Goal: Information Seeking & Learning: Check status

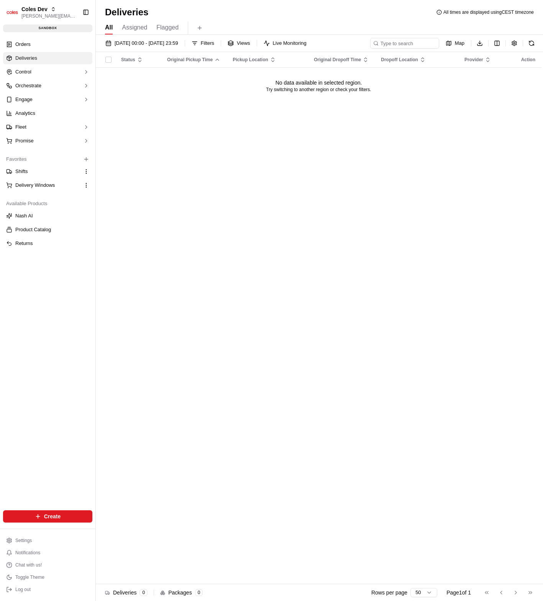
click at [206, 252] on div "Status Original Pickup Time Pickup Location Original Dropoff Time Dropoff Locat…" at bounding box center [319, 318] width 446 height 533
click at [21, 167] on button "Shifts" at bounding box center [47, 171] width 89 height 12
click at [26, 172] on span "Shifts" at bounding box center [21, 171] width 13 height 7
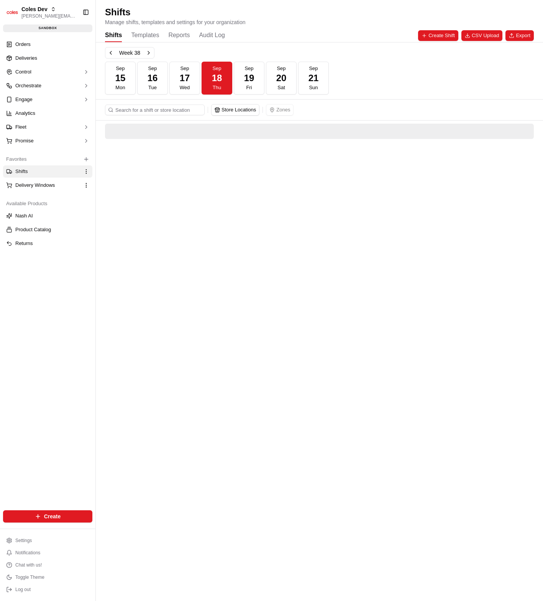
click at [183, 36] on button "Reports" at bounding box center [178, 35] width 21 height 13
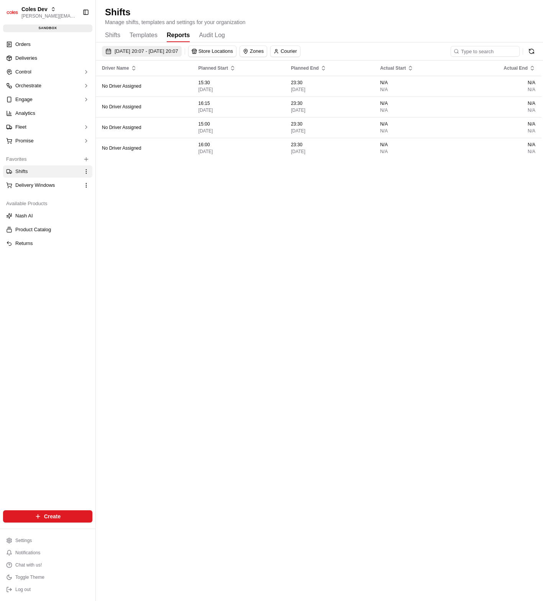
click at [182, 48] on button "18/09/2025 20:07 - 18/09/2025 20:07" at bounding box center [142, 51] width 80 height 11
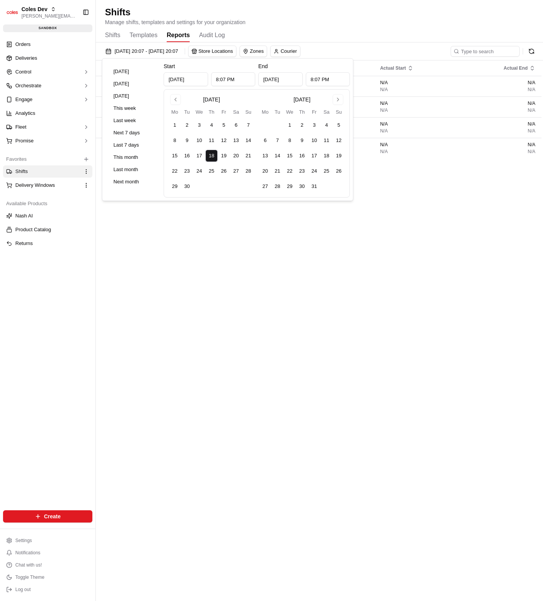
click at [298, 31] on div "Shifts Templates Reports Audit Log" at bounding box center [319, 35] width 429 height 13
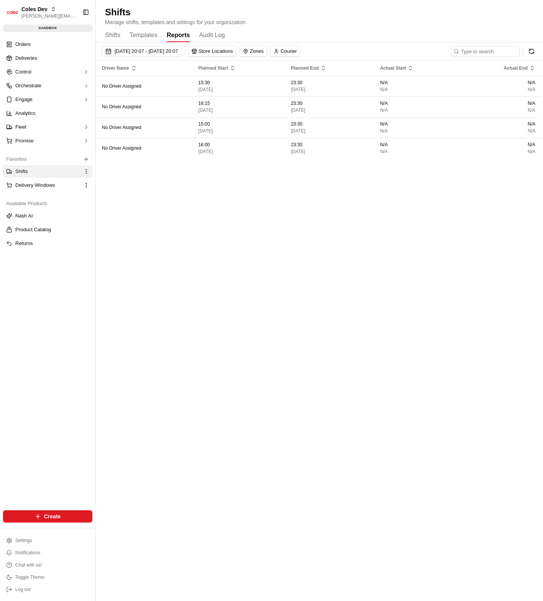
click at [213, 222] on div "Driver Name Planned Start Planned End Actual Start Actual End No Driver Assigne…" at bounding box center [319, 323] width 446 height 525
click at [348, 29] on div "Shifts Templates Reports Audit Log" at bounding box center [319, 35] width 429 height 13
click at [74, 576] on button "Toggle Theme" at bounding box center [47, 577] width 89 height 11
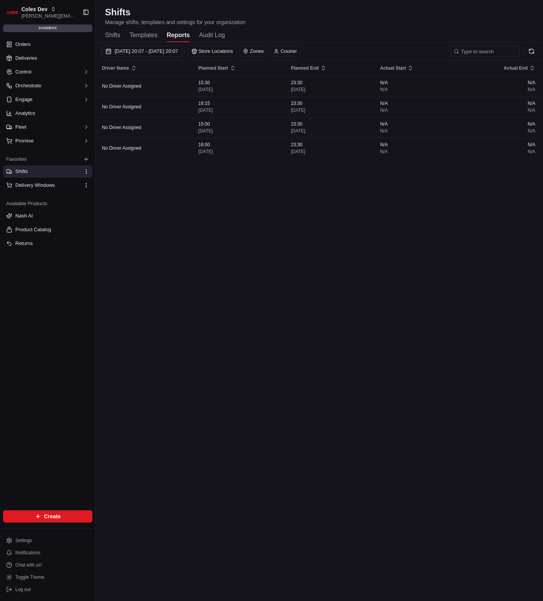
drag, startPoint x: 348, startPoint y: 368, endPoint x: 346, endPoint y: 359, distance: 9.1
click at [348, 367] on div "Driver Name Planned Start Planned End Actual Start Actual End No Driver Assigne…" at bounding box center [319, 323] width 446 height 525
click at [178, 52] on span "18/09/2025 20:07 - 18/09/2025 20:07" at bounding box center [147, 51] width 64 height 7
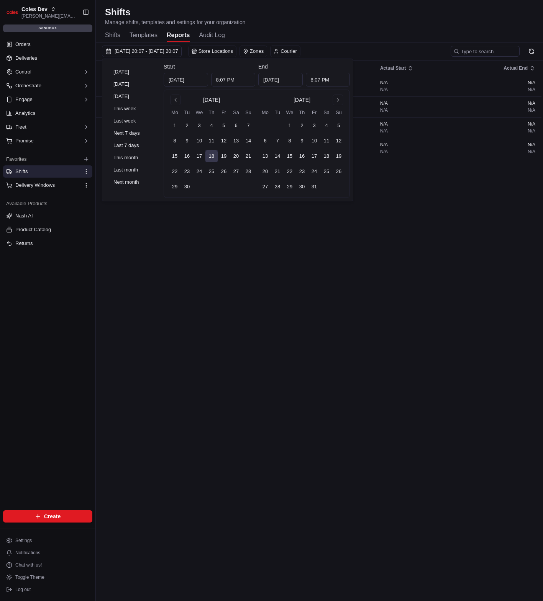
click at [321, 29] on div "Shifts Templates Reports Audit Log" at bounding box center [319, 35] width 429 height 13
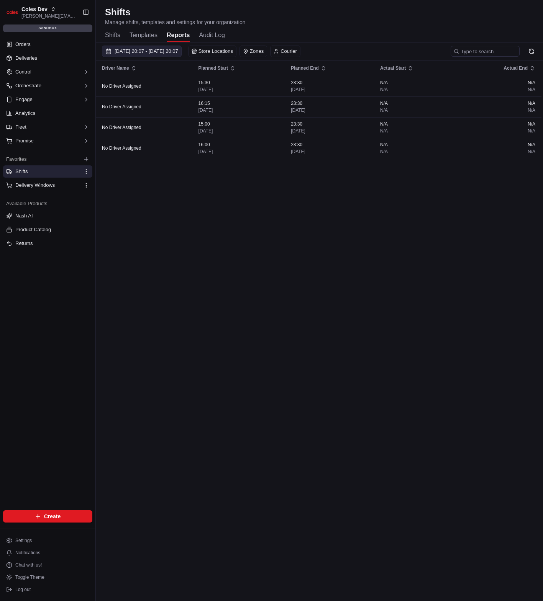
click at [178, 53] on span "18/09/2025 20:07 - 18/09/2025 20:07" at bounding box center [147, 51] width 64 height 7
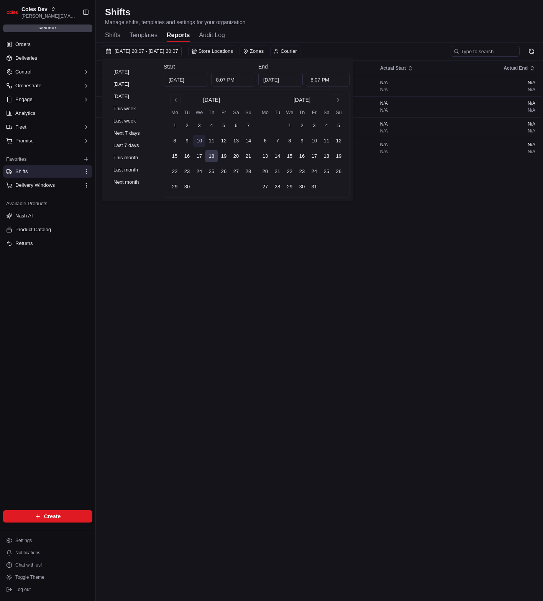
click at [195, 139] on button "10" at bounding box center [199, 141] width 12 height 12
type input "[DATE]"
type input "12:00 AM"
type input "[DATE]"
type input "11:59 PM"
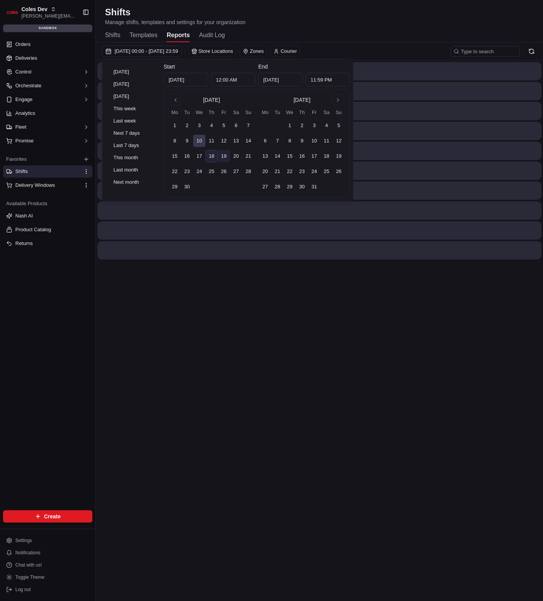
click at [223, 159] on button "19" at bounding box center [224, 156] width 12 height 12
type input "Sep 19, 2025"
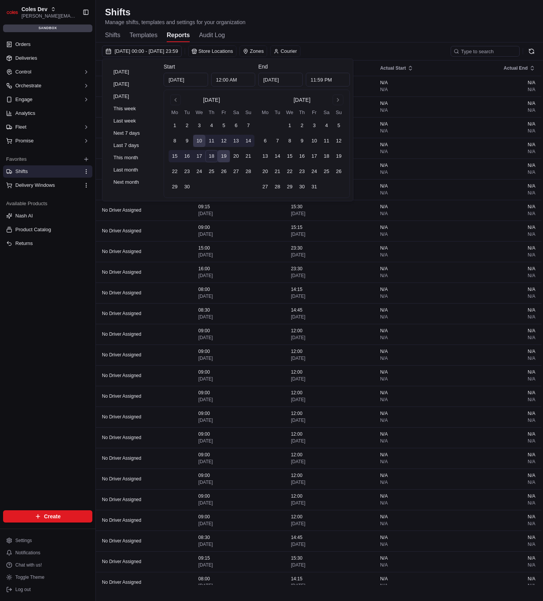
click at [425, 15] on div "Shifts Manage shifts, templates and settings for your organization" at bounding box center [319, 16] width 429 height 20
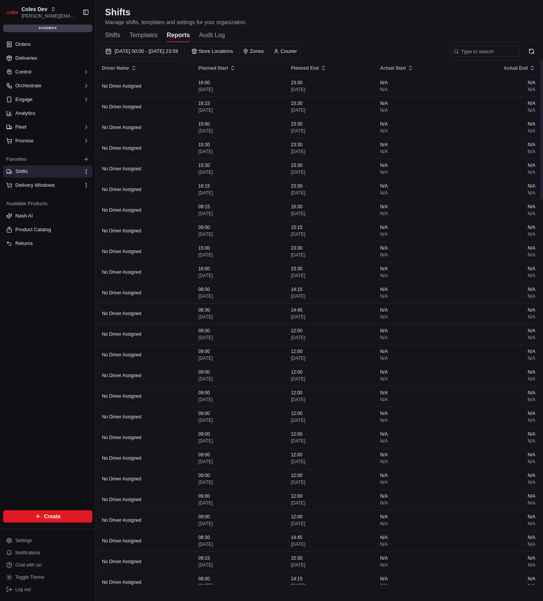
click at [287, 26] on div "Shifts Manage shifts, templates and settings for your organization Shifts Templ…" at bounding box center [319, 24] width 447 height 36
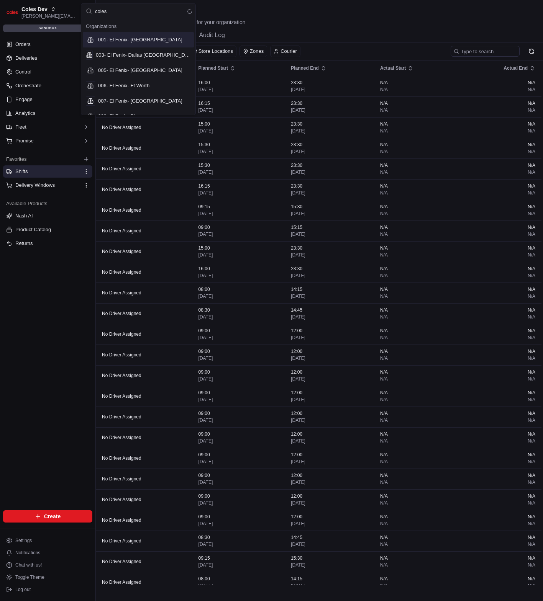
type input "coles"
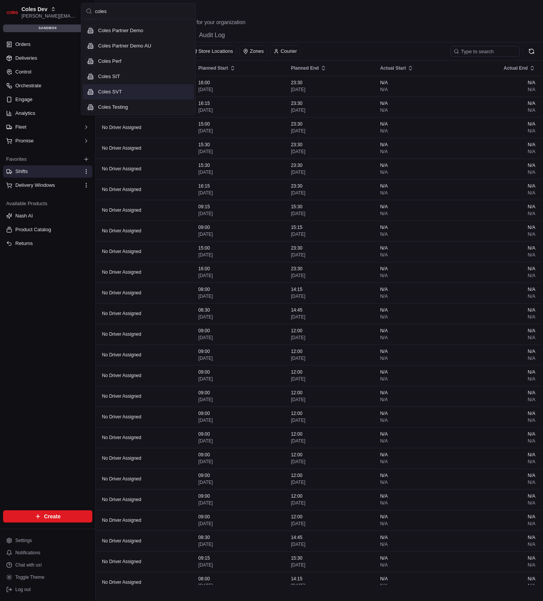
scroll to position [57, 0]
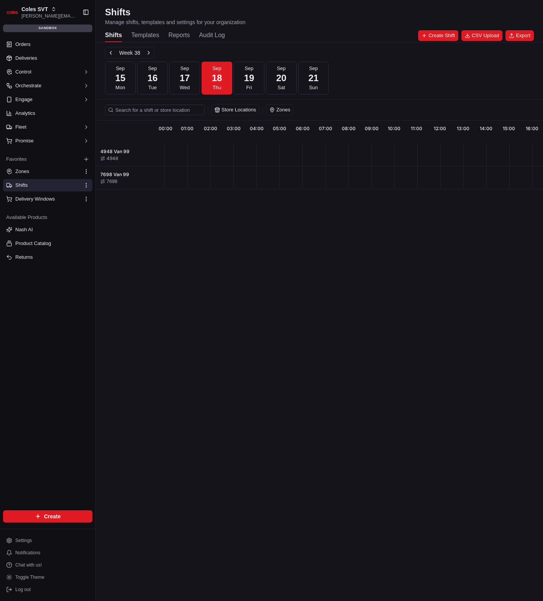
click at [302, 39] on div "Shifts Templates Reports Audit Log Create Shift CSV Upload Export" at bounding box center [319, 35] width 429 height 13
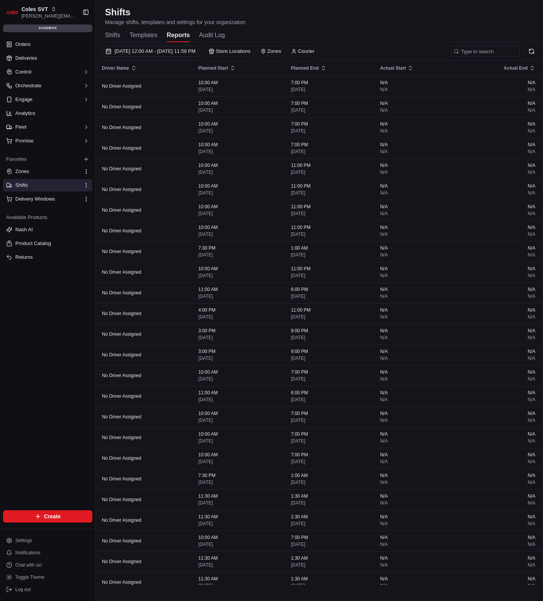
click at [173, 36] on button "Reports" at bounding box center [178, 35] width 23 height 13
click at [194, 56] on button "10/09/2025 12:00 AM - 19/09/2025 11:59 PM" at bounding box center [150, 51] width 97 height 11
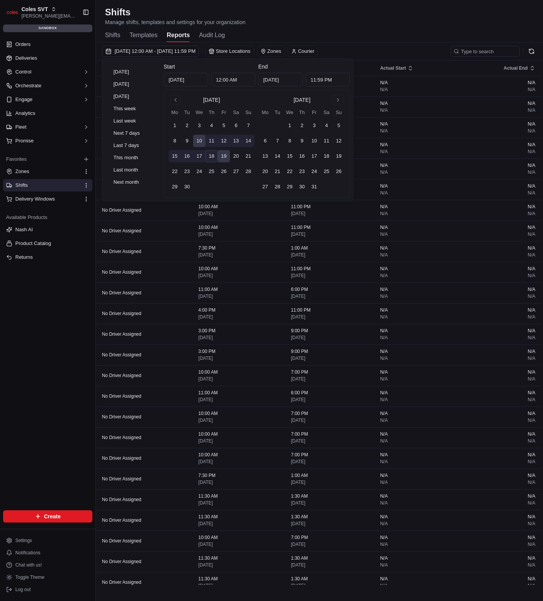
drag, startPoint x: 178, startPoint y: 127, endPoint x: 185, endPoint y: 133, distance: 9.0
click at [178, 127] on button "1" at bounding box center [175, 126] width 12 height 12
type input "Sep 1, 2025"
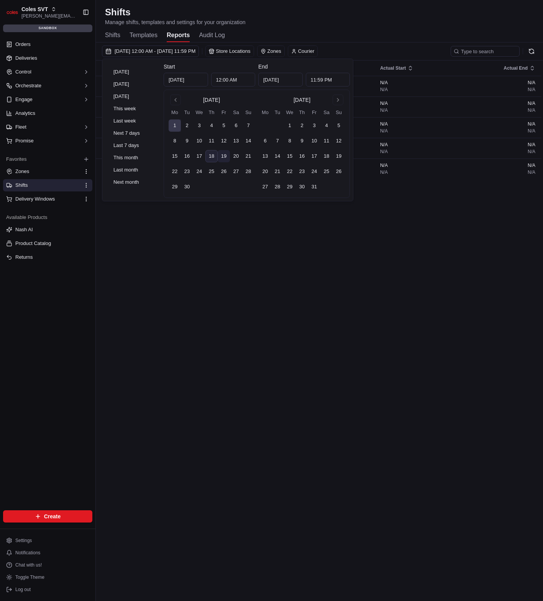
click at [226, 160] on button "19" at bounding box center [224, 156] width 12 height 12
type input "Sep 19, 2025"
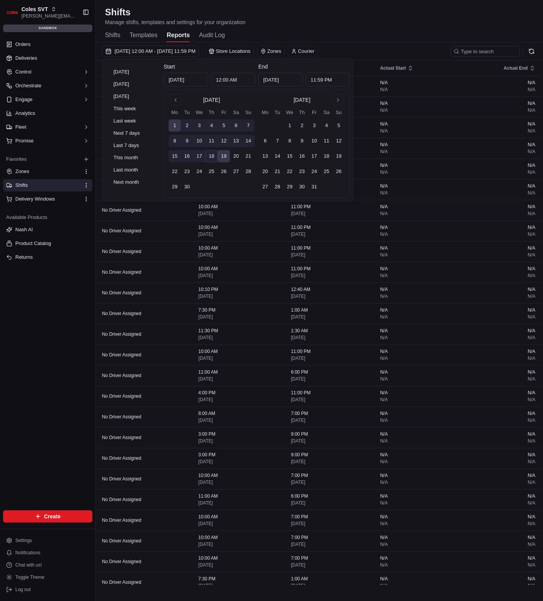
click at [401, 23] on div "Shifts Manage shifts, templates and settings for your organization" at bounding box center [319, 16] width 429 height 20
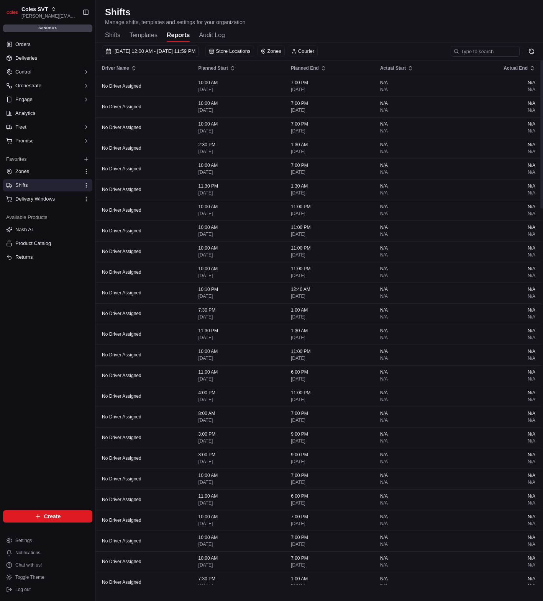
click at [381, 26] on div "Shifts Manage shifts, templates and settings for your organization Shifts Templ…" at bounding box center [319, 24] width 447 height 36
click at [195, 52] on span "01/09/2025 12:00 AM - 19/09/2025 11:59 PM" at bounding box center [155, 51] width 81 height 7
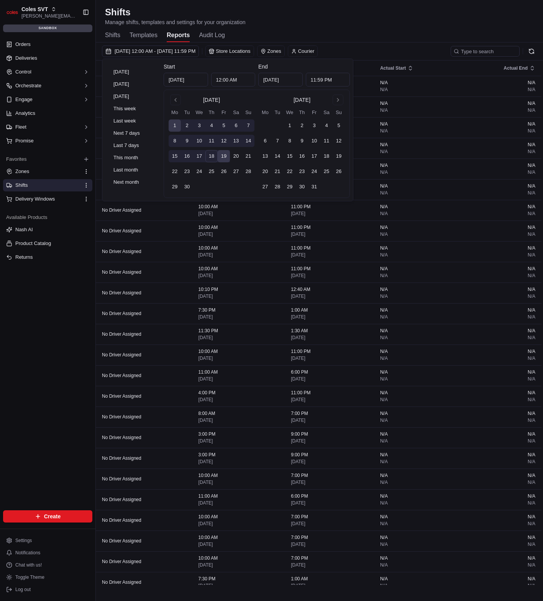
click at [177, 122] on button "1" at bounding box center [175, 126] width 12 height 12
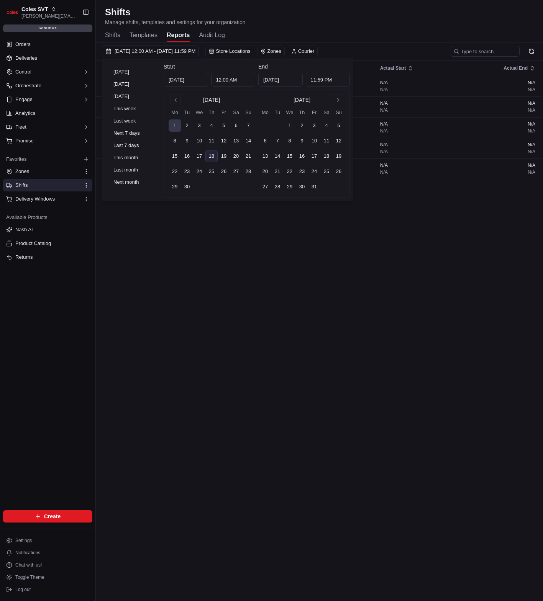
click at [202, 148] on tbody "1 2 3 4 5 6 7 8 9 10 11 12 13 14 15 16 17 18 19 20 21 22 23 24 25 26 27 28 29 30" at bounding box center [212, 154] width 86 height 77
drag, startPoint x: 201, startPoint y: 145, endPoint x: 291, endPoint y: 59, distance: 124.6
click at [201, 145] on button "10" at bounding box center [199, 141] width 12 height 12
type input "Sep 10, 2025"
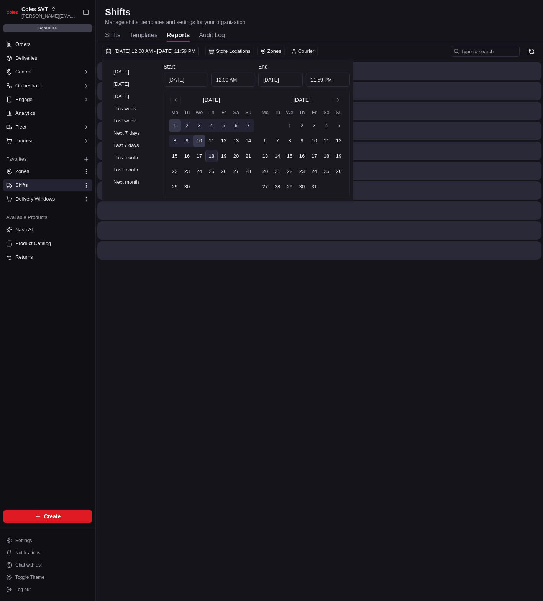
click at [366, 23] on div "Shifts Manage shifts, templates and settings for your organization" at bounding box center [319, 16] width 429 height 20
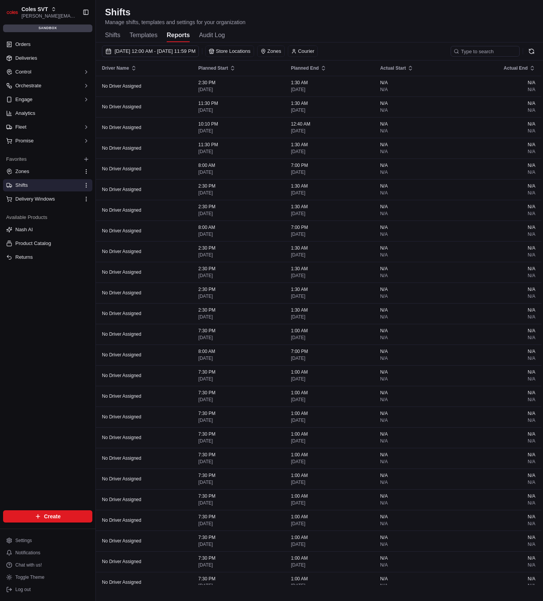
click at [364, 21] on div "Shifts Manage shifts, templates and settings for your organization" at bounding box center [319, 16] width 429 height 20
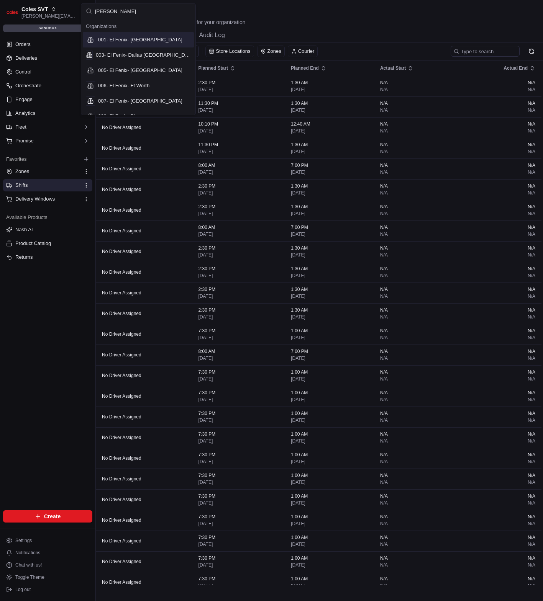
type input "coles"
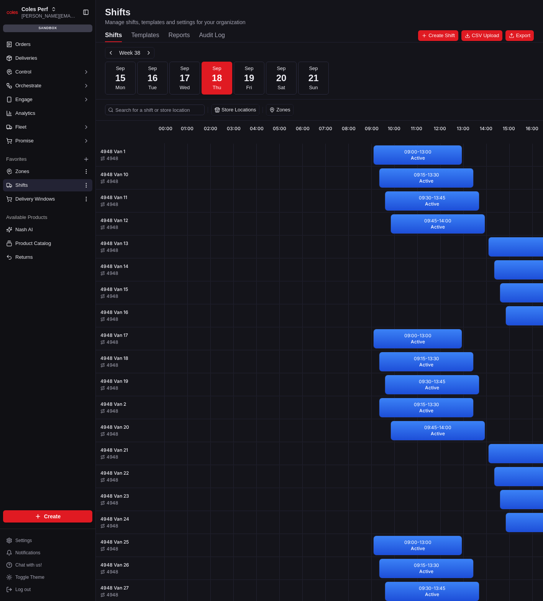
click at [183, 35] on button "Reports" at bounding box center [178, 35] width 21 height 13
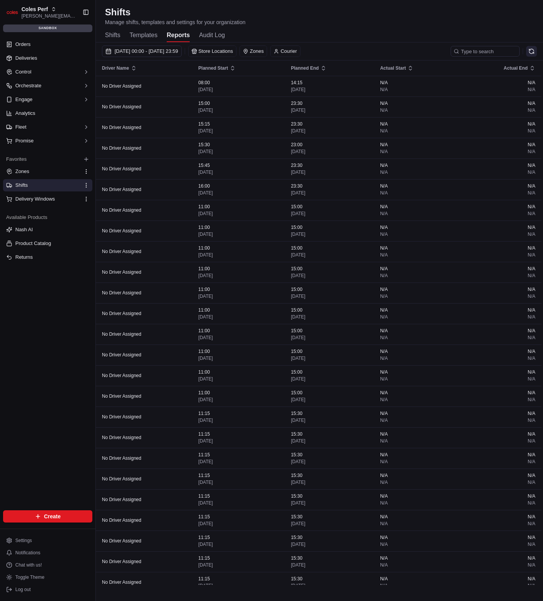
click at [533, 50] on button at bounding box center [531, 51] width 11 height 11
click at [297, 13] on div "Shifts Manage shifts, templates and settings for your organization" at bounding box center [319, 16] width 429 height 20
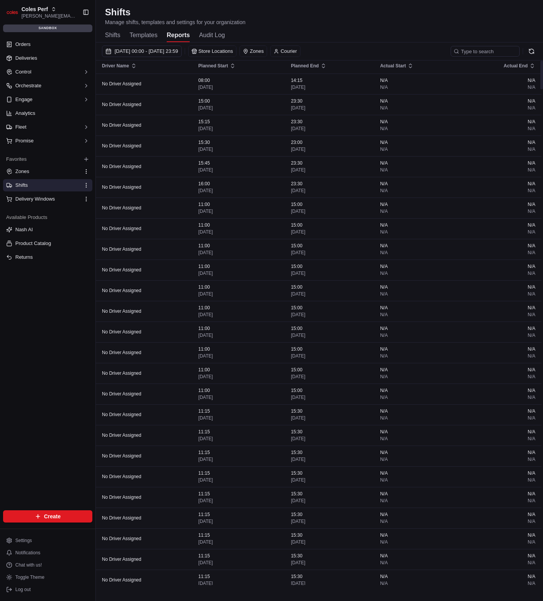
click at [401, 20] on div "Shifts Manage shifts, templates and settings for your organization" at bounding box center [319, 16] width 429 height 20
click at [399, 15] on div "Shifts Manage shifts, templates and settings for your organization" at bounding box center [319, 16] width 429 height 20
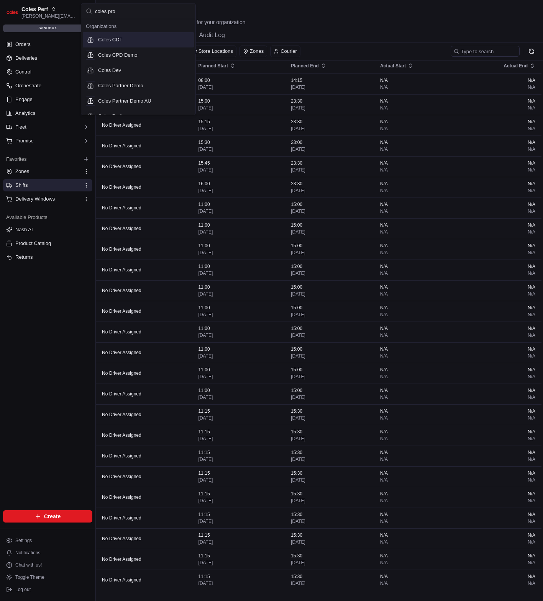
type input "coles prod"
type input "emx"
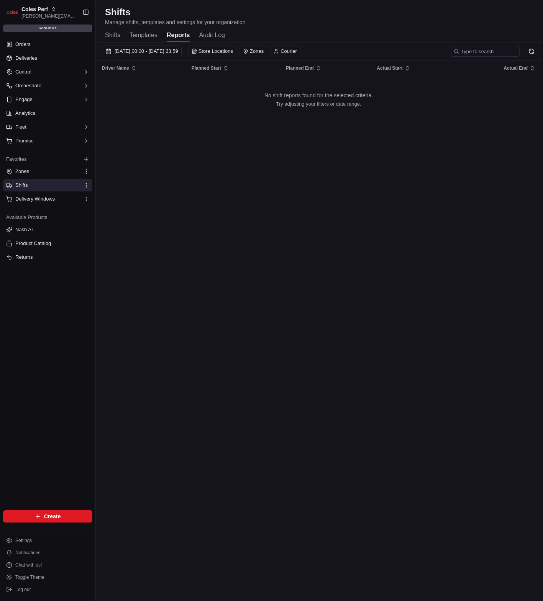
scroll to position [0, 0]
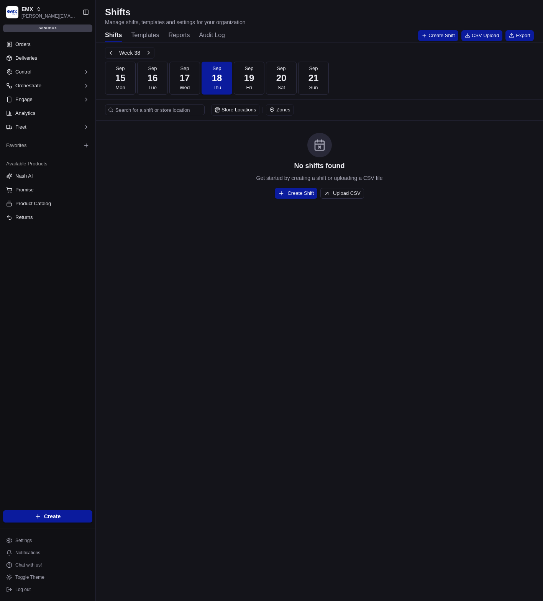
click at [367, 23] on div "Shifts Manage shifts, templates and settings for your organization" at bounding box center [319, 16] width 429 height 20
click at [182, 30] on button "Reports" at bounding box center [178, 35] width 21 height 13
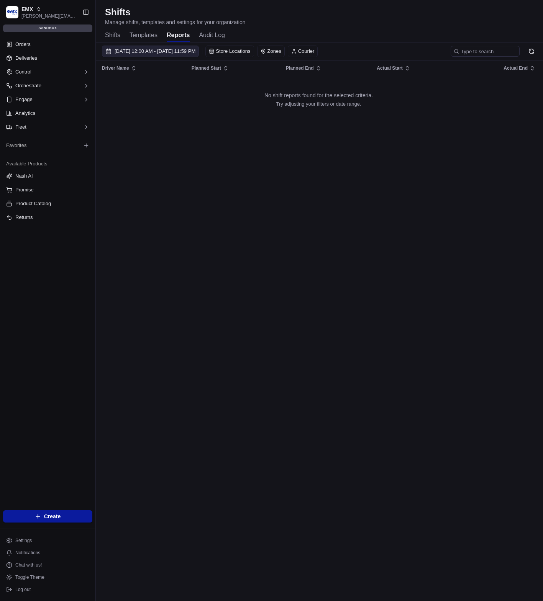
click at [137, 47] on button "09/01/2025 12:00 AM - 09/10/2025 11:59 PM" at bounding box center [150, 51] width 97 height 11
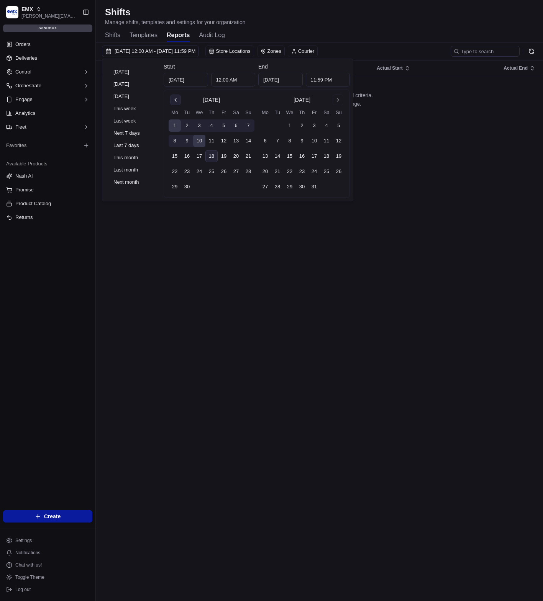
click at [175, 95] on button "Go to previous month" at bounding box center [175, 100] width 11 height 11
click at [218, 124] on button "1" at bounding box center [224, 126] width 12 height 12
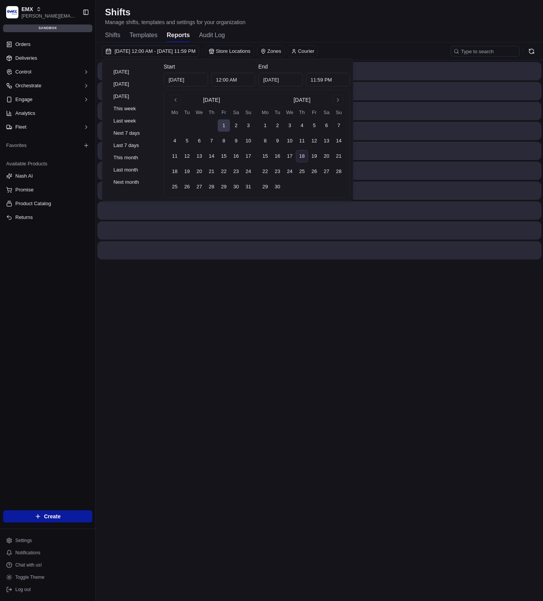
type input "Aug 1, 2025"
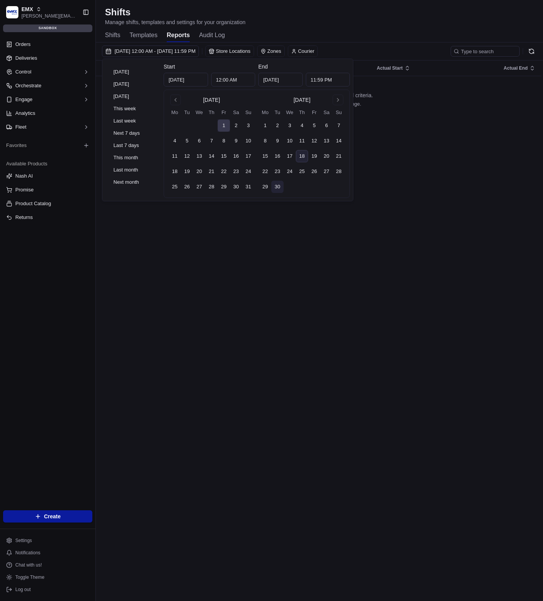
click at [279, 188] on button "30" at bounding box center [277, 187] width 12 height 12
type input "[DATE]"
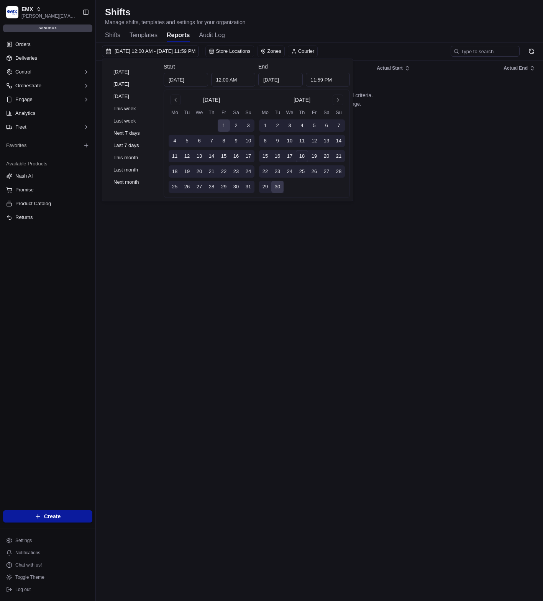
click at [382, 28] on div "Shifts Manage shifts, templates and settings for your organization Shifts Templ…" at bounding box center [319, 24] width 447 height 36
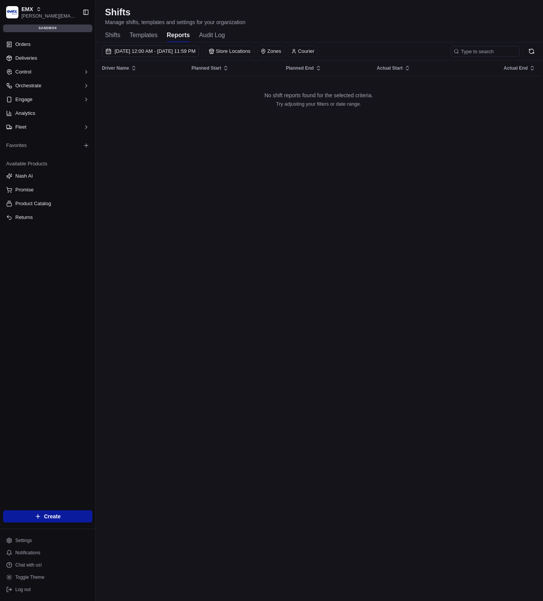
click at [355, 20] on div "Shifts Manage shifts, templates and settings for your organization" at bounding box center [319, 16] width 429 height 20
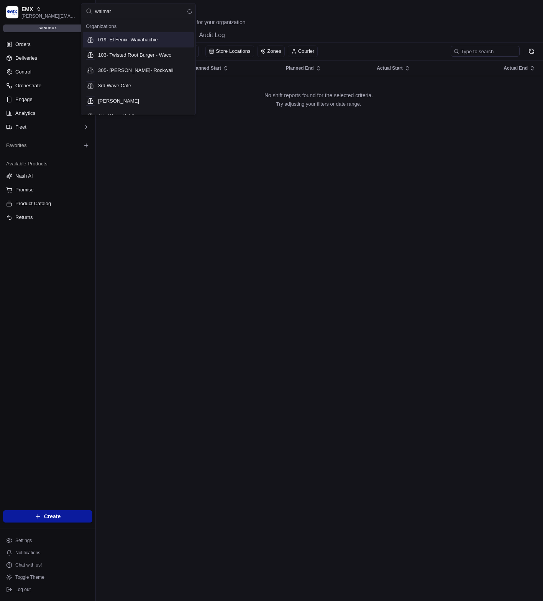
type input "walmart"
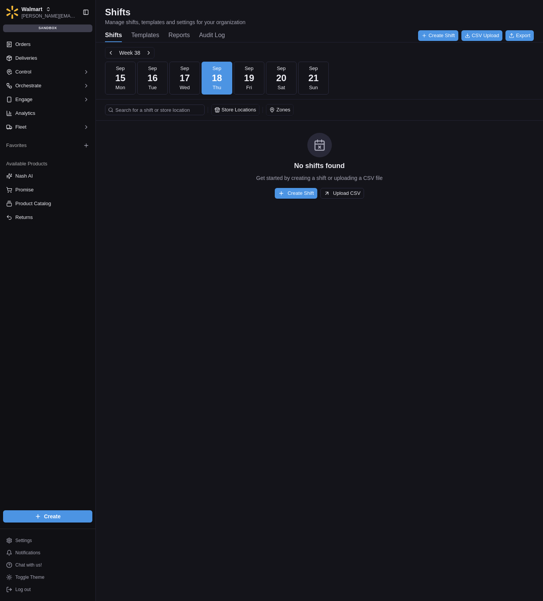
click at [295, 22] on div "Shifts Manage shifts, templates and settings for your organization" at bounding box center [319, 16] width 429 height 20
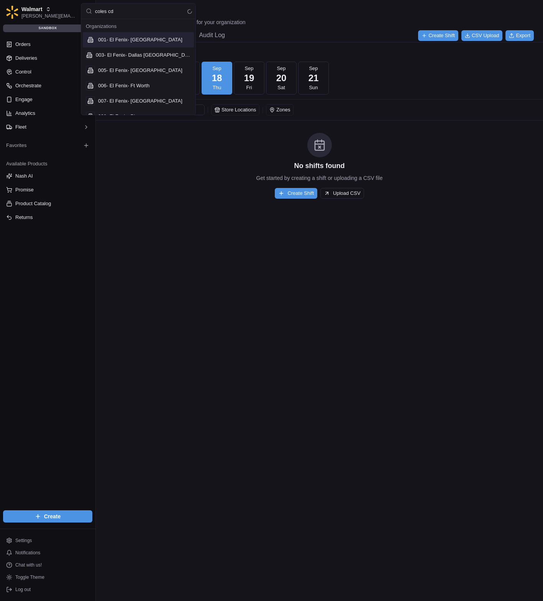
type input "coles cdt"
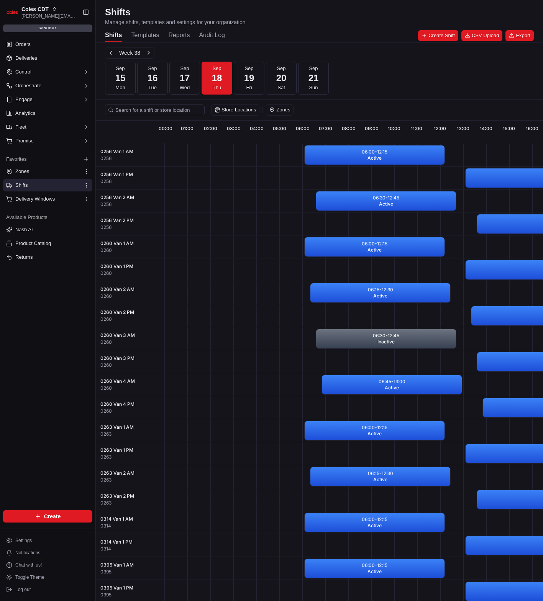
click at [182, 35] on button "Reports" at bounding box center [178, 35] width 21 height 13
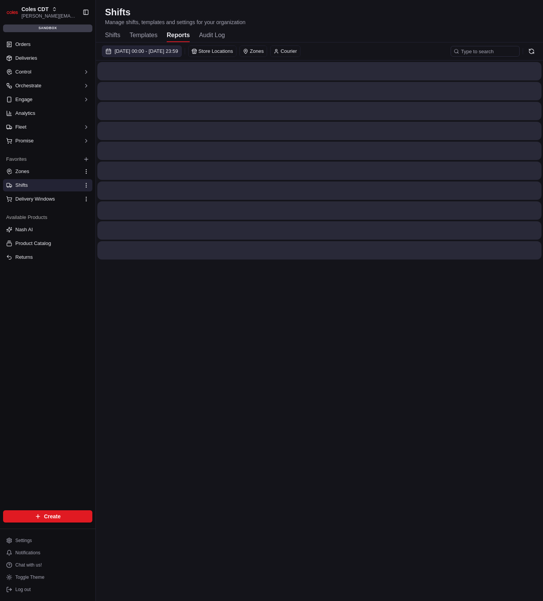
click at [177, 50] on span "01/08/2025 00:00 - 30/09/2025 23:59" at bounding box center [147, 51] width 64 height 7
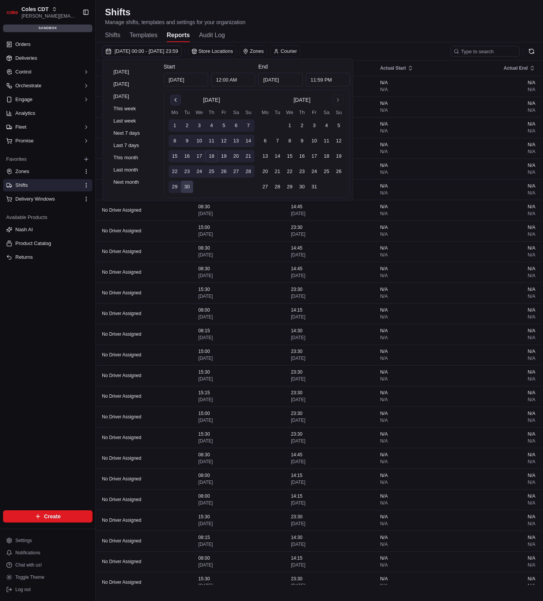
click at [180, 102] on button "Go to previous month" at bounding box center [175, 100] width 11 height 11
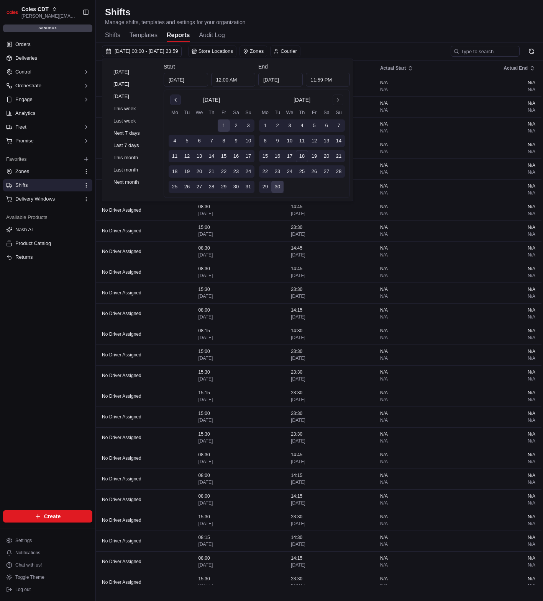
click at [178, 102] on button "Go to previous month" at bounding box center [175, 100] width 11 height 11
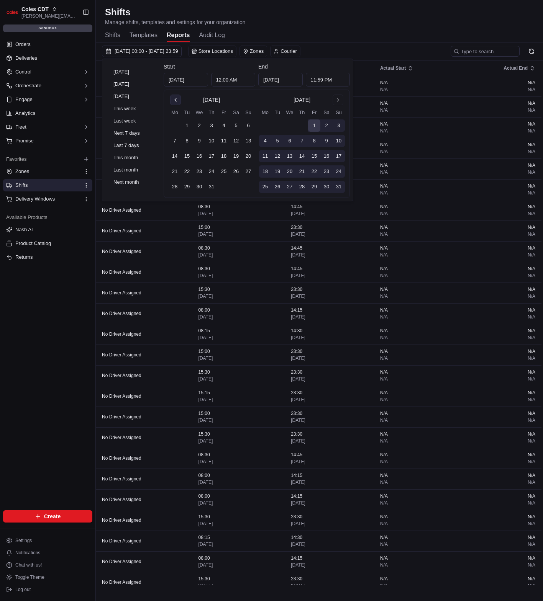
click at [177, 102] on button "Go to previous month" at bounding box center [175, 100] width 11 height 11
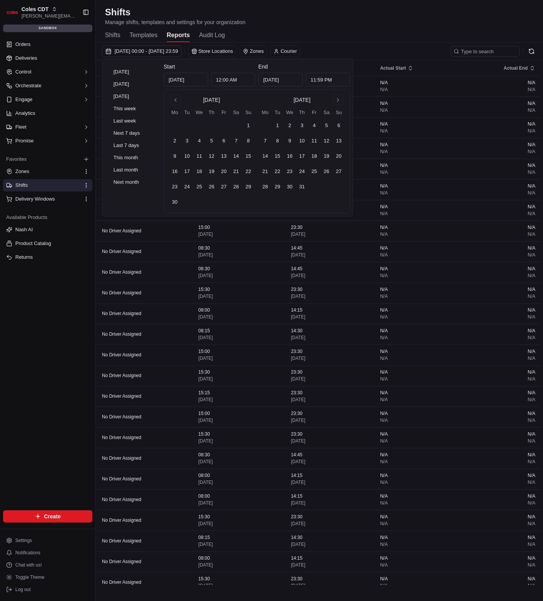
click at [247, 123] on button "1" at bounding box center [248, 126] width 12 height 12
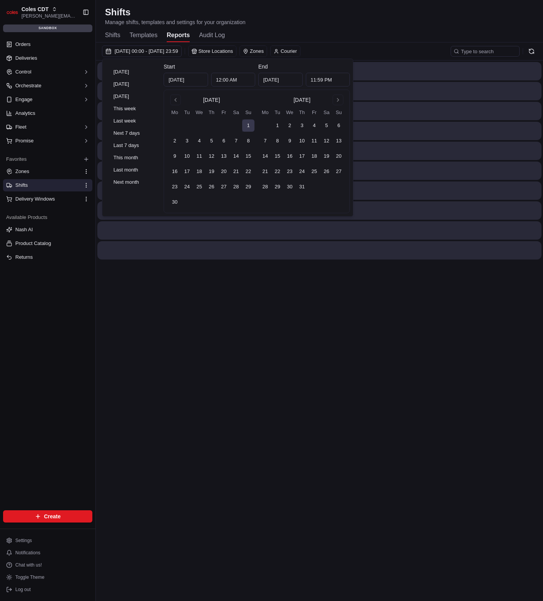
type input "Jun 1, 2025"
click at [335, 98] on button "Go to next month" at bounding box center [338, 100] width 11 height 11
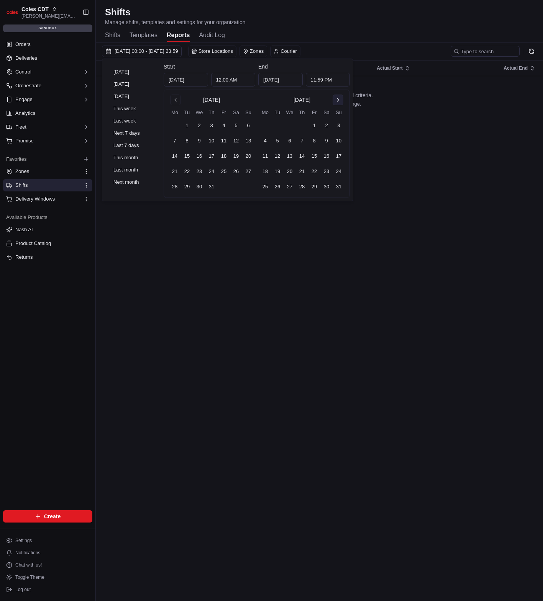
click at [335, 98] on button "Go to next month" at bounding box center [338, 100] width 11 height 11
click at [319, 186] on button "31" at bounding box center [314, 187] width 12 height 12
type input "Oct 31, 2025"
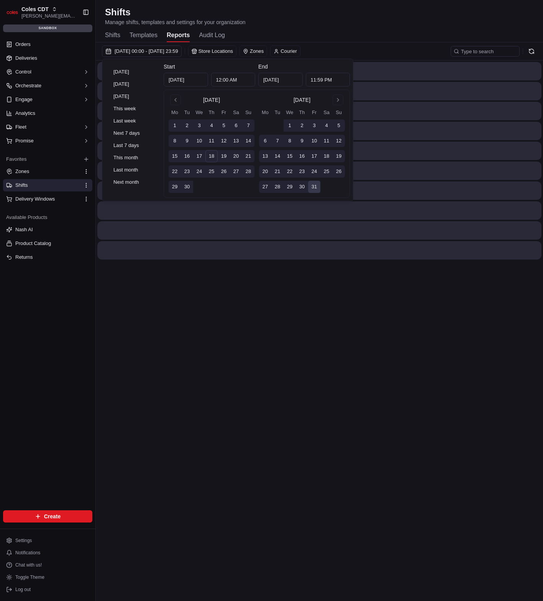
drag, startPoint x: 360, startPoint y: 25, endPoint x: 372, endPoint y: 29, distance: 12.8
click at [360, 25] on div "Shifts Manage shifts, templates and settings for your organization" at bounding box center [319, 16] width 429 height 20
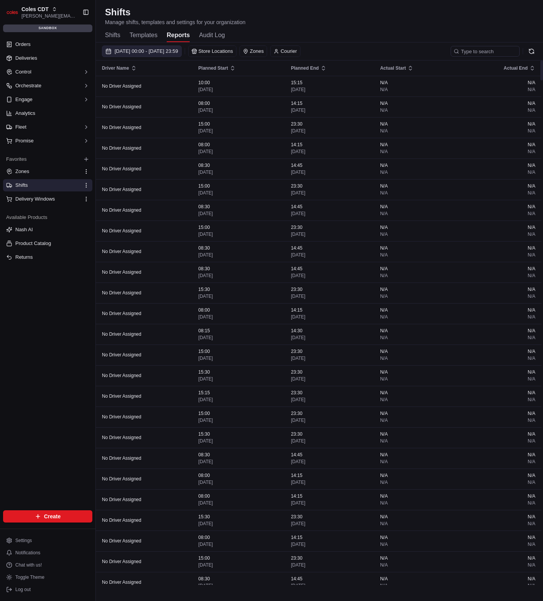
click at [178, 53] on span "01/06/2025 00:00 - 31/10/2025 23:59" at bounding box center [147, 51] width 64 height 7
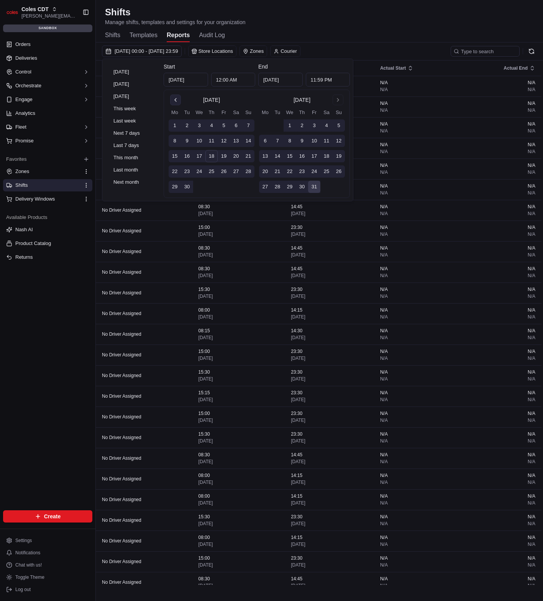
click at [177, 102] on button "Go to previous month" at bounding box center [175, 100] width 11 height 11
click at [337, 104] on button "Go to next month" at bounding box center [338, 100] width 11 height 11
click at [211, 156] on button "18" at bounding box center [211, 156] width 12 height 12
type input "[DATE]"
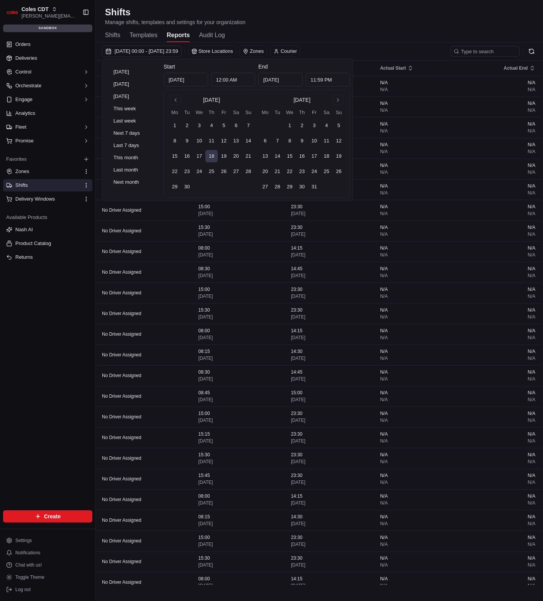
click at [175, 107] on div "September 2025 Mo Tu We Th Fr Sa Su 1 2 3 4 5 6 7 8 9 10 11 12 13 14 15 16 17 1…" at bounding box center [212, 144] width 86 height 98
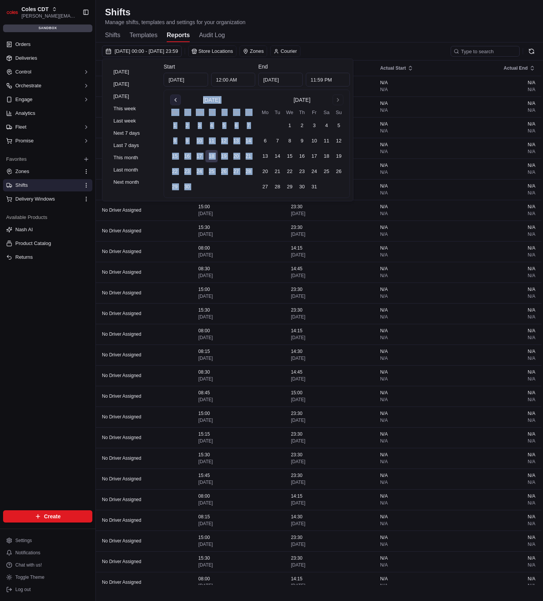
click at [175, 106] on div "September 2025 Mo Tu We Th Fr Sa Su 1 2 3 4 5 6 7 8 9 10 11 12 13 14 15 16 17 1…" at bounding box center [212, 144] width 86 height 98
click at [175, 104] on button "Go to previous month" at bounding box center [175, 100] width 11 height 11
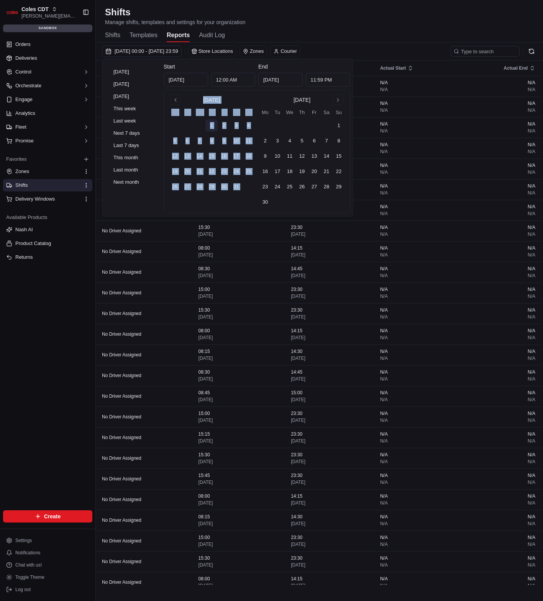
click at [216, 126] on button "1" at bounding box center [211, 126] width 12 height 12
type input "May 1, 2025"
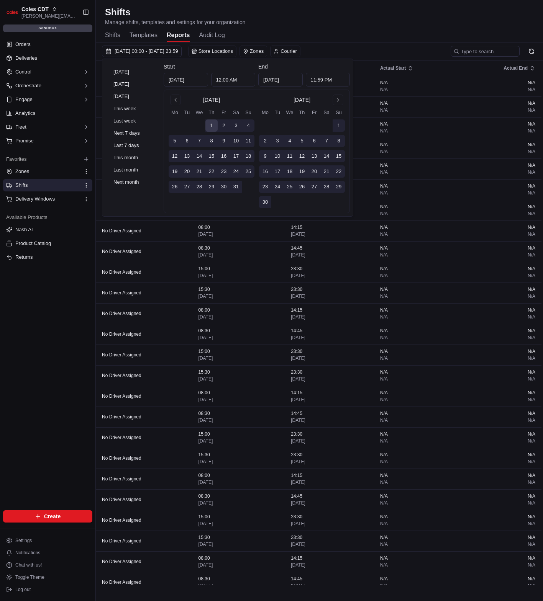
click at [373, 33] on div "Shifts Templates Reports Audit Log" at bounding box center [319, 35] width 429 height 13
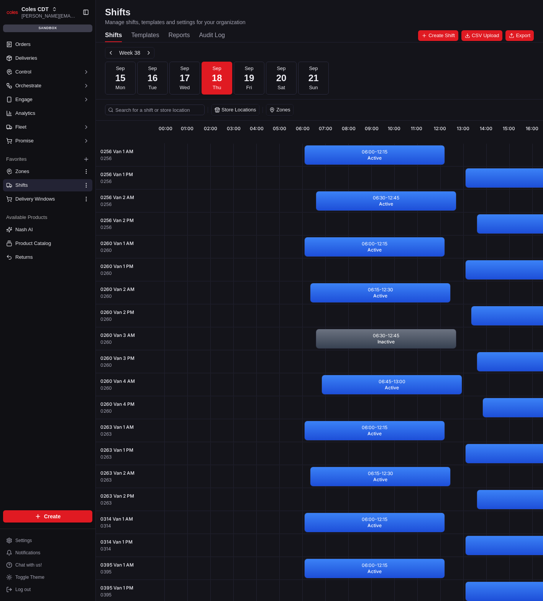
click at [166, 34] on div "Shifts Templates Reports Audit Log" at bounding box center [165, 35] width 120 height 13
click at [173, 33] on button "Reports" at bounding box center [178, 35] width 21 height 13
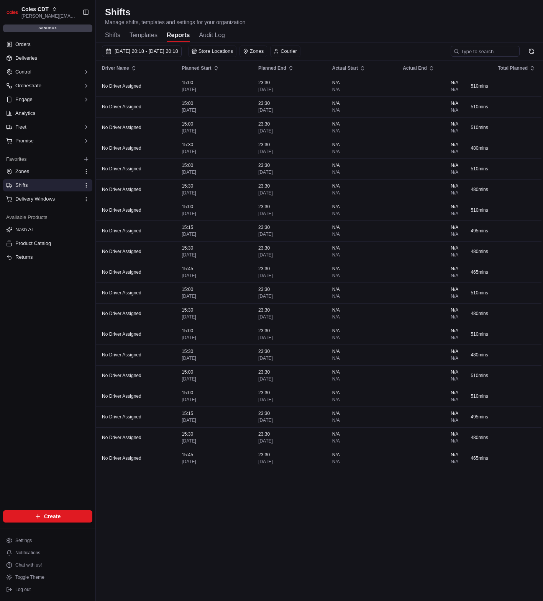
click at [365, 15] on div "Shifts Manage shifts, templates and settings for your organization" at bounding box center [319, 16] width 429 height 20
click at [346, 34] on div "Shifts Templates Reports Audit Log" at bounding box center [319, 35] width 429 height 13
click at [365, 42] on div at bounding box center [319, 42] width 447 height 0
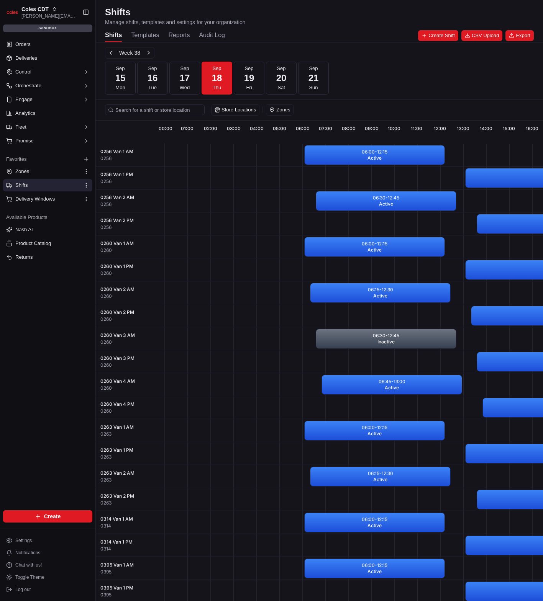
click at [187, 37] on button "Reports" at bounding box center [178, 35] width 21 height 13
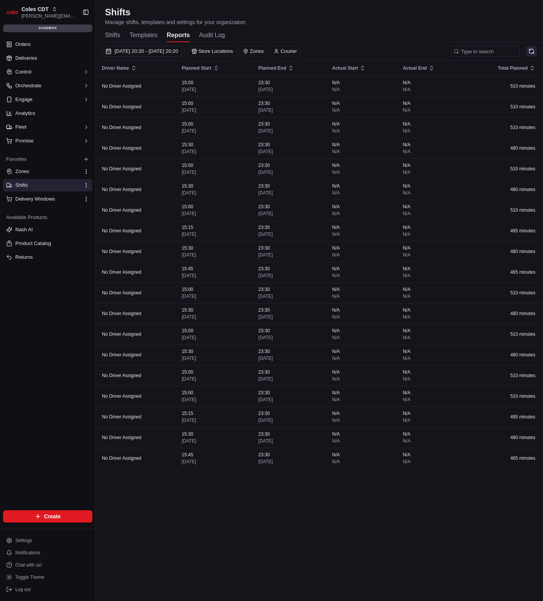
click at [531, 46] on button at bounding box center [531, 51] width 11 height 11
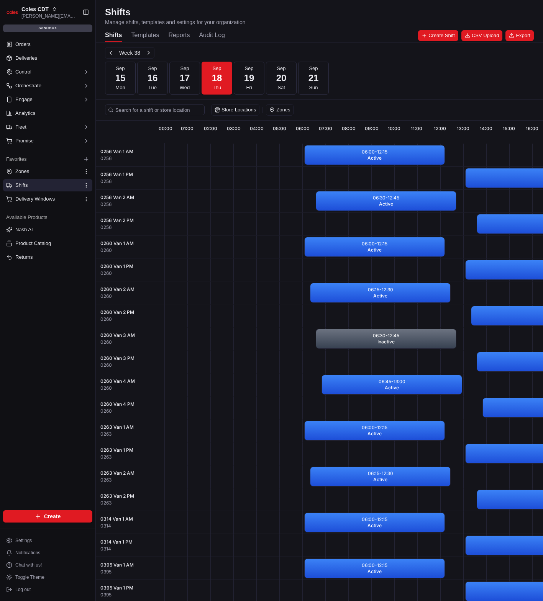
click at [168, 32] on button "Reports" at bounding box center [178, 35] width 21 height 13
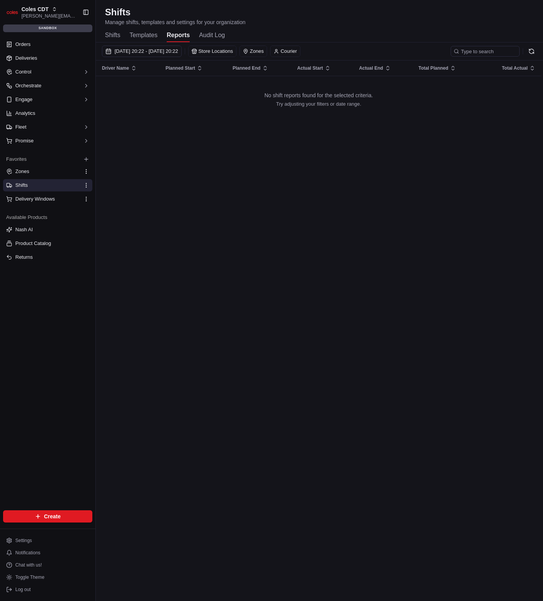
click at [466, 173] on div "Driver Name Planned Start Planned End Actual Start Actual End Total Planned Tot…" at bounding box center [319, 323] width 446 height 525
drag, startPoint x: 168, startPoint y: 204, endPoint x: 167, endPoint y: 196, distance: 8.1
click at [168, 204] on div "Driver Name Planned Start Planned End Actual Start Actual End Total Planned Tot…" at bounding box center [319, 323] width 446 height 525
click at [70, 50] on ul "Orders Deliveries Control Orchestrate Engage Analytics Fleet Promise" at bounding box center [47, 92] width 89 height 109
click at [67, 40] on link "Orders" at bounding box center [47, 44] width 89 height 12
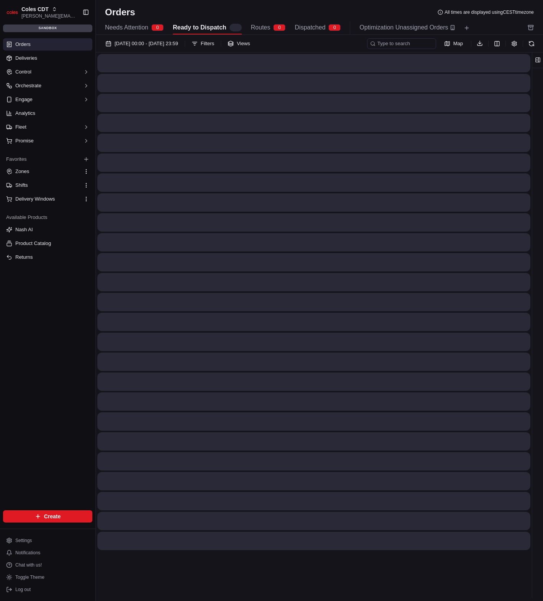
click at [273, 24] on button "Routes 0" at bounding box center [268, 27] width 35 height 13
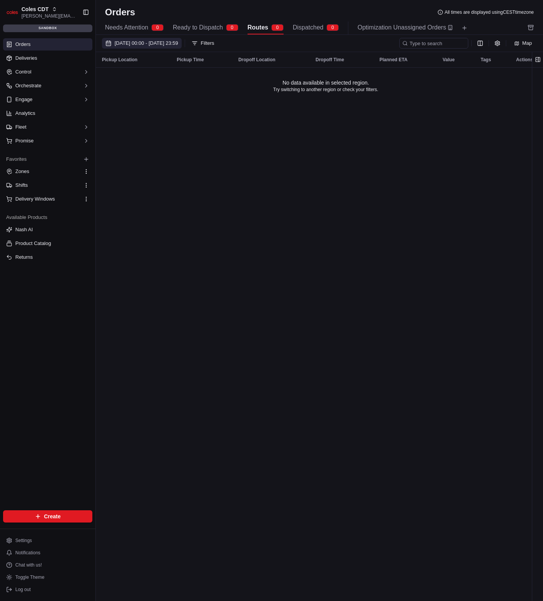
click at [173, 47] on button "[DATE] 00:00 - [DATE] 23:59" at bounding box center [142, 43] width 80 height 11
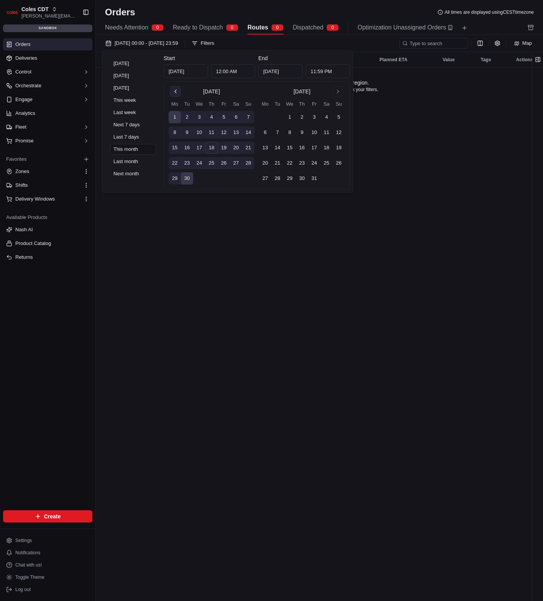
click at [175, 92] on button "Go to previous month" at bounding box center [175, 91] width 11 height 11
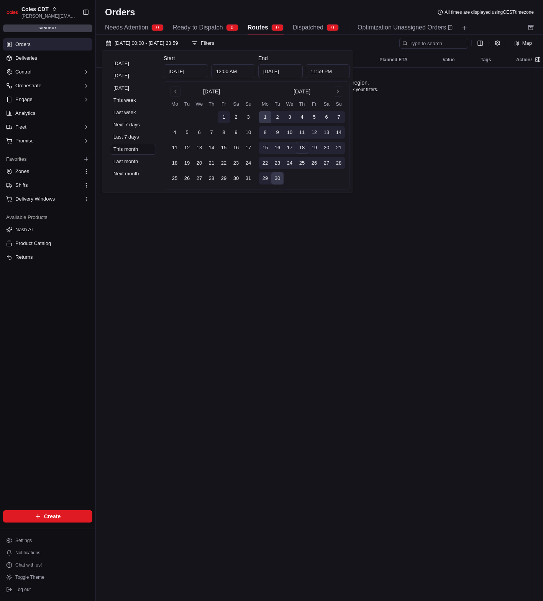
drag, startPoint x: 225, startPoint y: 114, endPoint x: 227, endPoint y: 118, distance: 4.3
click at [225, 114] on button "1" at bounding box center [224, 117] width 12 height 12
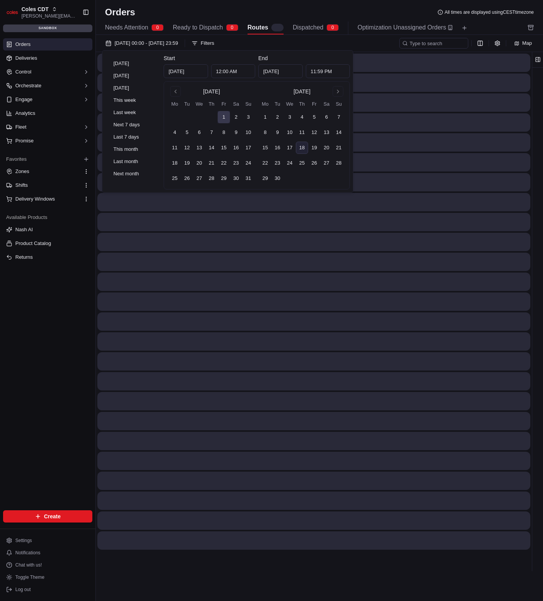
type input "Aug 1, 2025"
drag, startPoint x: 249, startPoint y: 178, endPoint x: 248, endPoint y: 170, distance: 8.1
click at [249, 177] on button "31" at bounding box center [248, 178] width 12 height 12
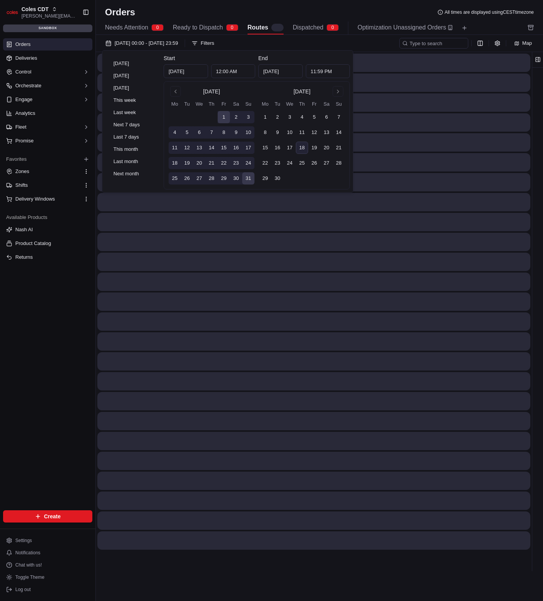
type input "Aug 31, 2025"
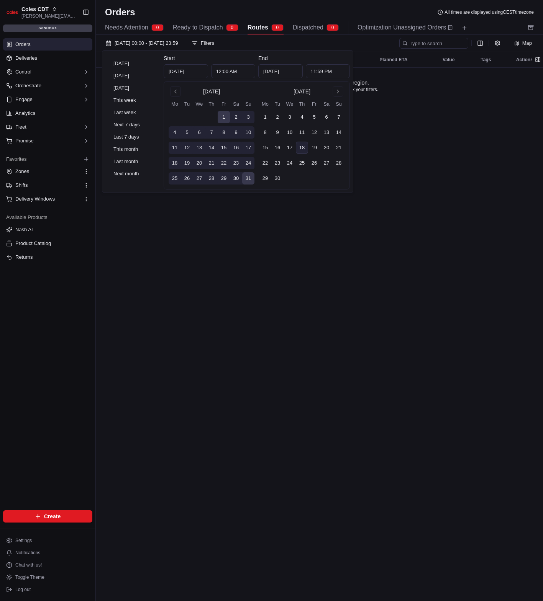
click at [267, 12] on div "Orders All times are displayed using CEST timezone" at bounding box center [319, 12] width 447 height 12
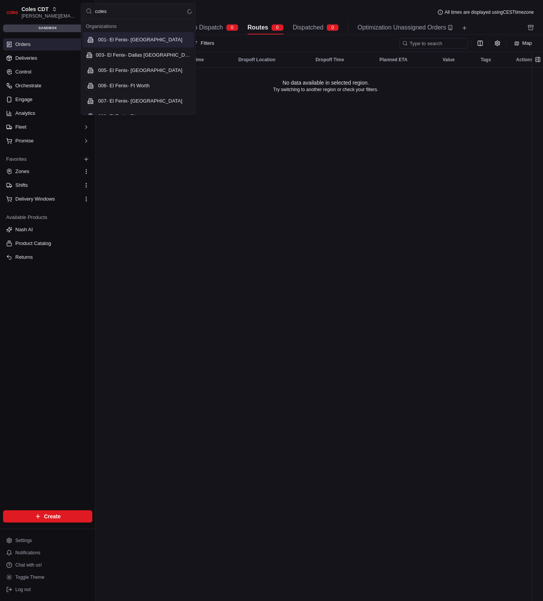
type input "coles s"
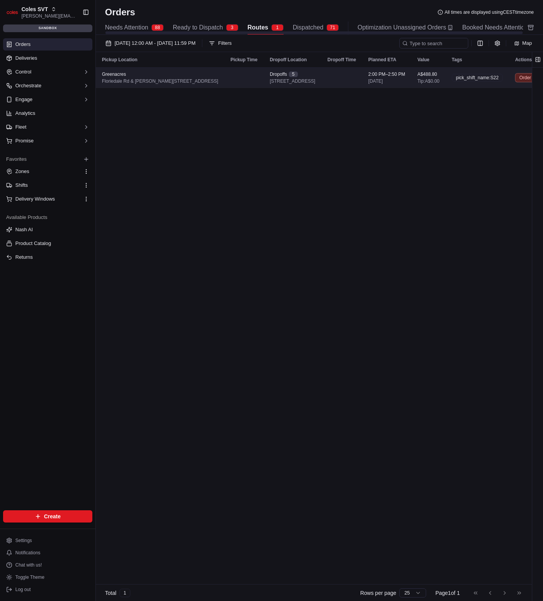
click at [315, 79] on span "1 Floriedale Rd, GREENACRES, SA 5086, AU" at bounding box center [293, 81] width 46 height 6
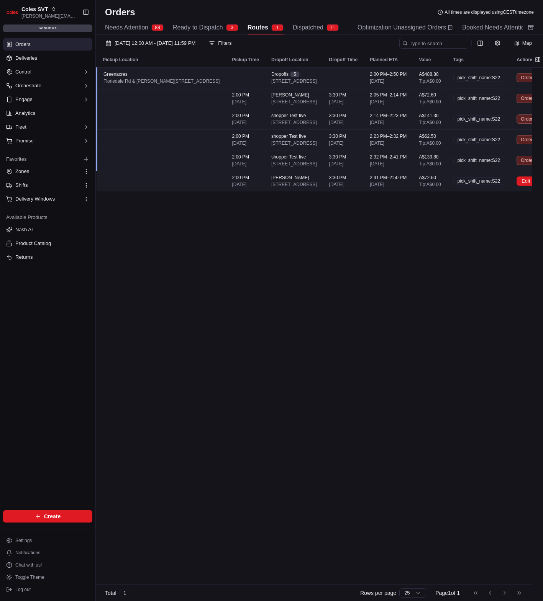
scroll to position [0, 112]
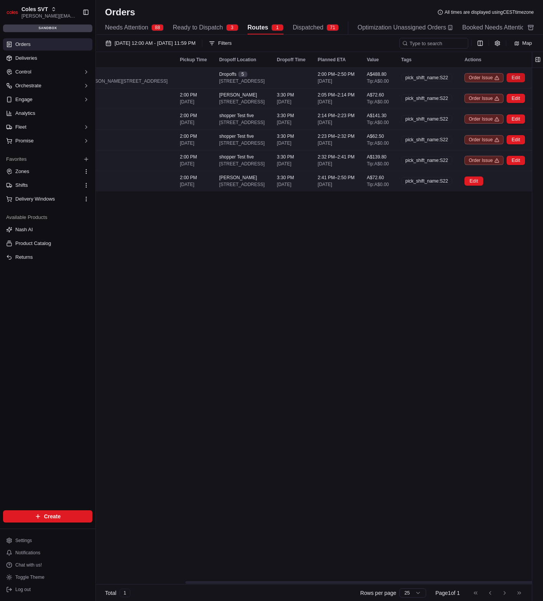
click at [520, 79] on button "Edit" at bounding box center [515, 77] width 18 height 9
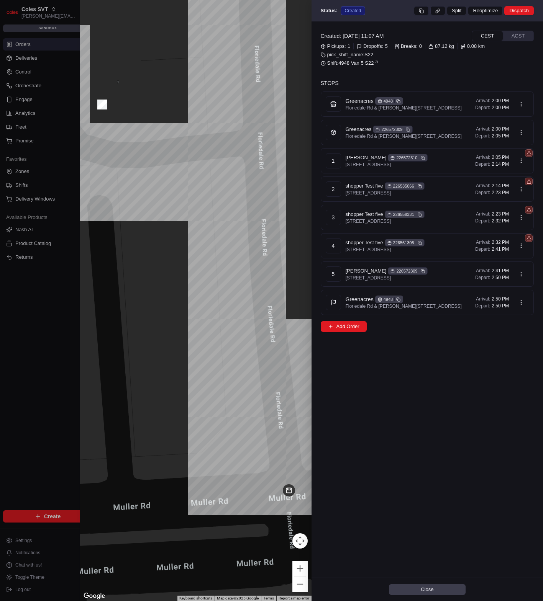
click at [444, 596] on div "Close" at bounding box center [427, 589] width 232 height 23
click at [448, 591] on button "Close" at bounding box center [427, 590] width 77 height 11
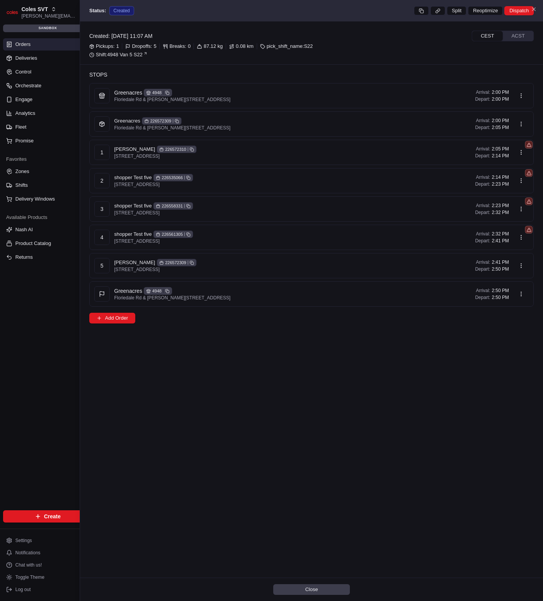
click at [346, 351] on html "Coles SVT karol@usenash.com Toggle Sidebar sandbox Orders Deliveries Control Or…" at bounding box center [271, 300] width 543 height 601
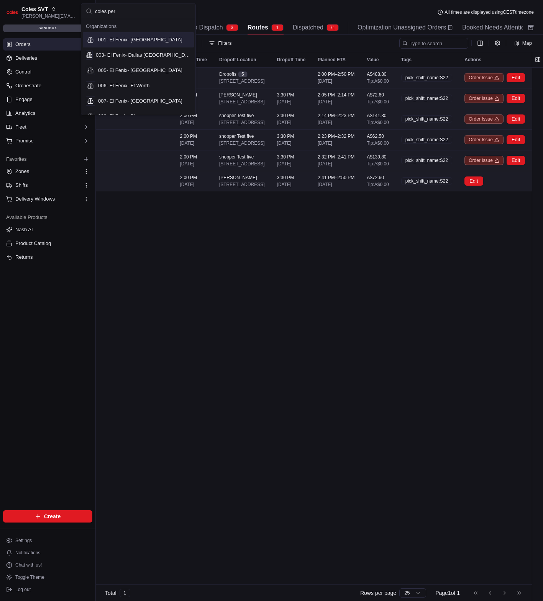
type input "coles perf"
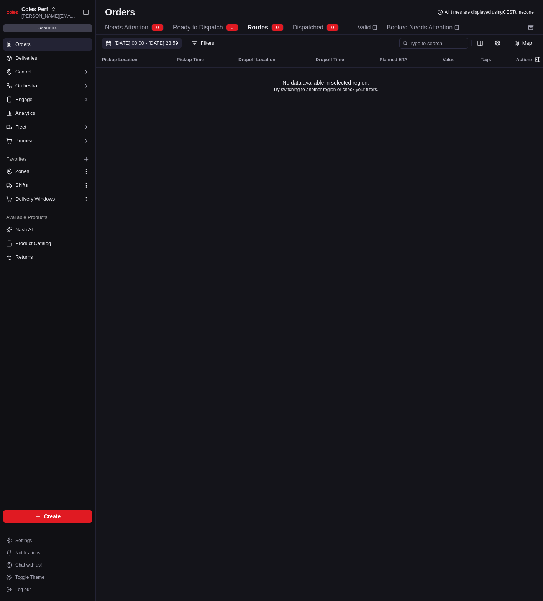
click at [178, 44] on span "01/08/2025 00:00 - 31/08/2025 23:59" at bounding box center [147, 43] width 64 height 7
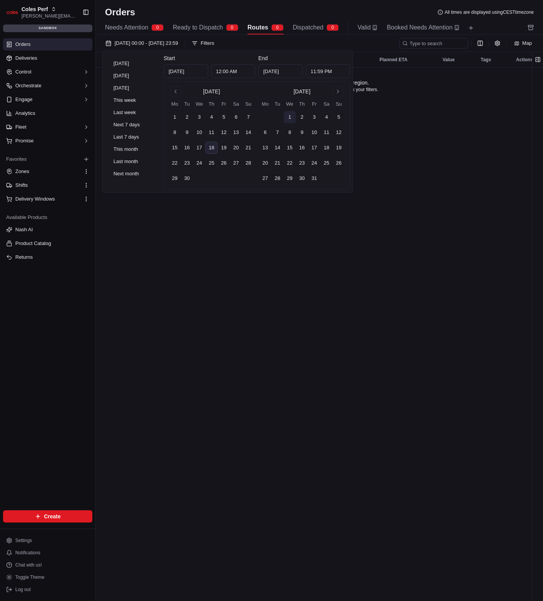
click at [285, 117] on button "1" at bounding box center [289, 117] width 12 height 12
type input "Oct 1, 2025"
click at [168, 115] on div "September 2025 Mo Tu We Th Fr Sa Su 1 2 3 4 5 6 7 8 9 10 11 12 13 14 15 16 17 1…" at bounding box center [257, 135] width 186 height 108
click at [173, 116] on button "1" at bounding box center [175, 117] width 12 height 12
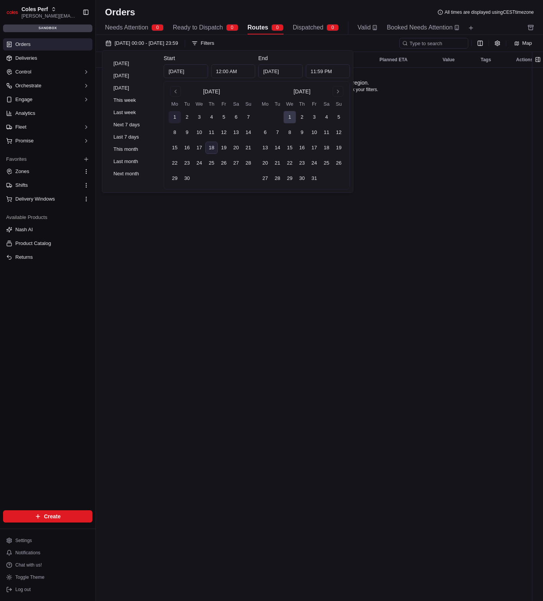
type input "Sep 1, 2025"
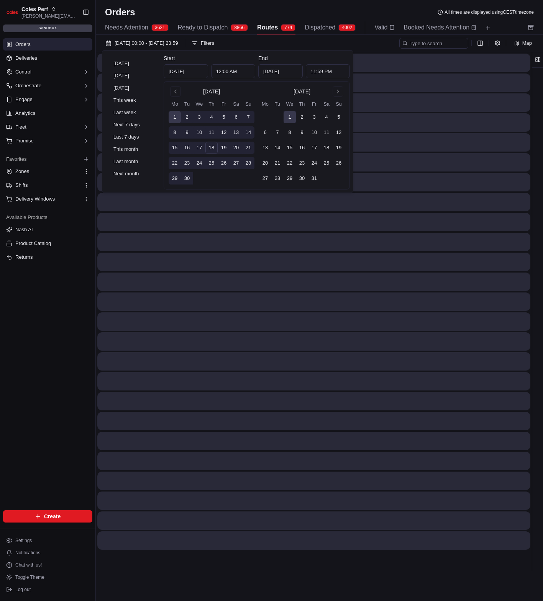
click at [202, 13] on div "Orders All times are displayed using CEST timezone" at bounding box center [319, 12] width 447 height 12
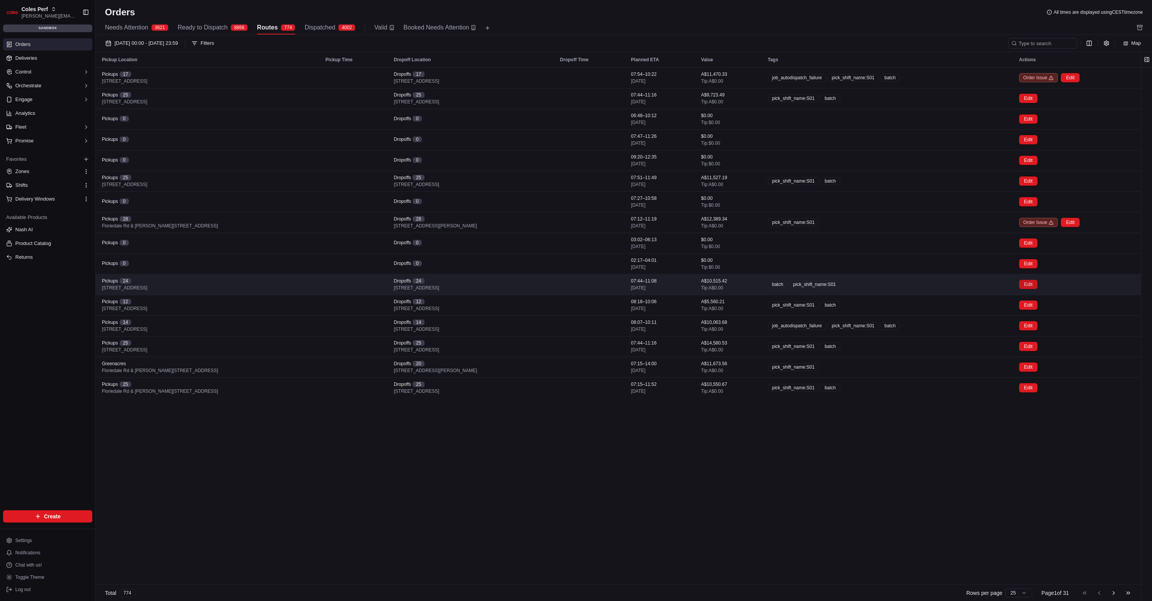
click at [542, 285] on button "Edit" at bounding box center [1028, 284] width 18 height 9
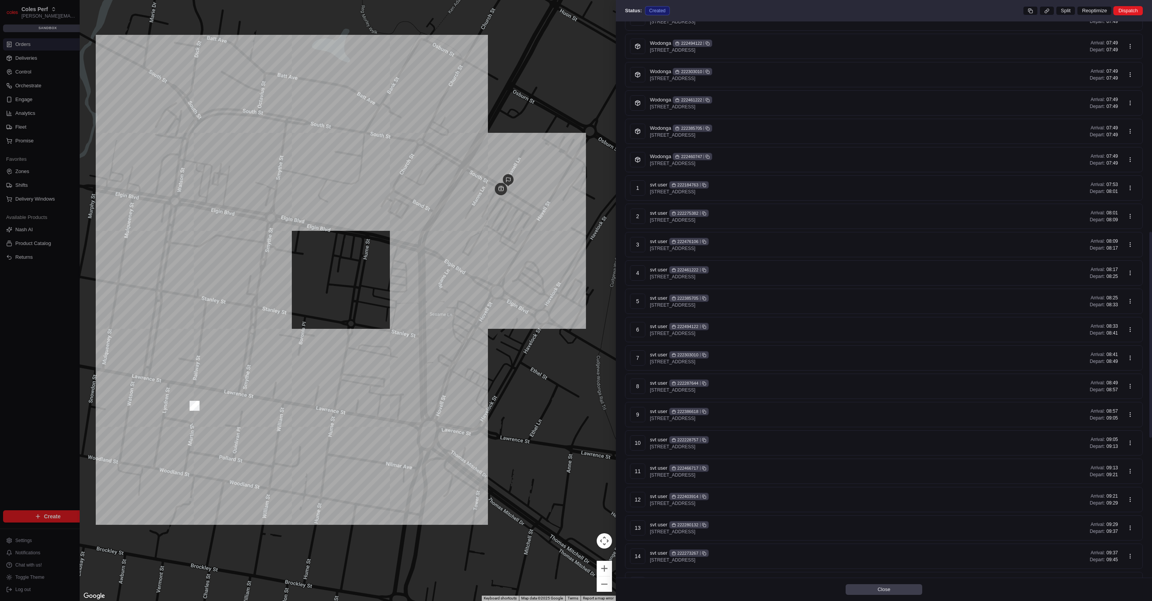
scroll to position [945, 0]
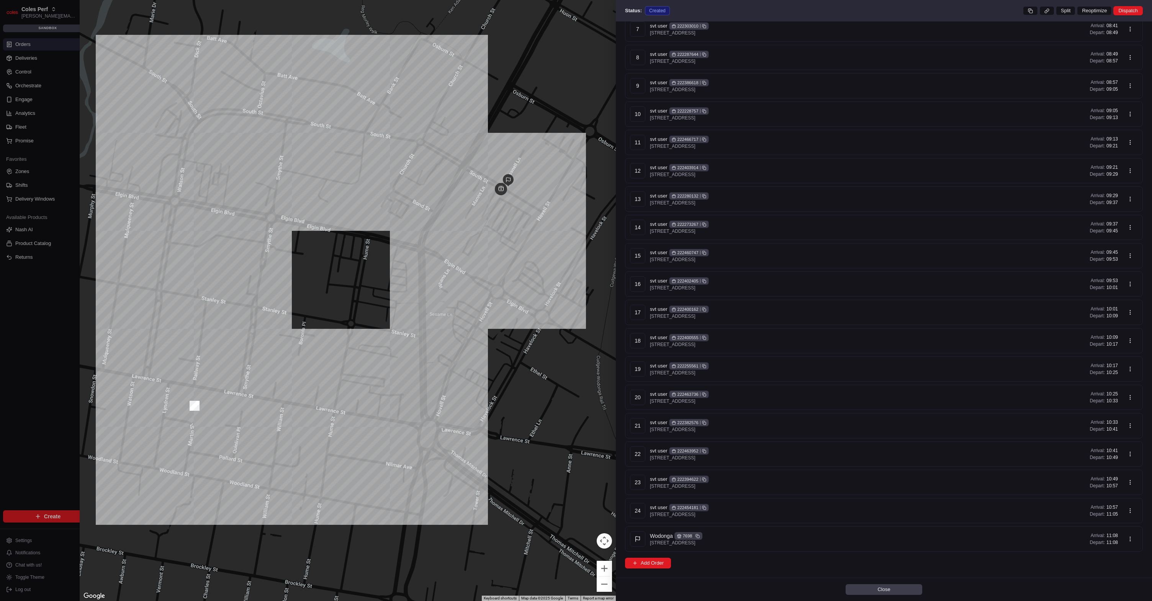
click at [17, 303] on div at bounding box center [576, 300] width 1152 height 601
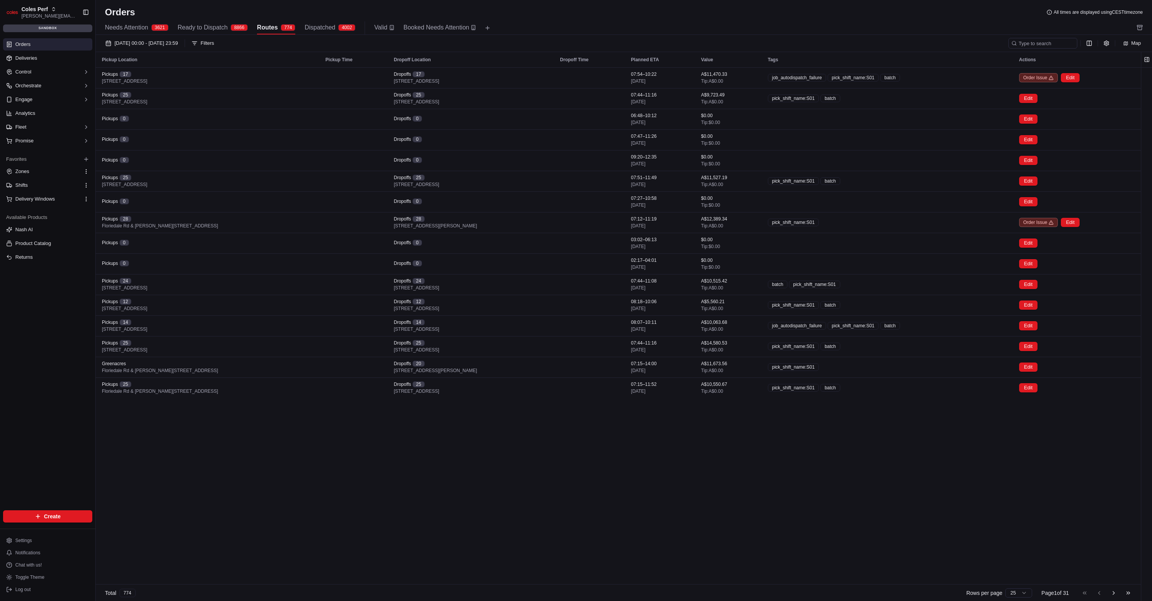
click at [542, 591] on button "Go to next page" at bounding box center [1114, 593] width 13 height 11
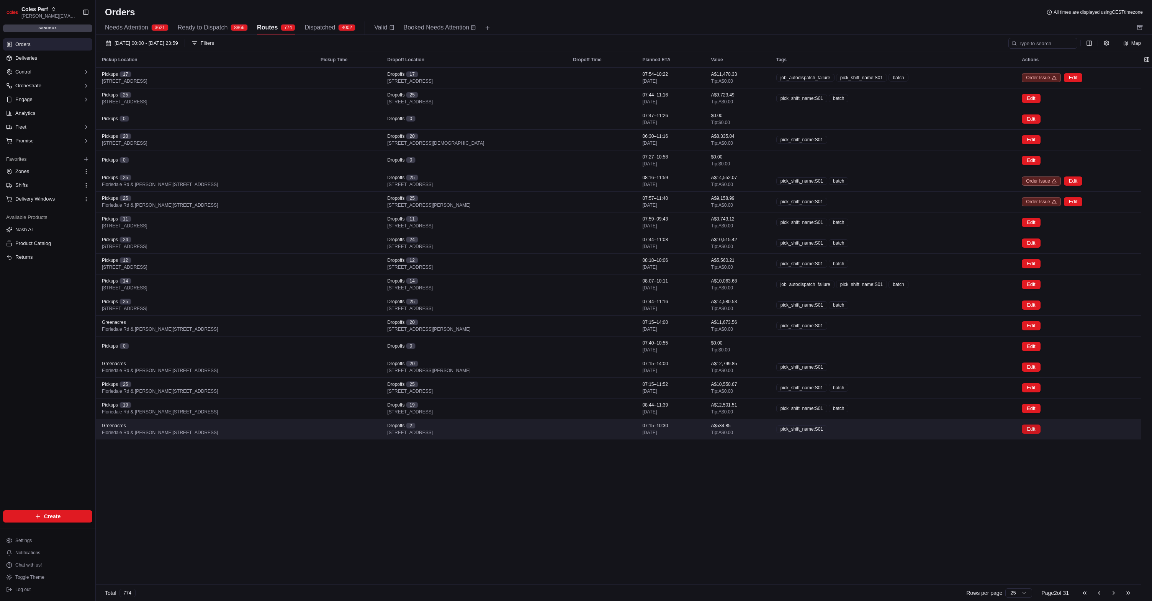
click at [542, 429] on button "Edit" at bounding box center [1031, 429] width 18 height 9
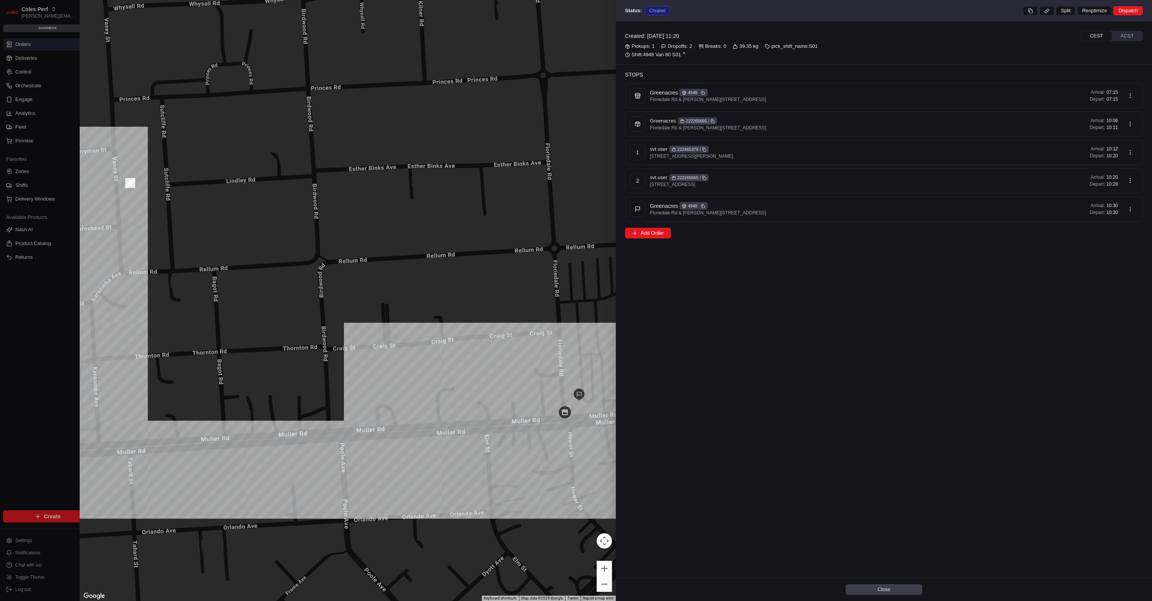
click at [66, 332] on div at bounding box center [576, 300] width 1152 height 601
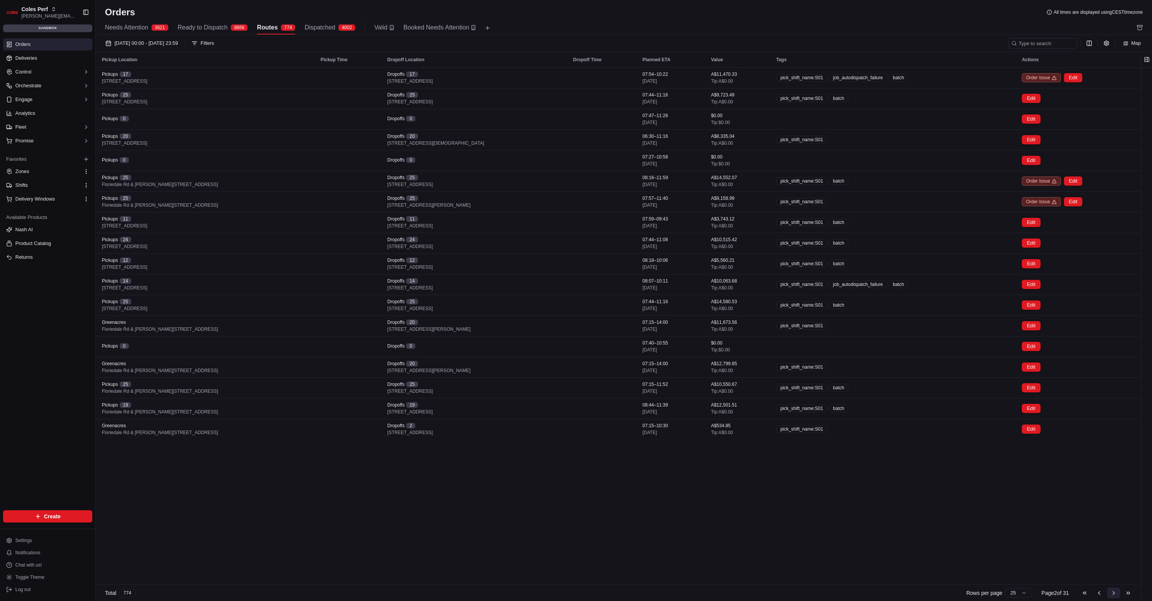
click at [542, 595] on button "Go to next page" at bounding box center [1114, 593] width 13 height 11
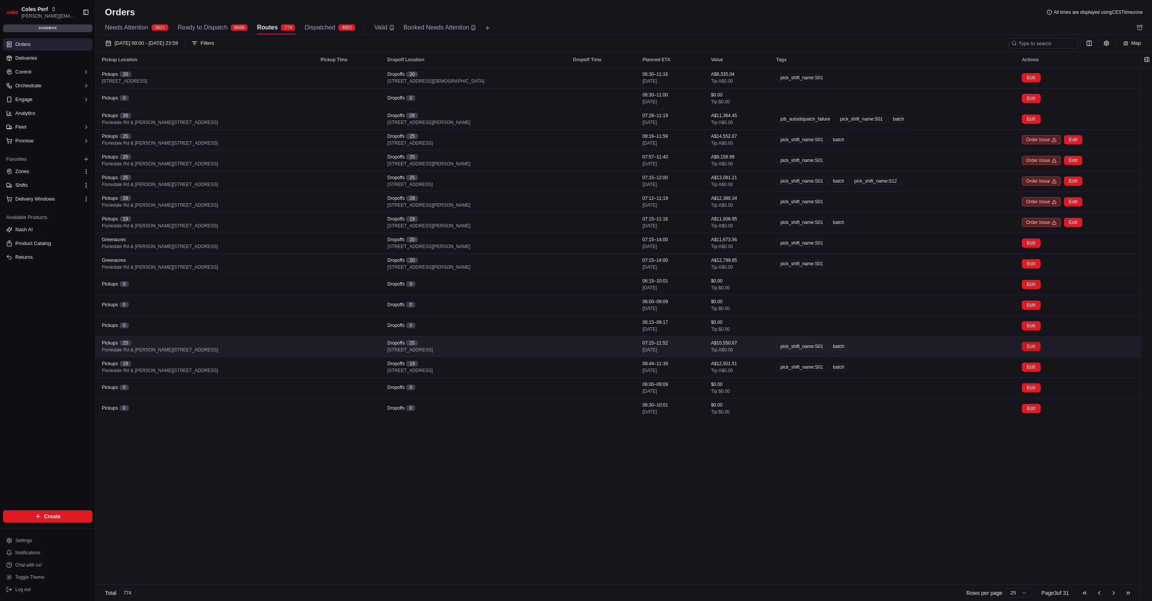
click at [542, 344] on button "Edit" at bounding box center [1031, 346] width 18 height 9
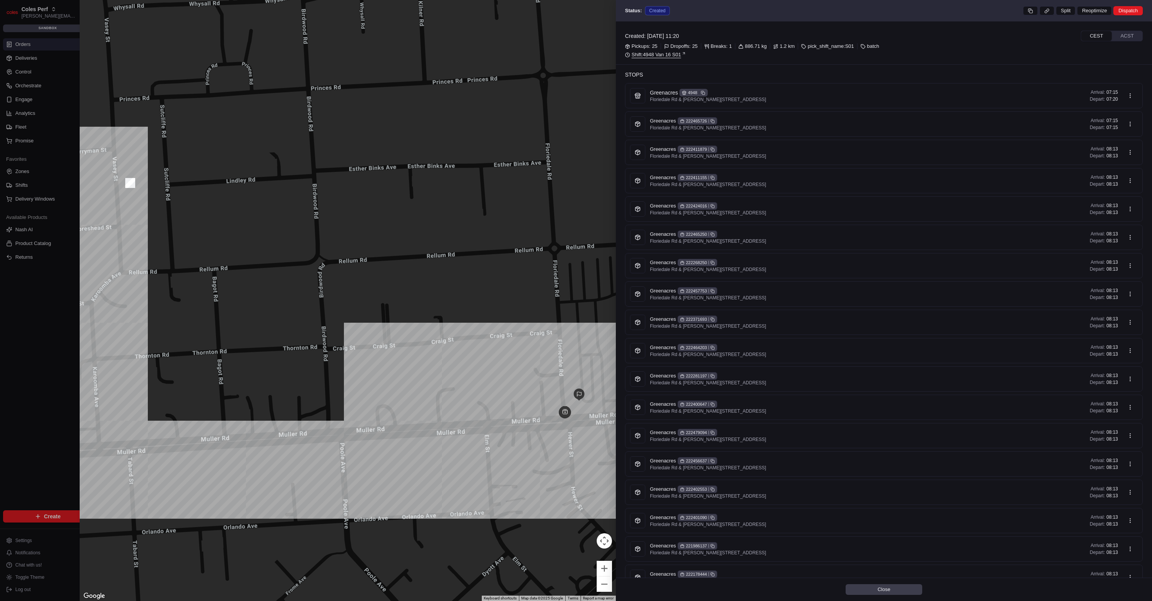
click at [542, 57] on link "Shift: 4948 Van 16 S01" at bounding box center [884, 54] width 518 height 7
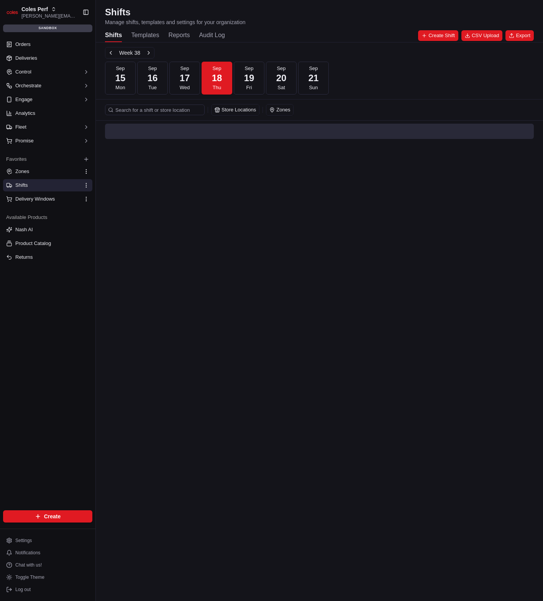
click at [366, 44] on div "Week 38 [DATE] [DATE] [DATE] [DATE] [DATE] [DATE] [DATE] Sun" at bounding box center [319, 71] width 447 height 57
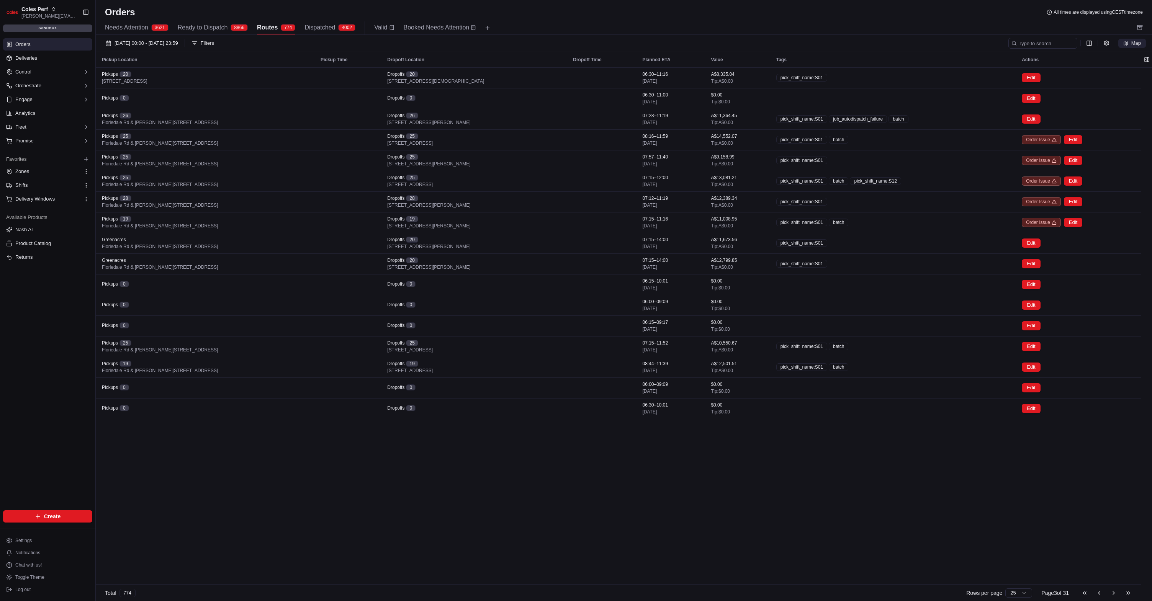
click at [1142, 47] on button "Map" at bounding box center [1133, 43] width 28 height 9
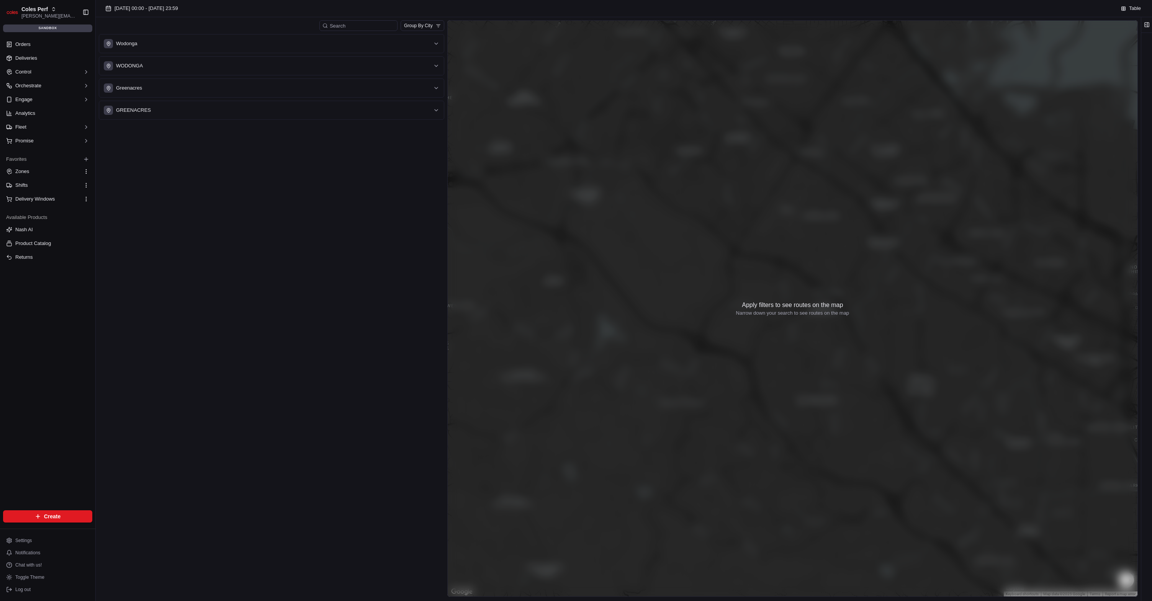
drag, startPoint x: 172, startPoint y: 147, endPoint x: 172, endPoint y: 138, distance: 8.4
click at [172, 145] on div "Wodonga WODONGA Greenacres GREENACRES" at bounding box center [272, 316] width 346 height 565
click at [201, 202] on div "Wodonga WODONGA Greenacres GREENACRES" at bounding box center [272, 316] width 346 height 565
type input "coles svt"
click at [288, 24] on html "Coles SVT karol@usenash.com Toggle Sidebar sandbox Orders Deliveries Control Or…" at bounding box center [576, 300] width 1152 height 601
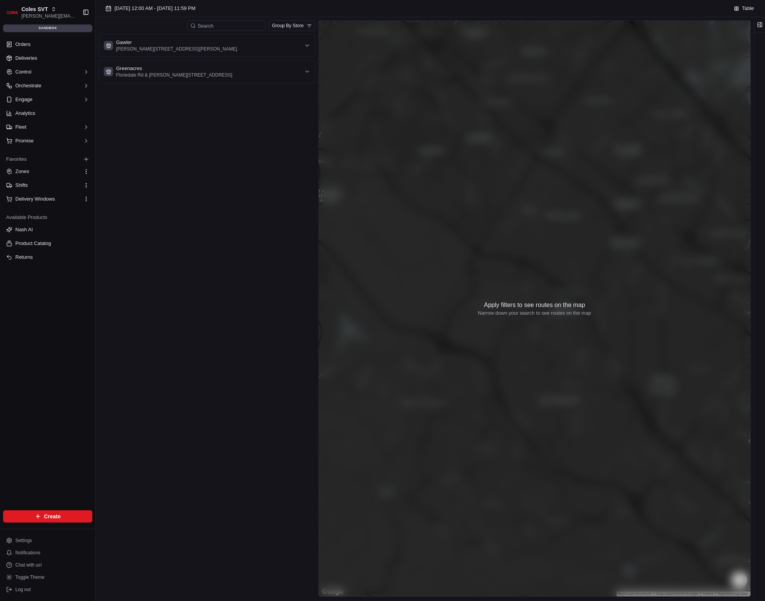
drag, startPoint x: 155, startPoint y: 144, endPoint x: 186, endPoint y: 103, distance: 51.8
click at [156, 143] on div "Gawler Cowan St & Murray St, Gawler SA 5118, Australia Greenacres Floriedale Rd…" at bounding box center [207, 316] width 216 height 565
click at [245, 69] on div "Greenacres Floriedale Rd & Muller Rd, Greenacres SA 5086, Australia" at bounding box center [202, 71] width 197 height 13
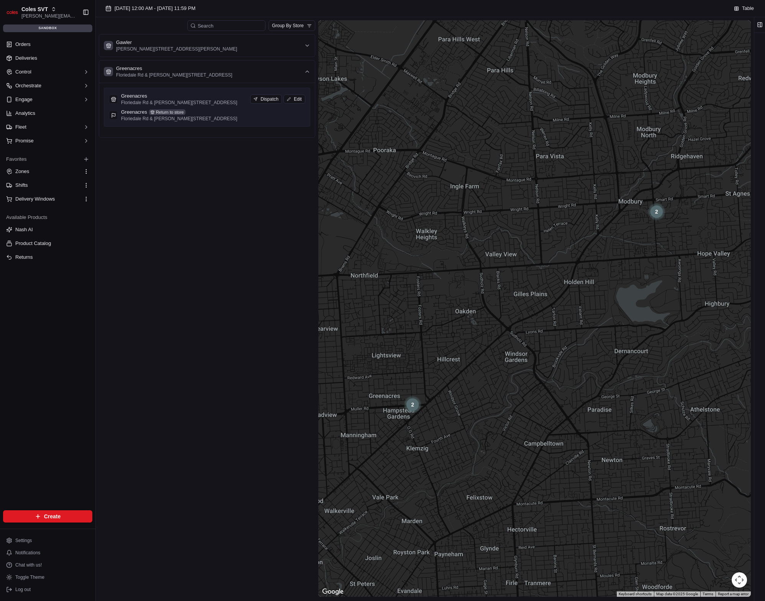
click at [218, 98] on div "Greenacres" at bounding box center [179, 96] width 116 height 7
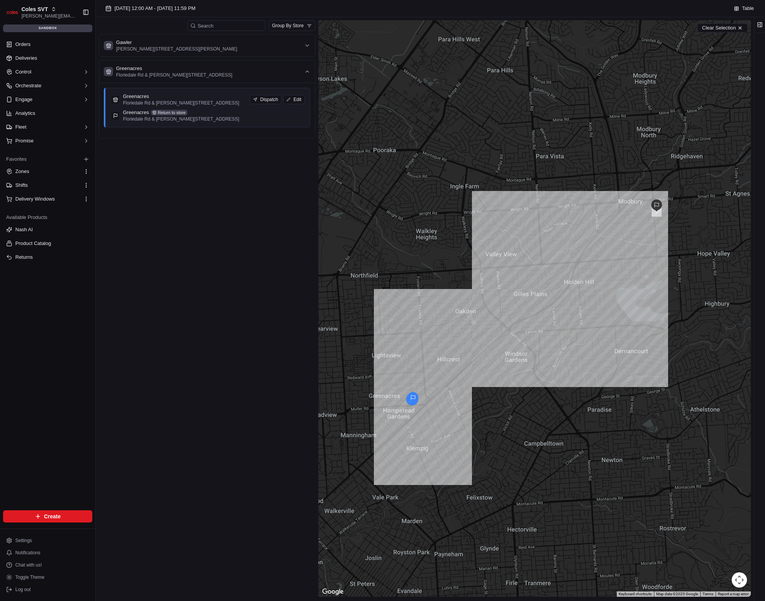
click at [223, 106] on p "Floriedale Rd & [PERSON_NAME][STREET_ADDRESS]" at bounding box center [181, 103] width 116 height 6
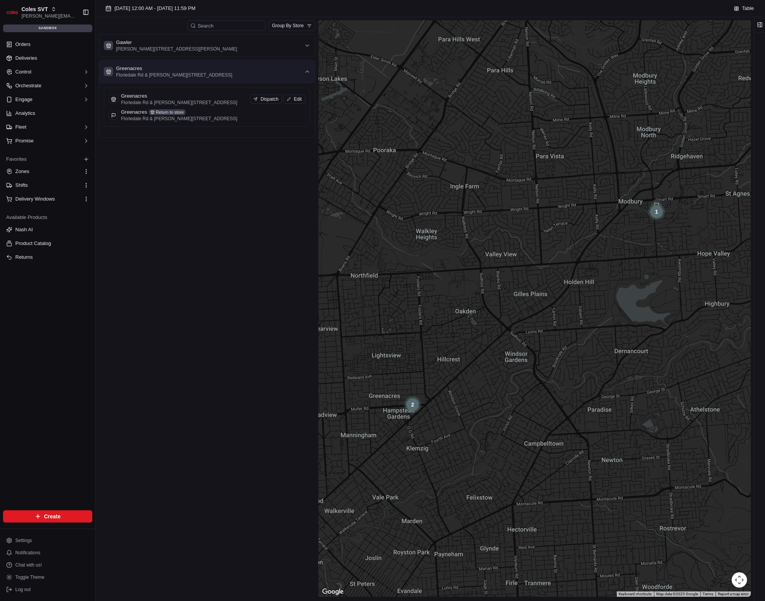
click at [243, 77] on div "Greenacres Floriedale Rd & Muller Rd, Greenacres SA 5086, Australia" at bounding box center [202, 71] width 197 height 13
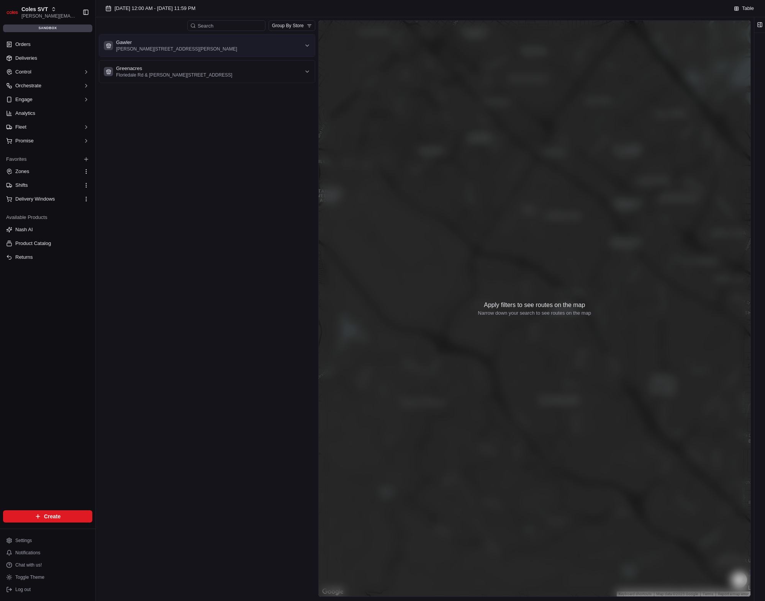
click at [251, 50] on div "Gawler Cowan St & Murray St, Gawler SA 5118, Australia" at bounding box center [202, 45] width 197 height 13
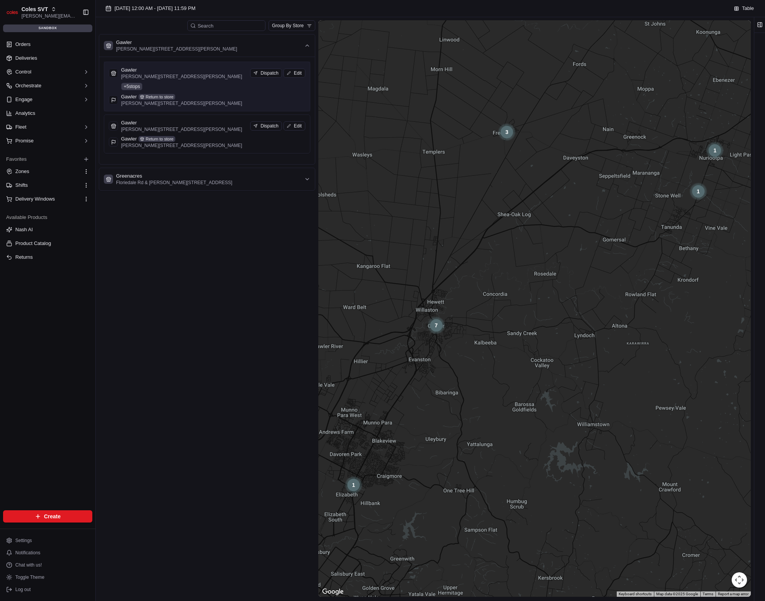
click at [213, 79] on p "[PERSON_NAME][STREET_ADDRESS][PERSON_NAME]" at bounding box center [181, 77] width 121 height 6
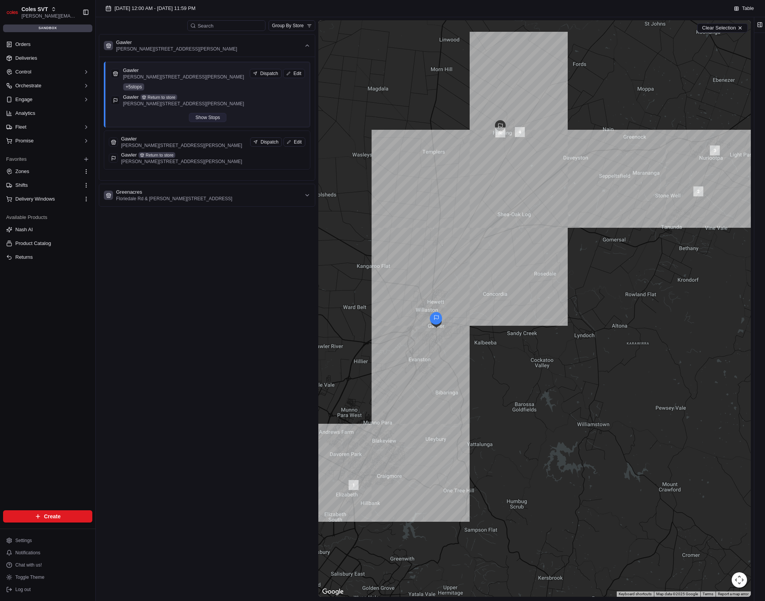
click at [203, 117] on button "Show Stops" at bounding box center [208, 117] width 38 height 9
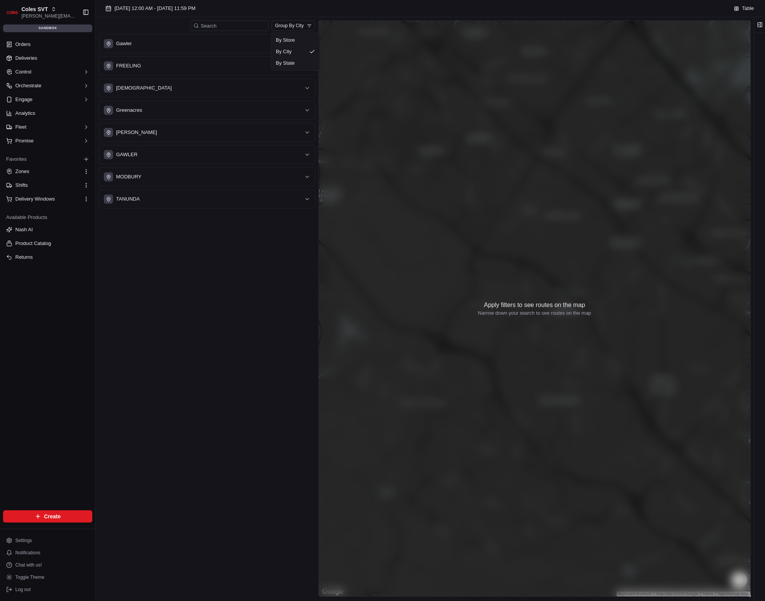
click at [299, 25] on html "Coles SVT karol@usenash.com Toggle Sidebar sandbox Orders Deliveries Control Or…" at bounding box center [382, 300] width 765 height 601
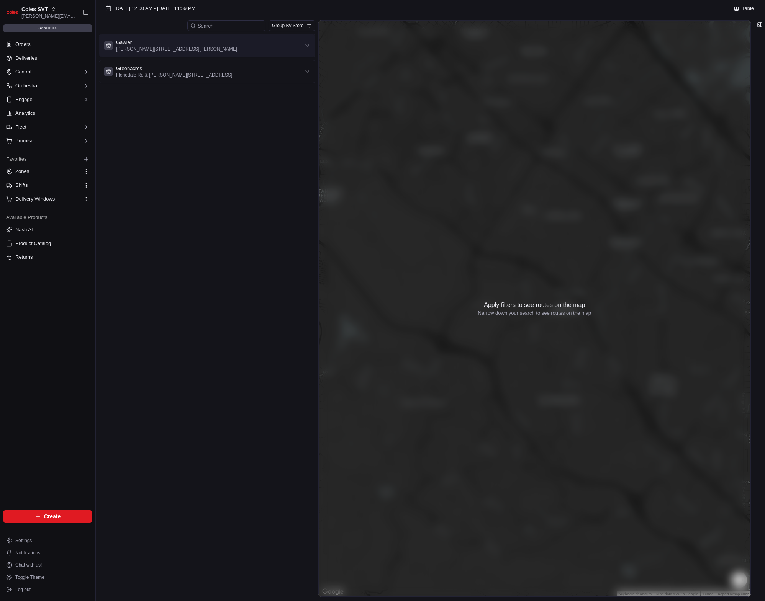
click at [218, 49] on p "[PERSON_NAME][STREET_ADDRESS][PERSON_NAME]" at bounding box center [176, 49] width 121 height 6
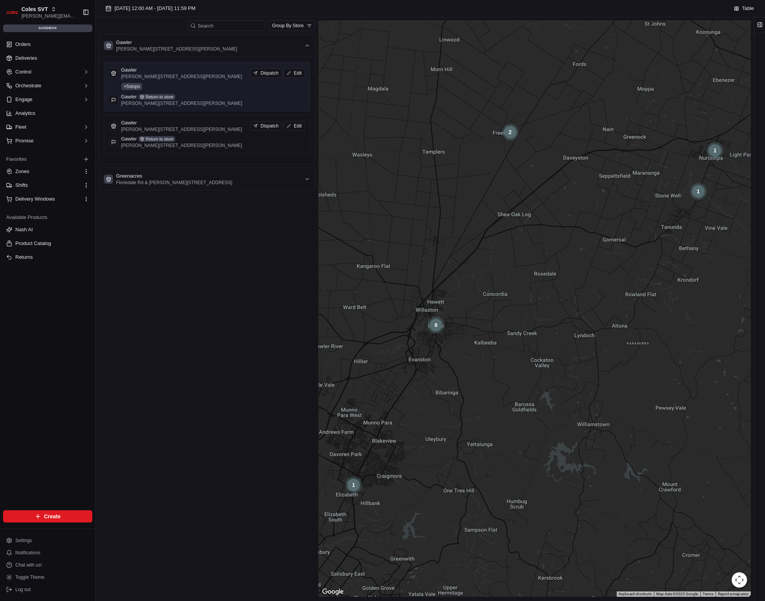
click at [202, 93] on div "Gawler [PERSON_NAME] [GEOGRAPHIC_DATA][PERSON_NAME] SA 5118, [GEOGRAPHIC_DATA] …" at bounding box center [207, 87] width 197 height 40
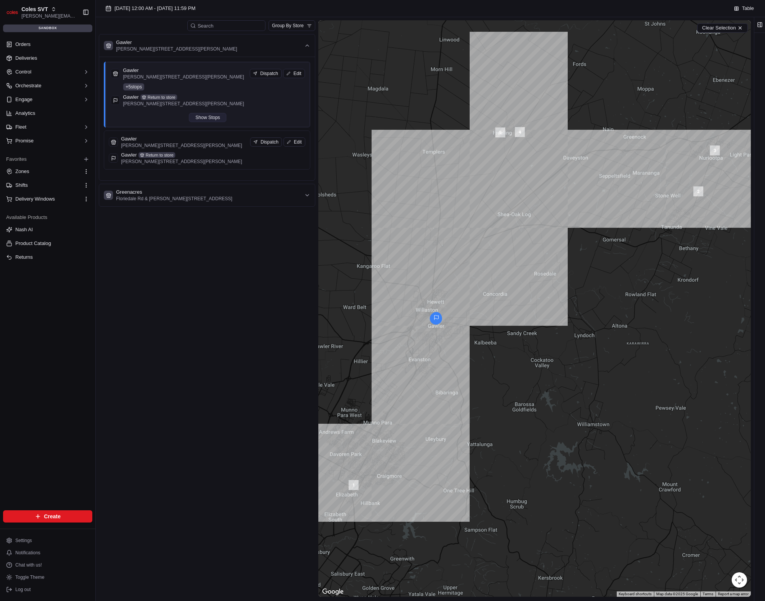
click at [215, 115] on button "Show Stops" at bounding box center [208, 117] width 38 height 9
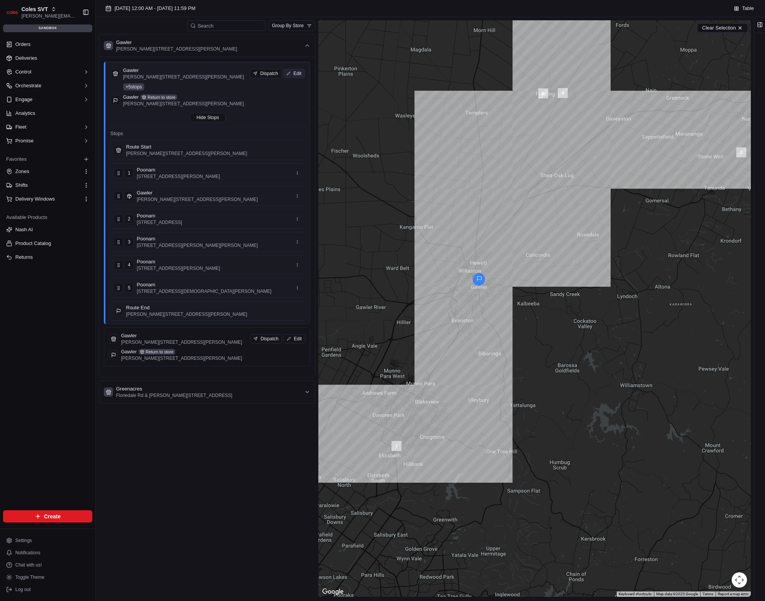
click at [300, 73] on span "Edit" at bounding box center [297, 73] width 8 height 6
click at [193, 356] on p "[PERSON_NAME][STREET_ADDRESS][PERSON_NAME]" at bounding box center [181, 359] width 121 height 6
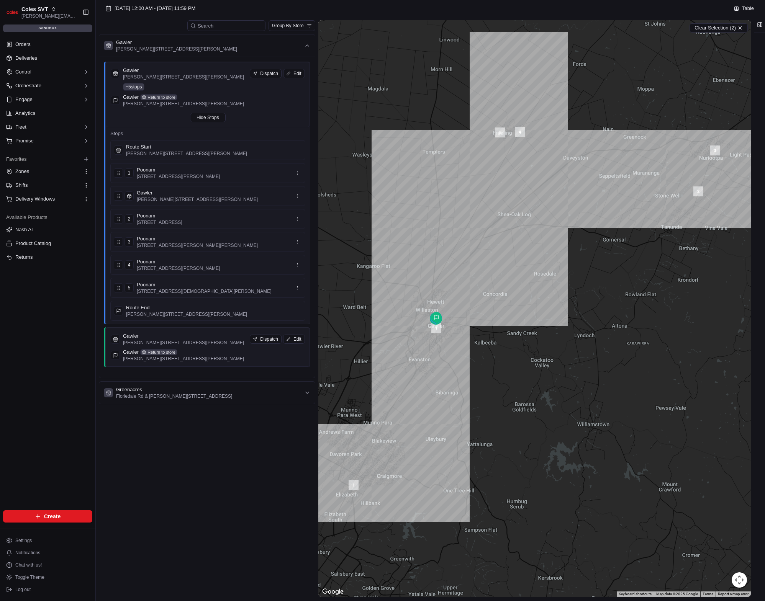
click at [193, 356] on p "[PERSON_NAME][STREET_ADDRESS][PERSON_NAME]" at bounding box center [183, 359] width 121 height 6
click at [203, 393] on p "Floriedale Rd & [PERSON_NAME][STREET_ADDRESS]" at bounding box center [174, 396] width 116 height 6
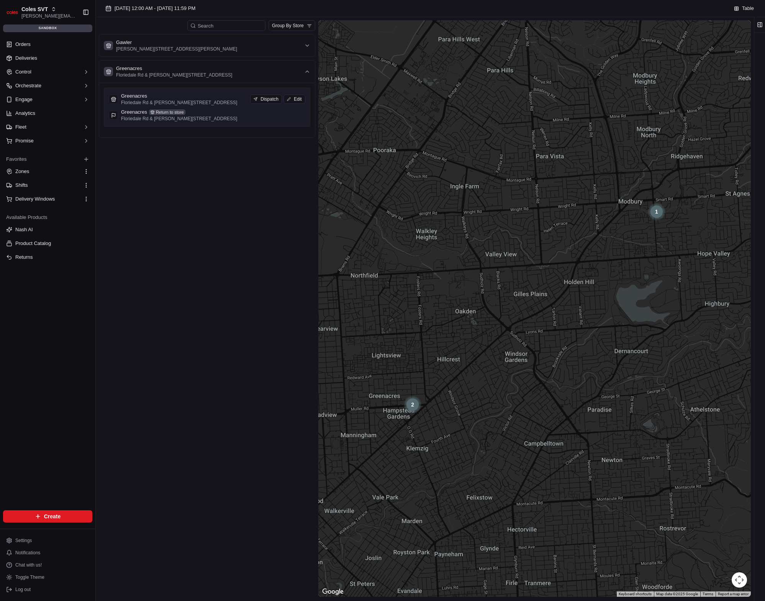
click at [198, 115] on div "Greenacres Return to store" at bounding box center [179, 112] width 116 height 7
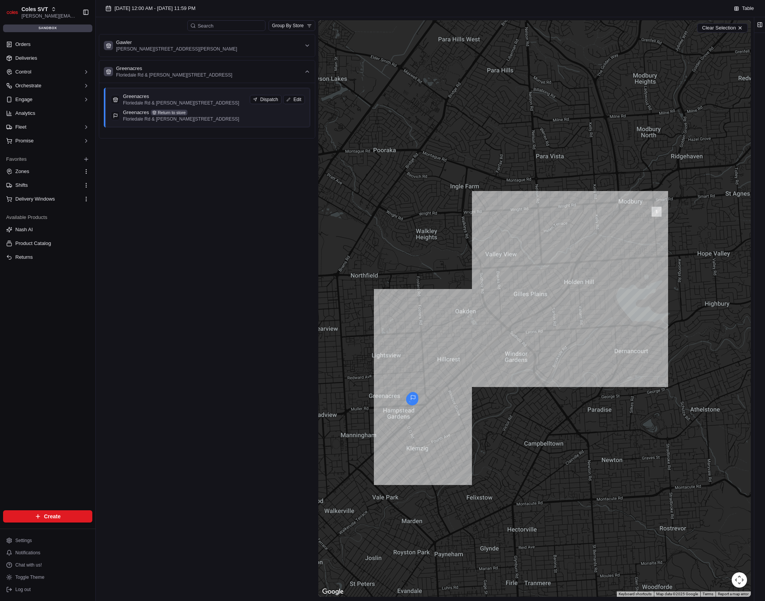
click at [212, 122] on div "Greenacres Floriedale Rd & Muller Rd, Greenacres SA 5086, Australia Dispatch Ed…" at bounding box center [208, 107] width 204 height 39
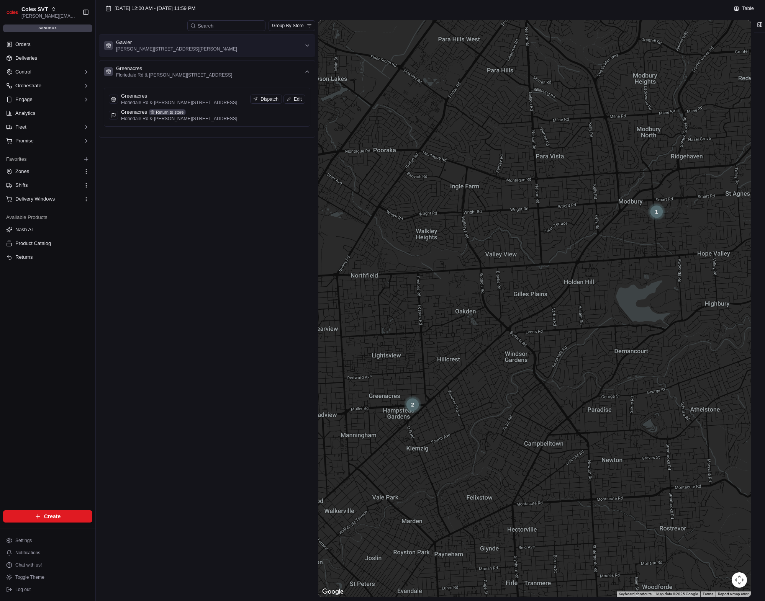
click at [205, 43] on div "Gawler Cowan St & Murray St, Gawler SA 5118, Australia" at bounding box center [176, 45] width 121 height 13
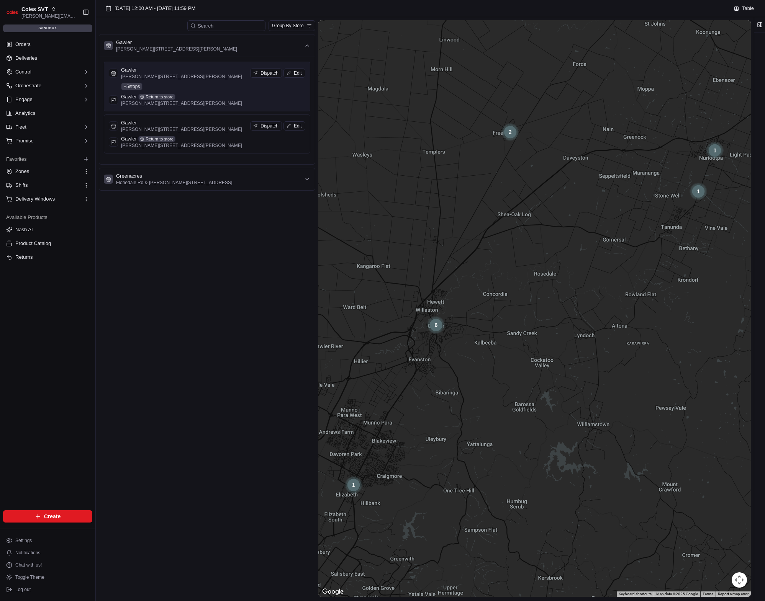
click at [200, 85] on div "Gawler [PERSON_NAME] [GEOGRAPHIC_DATA][PERSON_NAME] SA 5118, [GEOGRAPHIC_DATA] …" at bounding box center [207, 87] width 197 height 40
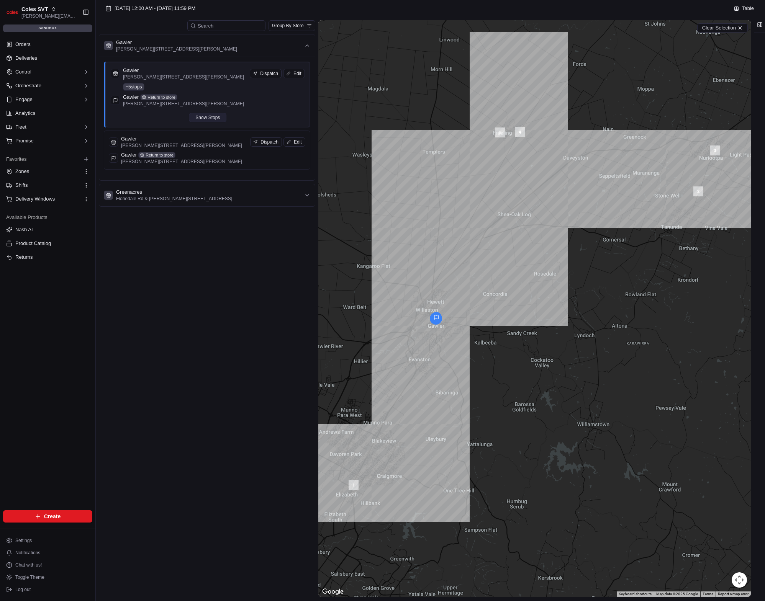
click at [211, 119] on button "Show Stops" at bounding box center [208, 117] width 38 height 9
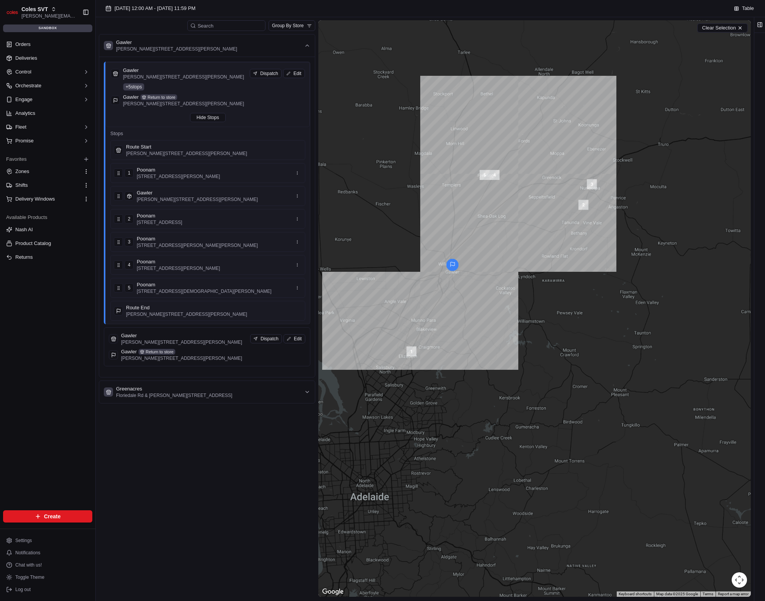
drag, startPoint x: 467, startPoint y: 221, endPoint x: 505, endPoint y: 195, distance: 46.1
click at [505, 195] on div at bounding box center [534, 308] width 433 height 577
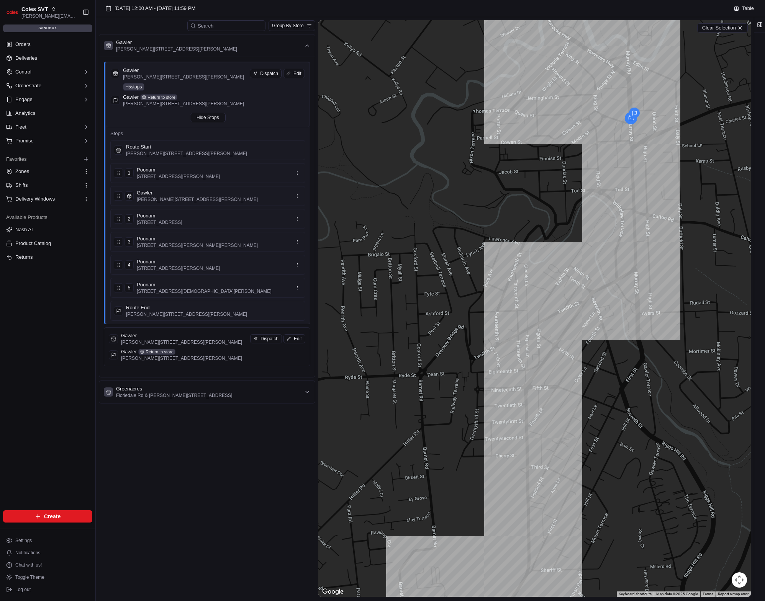
drag, startPoint x: 628, startPoint y: 212, endPoint x: 554, endPoint y: 236, distance: 77.7
click at [554, 236] on div at bounding box center [534, 308] width 433 height 577
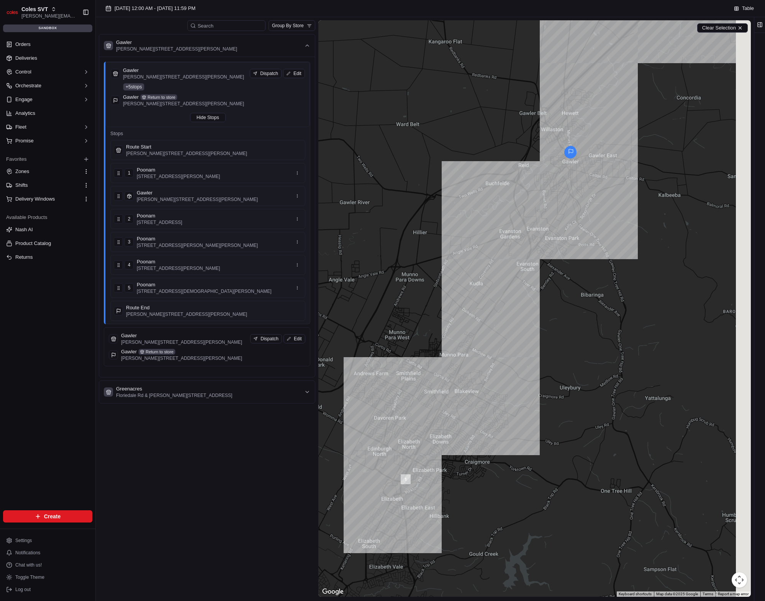
drag, startPoint x: 605, startPoint y: 167, endPoint x: 558, endPoint y: 216, distance: 68.0
click at [563, 213] on div at bounding box center [534, 308] width 433 height 577
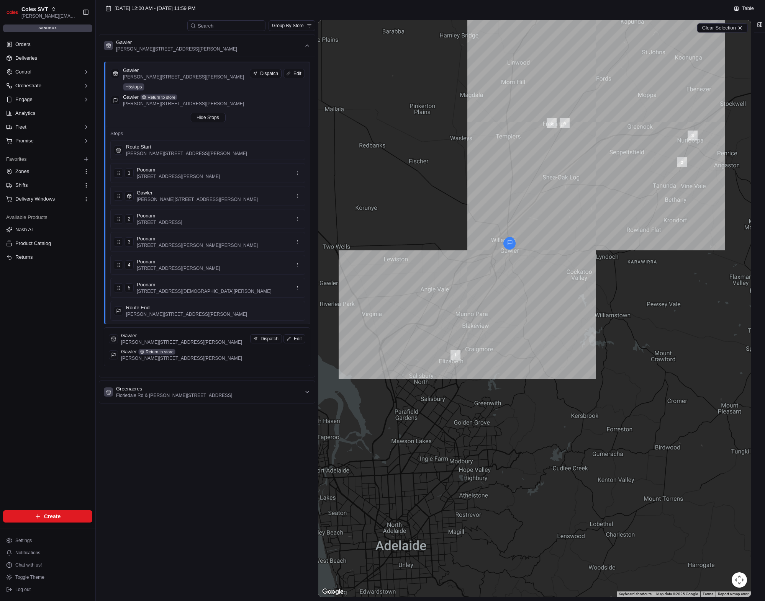
drag, startPoint x: 585, startPoint y: 208, endPoint x: 554, endPoint y: 232, distance: 39.1
click at [554, 232] on div at bounding box center [534, 308] width 433 height 577
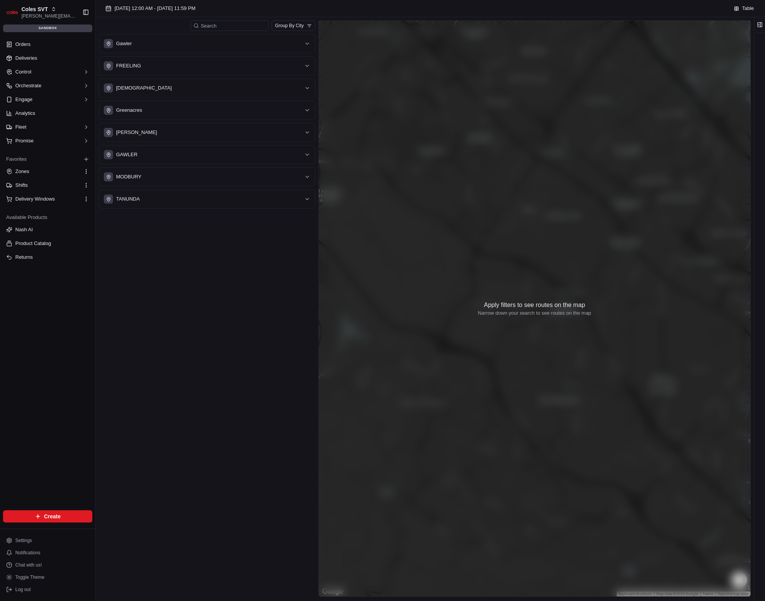
click at [245, 56] on div "Gawler FREELING NURIOOTPA Greenacres [GEOGRAPHIC_DATA][PERSON_NAME] MODBURY TAN…" at bounding box center [207, 121] width 216 height 175
click at [248, 48] on div "Gawler" at bounding box center [202, 43] width 197 height 9
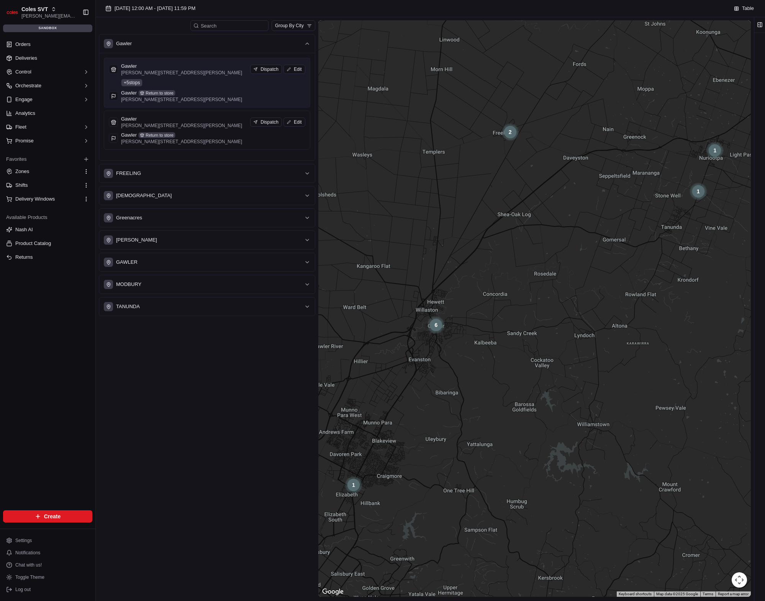
click at [202, 76] on div "Gawler [PERSON_NAME] [GEOGRAPHIC_DATA][PERSON_NAME] SA 5118, [GEOGRAPHIC_DATA] …" at bounding box center [207, 83] width 197 height 40
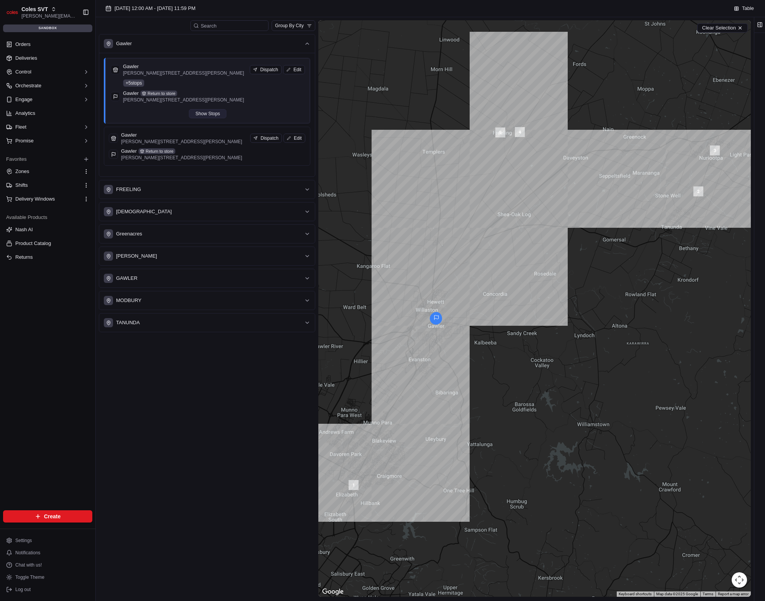
click at [200, 111] on button "Show Stops" at bounding box center [208, 113] width 38 height 9
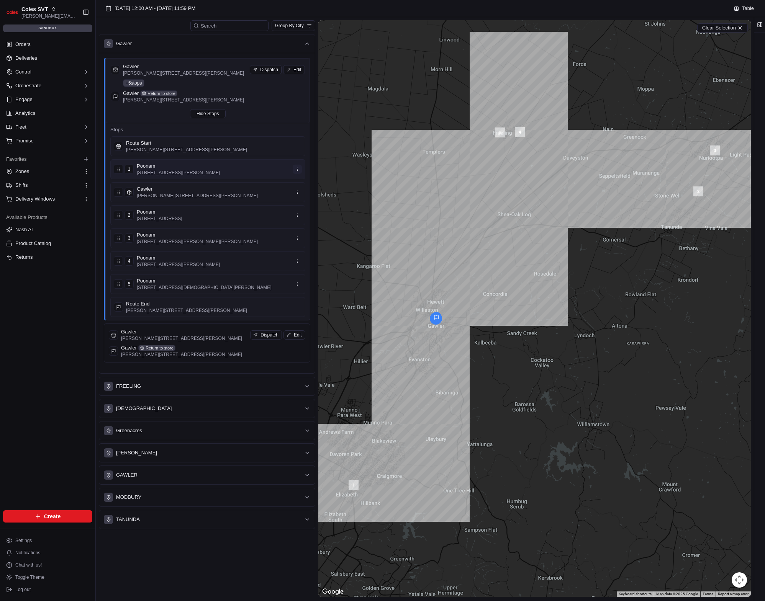
click at [295, 170] on html "Coles SVT karol@usenash.com Toggle Sidebar sandbox Orders Deliveries Control Or…" at bounding box center [382, 300] width 765 height 601
drag, startPoint x: 295, startPoint y: 169, endPoint x: 301, endPoint y: 177, distance: 9.7
click at [295, 169] on html "Coles SVT karol@usenash.com Toggle Sidebar sandbox Orders Deliveries Control Or…" at bounding box center [382, 300] width 765 height 601
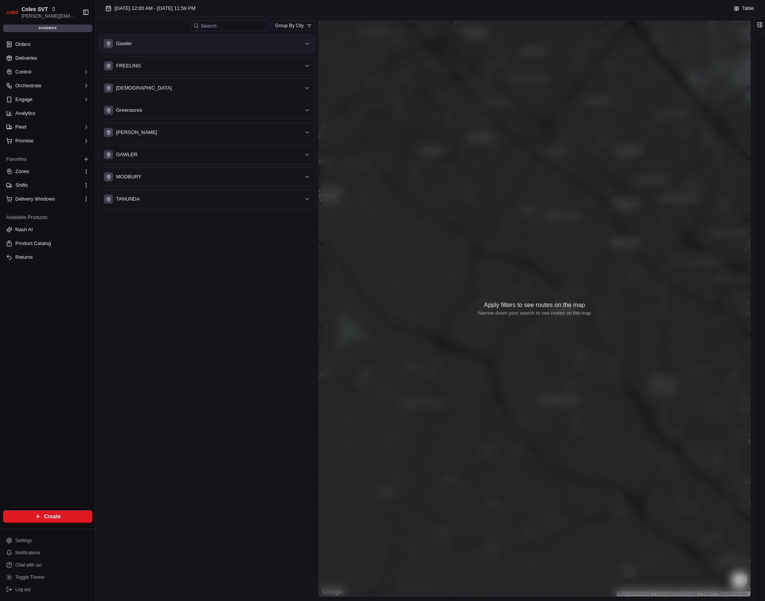
click at [192, 48] on div "Gawler" at bounding box center [202, 43] width 197 height 9
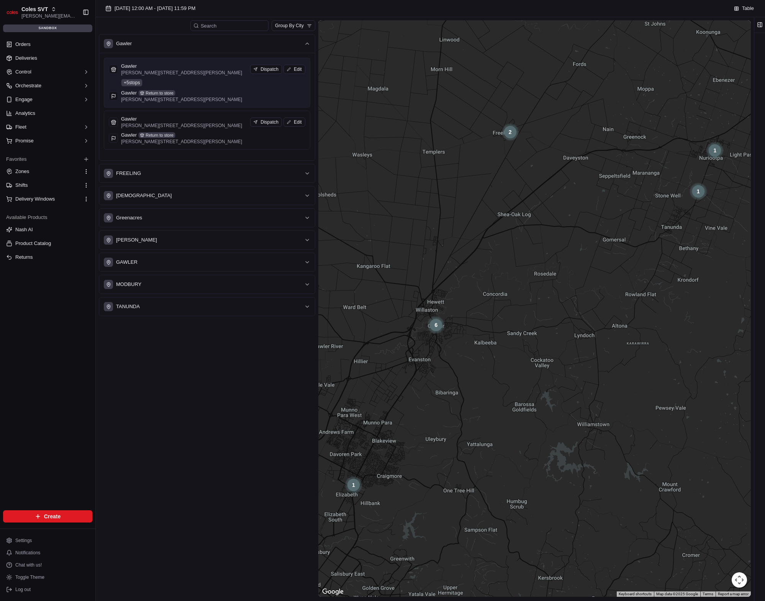
click at [197, 79] on div "Gawler [PERSON_NAME] [GEOGRAPHIC_DATA][PERSON_NAME] SA 5118, [GEOGRAPHIC_DATA] …" at bounding box center [207, 83] width 197 height 40
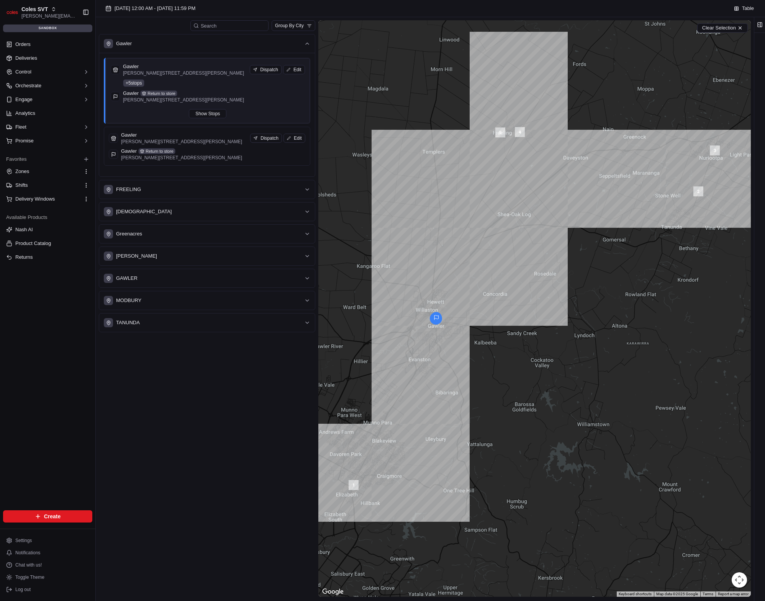
click at [212, 108] on div "Gawler [PERSON_NAME] [GEOGRAPHIC_DATA][PERSON_NAME] SA 5118, [GEOGRAPHIC_DATA] …" at bounding box center [208, 90] width 194 height 55
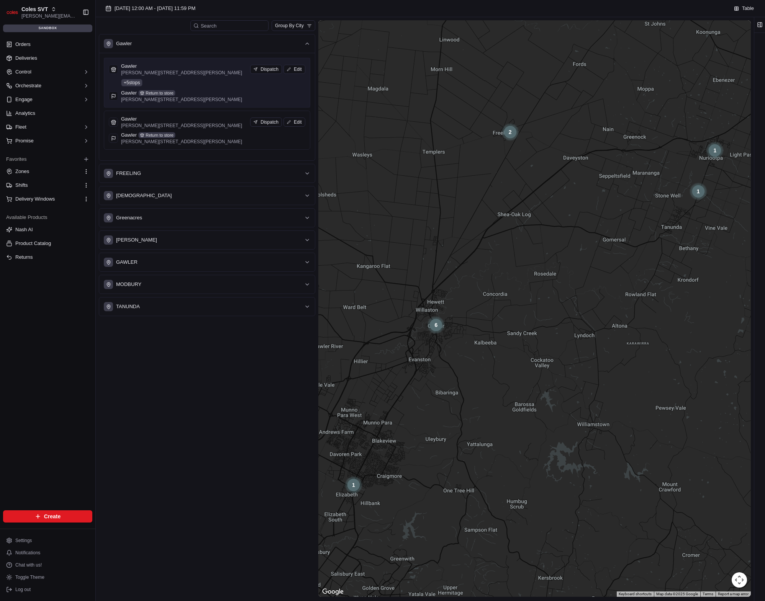
click at [210, 87] on div "Gawler [PERSON_NAME] [GEOGRAPHIC_DATA][PERSON_NAME] SA 5118, [GEOGRAPHIC_DATA] …" at bounding box center [207, 83] width 197 height 40
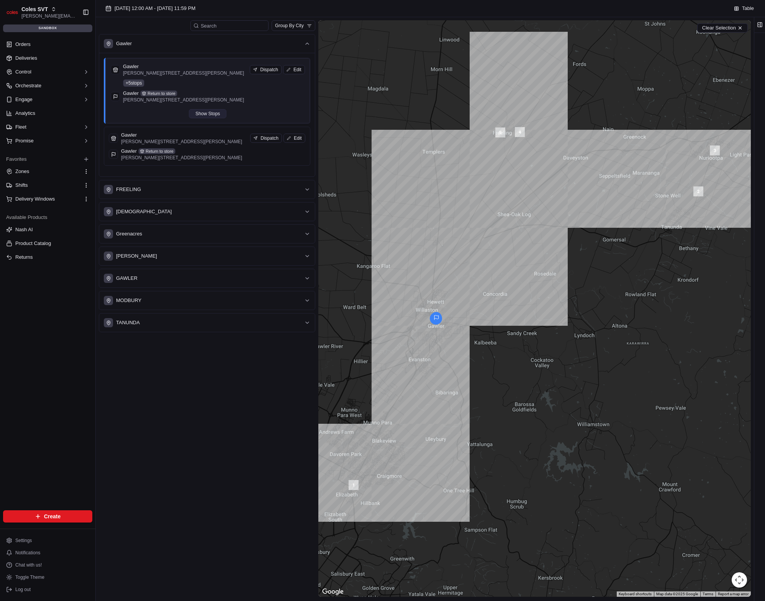
click at [214, 117] on button "Show Stops" at bounding box center [208, 113] width 38 height 9
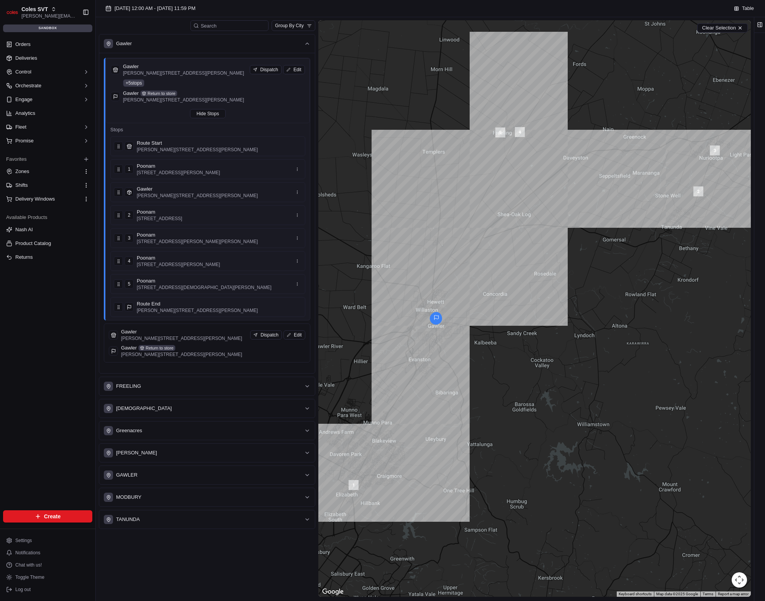
click at [120, 151] on div "Route Start Cowan St & Murray St, Gawler SA 5118, Australia" at bounding box center [186, 146] width 144 height 13
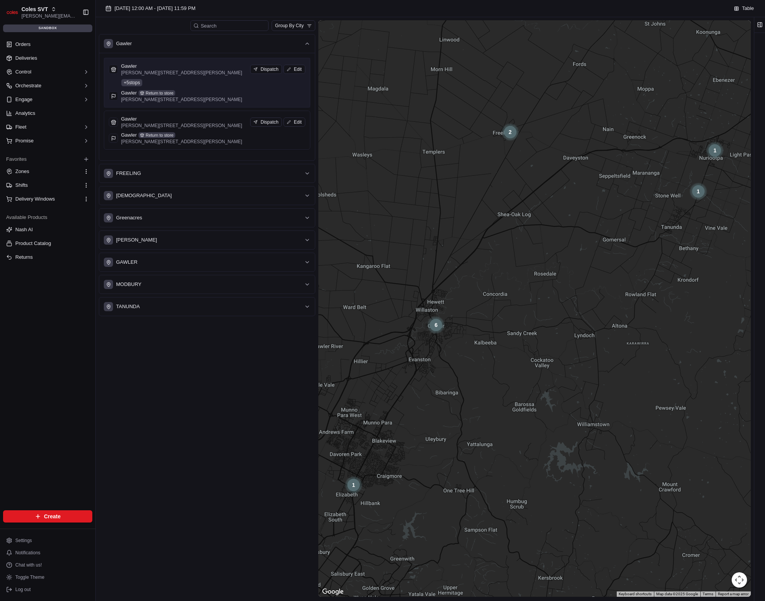
click at [154, 85] on div "Gawler [PERSON_NAME] [GEOGRAPHIC_DATA][PERSON_NAME] SA 5118, [GEOGRAPHIC_DATA] …" at bounding box center [207, 83] width 197 height 40
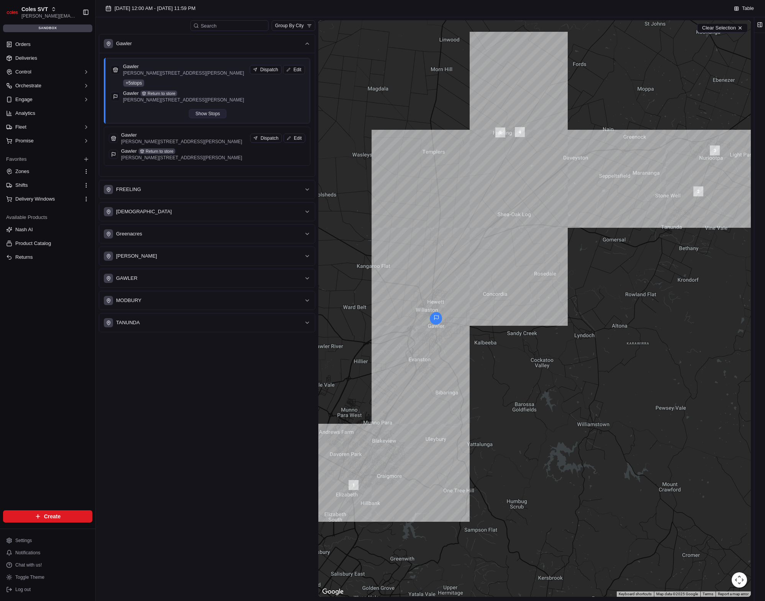
click at [194, 117] on button "Show Stops" at bounding box center [208, 113] width 38 height 9
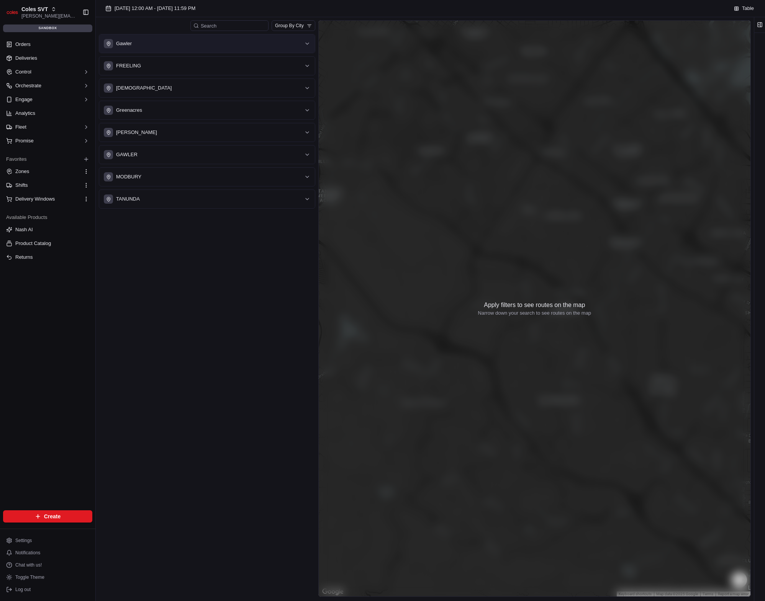
click at [228, 49] on button "Gawler" at bounding box center [207, 43] width 216 height 18
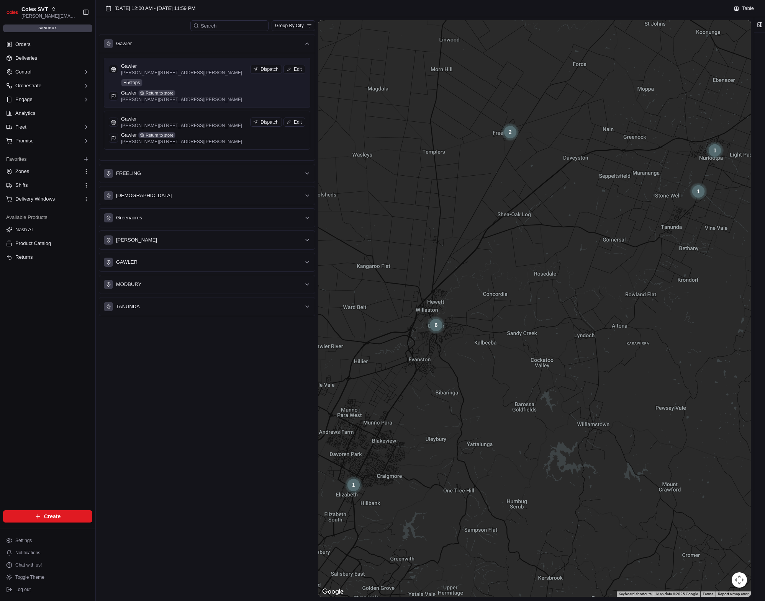
click at [213, 70] on p "[PERSON_NAME][STREET_ADDRESS][PERSON_NAME]" at bounding box center [181, 73] width 121 height 6
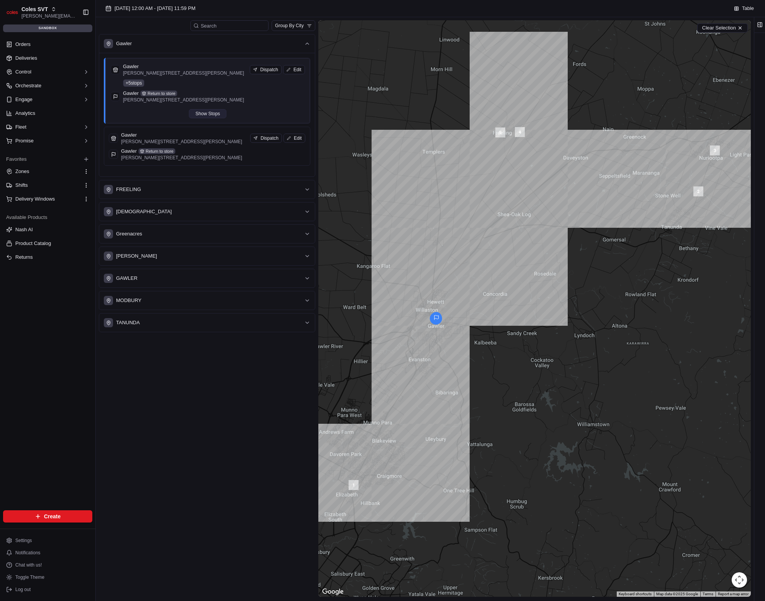
drag, startPoint x: 209, startPoint y: 115, endPoint x: 219, endPoint y: 112, distance: 10.4
click at [209, 115] on button "Show Stops" at bounding box center [208, 113] width 38 height 9
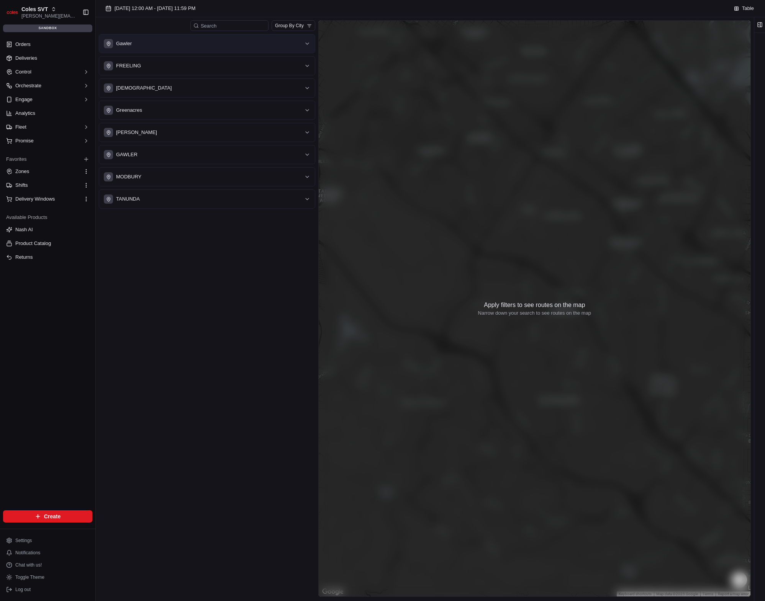
click at [192, 47] on div "Gawler" at bounding box center [202, 43] width 197 height 9
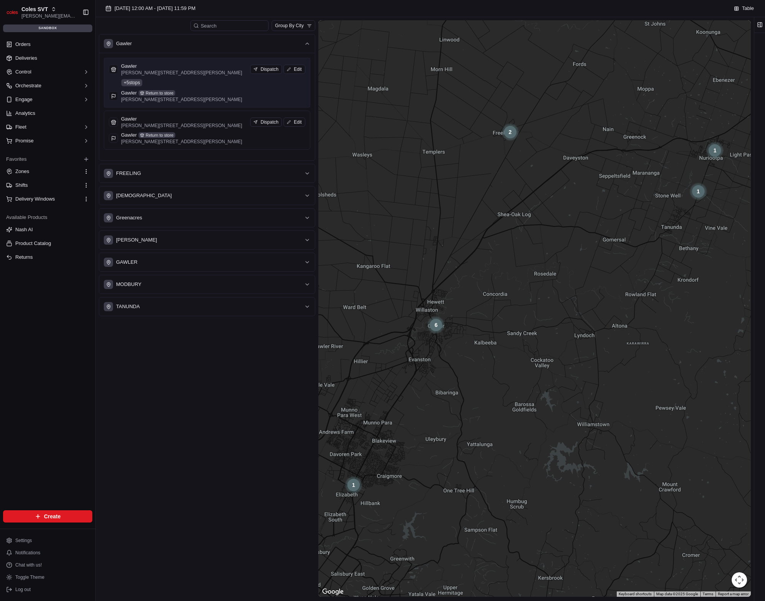
click at [224, 72] on p "[PERSON_NAME][STREET_ADDRESS][PERSON_NAME]" at bounding box center [181, 73] width 121 height 6
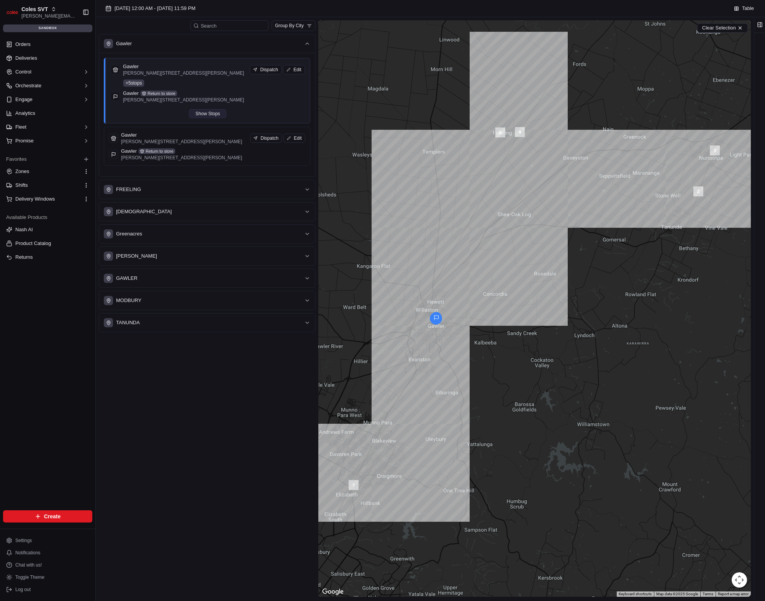
click at [210, 111] on button "Show Stops" at bounding box center [208, 113] width 38 height 9
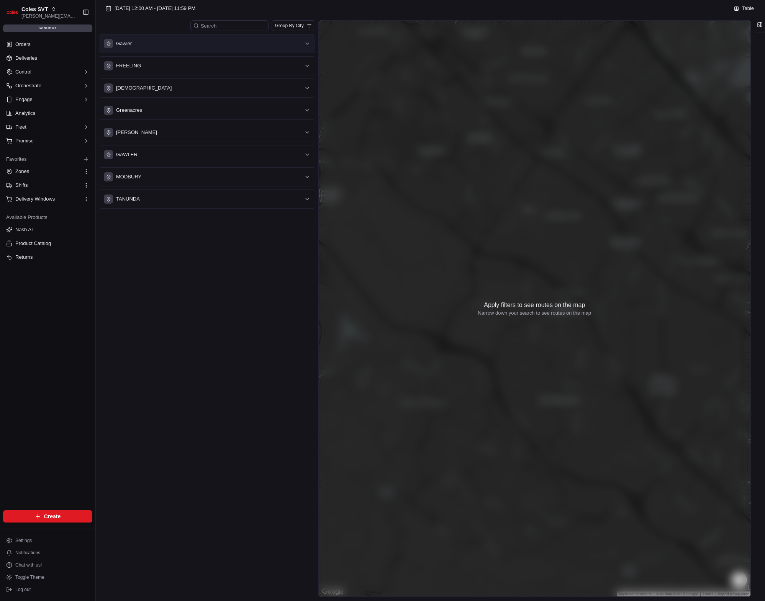
click at [161, 42] on div "Gawler" at bounding box center [202, 43] width 197 height 9
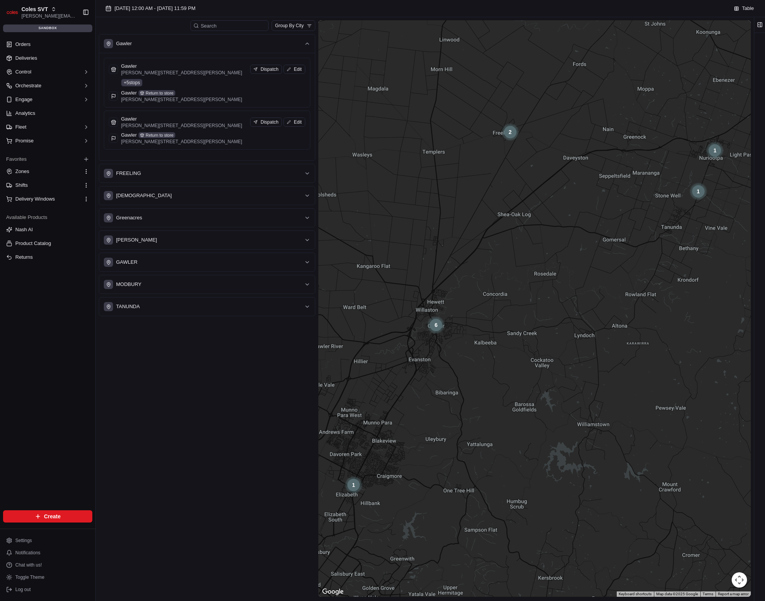
click at [171, 72] on p "[PERSON_NAME][STREET_ADDRESS][PERSON_NAME]" at bounding box center [181, 73] width 121 height 6
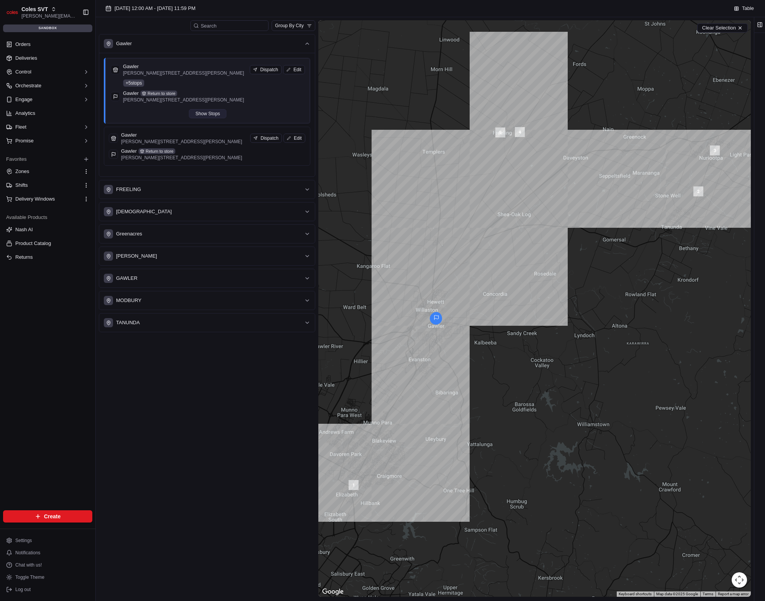
click at [206, 112] on button "Show Stops" at bounding box center [208, 113] width 38 height 9
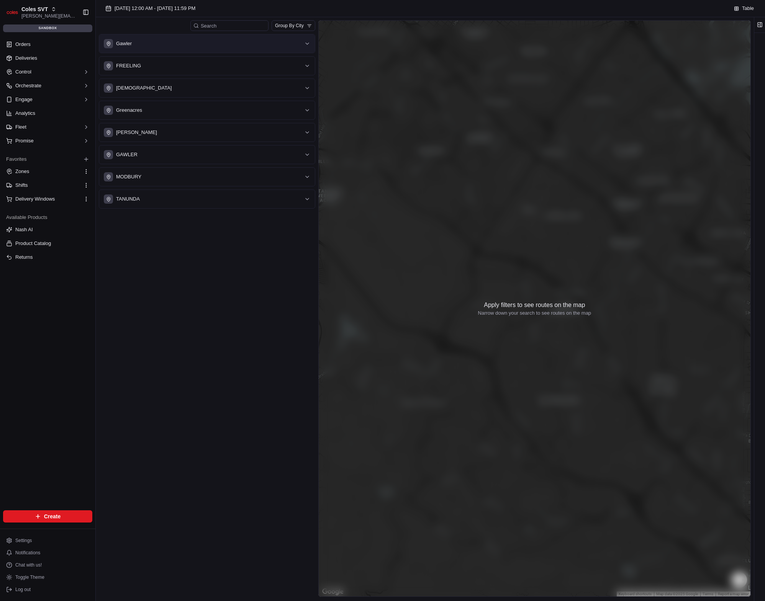
click at [223, 52] on div "Gawler" at bounding box center [207, 43] width 216 height 19
click at [225, 50] on button "Gawler" at bounding box center [207, 43] width 216 height 18
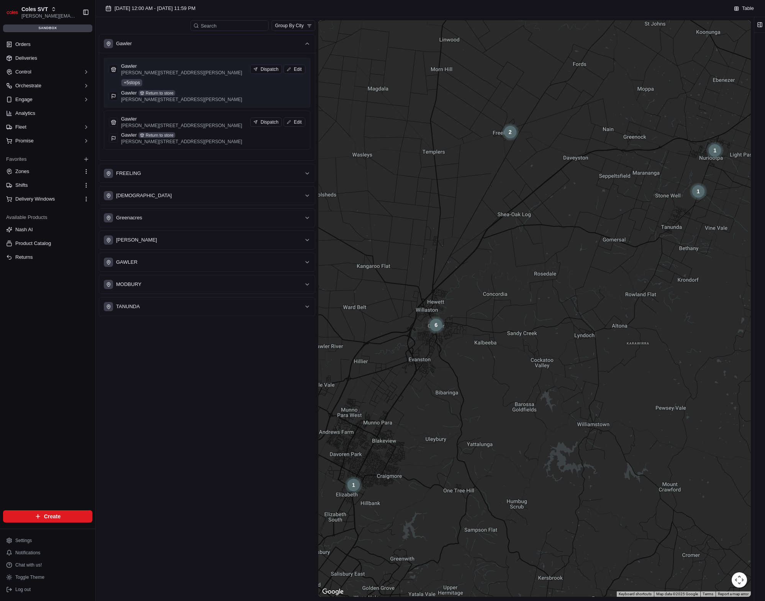
click at [215, 73] on p "[PERSON_NAME][STREET_ADDRESS][PERSON_NAME]" at bounding box center [181, 73] width 121 height 6
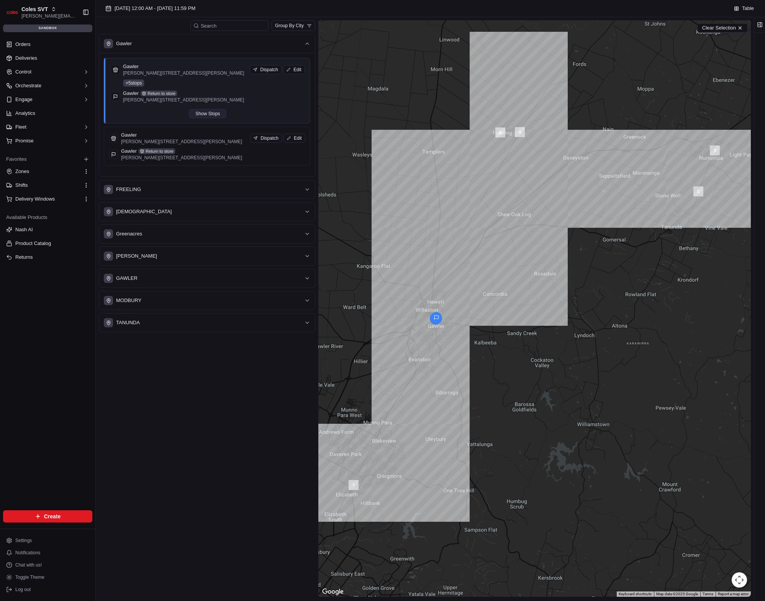
click at [210, 115] on button "Show Stops" at bounding box center [208, 113] width 38 height 9
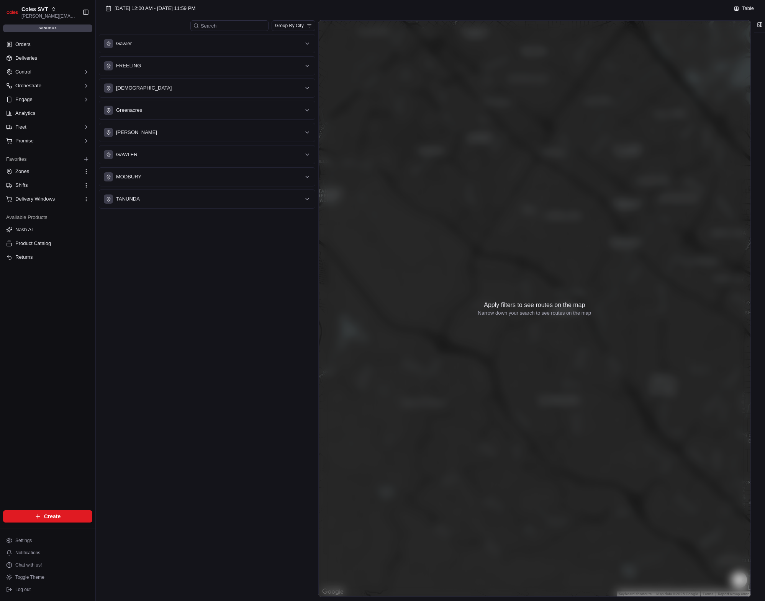
click at [187, 55] on div "Gawler FREELING NURIOOTPA Greenacres [GEOGRAPHIC_DATA][PERSON_NAME] MODBURY TAN…" at bounding box center [207, 121] width 216 height 175
click at [187, 51] on button "Gawler" at bounding box center [207, 43] width 216 height 18
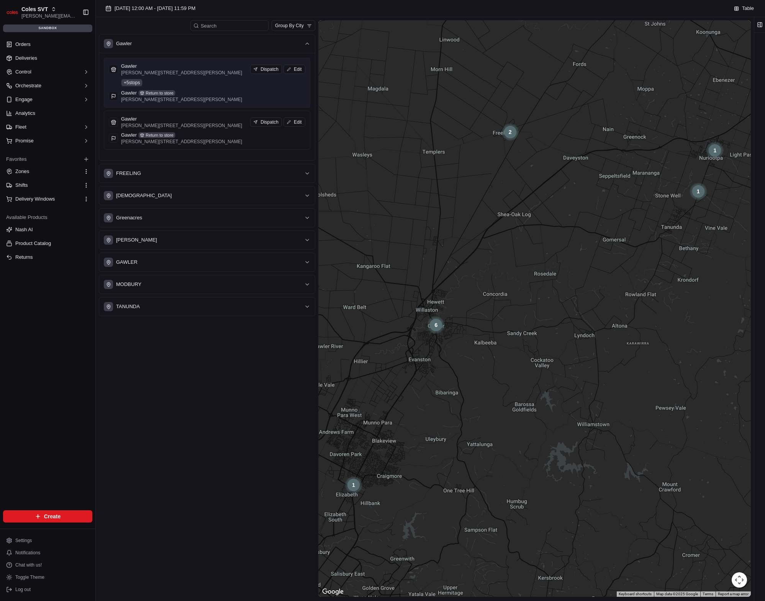
click at [190, 76] on div "Gawler [PERSON_NAME] [GEOGRAPHIC_DATA][PERSON_NAME] SA 5118, [GEOGRAPHIC_DATA] …" at bounding box center [207, 83] width 197 height 40
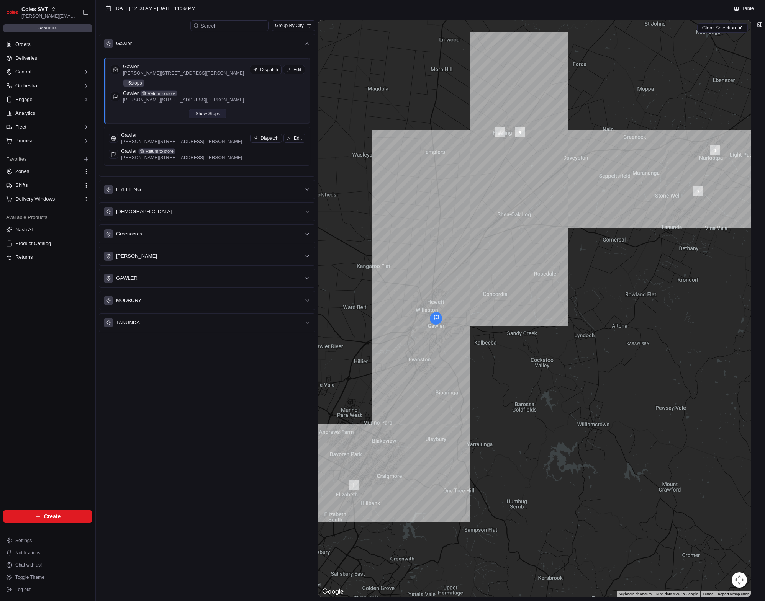
click at [204, 116] on button "Show Stops" at bounding box center [208, 113] width 38 height 9
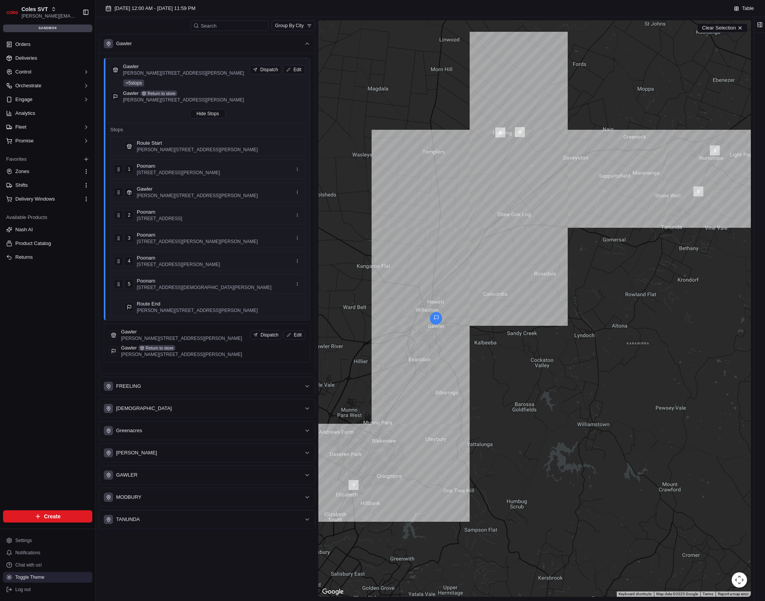
click at [40, 575] on span "Toggle Theme" at bounding box center [29, 578] width 29 height 6
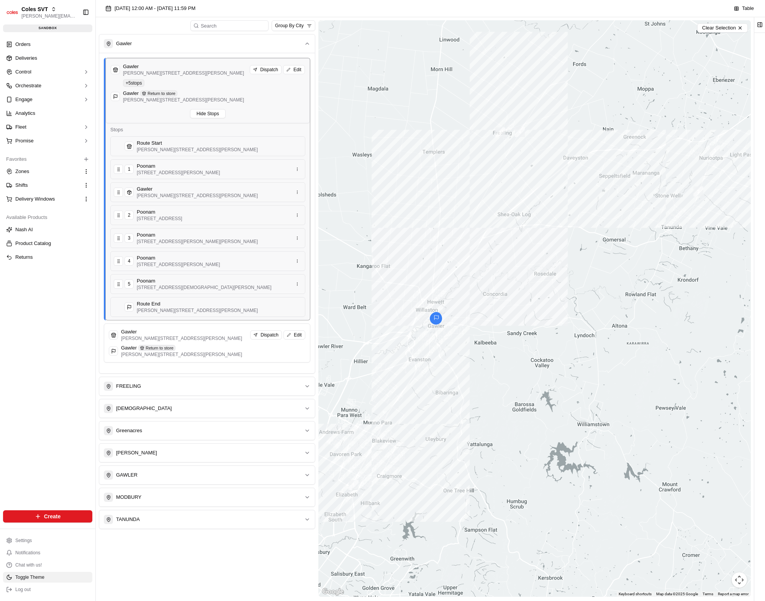
click at [40, 574] on button "Toggle Theme" at bounding box center [47, 577] width 89 height 11
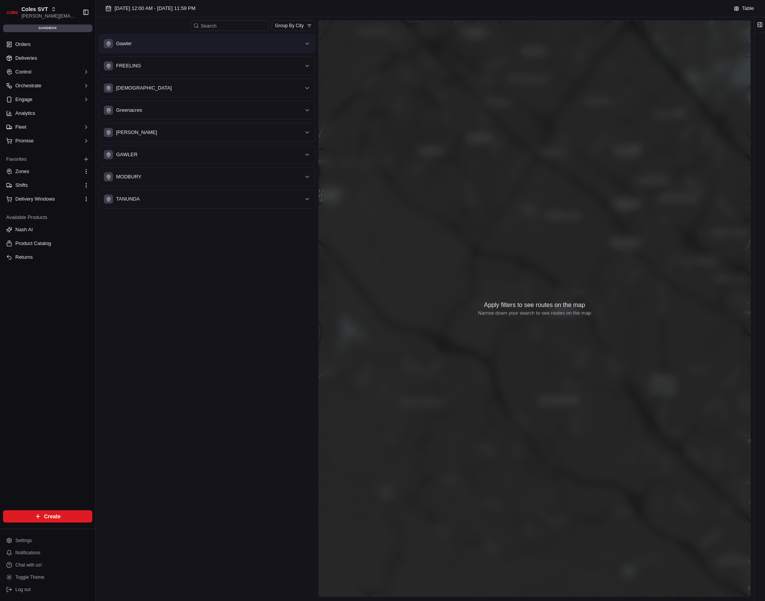
click at [175, 40] on div "Gawler" at bounding box center [202, 43] width 197 height 9
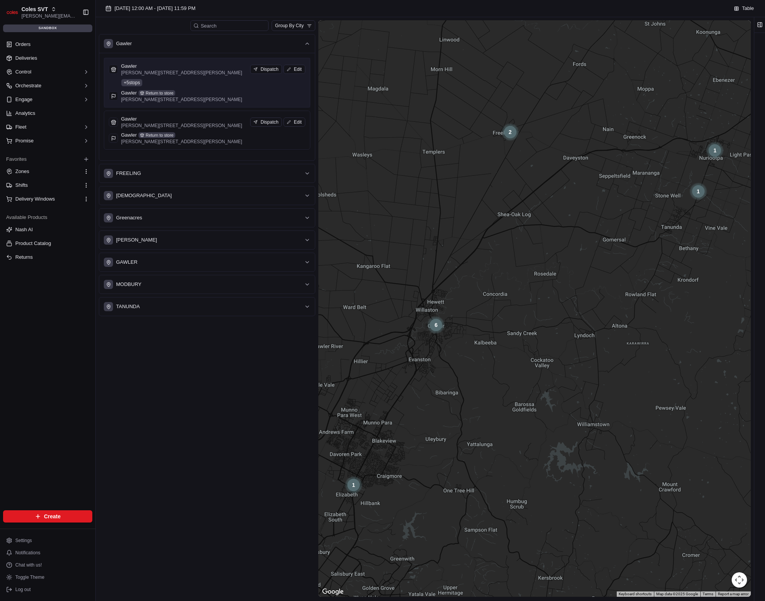
click at [195, 89] on div "Gawler [PERSON_NAME] [GEOGRAPHIC_DATA][PERSON_NAME] SA 5118, [GEOGRAPHIC_DATA] …" at bounding box center [207, 83] width 197 height 40
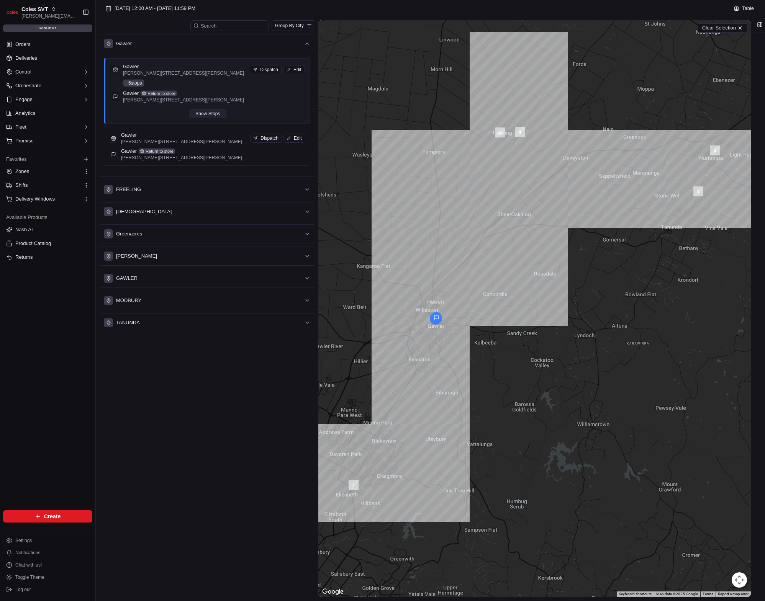
click at [210, 115] on button "Show Stops" at bounding box center [208, 113] width 38 height 9
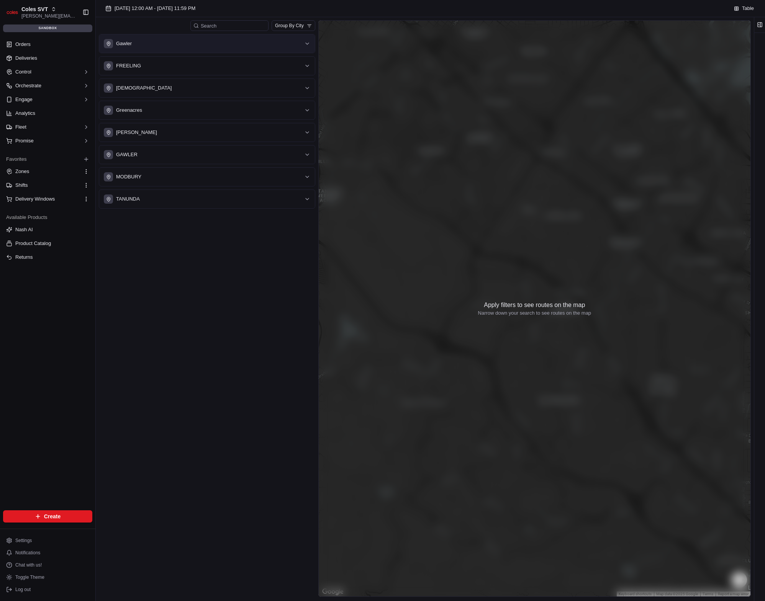
click at [164, 43] on div "Gawler" at bounding box center [202, 43] width 197 height 9
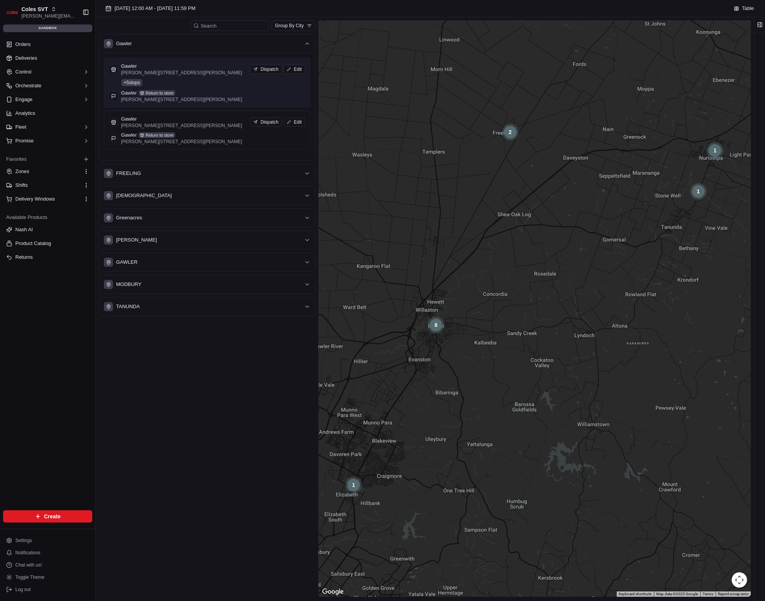
click at [187, 77] on div "Gawler [PERSON_NAME] [GEOGRAPHIC_DATA][PERSON_NAME] SA 5118, [GEOGRAPHIC_DATA] …" at bounding box center [207, 83] width 197 height 40
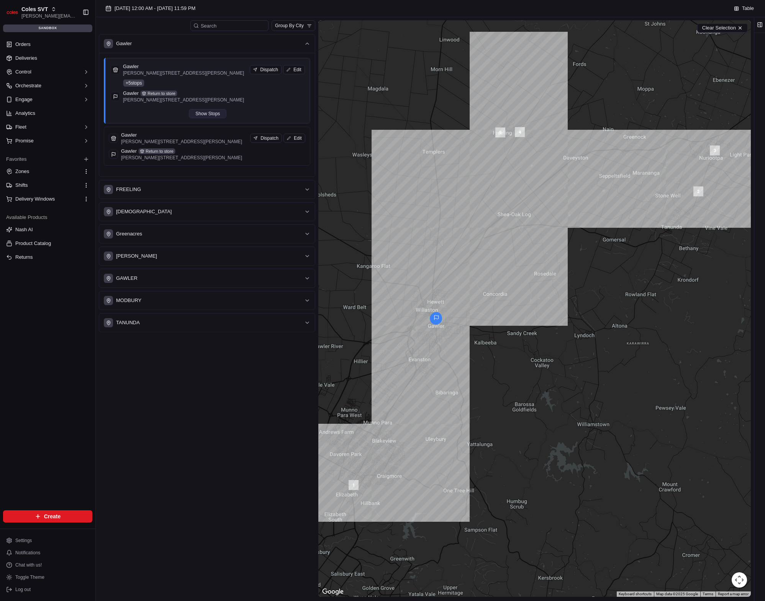
click at [201, 116] on button "Show Stops" at bounding box center [208, 113] width 38 height 9
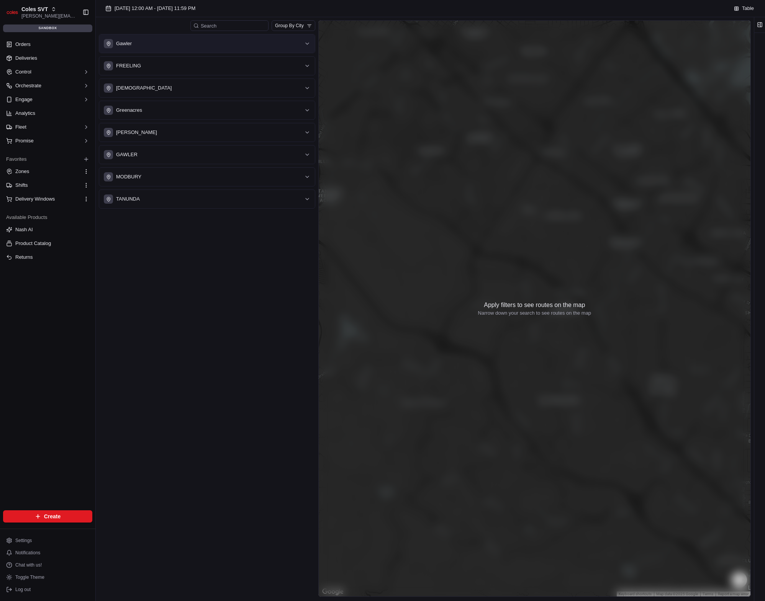
click at [172, 40] on div "Gawler" at bounding box center [202, 43] width 197 height 9
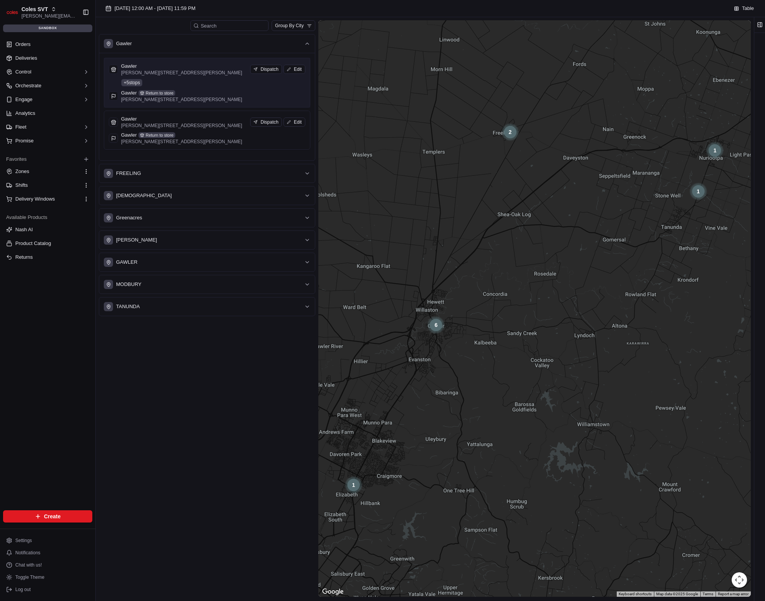
click at [164, 70] on p "[PERSON_NAME][STREET_ADDRESS][PERSON_NAME]" at bounding box center [181, 73] width 121 height 6
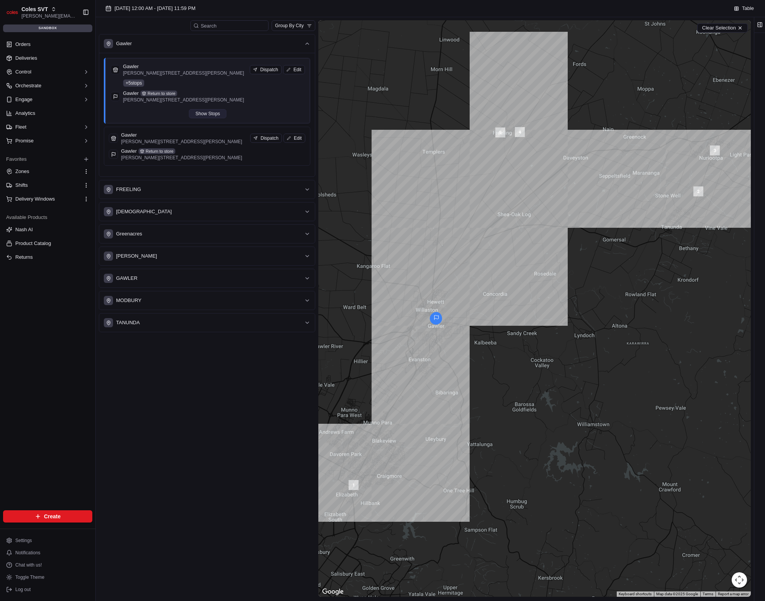
drag, startPoint x: 212, startPoint y: 112, endPoint x: 218, endPoint y: 113, distance: 5.8
click at [212, 112] on button "Show Stops" at bounding box center [208, 113] width 38 height 9
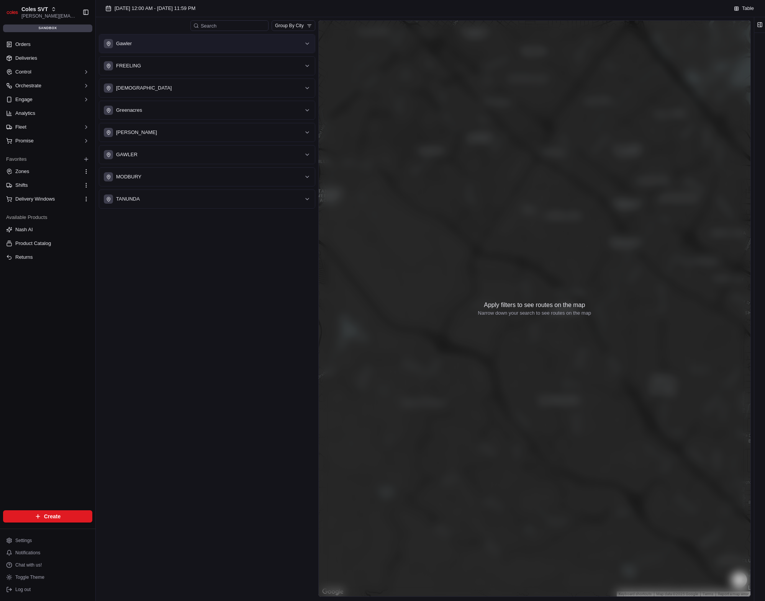
click at [196, 43] on div "Gawler" at bounding box center [202, 43] width 197 height 9
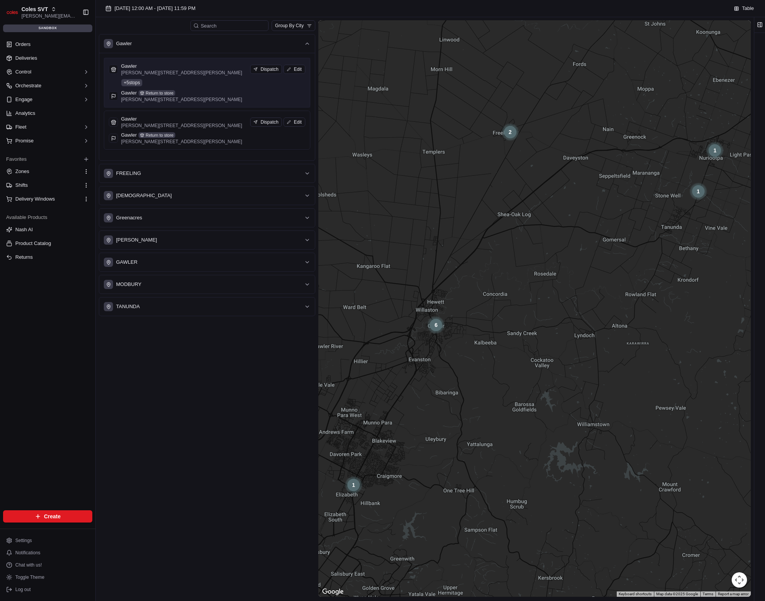
click at [183, 86] on div "Gawler [PERSON_NAME] [GEOGRAPHIC_DATA][PERSON_NAME] SA 5118, [GEOGRAPHIC_DATA] …" at bounding box center [207, 83] width 197 height 40
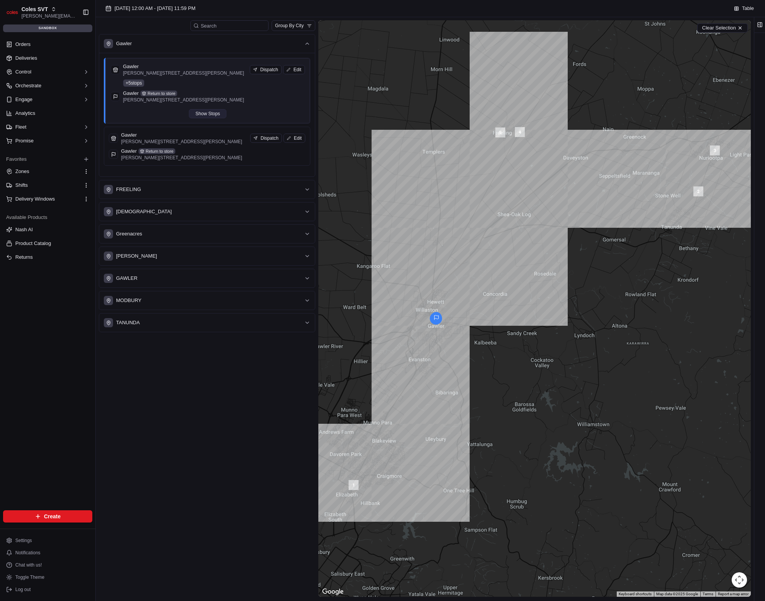
click at [202, 118] on button "Show Stops" at bounding box center [208, 113] width 38 height 9
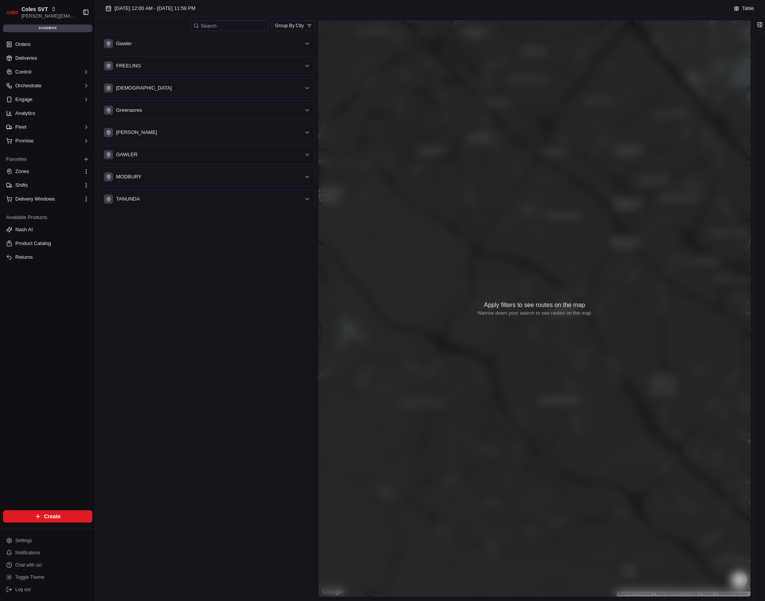
click at [186, 55] on div "Gawler FREELING NURIOOTPA Greenacres [GEOGRAPHIC_DATA][PERSON_NAME] MODBURY TAN…" at bounding box center [207, 121] width 216 height 175
click at [187, 52] on button "Gawler" at bounding box center [207, 43] width 216 height 18
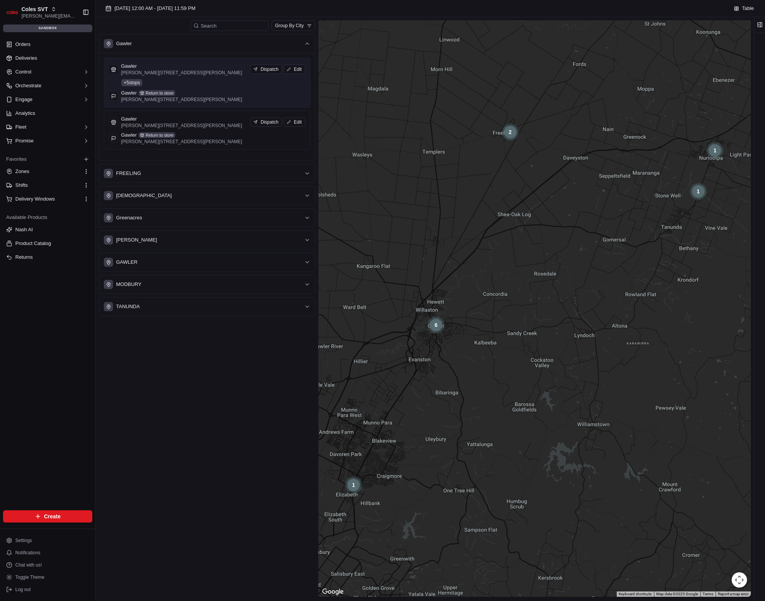
click at [191, 73] on p "[PERSON_NAME][STREET_ADDRESS][PERSON_NAME]" at bounding box center [181, 73] width 121 height 6
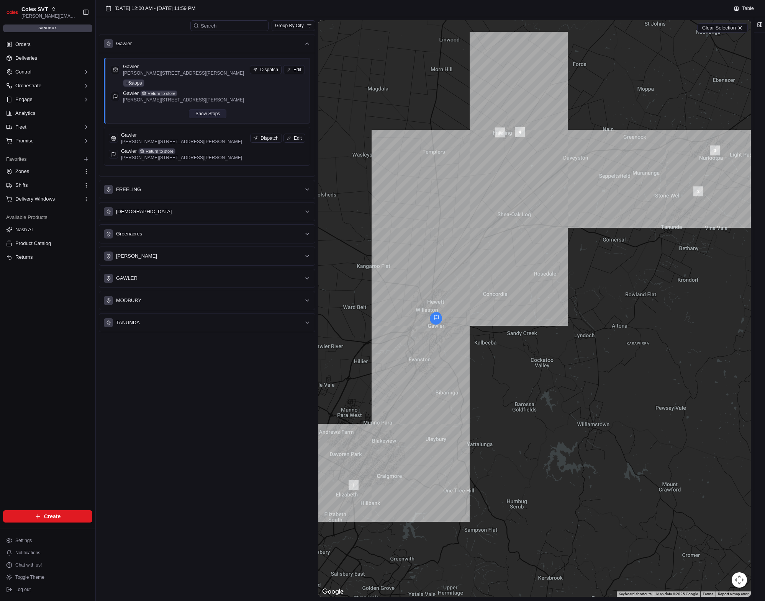
click at [205, 115] on button "Show Stops" at bounding box center [208, 113] width 38 height 9
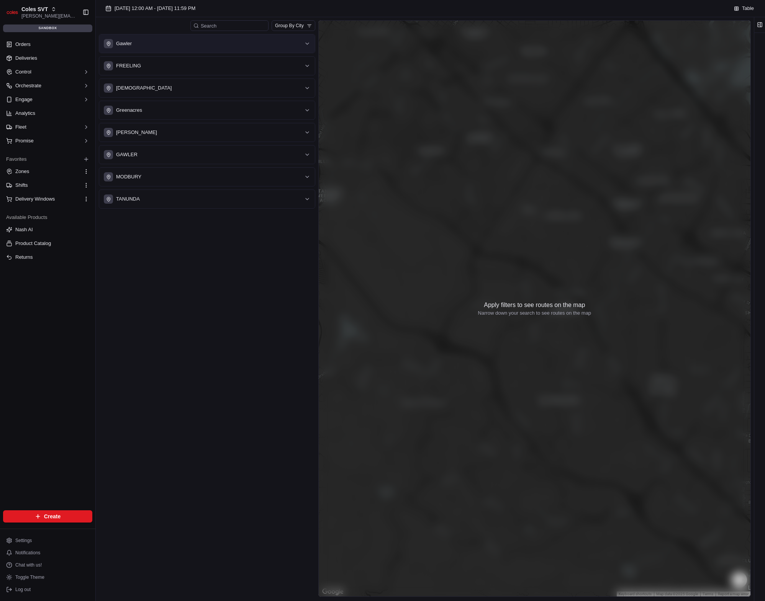
click at [183, 51] on button "Gawler" at bounding box center [207, 43] width 216 height 18
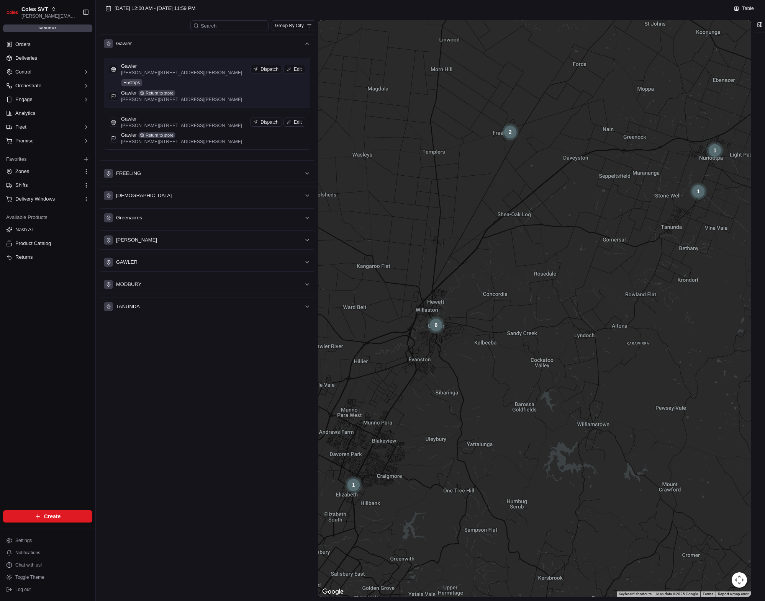
click at [193, 89] on div "Gawler [PERSON_NAME] [GEOGRAPHIC_DATA][PERSON_NAME] SA 5118, [GEOGRAPHIC_DATA] …" at bounding box center [207, 83] width 197 height 40
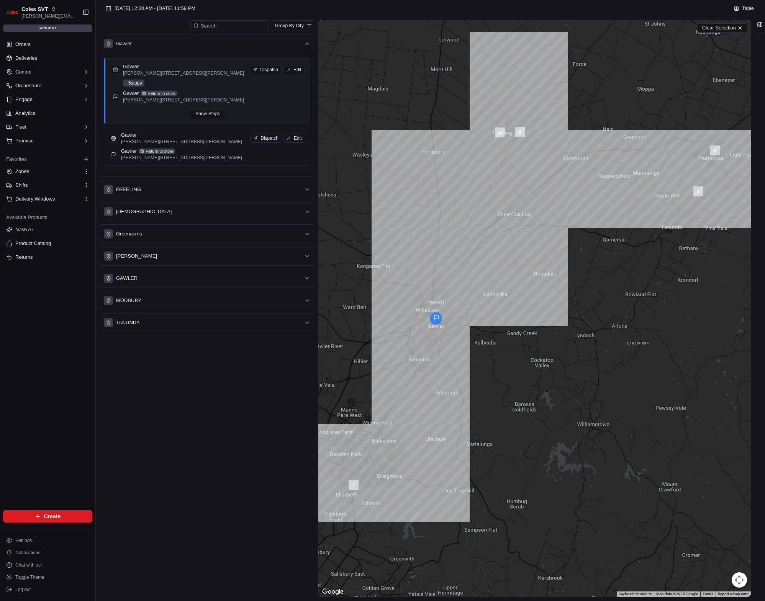
click at [203, 109] on div "Gawler [PERSON_NAME] [GEOGRAPHIC_DATA][PERSON_NAME] SA 5118, [GEOGRAPHIC_DATA] …" at bounding box center [208, 90] width 194 height 55
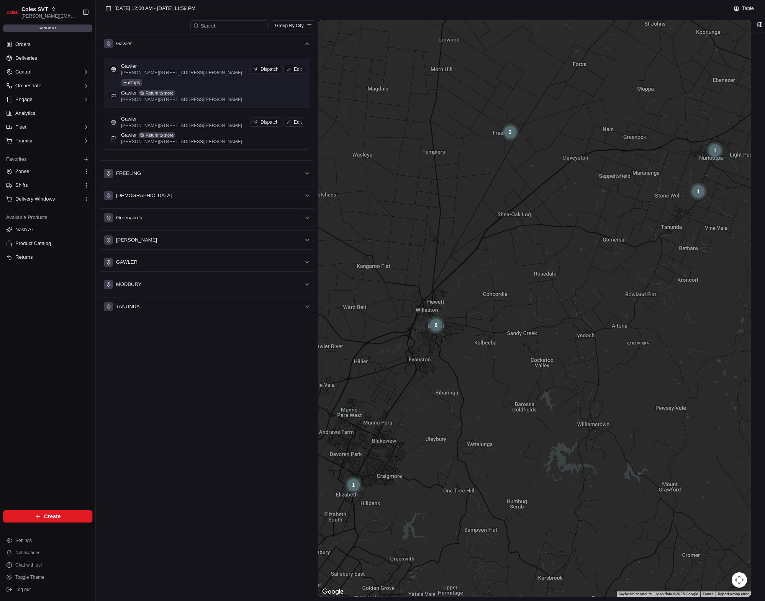
click at [208, 91] on div "Gawler Return to store" at bounding box center [181, 93] width 121 height 7
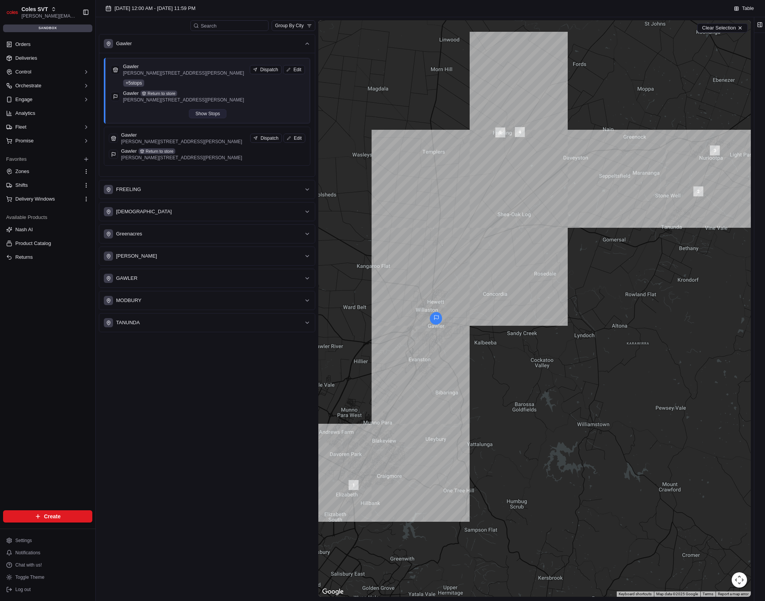
click at [215, 111] on button "Show Stops" at bounding box center [208, 113] width 38 height 9
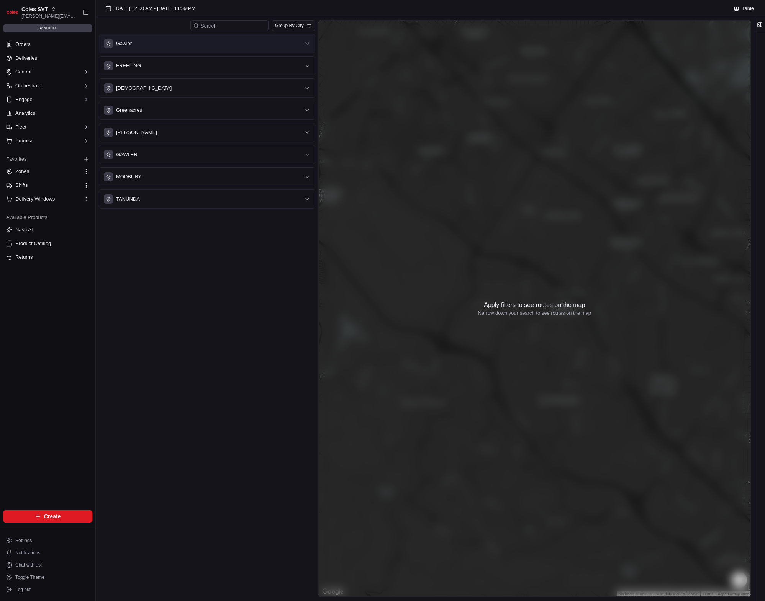
click at [175, 48] on div "Gawler" at bounding box center [202, 43] width 197 height 9
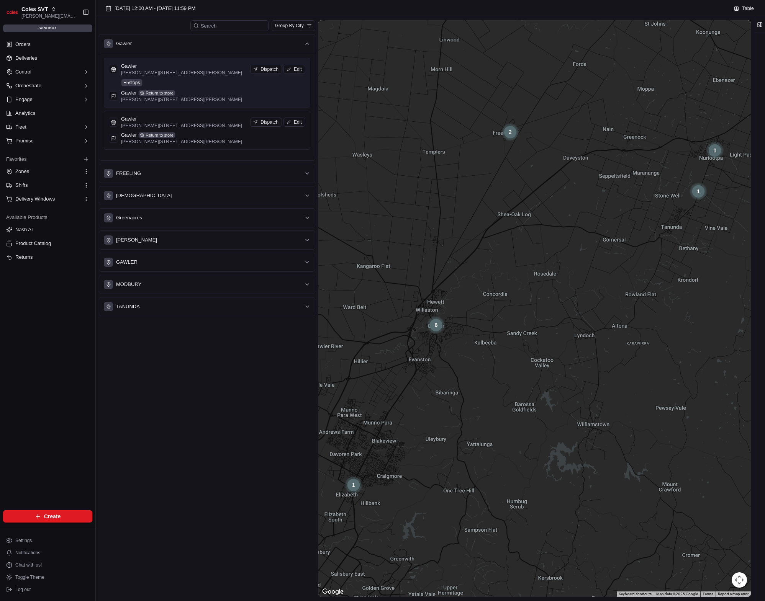
click at [170, 75] on p "[PERSON_NAME][STREET_ADDRESS][PERSON_NAME]" at bounding box center [181, 73] width 121 height 6
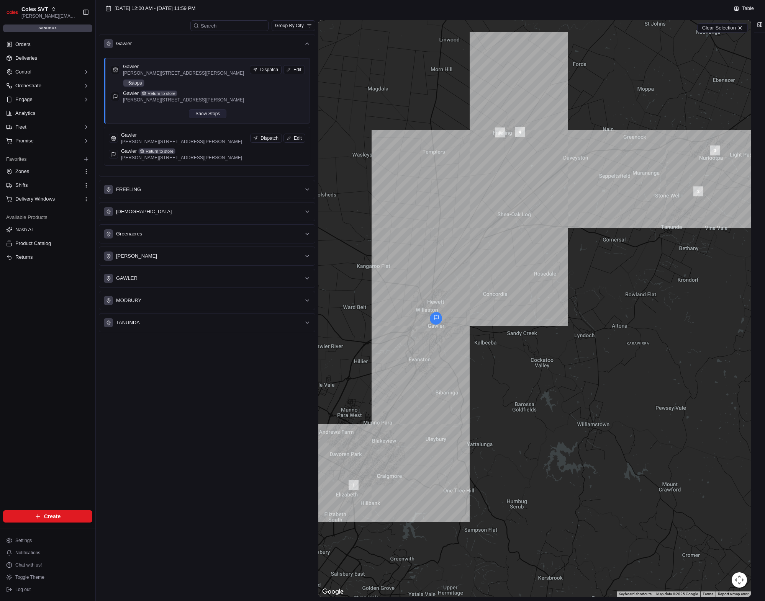
click at [208, 111] on button "Show Stops" at bounding box center [208, 113] width 38 height 9
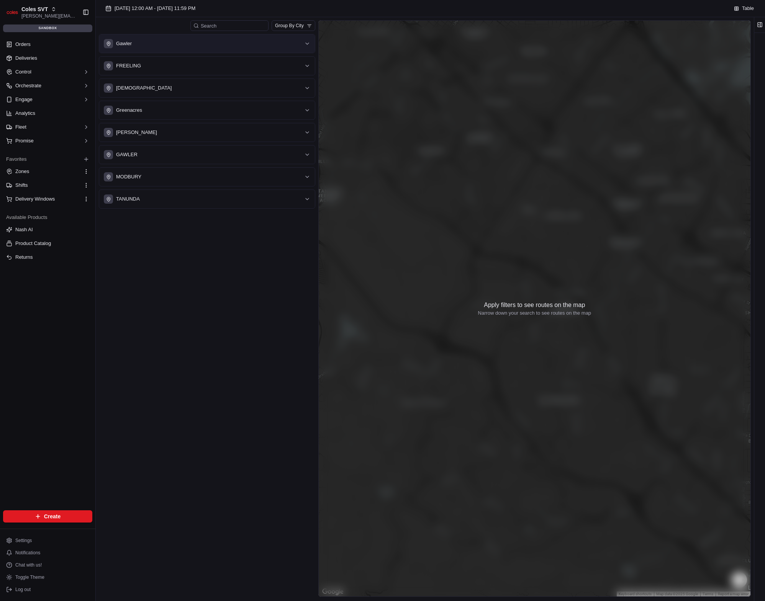
click at [187, 51] on button "Gawler" at bounding box center [207, 43] width 216 height 18
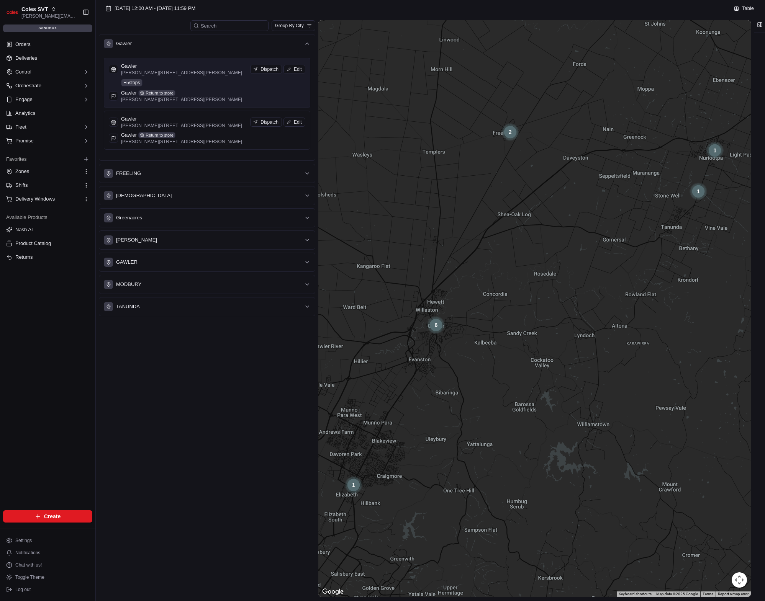
click at [188, 89] on div "Gawler [PERSON_NAME] [GEOGRAPHIC_DATA][PERSON_NAME] SA 5118, [GEOGRAPHIC_DATA] …" at bounding box center [207, 83] width 197 height 40
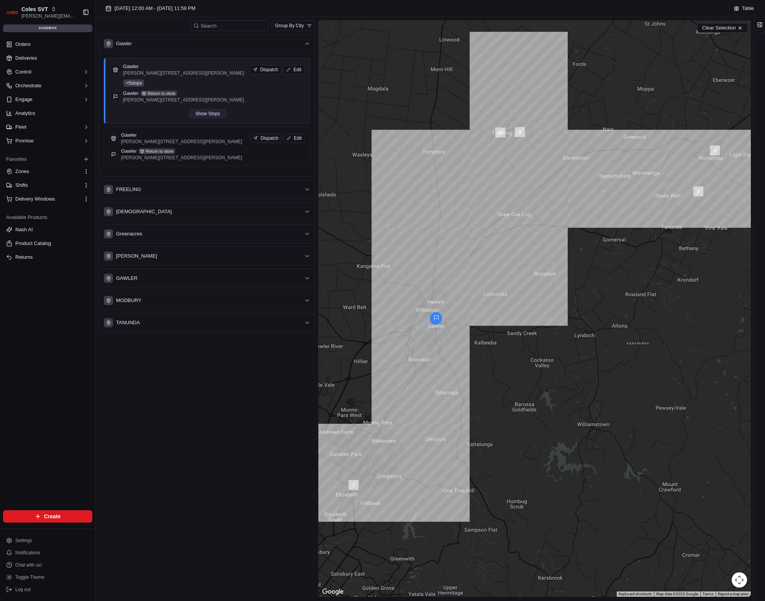
click at [208, 115] on button "Show Stops" at bounding box center [208, 113] width 38 height 9
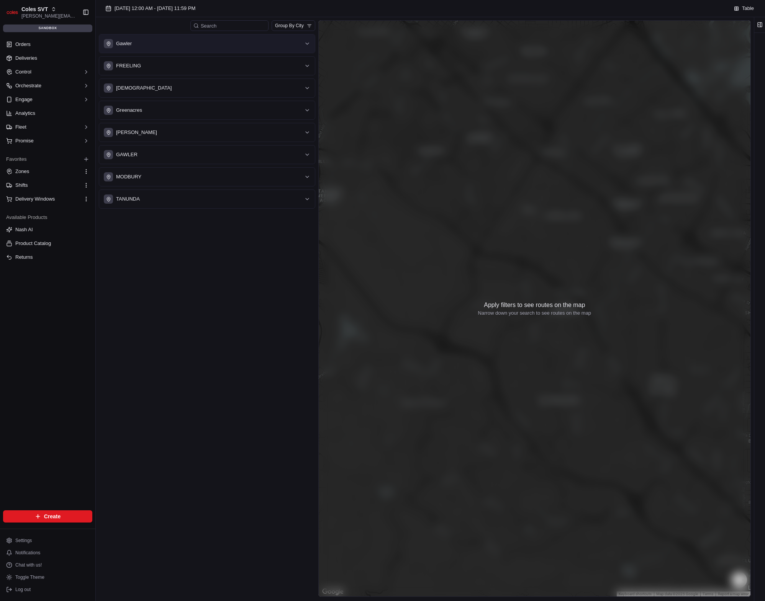
click at [168, 52] on button "Gawler" at bounding box center [207, 43] width 216 height 18
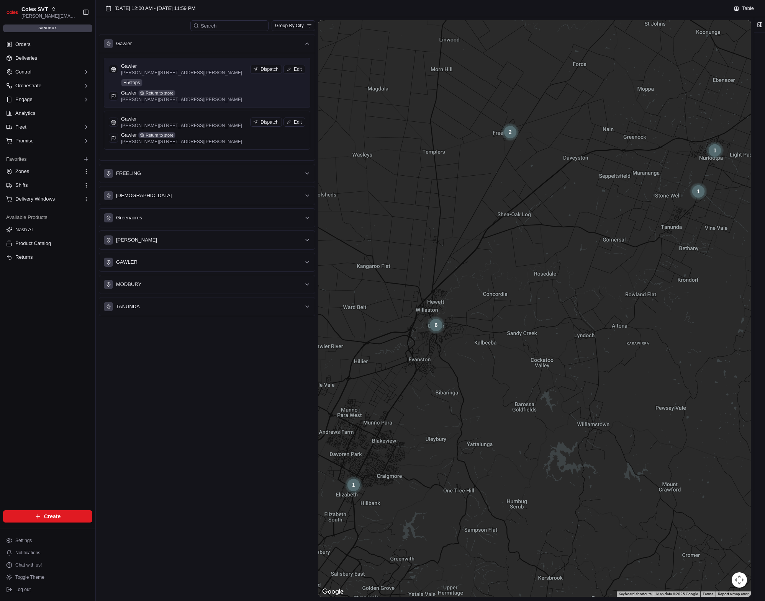
click at [185, 70] on p "[PERSON_NAME][STREET_ADDRESS][PERSON_NAME]" at bounding box center [181, 73] width 121 height 6
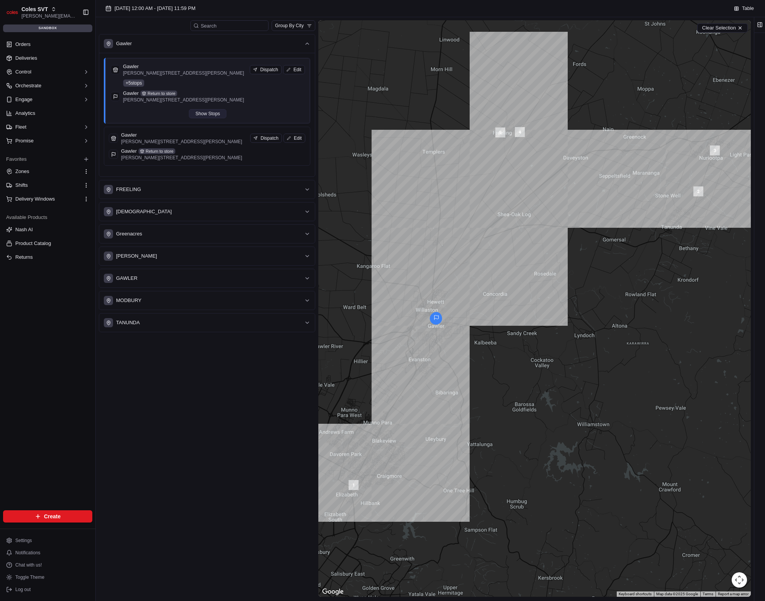
click at [202, 111] on button "Show Stops" at bounding box center [208, 113] width 38 height 9
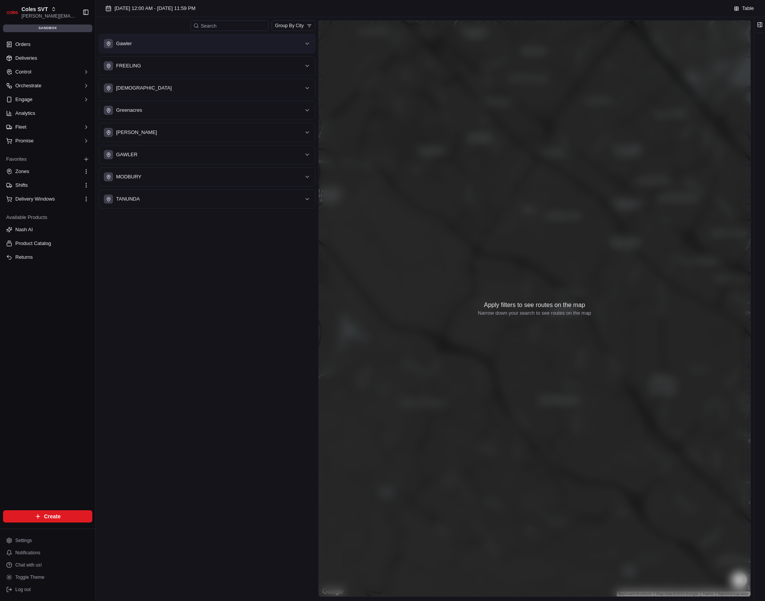
click at [164, 50] on button "Gawler" at bounding box center [207, 43] width 216 height 18
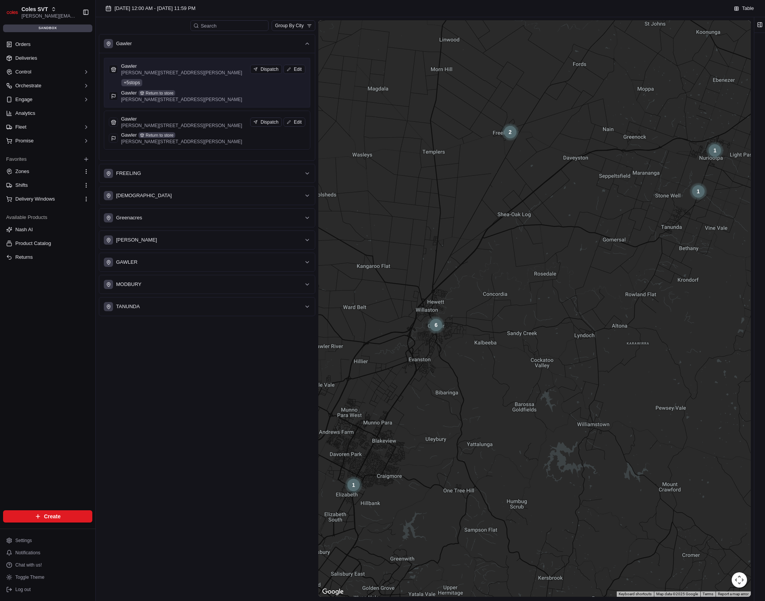
click at [187, 77] on div "Gawler [PERSON_NAME] [GEOGRAPHIC_DATA][PERSON_NAME] SA 5118, [GEOGRAPHIC_DATA] …" at bounding box center [207, 83] width 197 height 40
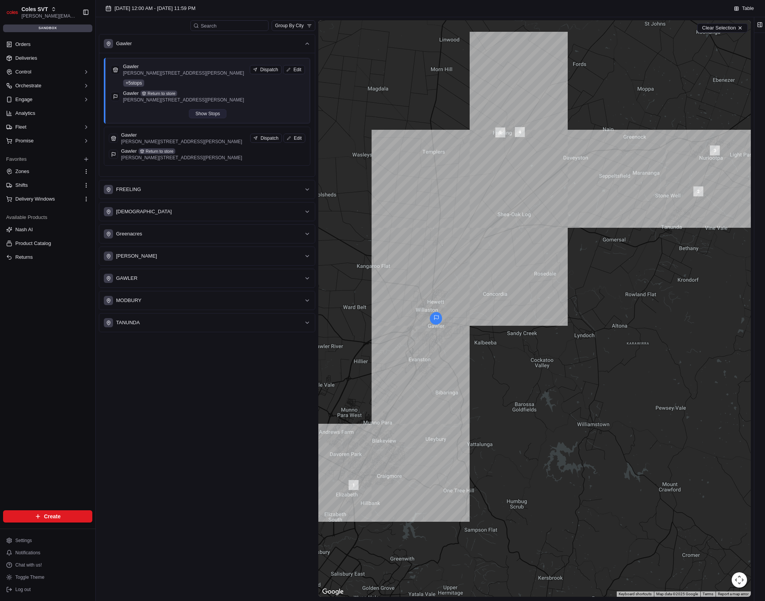
click at [206, 113] on button "Show Stops" at bounding box center [208, 113] width 38 height 9
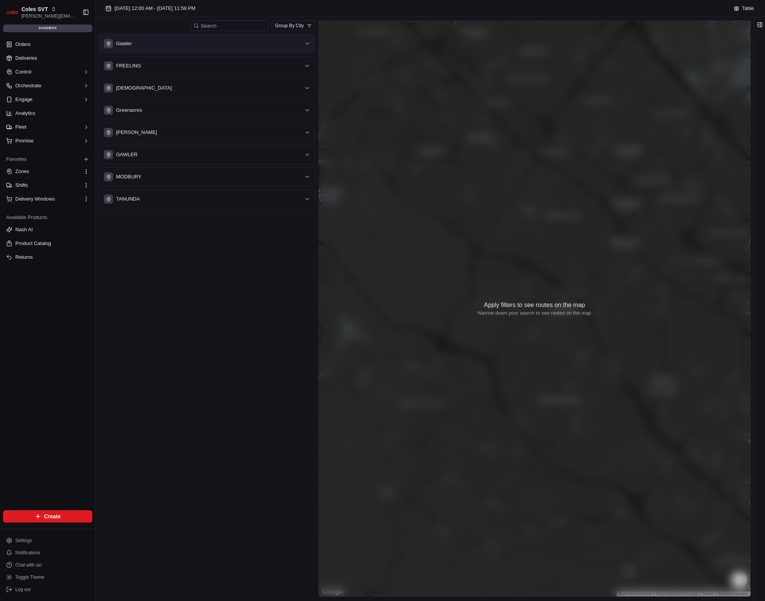
click at [187, 46] on div "Gawler" at bounding box center [202, 43] width 197 height 9
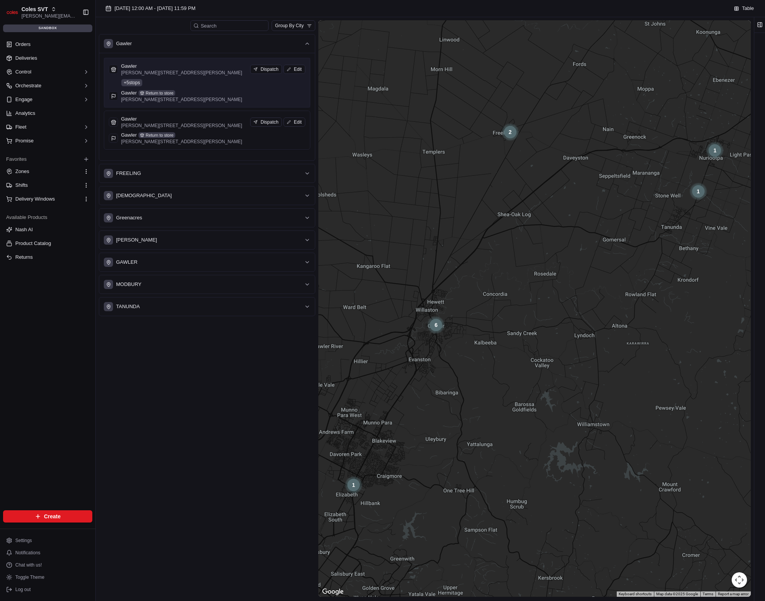
click at [189, 70] on p "Cowan St & Murray St, Gawler SA 5118, Australia" at bounding box center [181, 73] width 121 height 6
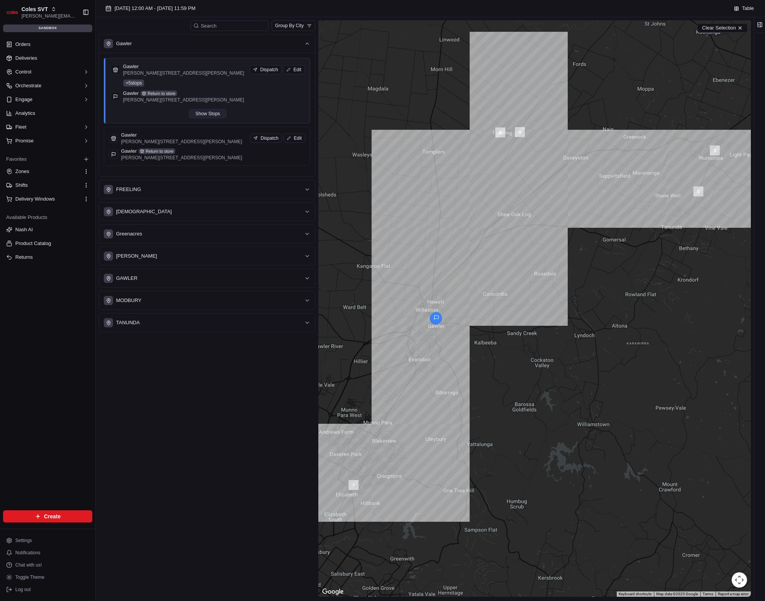
click at [202, 113] on button "Show Stops" at bounding box center [208, 113] width 38 height 9
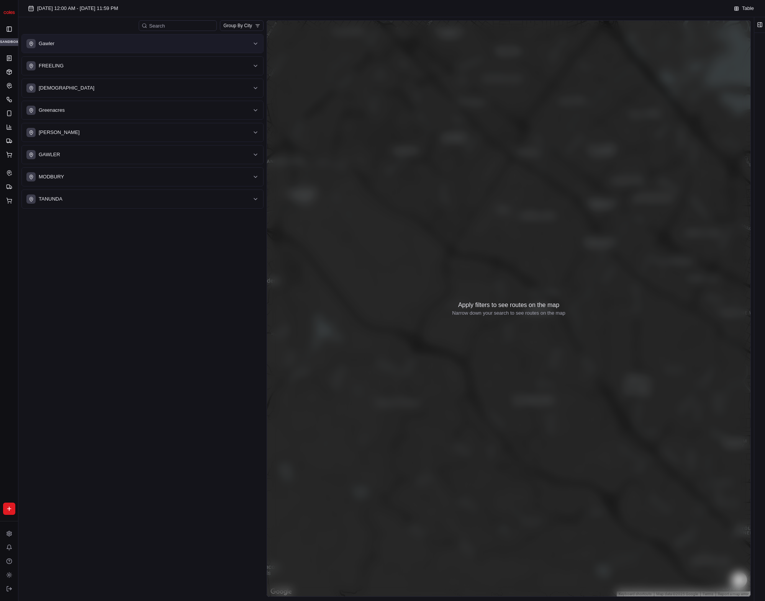
click at [155, 46] on div "Gawler" at bounding box center [137, 43] width 223 height 9
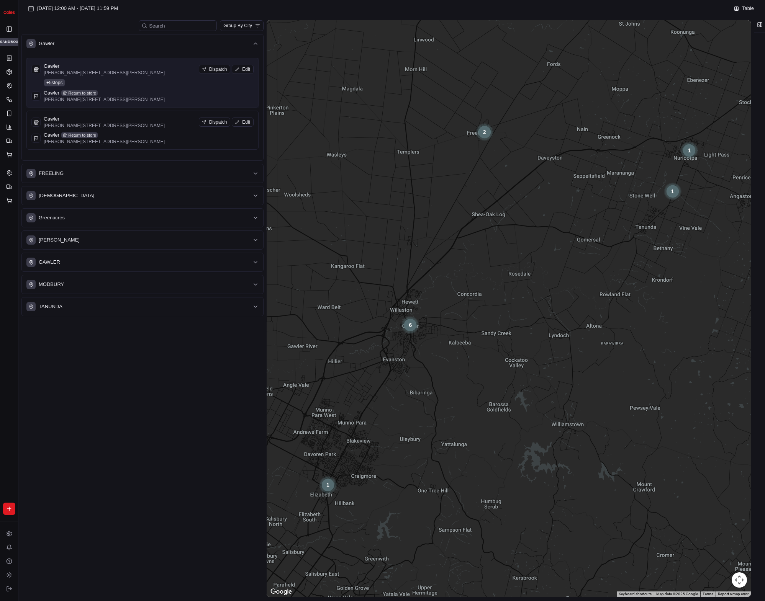
click at [137, 74] on p "Cowan St & Murray St, Gawler SA 5118, Australia" at bounding box center [104, 73] width 121 height 6
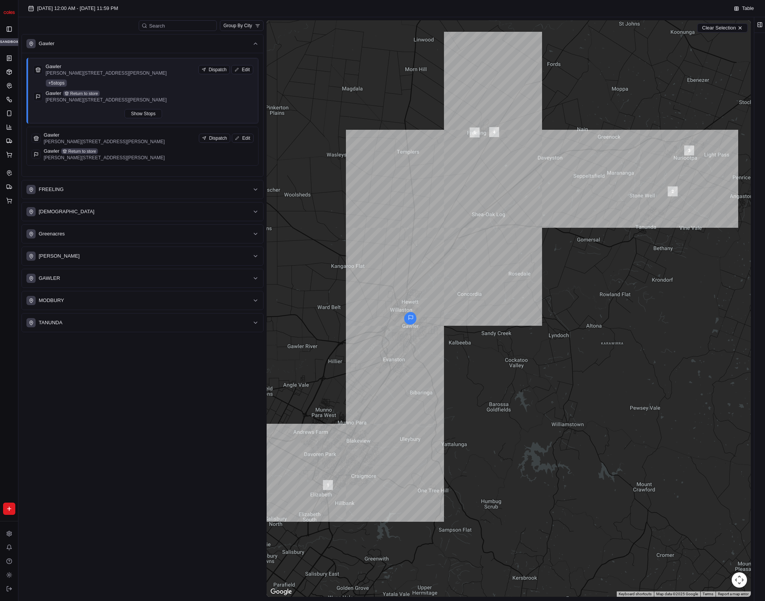
drag, startPoint x: 143, startPoint y: 114, endPoint x: 192, endPoint y: 119, distance: 48.9
click at [143, 114] on button "Show Stops" at bounding box center [144, 113] width 38 height 9
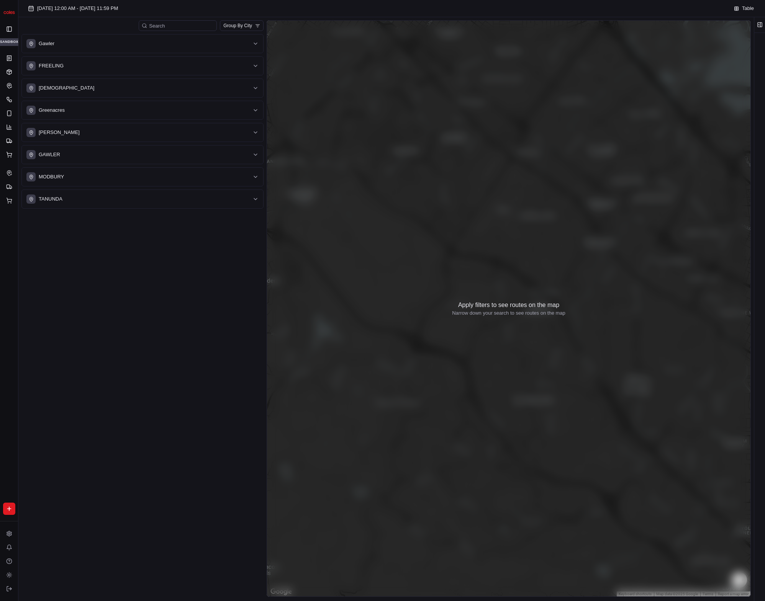
click at [186, 55] on div "Gawler FREELING NURIOOTPA Greenacres Elizabeth Park GAWLER MODBURY TANUNDA" at bounding box center [142, 121] width 242 height 175
click at [185, 48] on button "Gawler" at bounding box center [142, 43] width 241 height 18
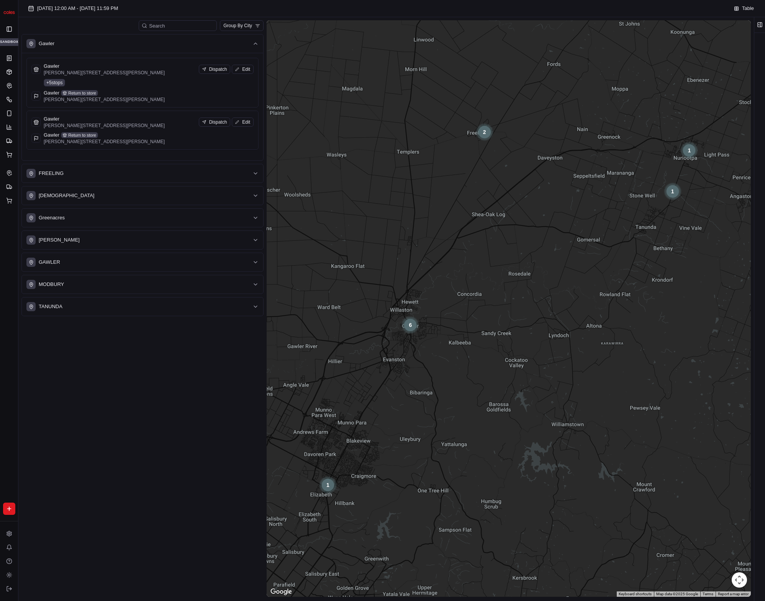
click at [160, 73] on div "Gawler [PERSON_NAME][STREET_ADDRESS][PERSON_NAME] Dispatch Edit" at bounding box center [142, 69] width 222 height 13
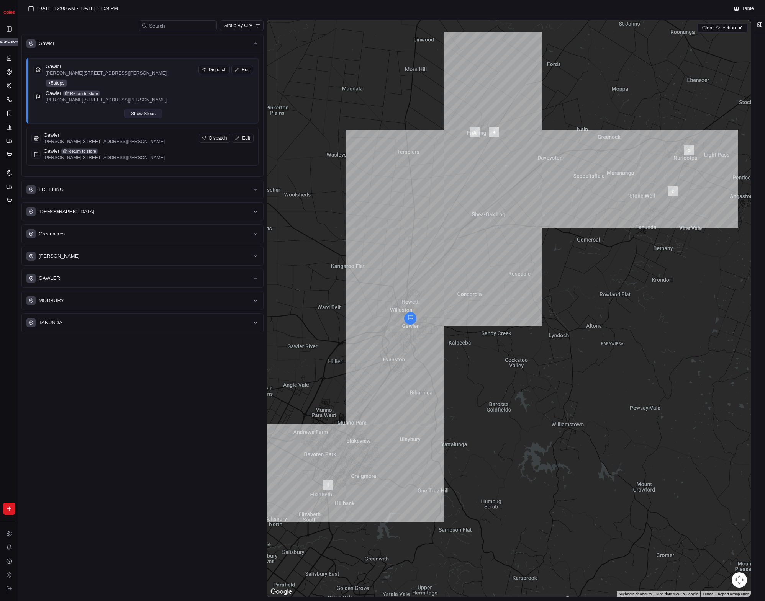
click at [151, 110] on button "Show Stops" at bounding box center [144, 113] width 38 height 9
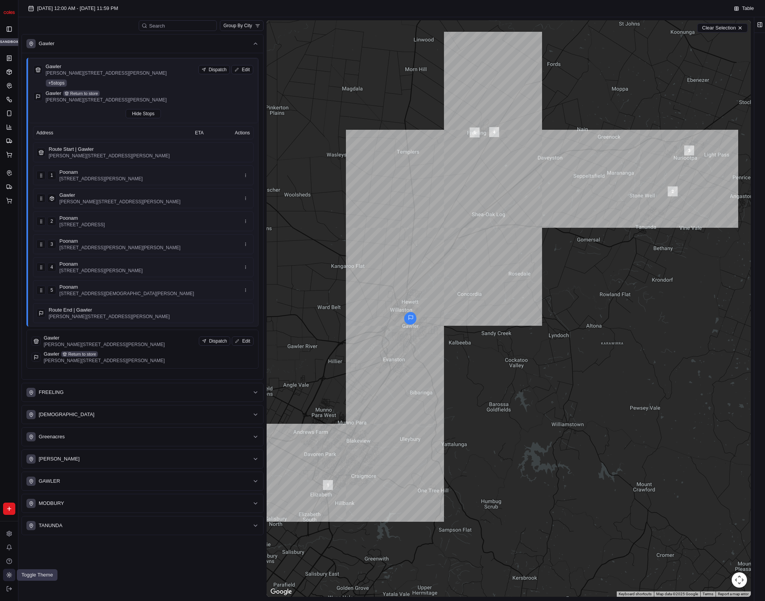
click at [10, 575] on circle at bounding box center [9, 575] width 2 height 2
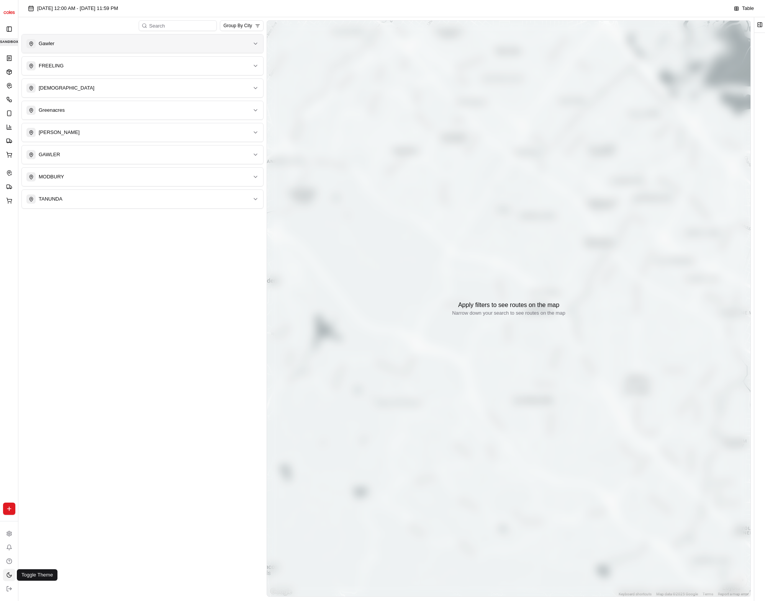
click at [130, 41] on div "Gawler" at bounding box center [137, 43] width 223 height 9
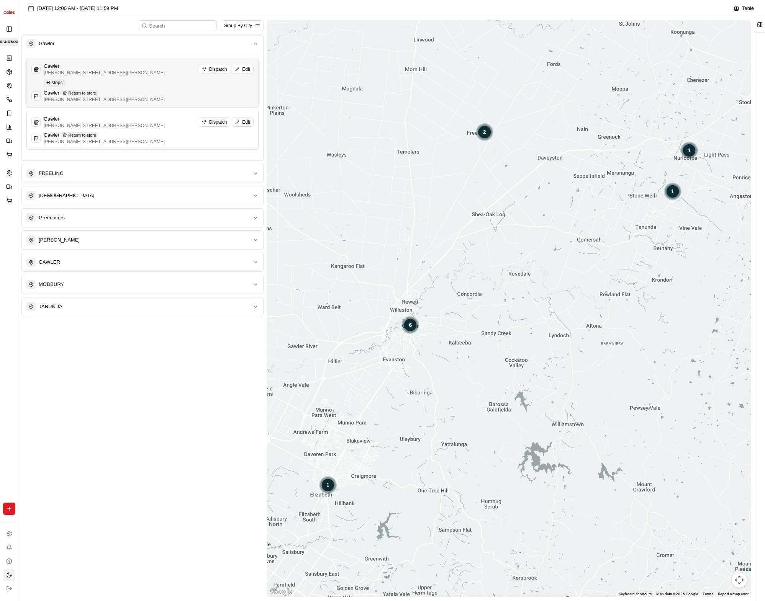
click at [132, 80] on div "Gawler Cowan St & Murray St, Gawler SA 5118, Australia Dispatch Edit + 5 stops …" at bounding box center [142, 83] width 222 height 40
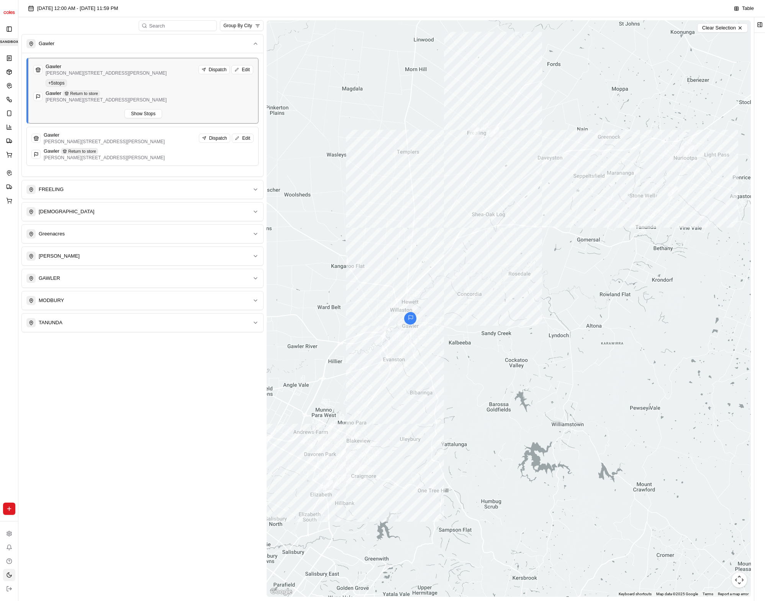
drag, startPoint x: 145, startPoint y: 116, endPoint x: 165, endPoint y: 116, distance: 20.3
click at [145, 116] on button "Show Stops" at bounding box center [144, 113] width 38 height 9
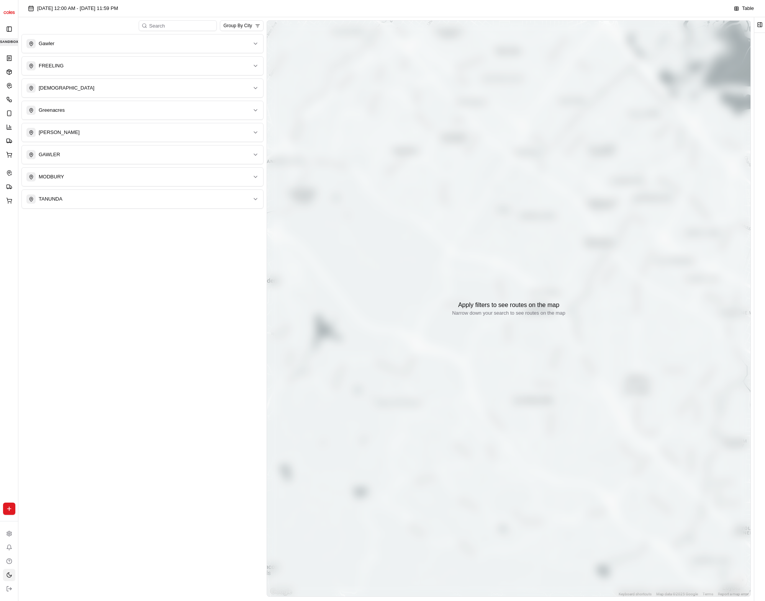
click at [135, 53] on div "Gawler" at bounding box center [142, 43] width 242 height 19
click at [134, 49] on button "Gawler" at bounding box center [142, 43] width 241 height 18
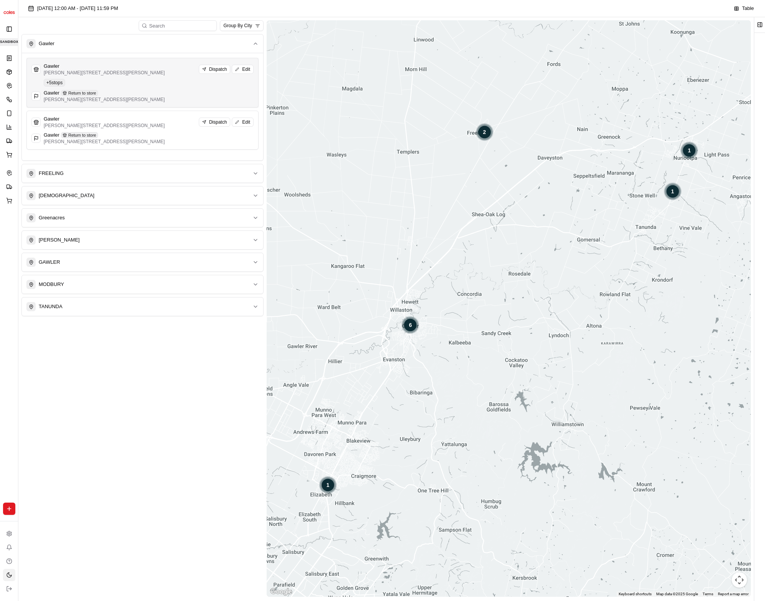
click at [144, 78] on div "Gawler Cowan St & Murray St, Gawler SA 5118, Australia Dispatch Edit + 5 stops …" at bounding box center [142, 83] width 222 height 40
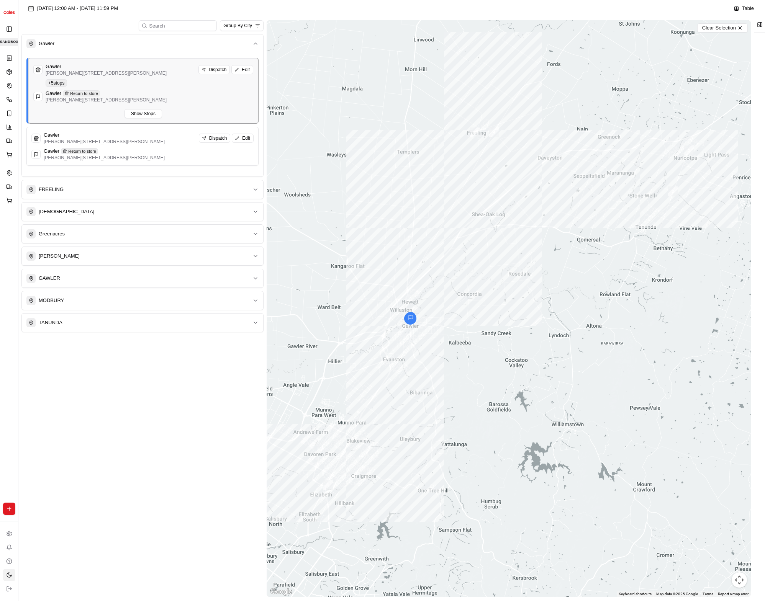
drag, startPoint x: 141, startPoint y: 115, endPoint x: 174, endPoint y: 110, distance: 33.8
click at [141, 115] on button "Show Stops" at bounding box center [144, 113] width 38 height 9
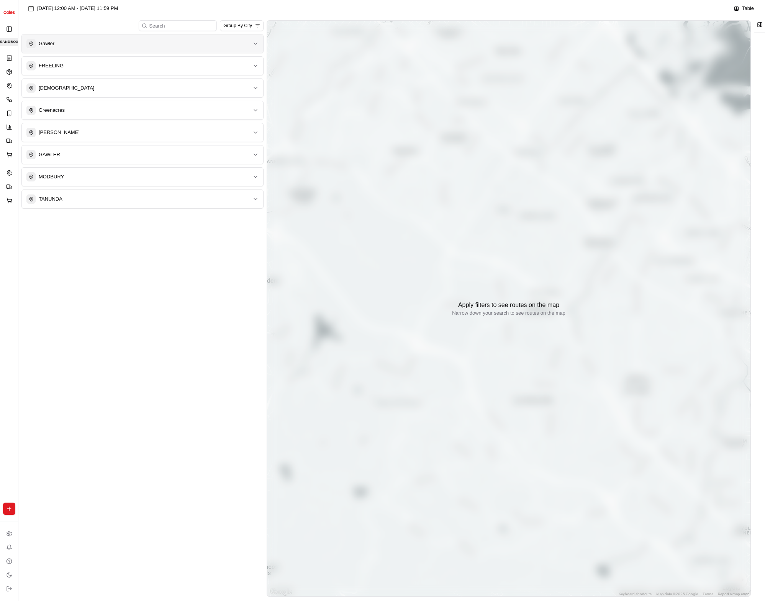
click at [156, 39] on div "Gawler" at bounding box center [137, 43] width 223 height 9
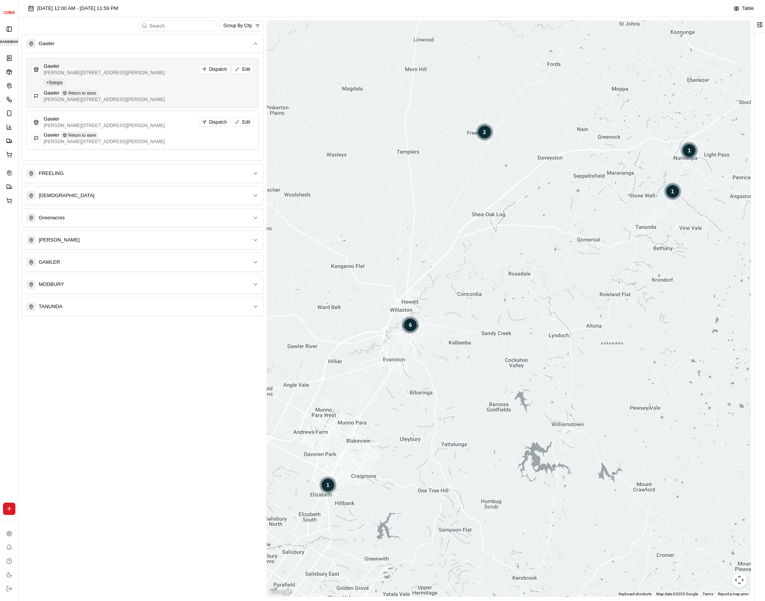
click at [158, 81] on div "Gawler [PERSON_NAME] [GEOGRAPHIC_DATA][PERSON_NAME] SA 5118, [GEOGRAPHIC_DATA] …" at bounding box center [142, 83] width 222 height 40
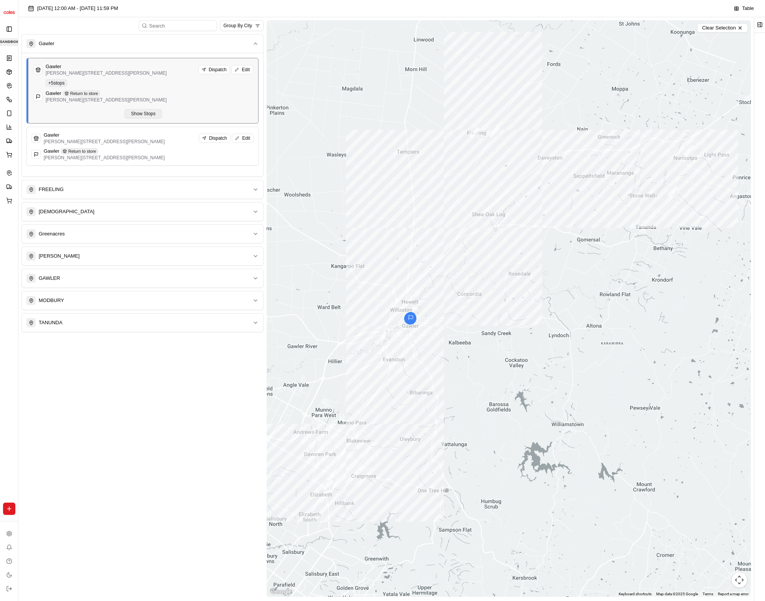
click at [153, 112] on button "Show Stops" at bounding box center [144, 113] width 38 height 9
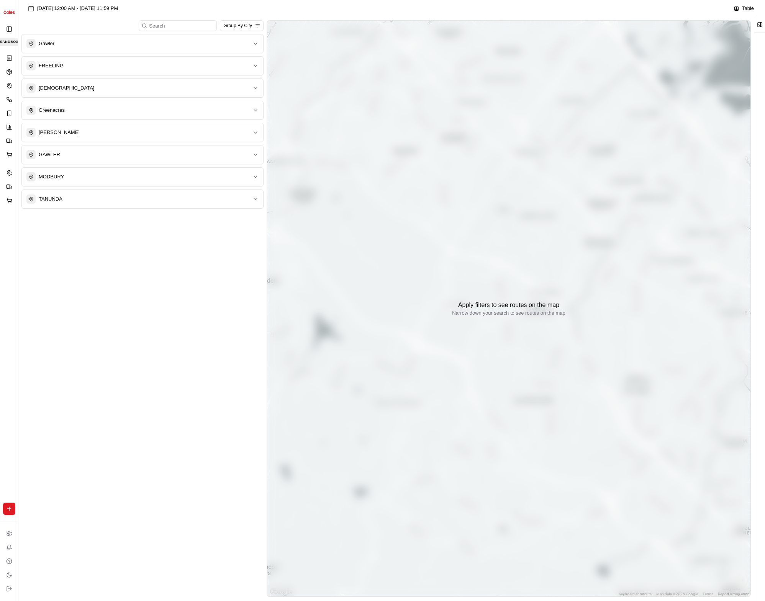
click at [146, 50] on button "Gawler" at bounding box center [142, 43] width 241 height 18
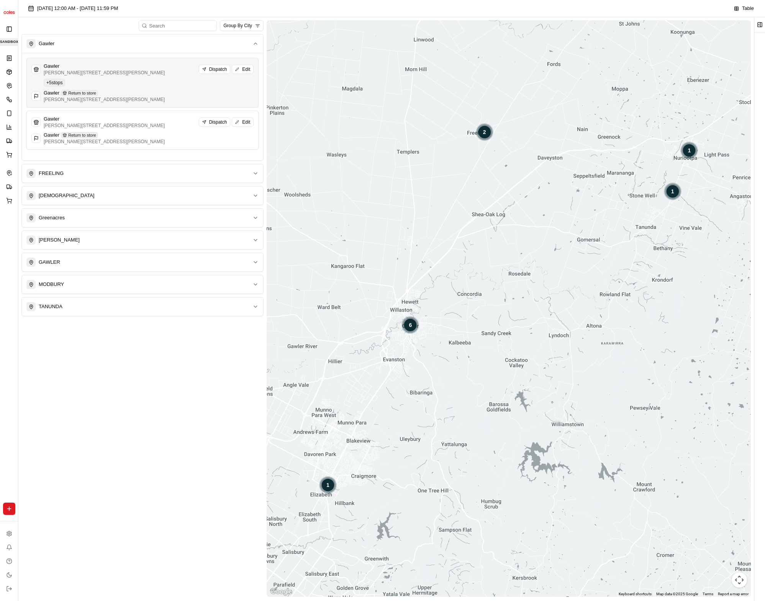
click at [145, 75] on p "[PERSON_NAME][STREET_ADDRESS][PERSON_NAME]" at bounding box center [104, 73] width 121 height 6
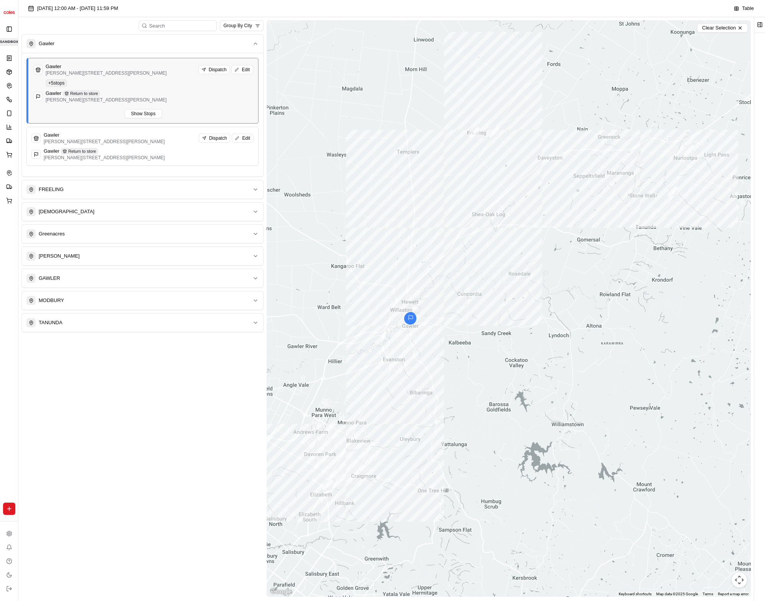
drag, startPoint x: 146, startPoint y: 105, endPoint x: 149, endPoint y: 109, distance: 5.1
click at [148, 107] on div "Gawler [PERSON_NAME] [GEOGRAPHIC_DATA][PERSON_NAME] SA 5118, [GEOGRAPHIC_DATA] …" at bounding box center [143, 90] width 220 height 55
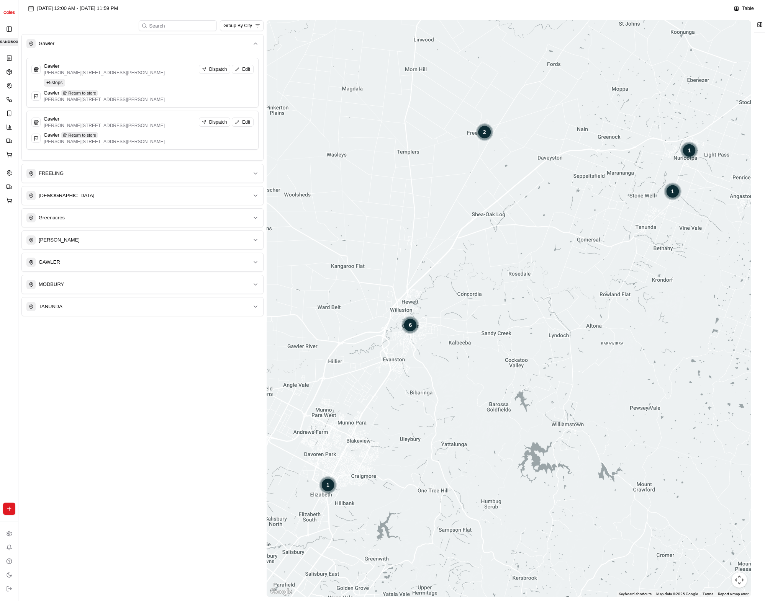
click at [149, 109] on div "Gawler [PERSON_NAME] [GEOGRAPHIC_DATA][PERSON_NAME] SA 5118, [GEOGRAPHIC_DATA] …" at bounding box center [142, 103] width 241 height 101
click at [150, 85] on div "Gawler [PERSON_NAME] [GEOGRAPHIC_DATA][PERSON_NAME] SA 5118, [GEOGRAPHIC_DATA] …" at bounding box center [142, 83] width 222 height 40
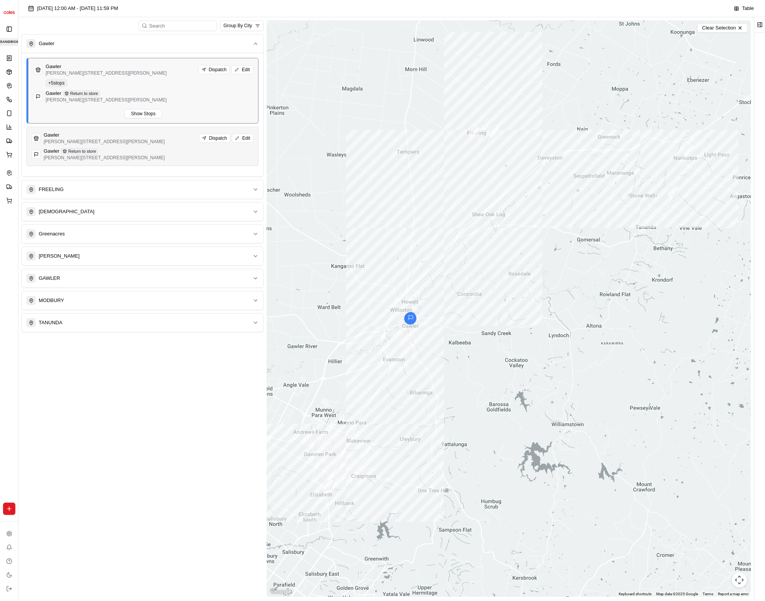
click at [150, 120] on div "Gawler [PERSON_NAME] [GEOGRAPHIC_DATA][PERSON_NAME] SA 5118, [GEOGRAPHIC_DATA] …" at bounding box center [143, 90] width 230 height 65
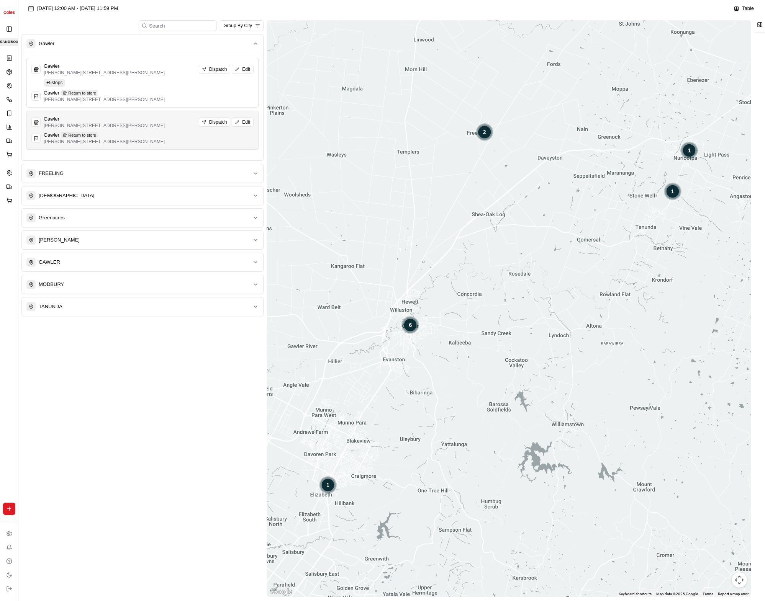
click at [151, 115] on div "Gawler [PERSON_NAME] [GEOGRAPHIC_DATA][PERSON_NAME] SA 5118, [GEOGRAPHIC_DATA] …" at bounding box center [142, 130] width 232 height 39
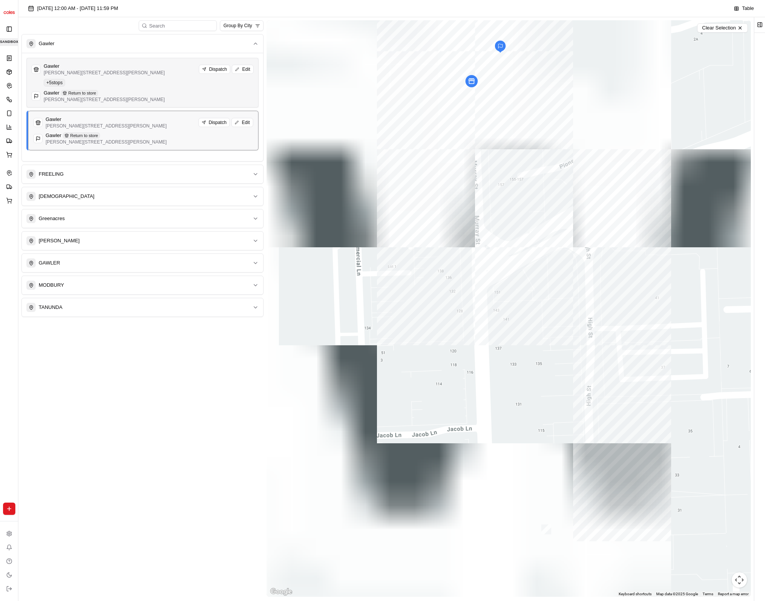
click at [149, 96] on div "Gawler Return to store [PERSON_NAME][STREET_ADDRESS][PERSON_NAME]" at bounding box center [142, 96] width 222 height 13
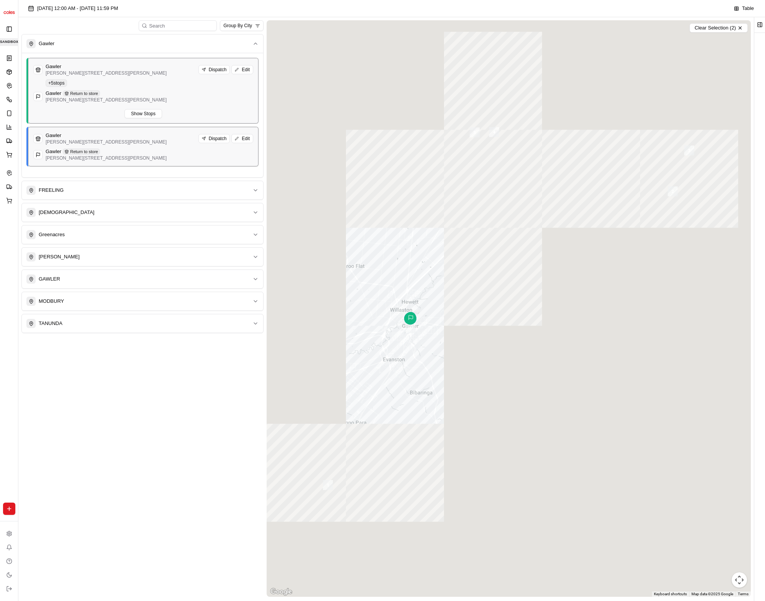
click at [152, 125] on div "Gawler [PERSON_NAME] [GEOGRAPHIC_DATA][PERSON_NAME] SA 5118, [GEOGRAPHIC_DATA] …" at bounding box center [142, 112] width 241 height 118
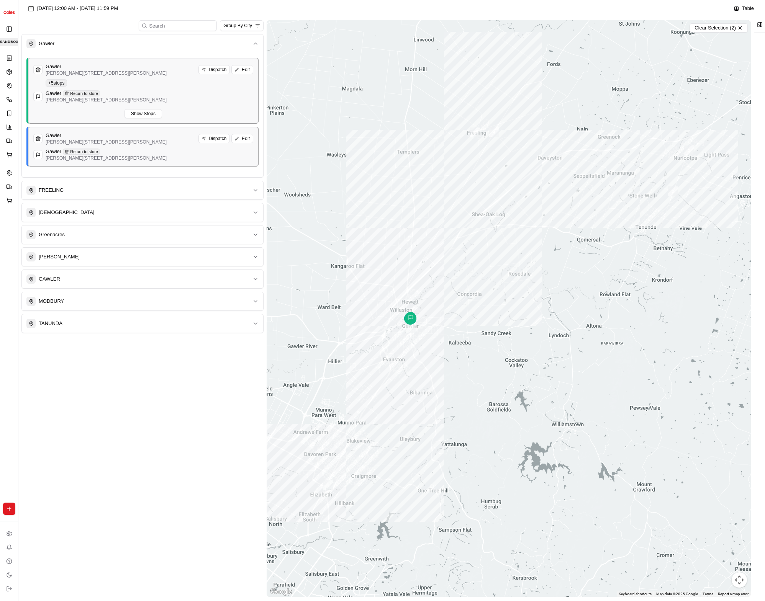
click at [153, 97] on div "Gawler Return to store [PERSON_NAME][STREET_ADDRESS][PERSON_NAME]" at bounding box center [143, 96] width 220 height 13
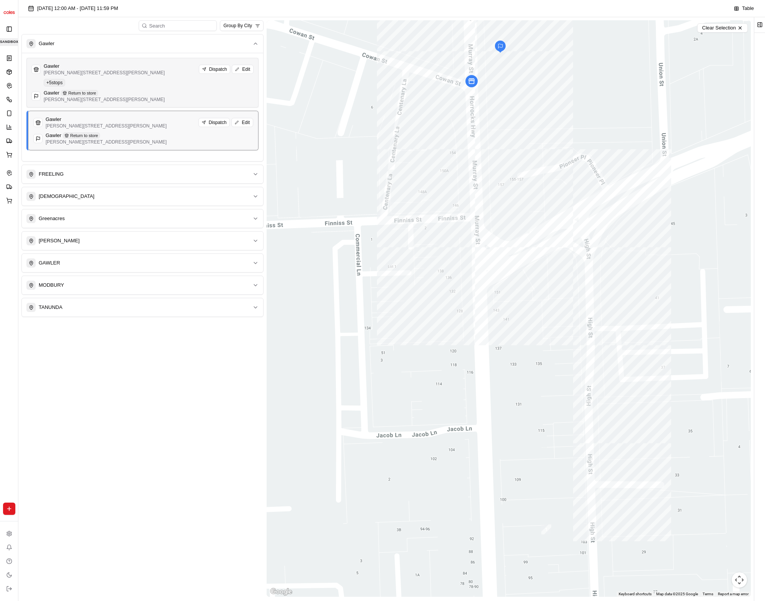
click at [149, 97] on div "Gawler Return to store [PERSON_NAME][STREET_ADDRESS][PERSON_NAME]" at bounding box center [142, 96] width 222 height 13
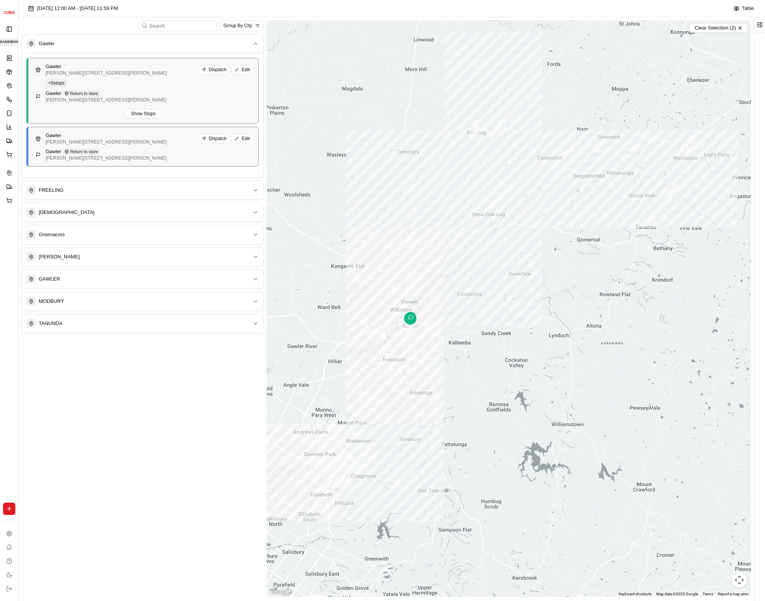
click at [151, 137] on div "Gawler [PERSON_NAME][STREET_ADDRESS][PERSON_NAME] Dispatch Edit" at bounding box center [143, 138] width 220 height 13
click at [150, 116] on button "Show Stops" at bounding box center [144, 113] width 38 height 9
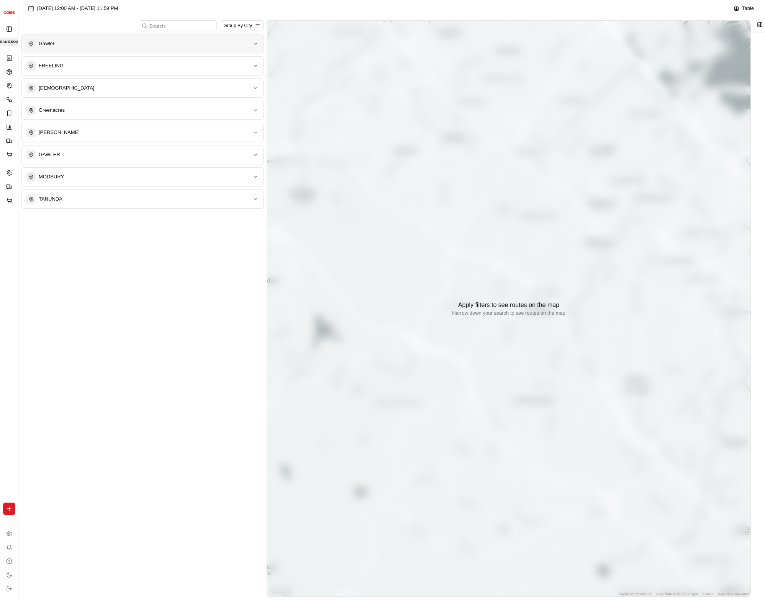
click at [174, 44] on div "Gawler" at bounding box center [137, 43] width 223 height 9
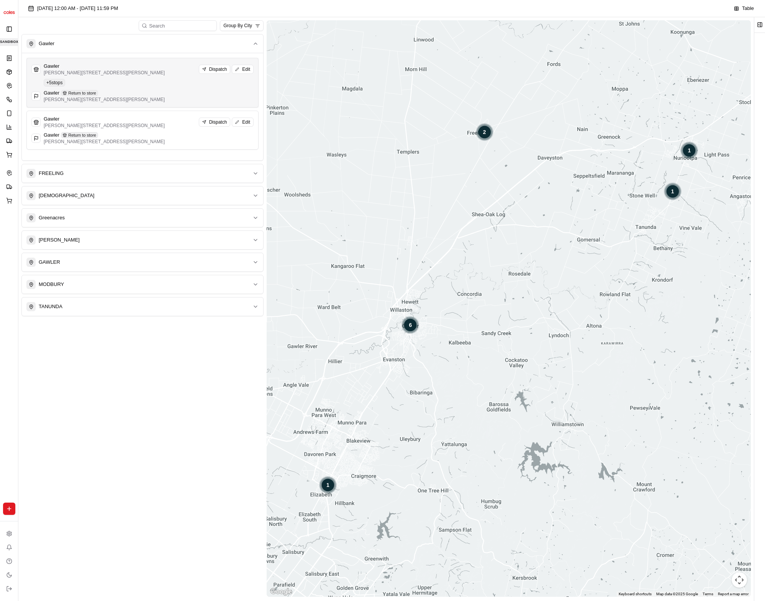
click at [176, 71] on div "Gawler [PERSON_NAME][STREET_ADDRESS][PERSON_NAME] Dispatch Edit" at bounding box center [142, 69] width 222 height 13
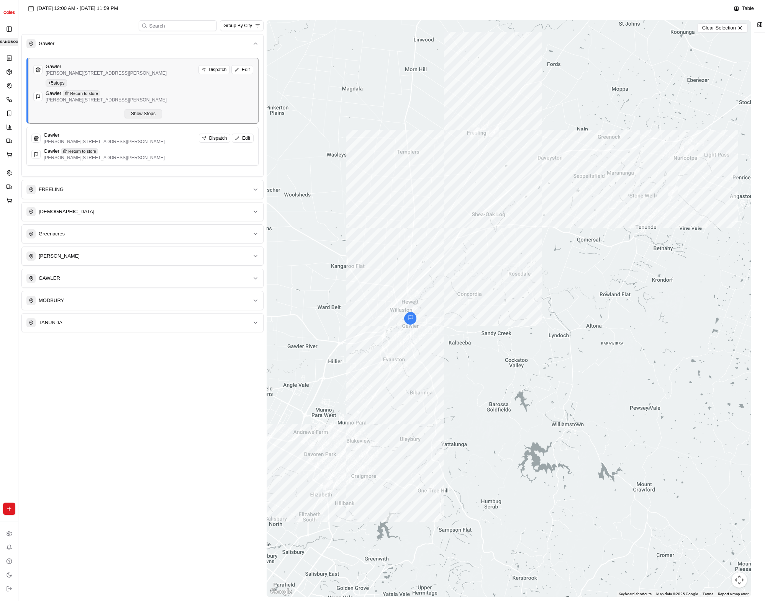
click at [157, 112] on button "Show Stops" at bounding box center [144, 113] width 38 height 9
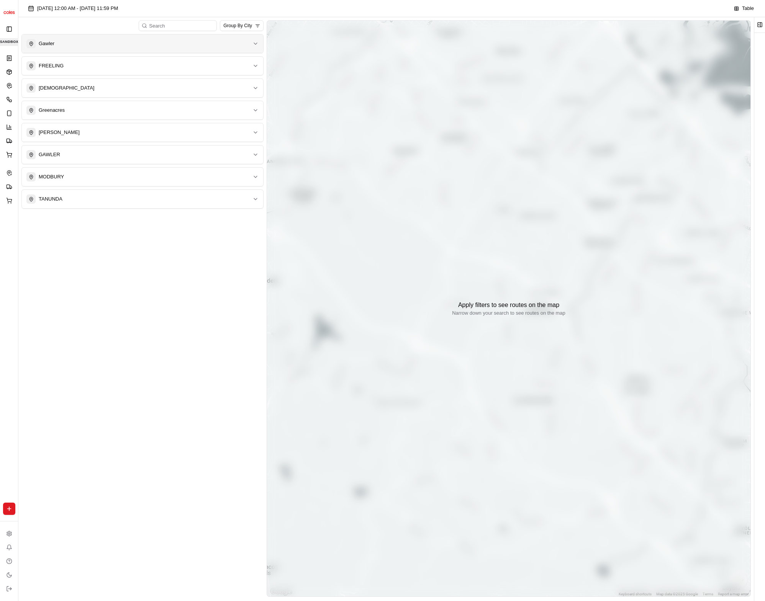
click at [141, 49] on button "Gawler" at bounding box center [142, 43] width 241 height 18
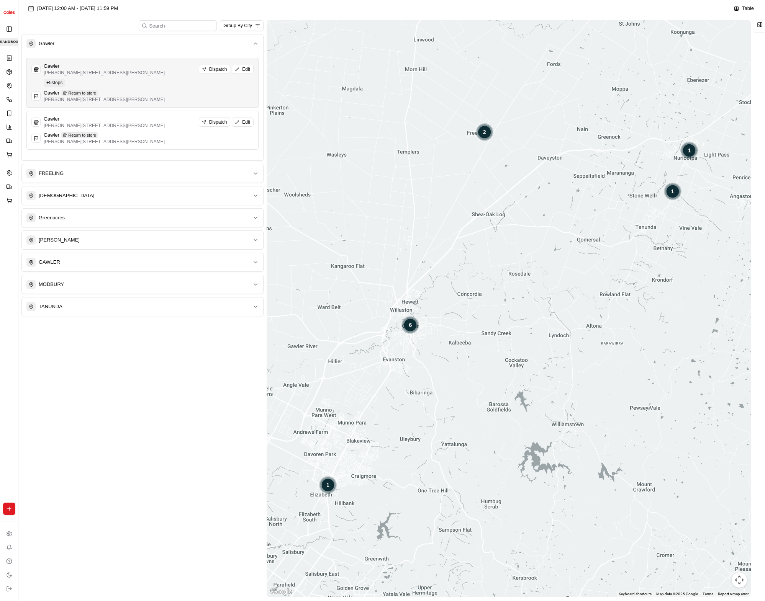
click at [110, 74] on p "[PERSON_NAME][STREET_ADDRESS][PERSON_NAME]" at bounding box center [104, 73] width 121 height 6
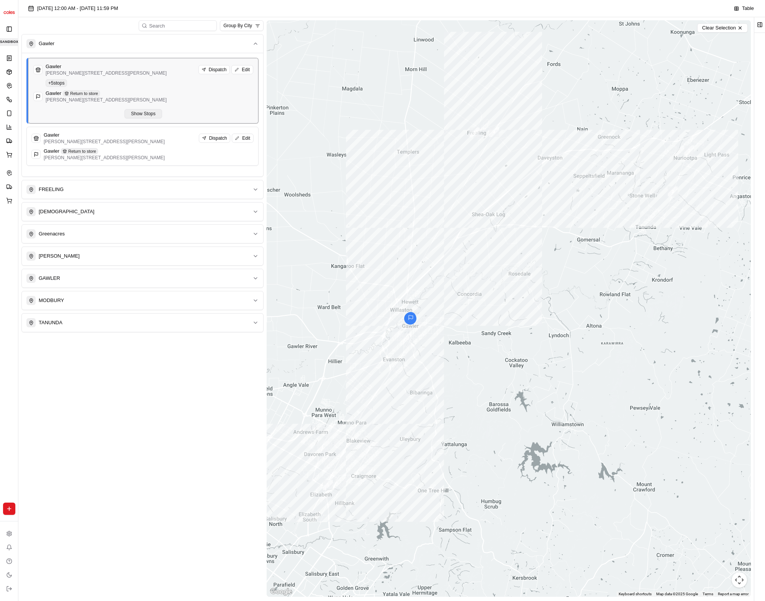
click at [134, 111] on button "Show Stops" at bounding box center [144, 113] width 38 height 9
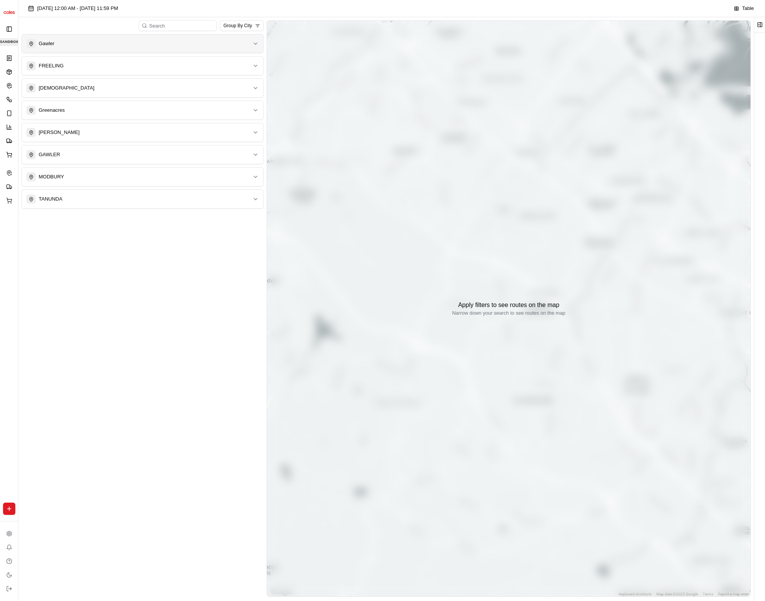
click at [121, 51] on button "Gawler" at bounding box center [142, 43] width 241 height 18
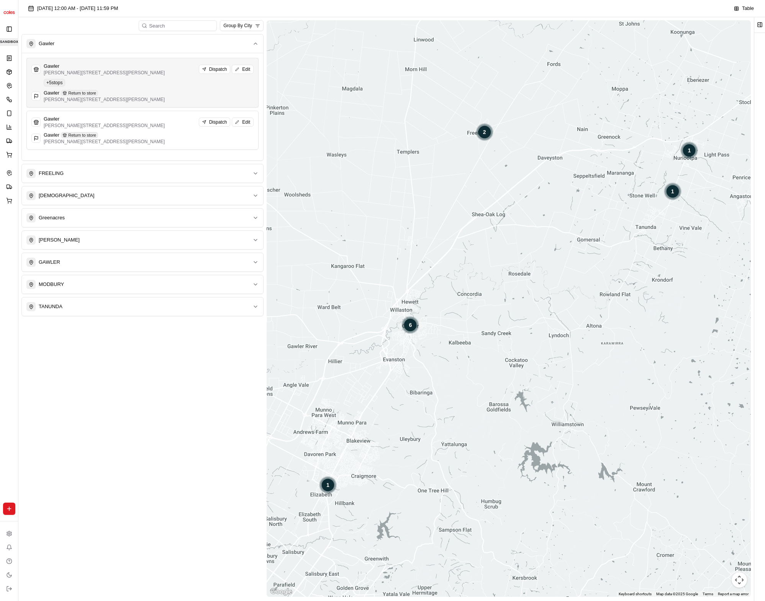
click at [134, 77] on div "Gawler [PERSON_NAME] [GEOGRAPHIC_DATA][PERSON_NAME] SA 5118, [GEOGRAPHIC_DATA] …" at bounding box center [142, 83] width 222 height 40
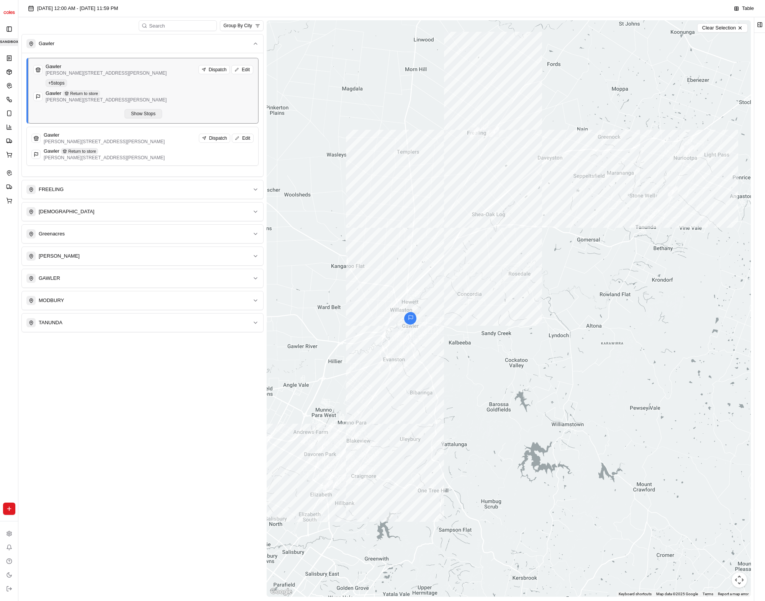
click at [139, 117] on button "Show Stops" at bounding box center [144, 113] width 38 height 9
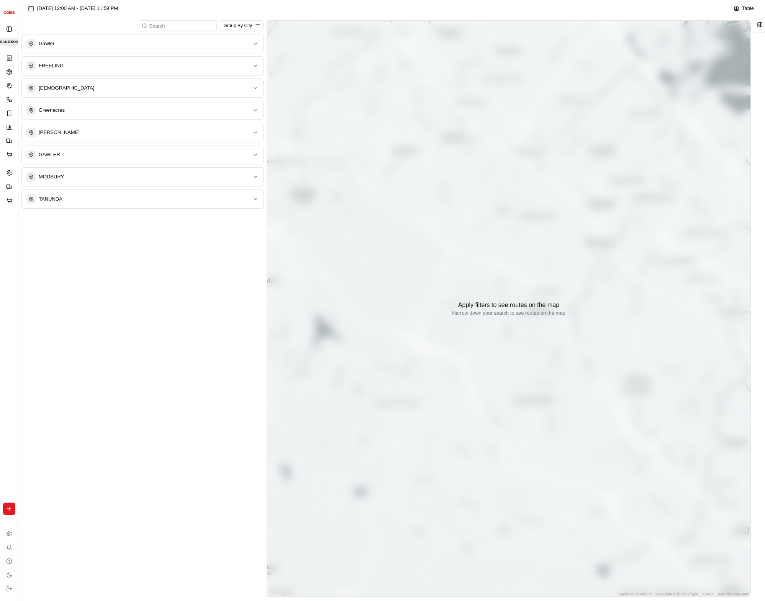
click at [140, 54] on div "Gawler FREELING NURIOOTPA Greenacres [GEOGRAPHIC_DATA][PERSON_NAME] MODBURY TAN…" at bounding box center [142, 121] width 242 height 175
click at [140, 51] on button "Gawler" at bounding box center [142, 43] width 241 height 18
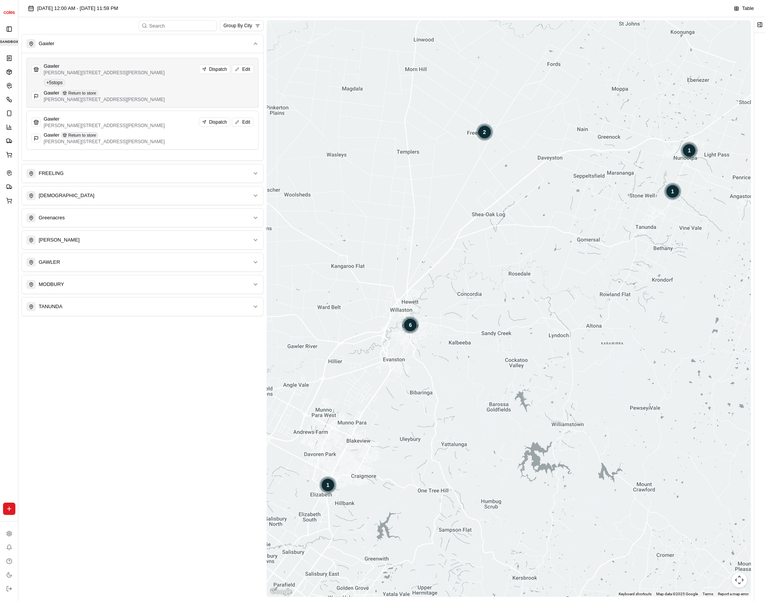
click at [149, 75] on div "Gawler [PERSON_NAME][STREET_ADDRESS][PERSON_NAME] Dispatch Edit" at bounding box center [142, 69] width 222 height 13
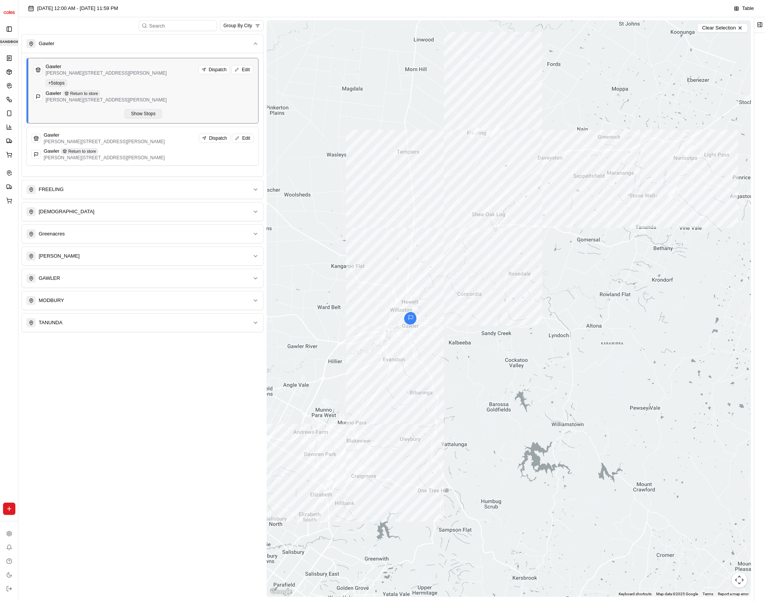
click at [148, 117] on button "Show Stops" at bounding box center [144, 113] width 38 height 9
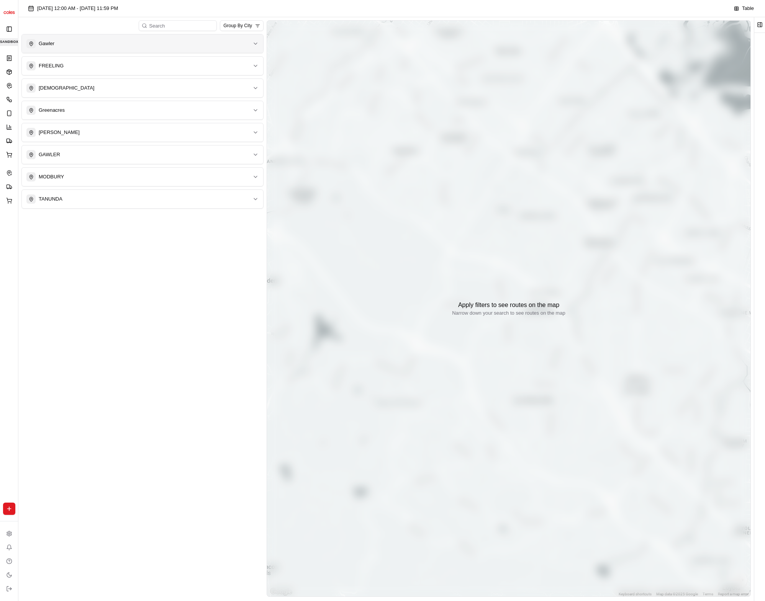
click at [125, 44] on div "Gawler" at bounding box center [137, 43] width 223 height 9
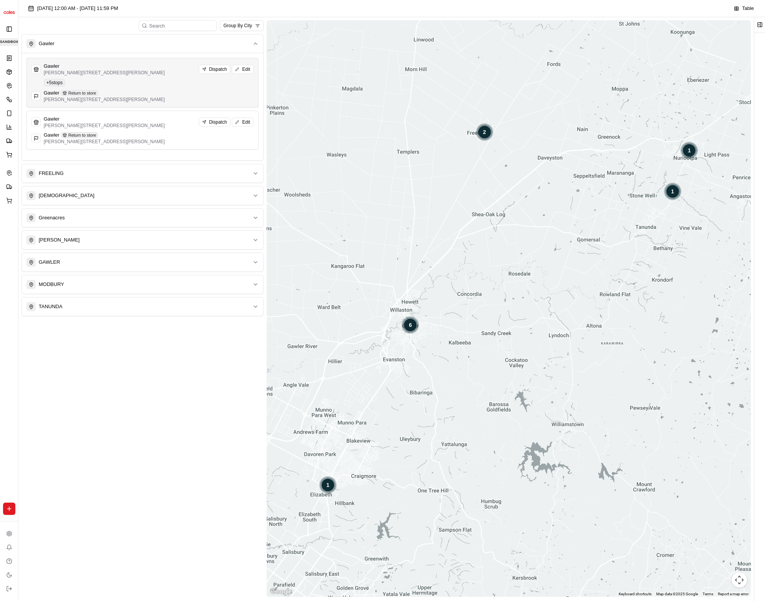
click at [135, 76] on div "Gawler [PERSON_NAME] [GEOGRAPHIC_DATA][PERSON_NAME] SA 5118, [GEOGRAPHIC_DATA] …" at bounding box center [142, 83] width 222 height 40
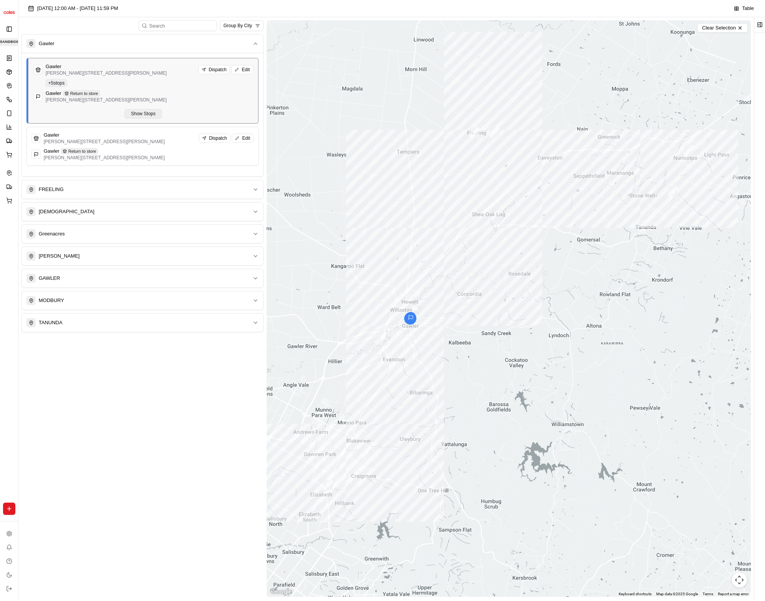
click at [139, 111] on button "Show Stops" at bounding box center [144, 113] width 38 height 9
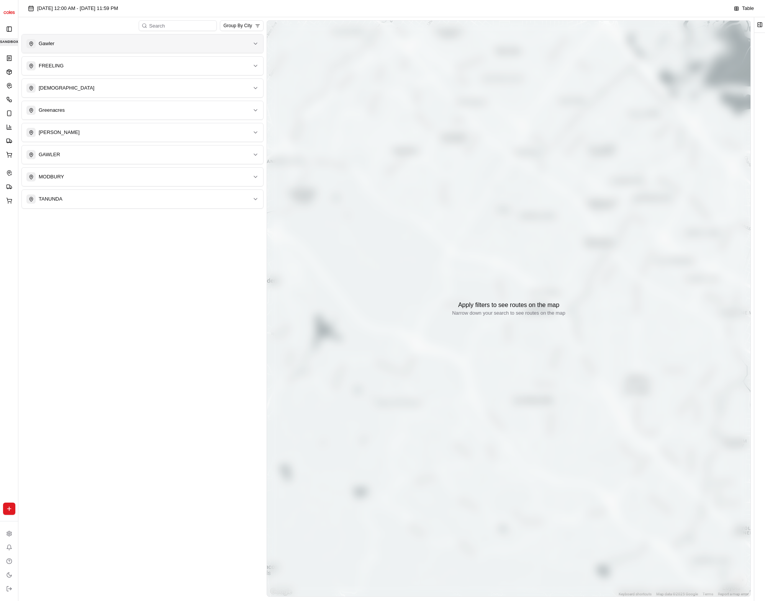
click at [93, 45] on div "Gawler" at bounding box center [137, 43] width 223 height 9
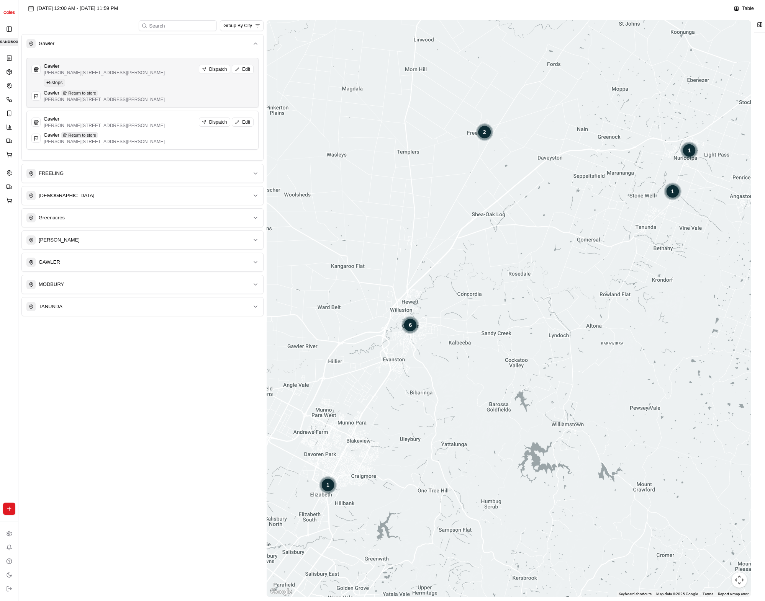
click at [135, 90] on div "Gawler Return to store" at bounding box center [104, 93] width 121 height 7
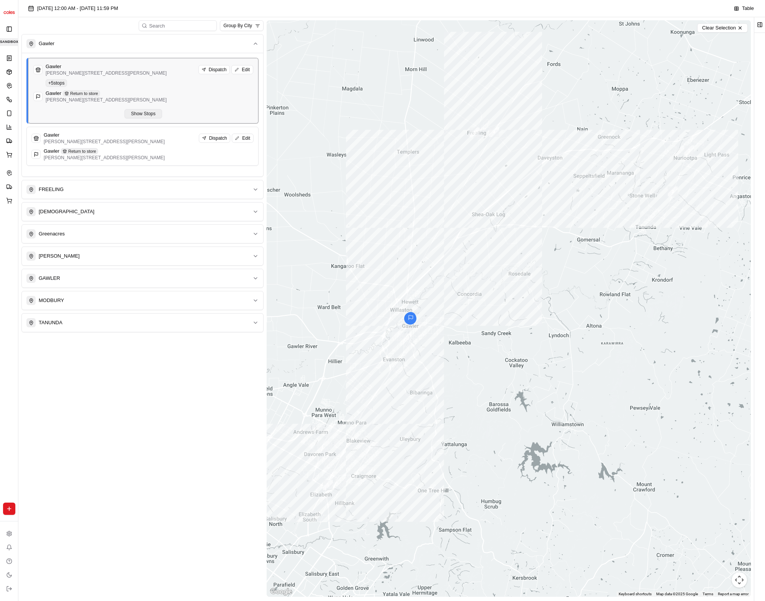
click at [145, 115] on button "Show Stops" at bounding box center [144, 113] width 38 height 9
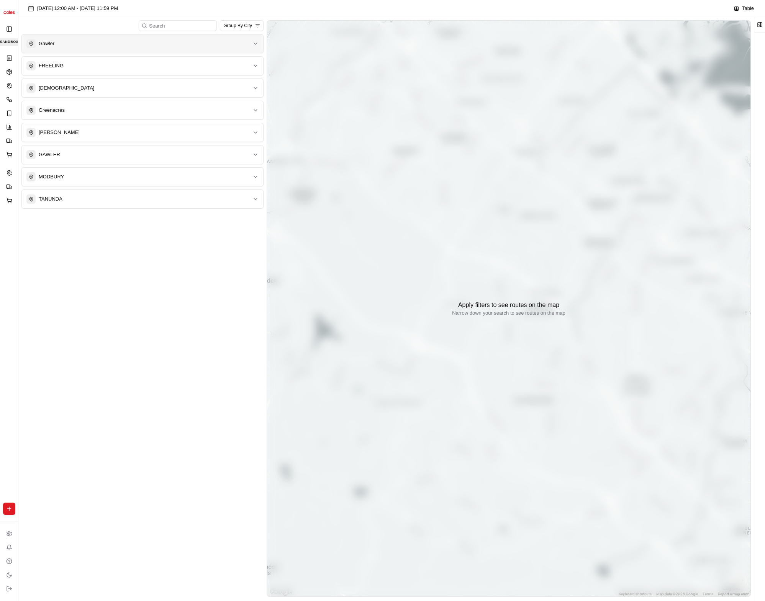
click at [139, 51] on button "Gawler" at bounding box center [142, 43] width 241 height 18
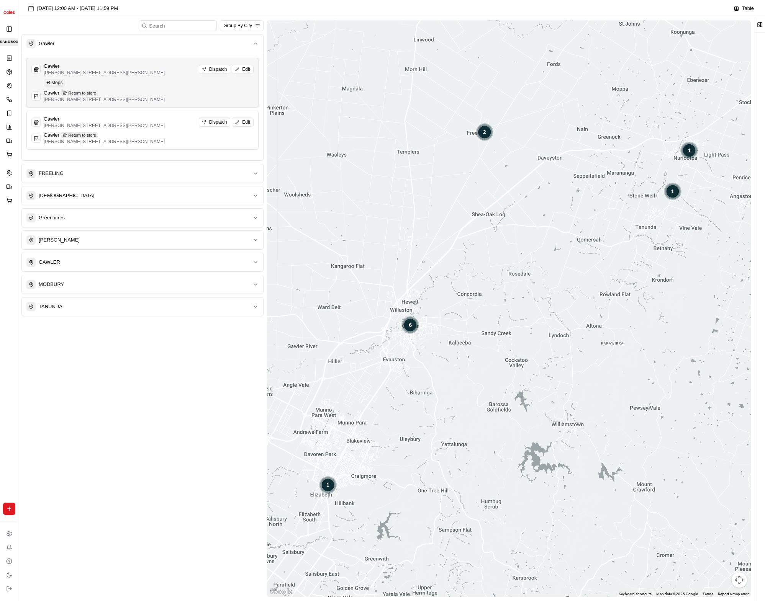
click at [141, 76] on div "Gawler [PERSON_NAME] [GEOGRAPHIC_DATA][PERSON_NAME] SA 5118, [GEOGRAPHIC_DATA] …" at bounding box center [142, 83] width 222 height 40
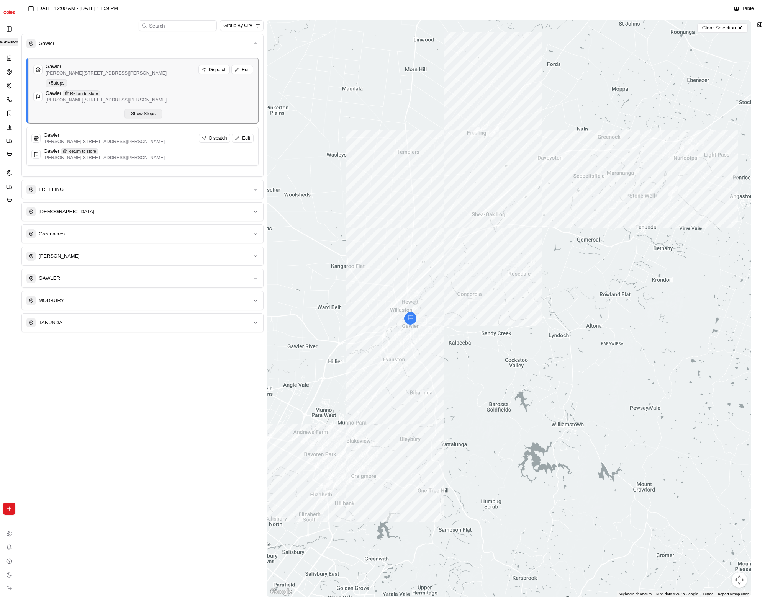
click at [147, 113] on button "Show Stops" at bounding box center [144, 113] width 38 height 9
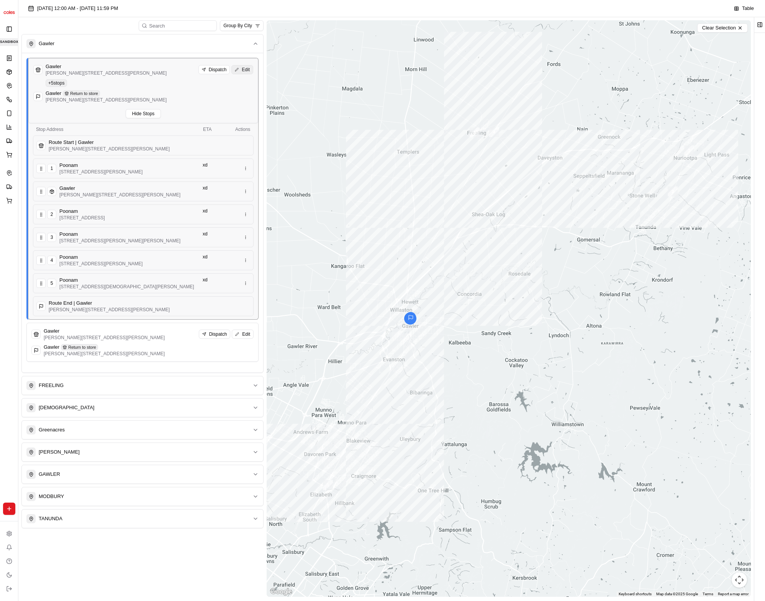
click at [238, 70] on button "Edit" at bounding box center [242, 69] width 22 height 9
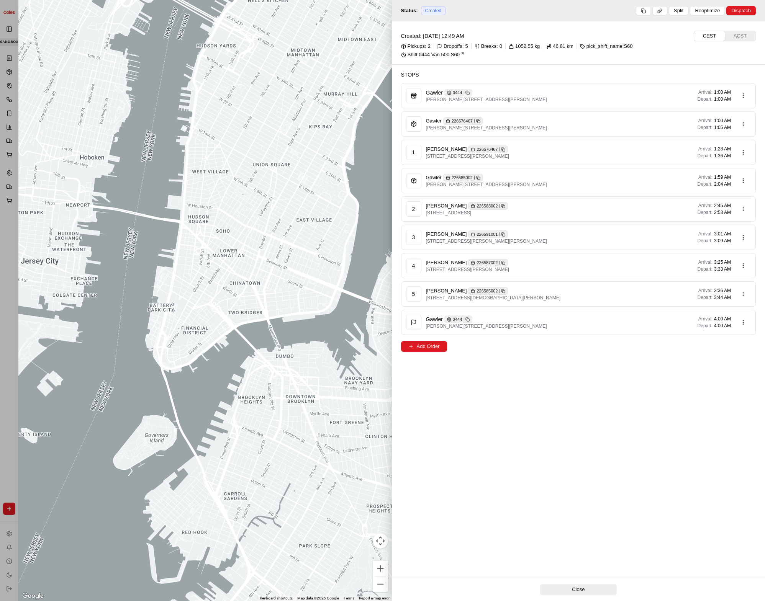
click at [0, 222] on div at bounding box center [382, 300] width 765 height 601
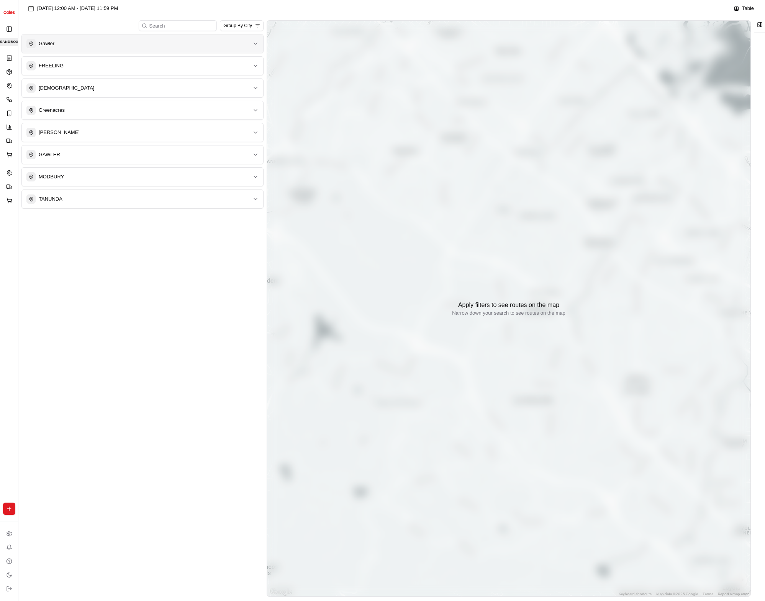
click at [106, 40] on div "Gawler" at bounding box center [137, 43] width 223 height 9
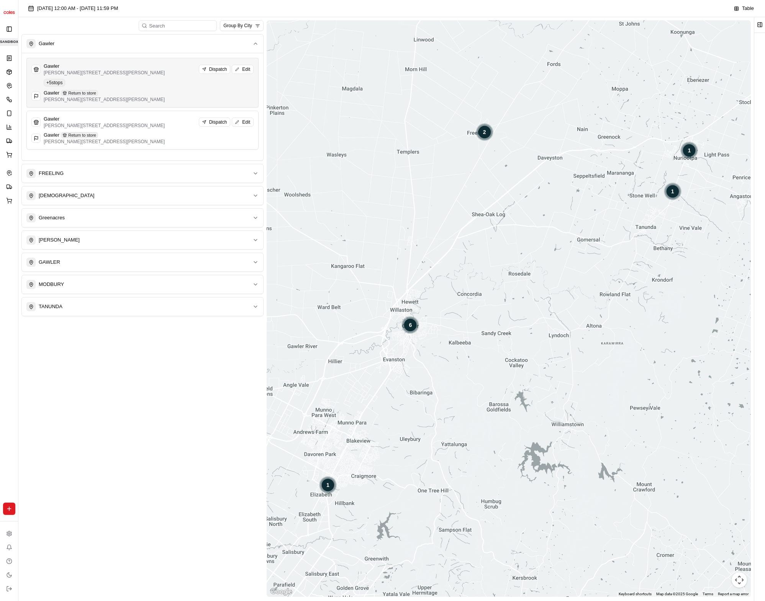
click at [145, 85] on div "Gawler [PERSON_NAME] [GEOGRAPHIC_DATA][PERSON_NAME] SA 5118, [GEOGRAPHIC_DATA] …" at bounding box center [142, 83] width 222 height 40
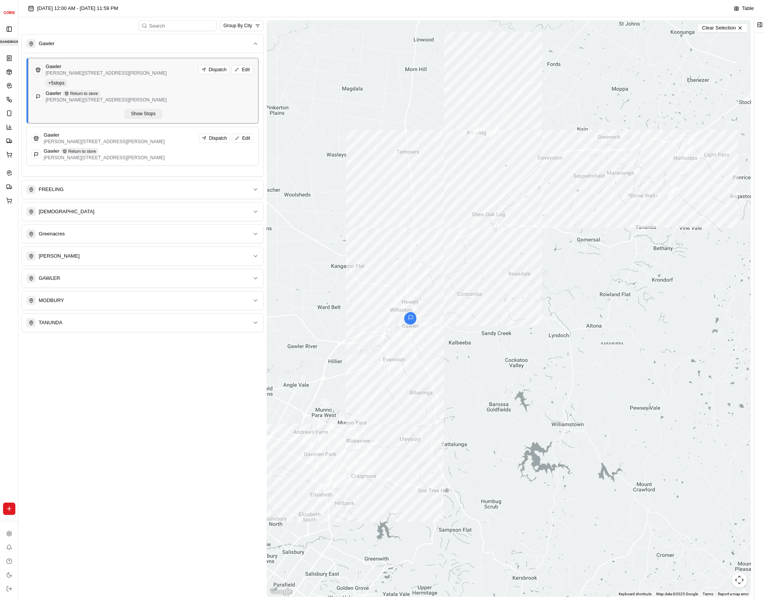
click at [147, 117] on button "Show Stops" at bounding box center [144, 113] width 38 height 9
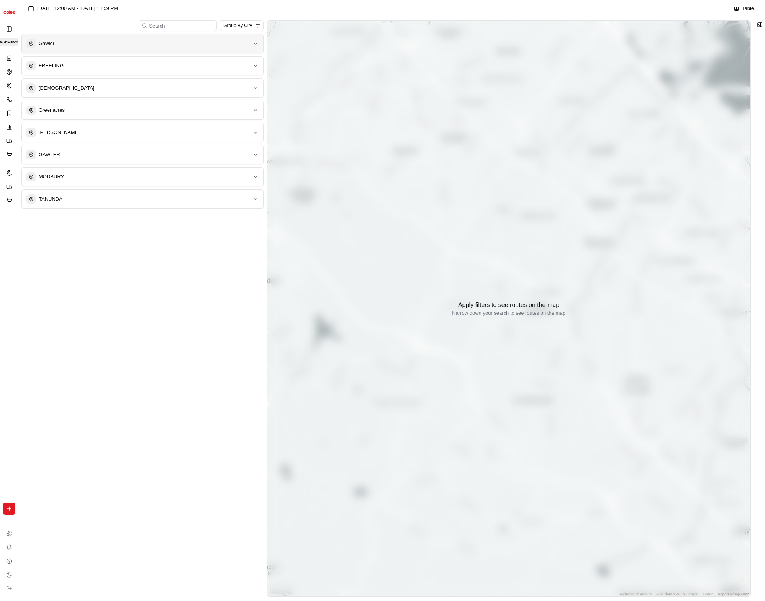
click at [129, 50] on button "Gawler" at bounding box center [142, 43] width 241 height 18
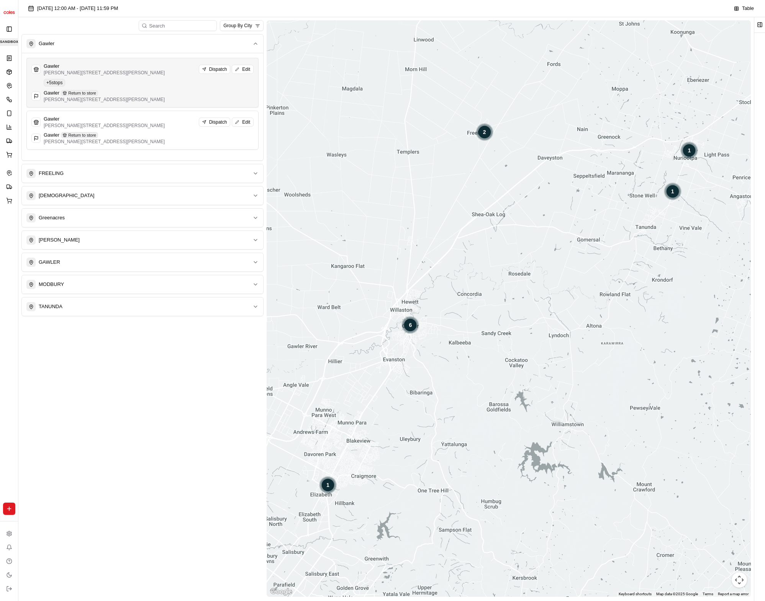
click at [160, 79] on div "Gawler [PERSON_NAME] [GEOGRAPHIC_DATA][PERSON_NAME] SA 5118, [GEOGRAPHIC_DATA] …" at bounding box center [142, 83] width 222 height 40
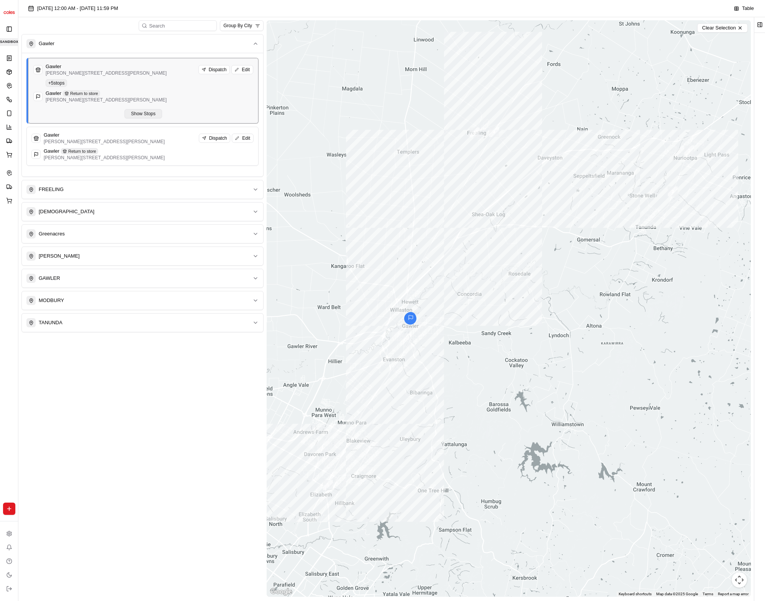
click at [153, 110] on button "Show Stops" at bounding box center [144, 113] width 38 height 9
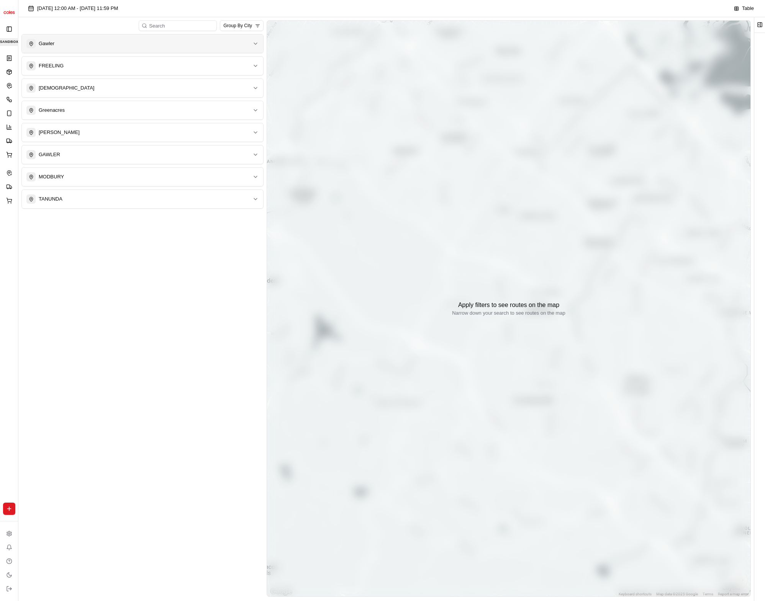
click at [137, 53] on div "Gawler FREELING NURIOOTPA Greenacres [GEOGRAPHIC_DATA][PERSON_NAME] MODBURY TAN…" at bounding box center [142, 121] width 242 height 175
click at [139, 48] on button "Gawler" at bounding box center [142, 43] width 241 height 18
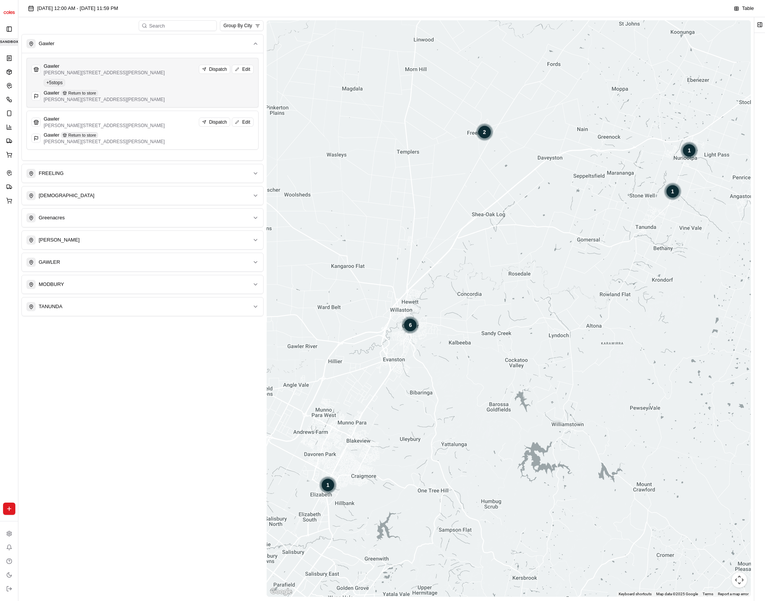
click at [167, 76] on div "Gawler [PERSON_NAME] [GEOGRAPHIC_DATA][PERSON_NAME] SA 5118, [GEOGRAPHIC_DATA] …" at bounding box center [142, 83] width 222 height 40
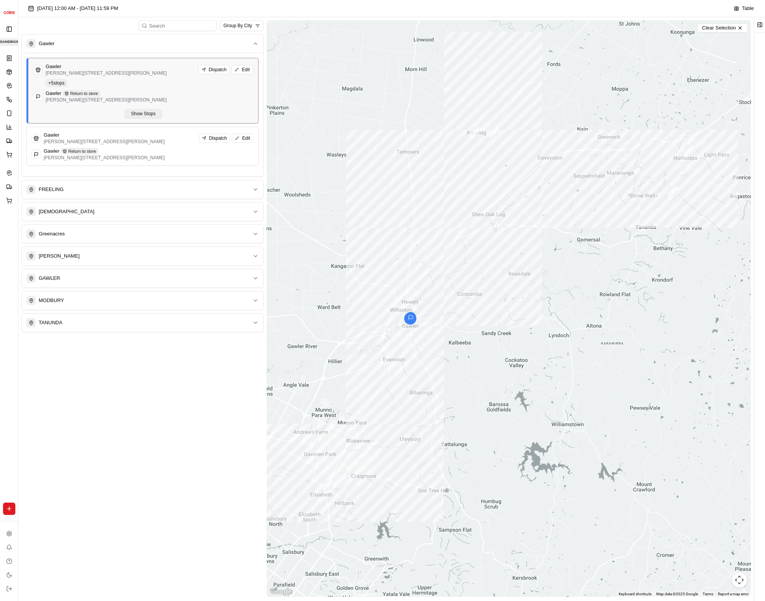
click at [146, 117] on button "Show Stops" at bounding box center [144, 113] width 38 height 9
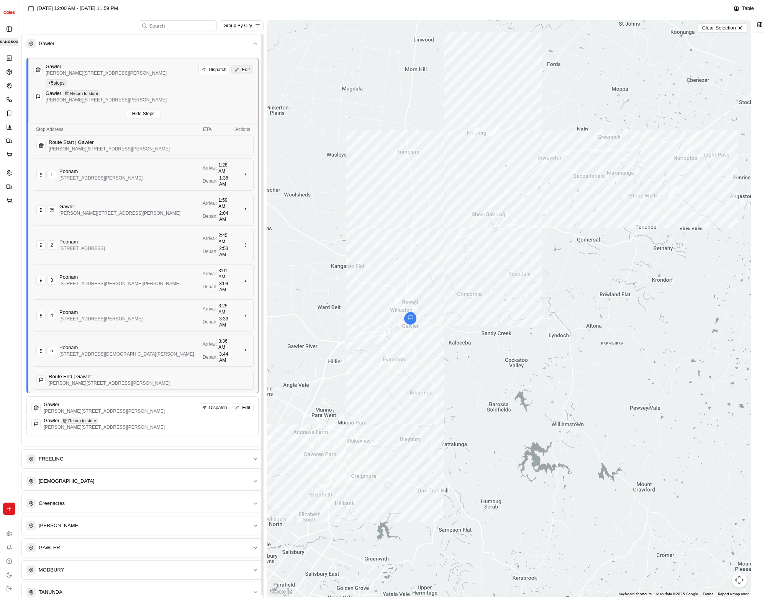
click at [243, 71] on span "Edit" at bounding box center [246, 70] width 8 height 6
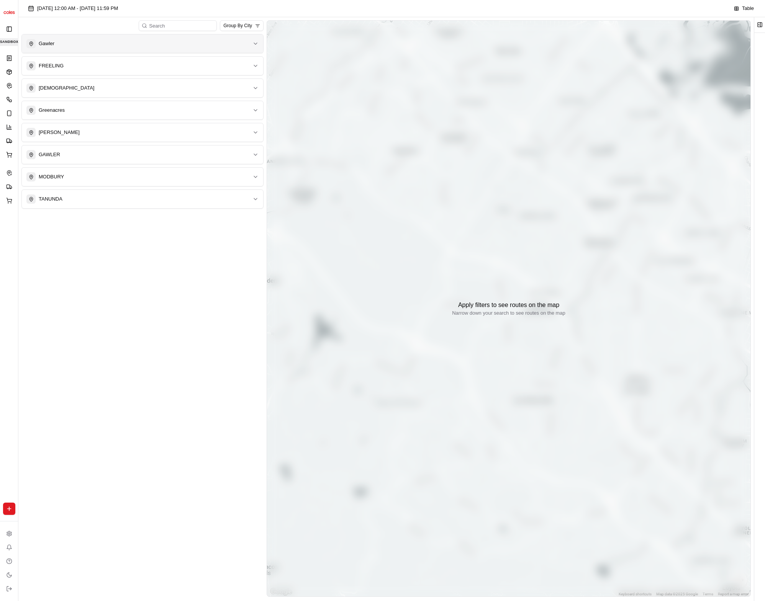
click at [155, 51] on button "Gawler" at bounding box center [142, 43] width 241 height 18
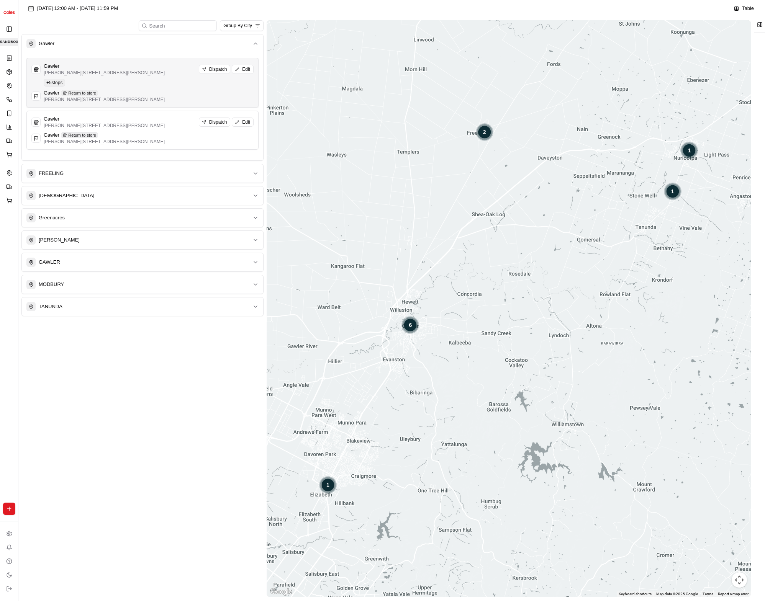
click at [171, 75] on div "Gawler [PERSON_NAME][STREET_ADDRESS][PERSON_NAME] Dispatch Edit" at bounding box center [142, 69] width 222 height 13
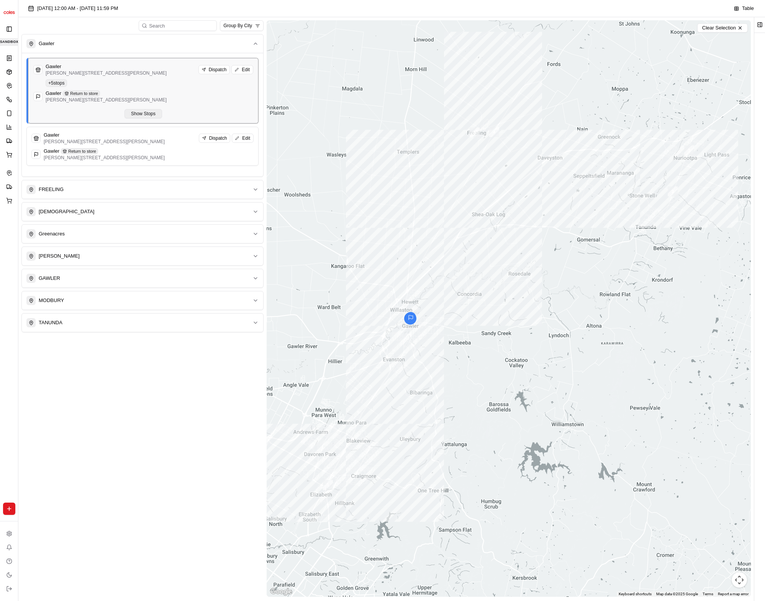
click at [154, 115] on button "Show Stops" at bounding box center [144, 113] width 38 height 9
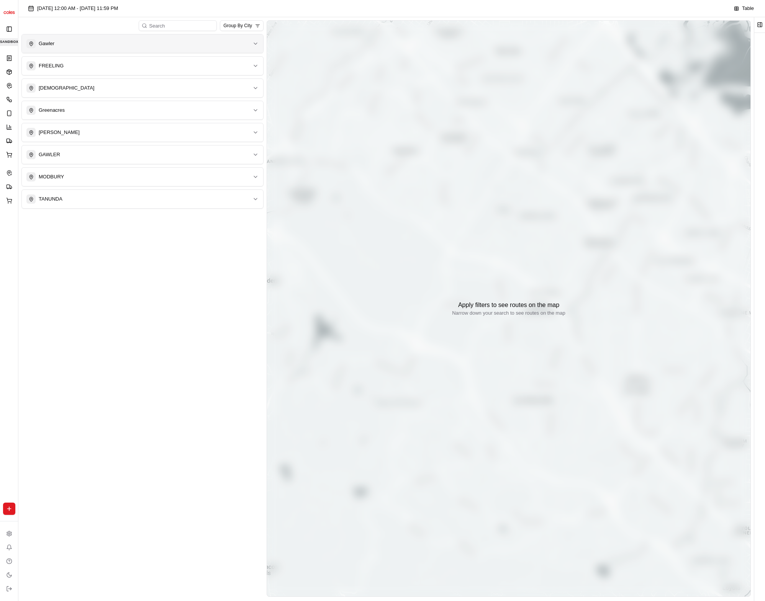
click at [149, 45] on div "Gawler" at bounding box center [137, 43] width 223 height 9
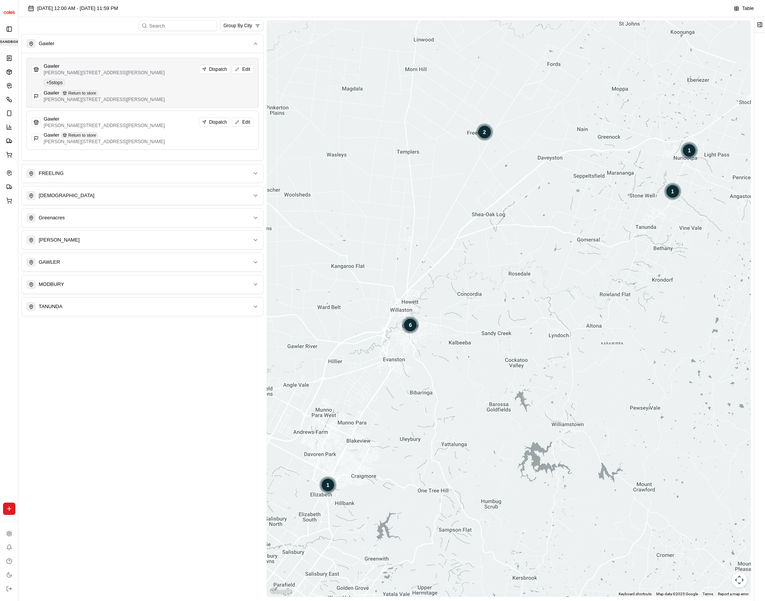
click at [121, 70] on p "[PERSON_NAME][STREET_ADDRESS][PERSON_NAME]" at bounding box center [104, 73] width 121 height 6
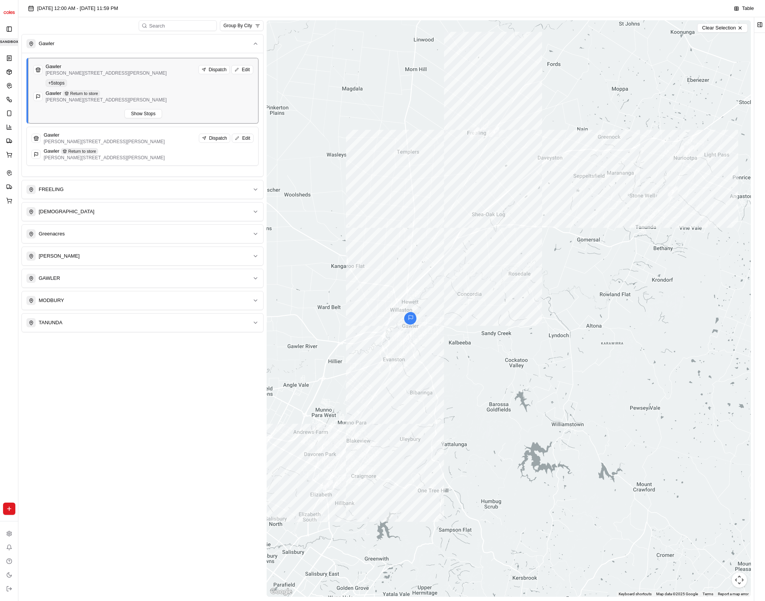
drag, startPoint x: 140, startPoint y: 113, endPoint x: 188, endPoint y: 113, distance: 47.9
click at [140, 113] on button "Show Stops" at bounding box center [144, 113] width 38 height 9
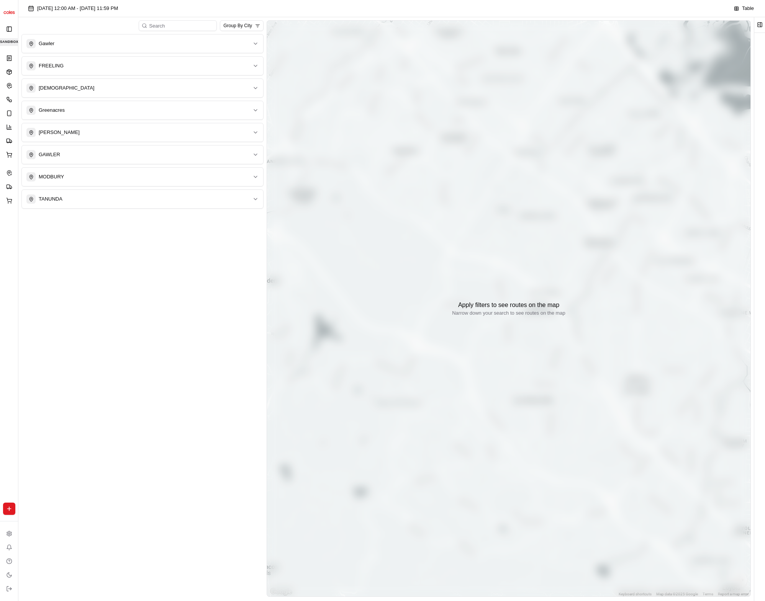
click at [143, 54] on div "Gawler FREELING NURIOOTPA Greenacres [GEOGRAPHIC_DATA][PERSON_NAME] MODBURY TAN…" at bounding box center [142, 121] width 242 height 175
click at [143, 51] on button "Gawler" at bounding box center [142, 43] width 241 height 18
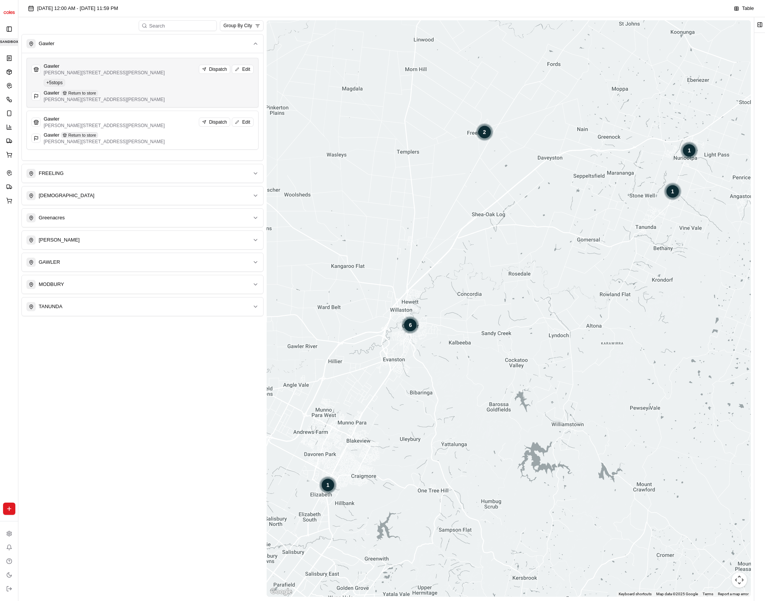
click at [130, 78] on div "Gawler [PERSON_NAME] [GEOGRAPHIC_DATA][PERSON_NAME] SA 5118, [GEOGRAPHIC_DATA] …" at bounding box center [142, 83] width 222 height 40
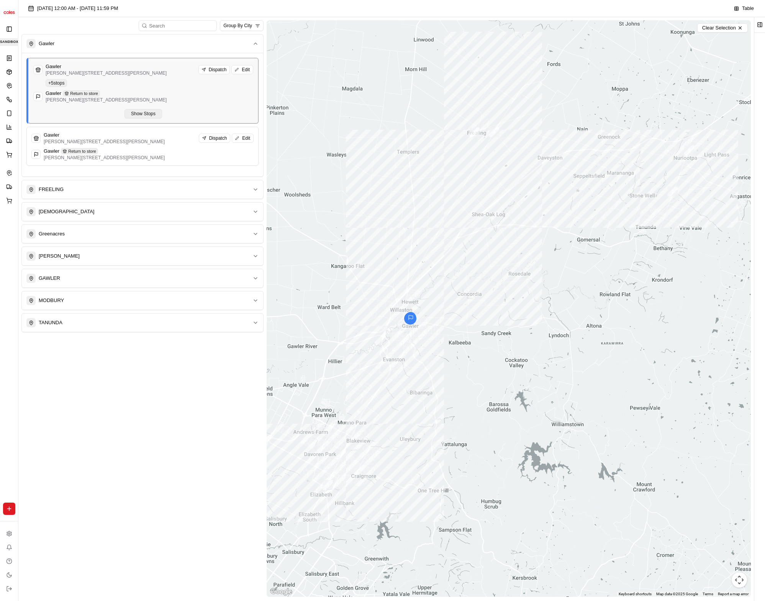
click at [153, 117] on button "Show Stops" at bounding box center [144, 113] width 38 height 9
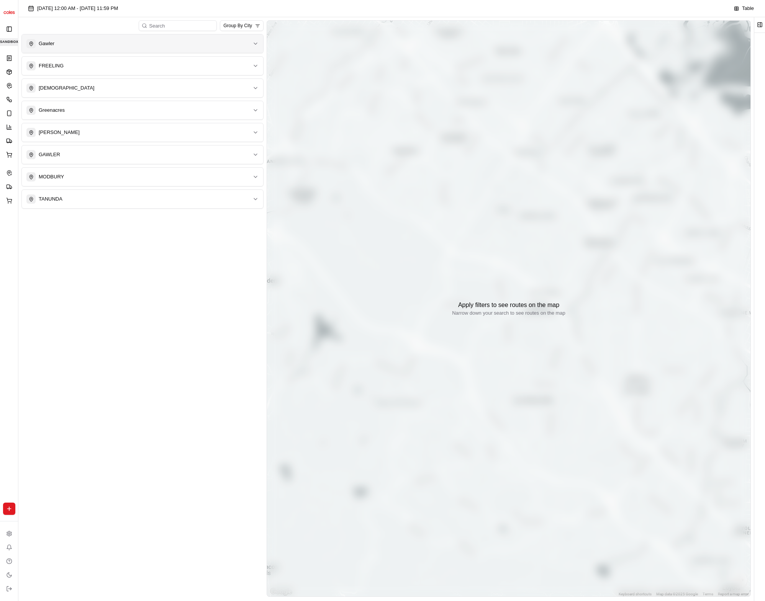
click at [147, 48] on button "Gawler" at bounding box center [142, 43] width 241 height 18
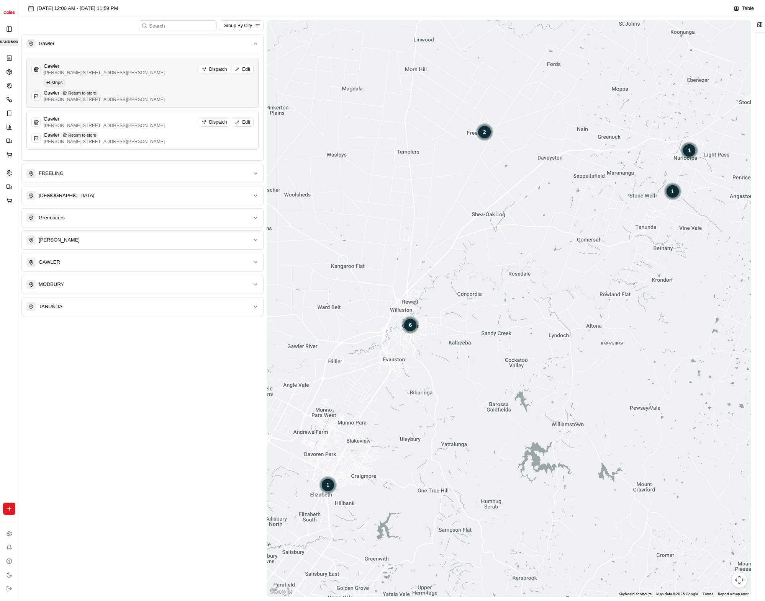
click at [144, 71] on p "[PERSON_NAME][STREET_ADDRESS][PERSON_NAME]" at bounding box center [104, 73] width 121 height 6
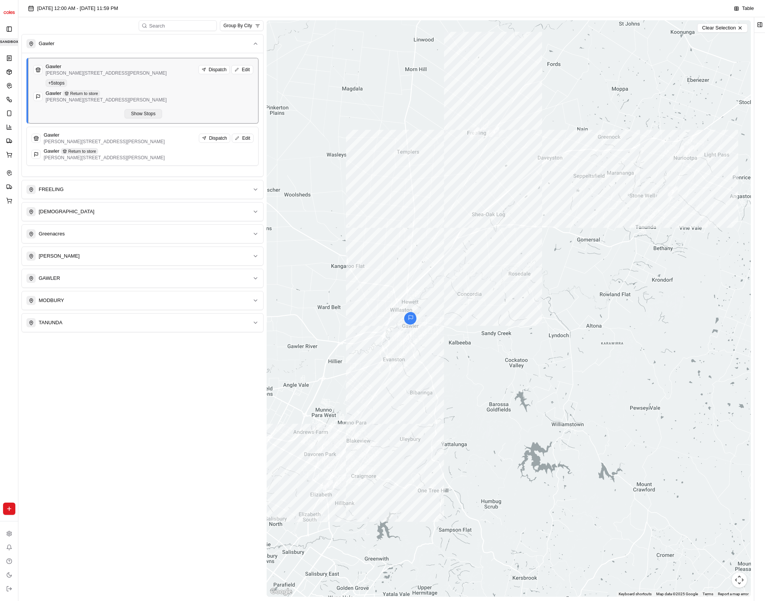
click at [151, 111] on button "Show Stops" at bounding box center [144, 113] width 38 height 9
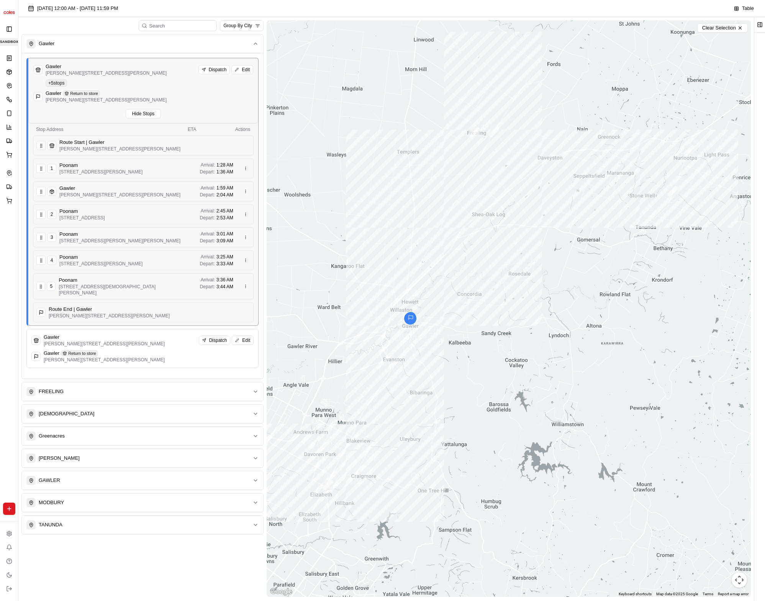
drag, startPoint x: 40, startPoint y: 146, endPoint x: 55, endPoint y: 154, distance: 17.7
click at [40, 147] on icon at bounding box center [41, 145] width 5 height 5
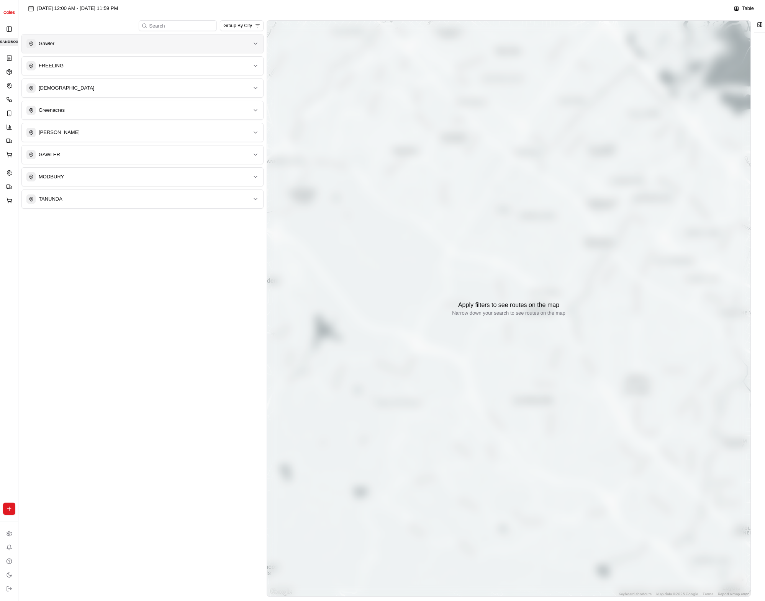
click at [100, 49] on button "Gawler" at bounding box center [142, 43] width 241 height 18
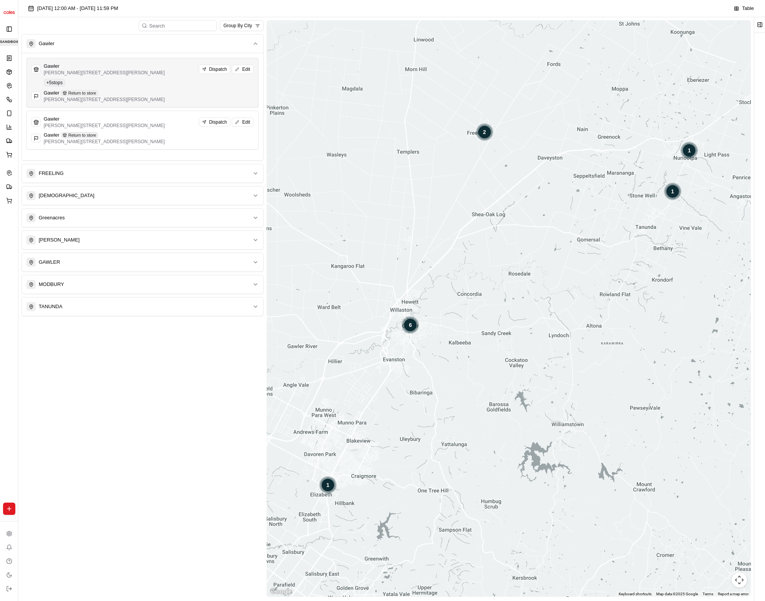
click at [127, 83] on div "Gawler [PERSON_NAME] [GEOGRAPHIC_DATA][PERSON_NAME] SA 5118, [GEOGRAPHIC_DATA] …" at bounding box center [142, 83] width 222 height 40
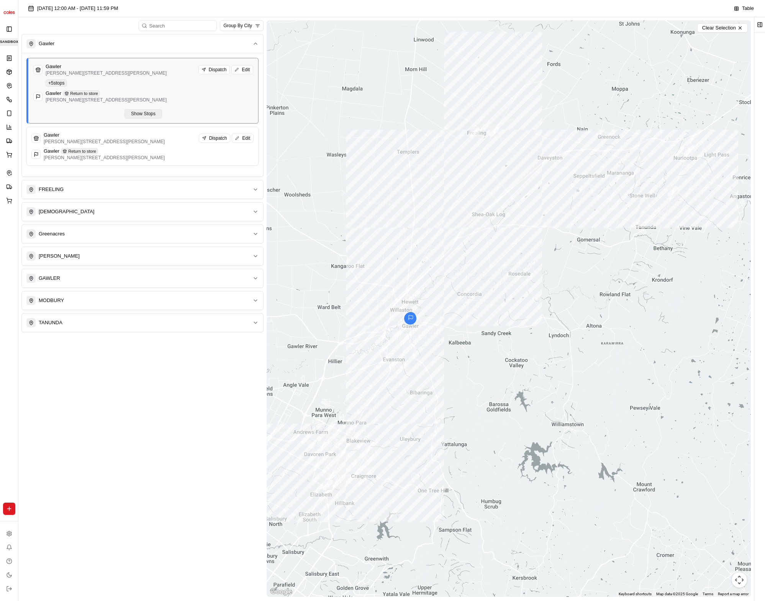
click at [141, 114] on button "Show Stops" at bounding box center [144, 113] width 38 height 9
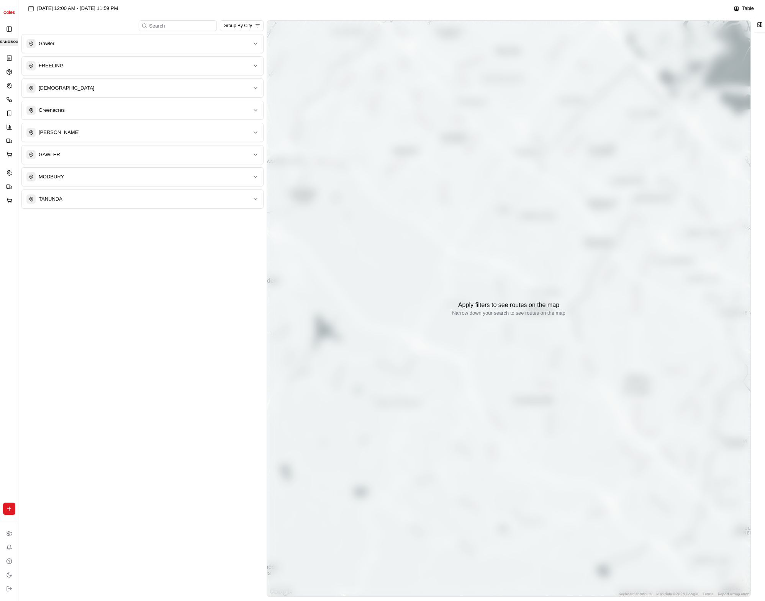
click at [134, 58] on button "FREELING" at bounding box center [142, 66] width 241 height 18
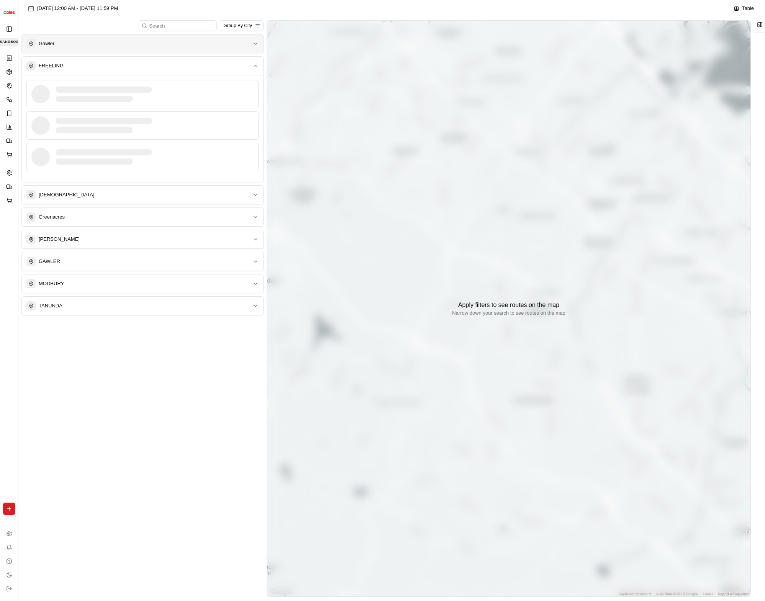
click at [136, 44] on div "Gawler" at bounding box center [137, 43] width 223 height 9
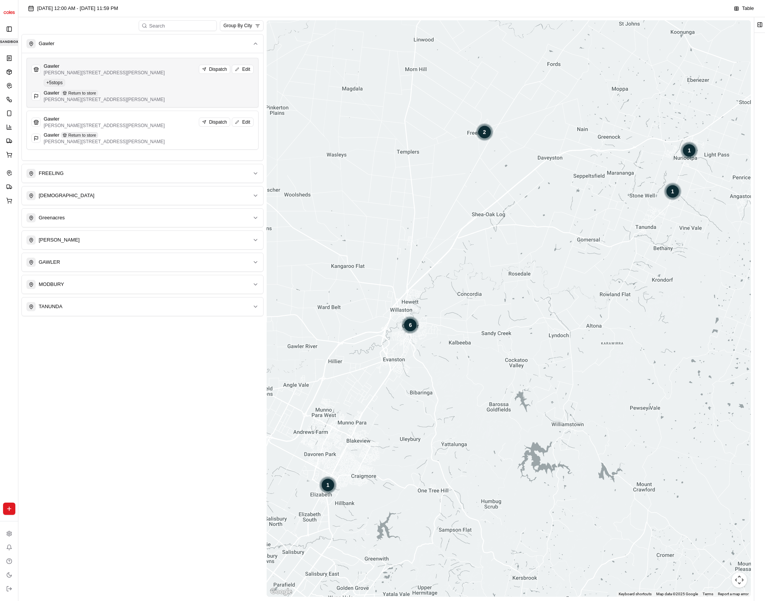
click at [118, 75] on p "[PERSON_NAME][STREET_ADDRESS][PERSON_NAME]" at bounding box center [104, 73] width 121 height 6
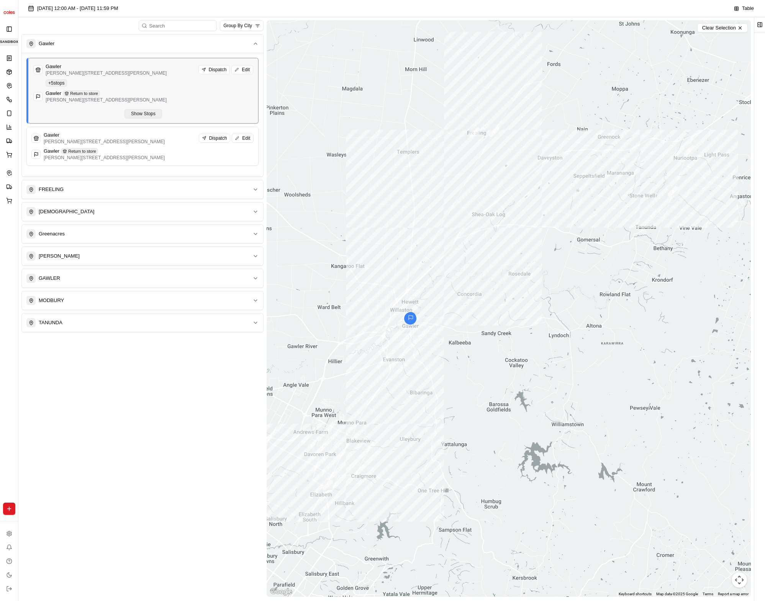
click at [136, 117] on button "Show Stops" at bounding box center [144, 113] width 38 height 9
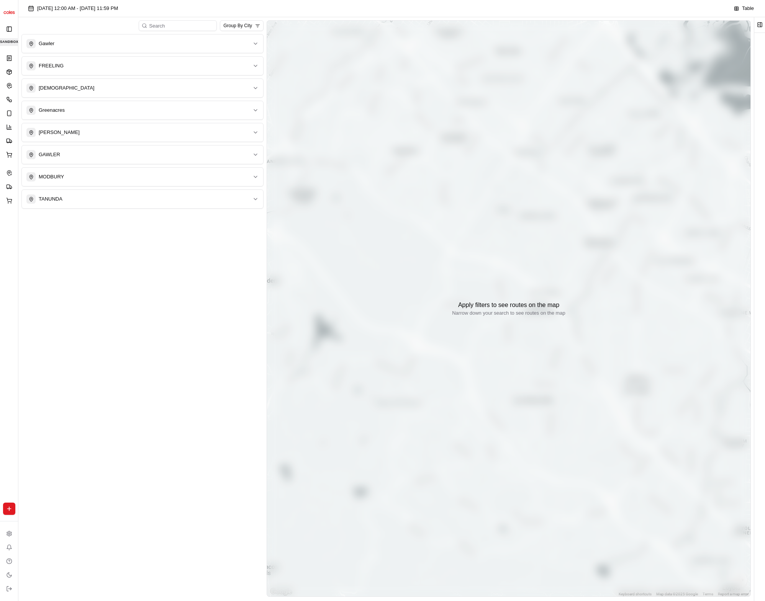
click at [138, 46] on div "Gawler" at bounding box center [137, 43] width 223 height 9
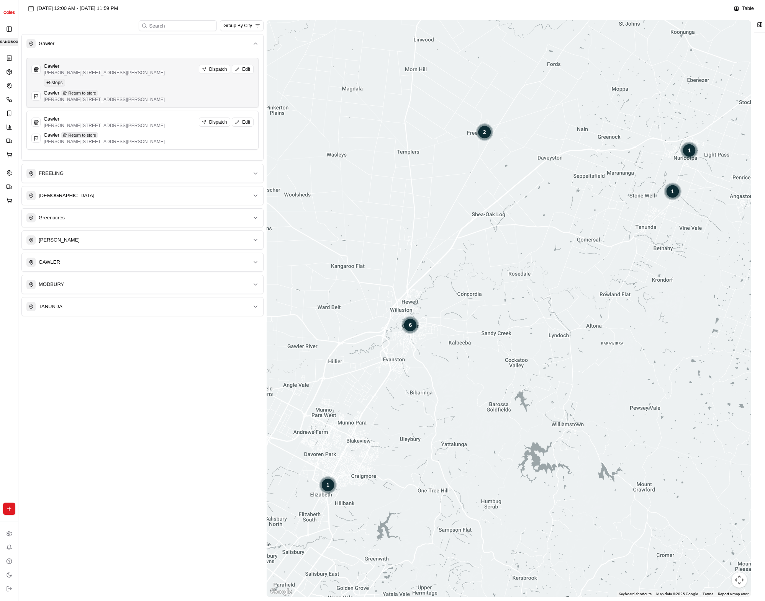
click at [145, 78] on div "Gawler [PERSON_NAME] [GEOGRAPHIC_DATA][PERSON_NAME] SA 5118, [GEOGRAPHIC_DATA] …" at bounding box center [142, 83] width 222 height 40
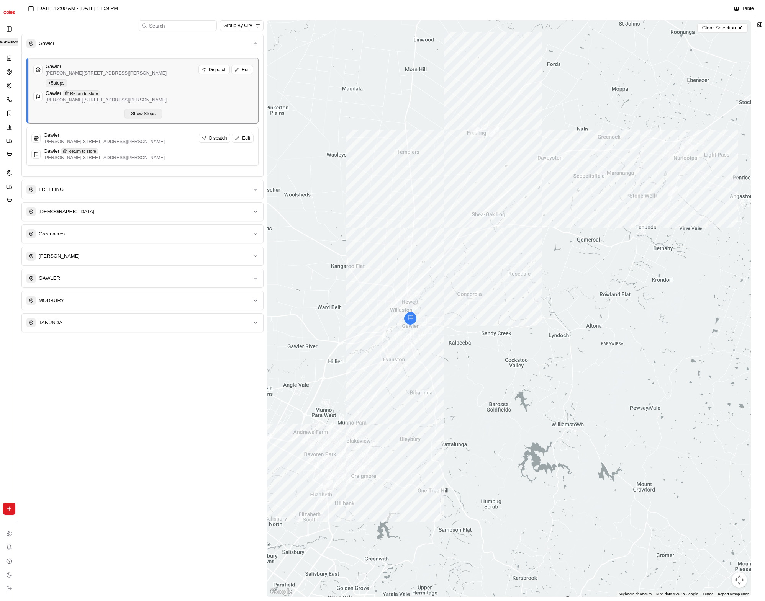
click at [142, 110] on button "Show Stops" at bounding box center [144, 113] width 38 height 9
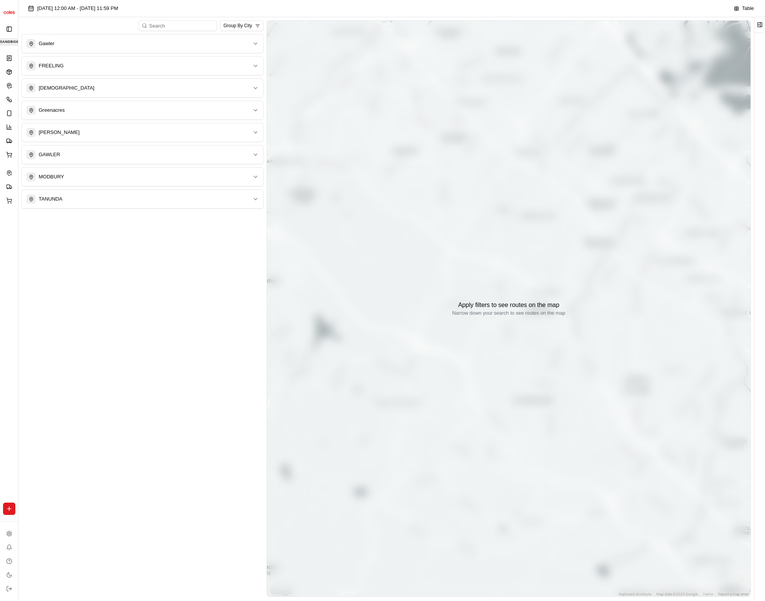
click at [99, 48] on button "Gawler" at bounding box center [142, 43] width 241 height 18
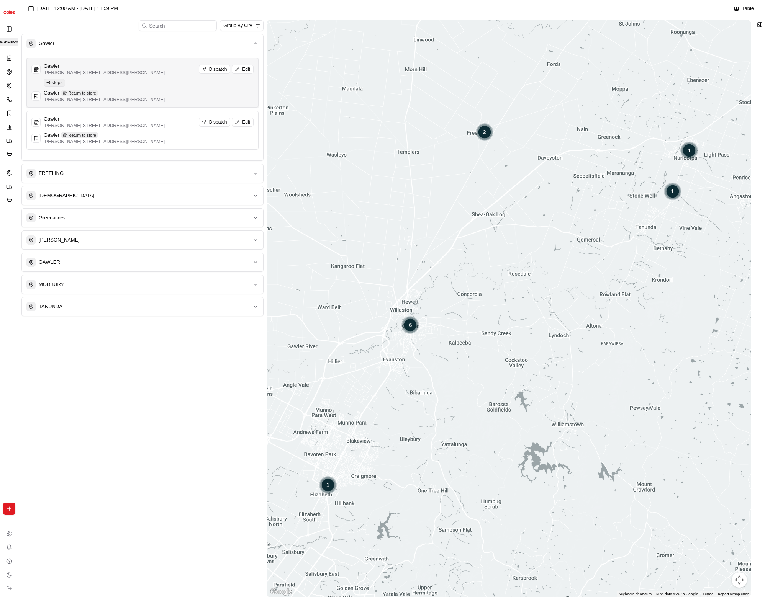
click at [124, 90] on div "Gawler Return to store" at bounding box center [104, 93] width 121 height 7
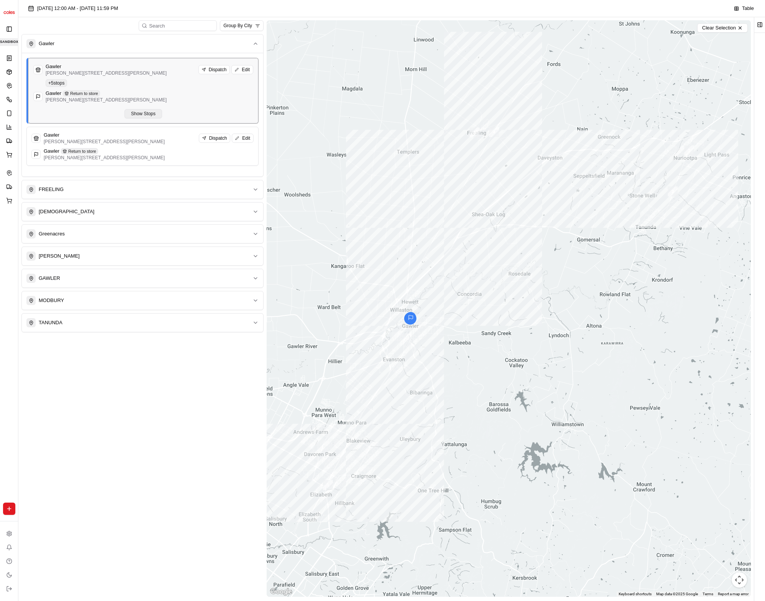
click at [133, 112] on button "Show Stops" at bounding box center [144, 113] width 38 height 9
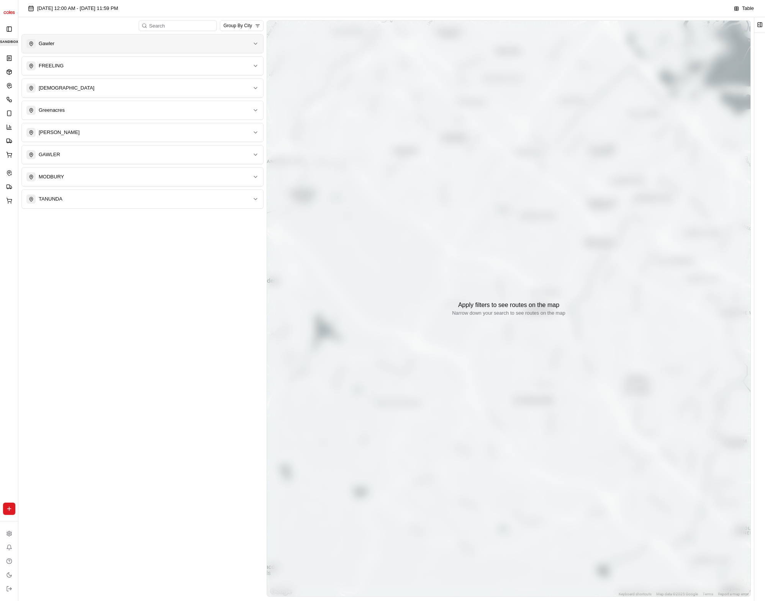
click at [146, 38] on button "Gawler" at bounding box center [142, 43] width 241 height 18
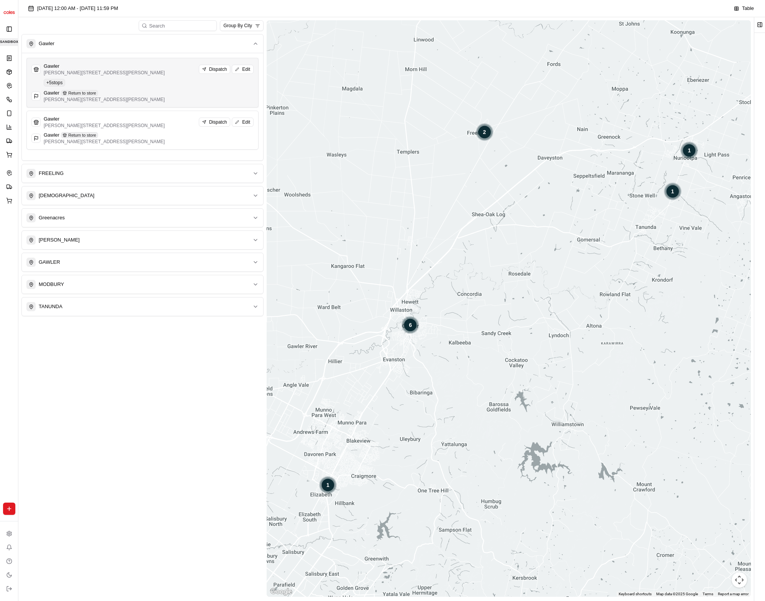
click at [153, 68] on div "Gawler [PERSON_NAME][STREET_ADDRESS][PERSON_NAME] Dispatch Edit" at bounding box center [142, 69] width 222 height 13
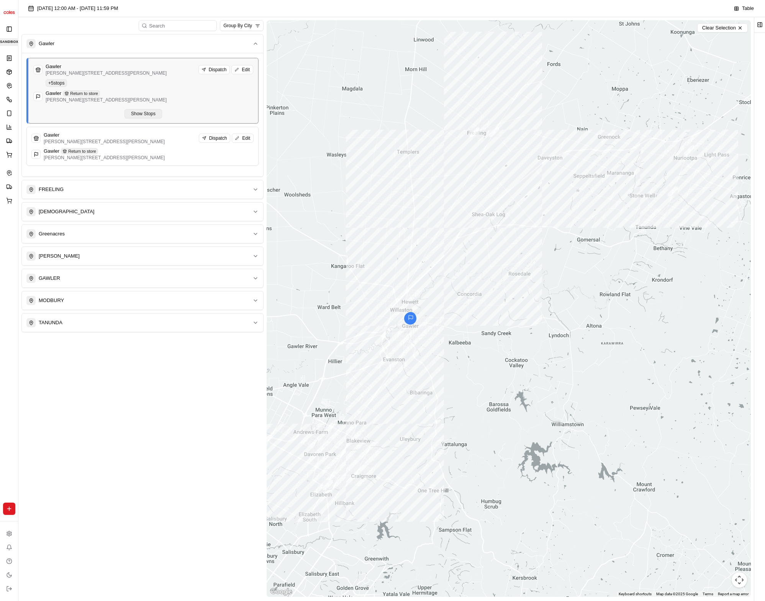
drag, startPoint x: 154, startPoint y: 110, endPoint x: 160, endPoint y: 115, distance: 8.2
click at [154, 111] on button "Show Stops" at bounding box center [144, 113] width 38 height 9
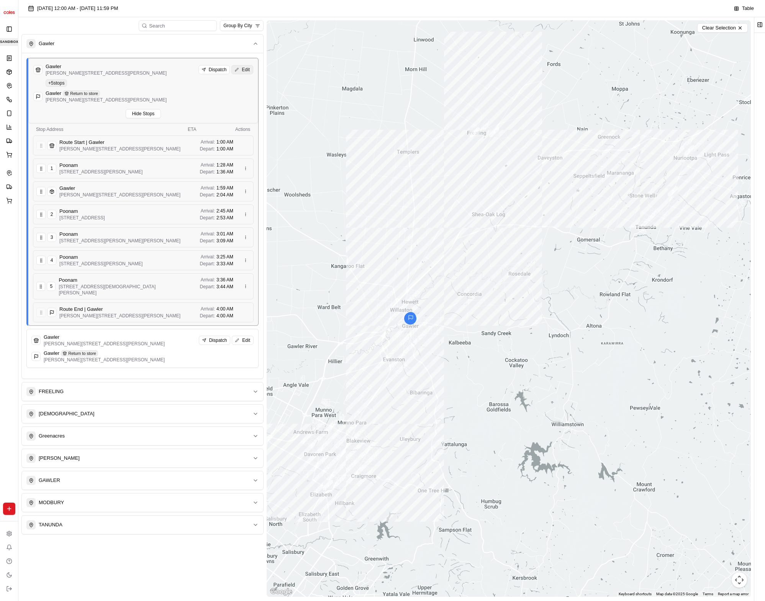
click at [239, 72] on button "Edit" at bounding box center [242, 69] width 22 height 9
click at [241, 68] on button "Edit" at bounding box center [242, 69] width 22 height 9
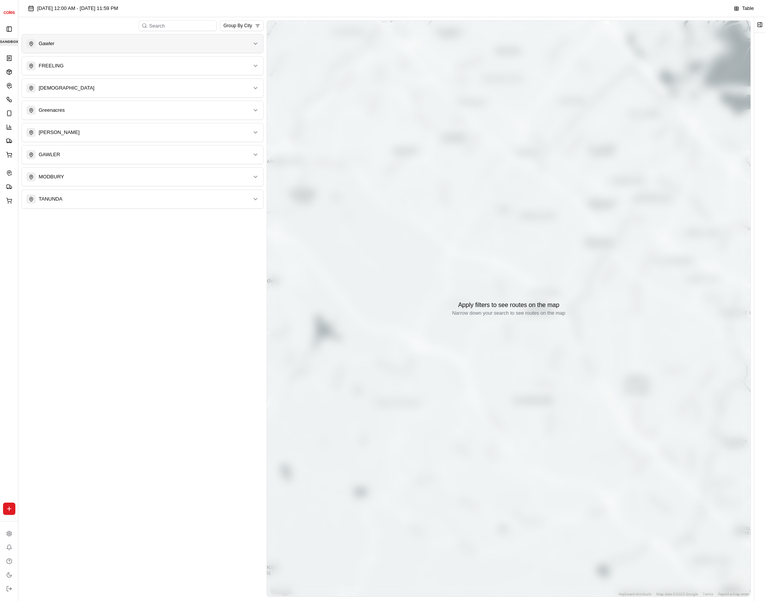
click at [137, 48] on button "Gawler" at bounding box center [142, 43] width 241 height 18
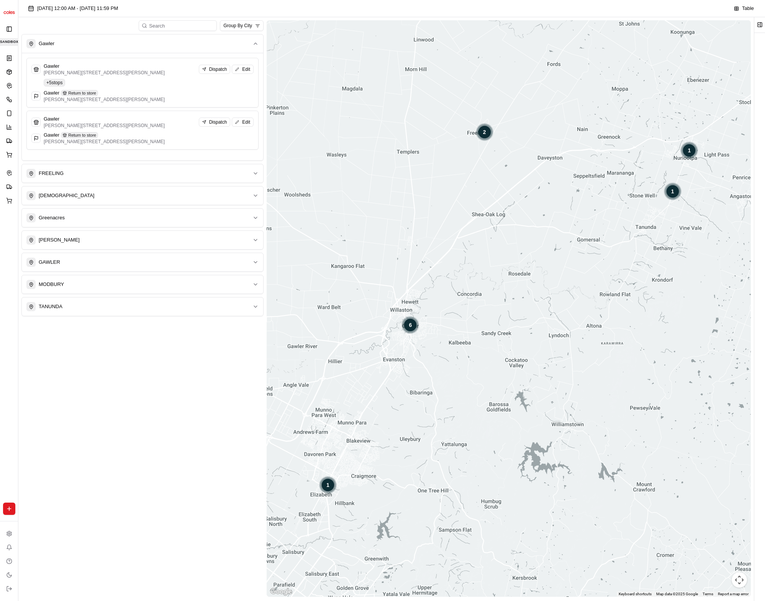
click at [147, 69] on div "Gawler" at bounding box center [104, 66] width 121 height 7
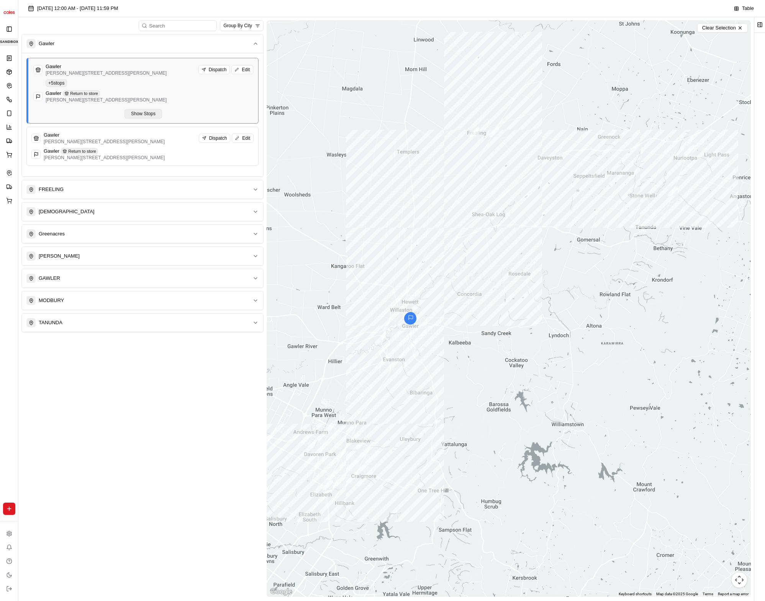
click at [150, 113] on button "Show Stops" at bounding box center [144, 113] width 38 height 9
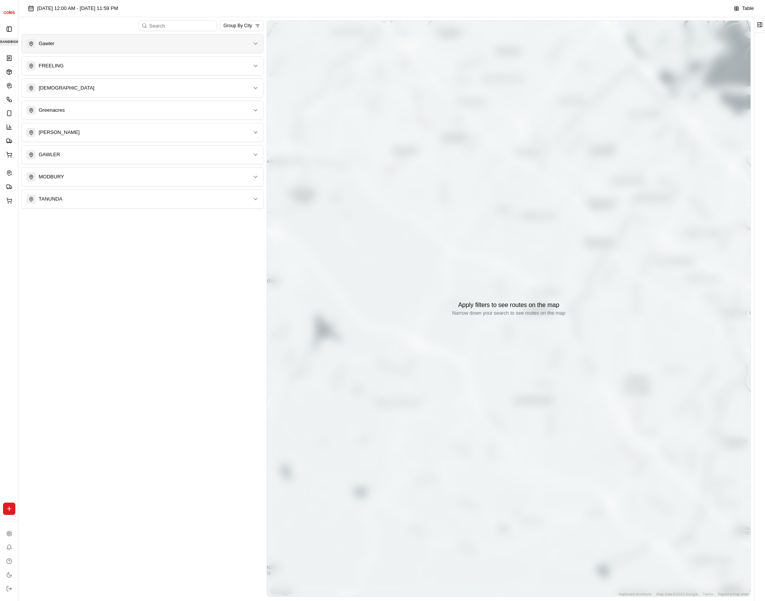
click at [154, 49] on button "Gawler" at bounding box center [142, 43] width 241 height 18
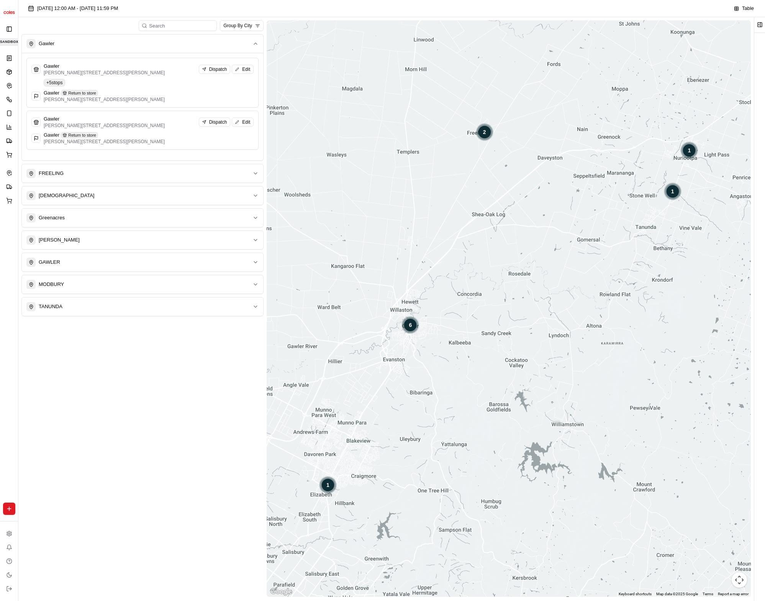
click at [152, 77] on div "Gawler [PERSON_NAME] [GEOGRAPHIC_DATA][PERSON_NAME] SA 5118, [GEOGRAPHIC_DATA] …" at bounding box center [142, 83] width 222 height 40
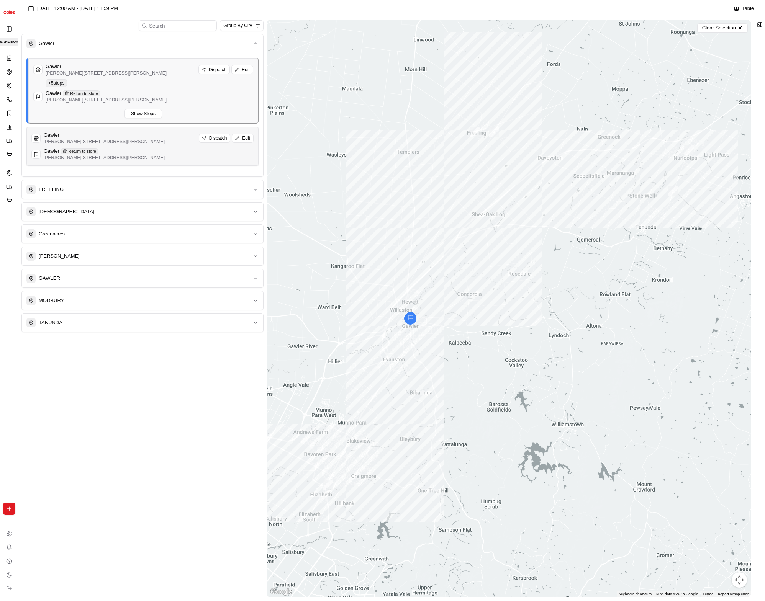
click at [154, 108] on div "Gawler [PERSON_NAME] [GEOGRAPHIC_DATA][PERSON_NAME] SA 5118, [GEOGRAPHIC_DATA] …" at bounding box center [143, 90] width 220 height 55
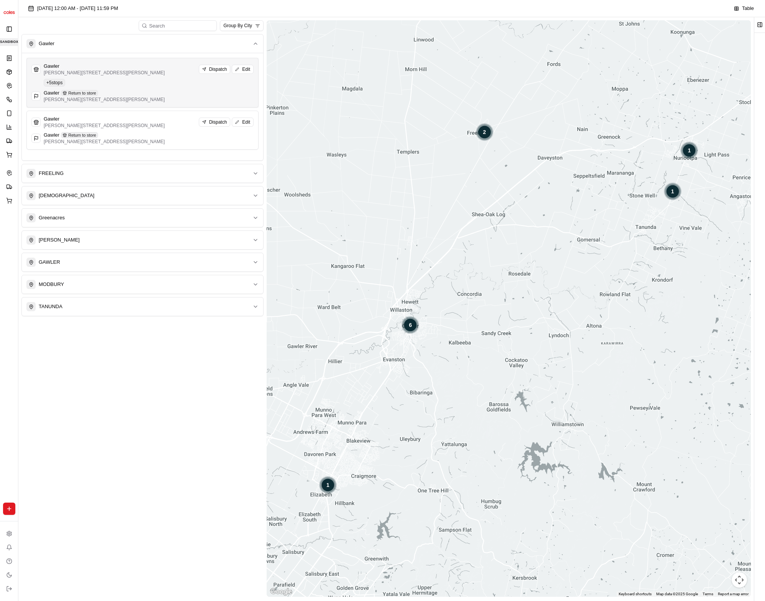
click at [159, 90] on div "Gawler Return to store [PERSON_NAME][STREET_ADDRESS][PERSON_NAME]" at bounding box center [142, 96] width 222 height 13
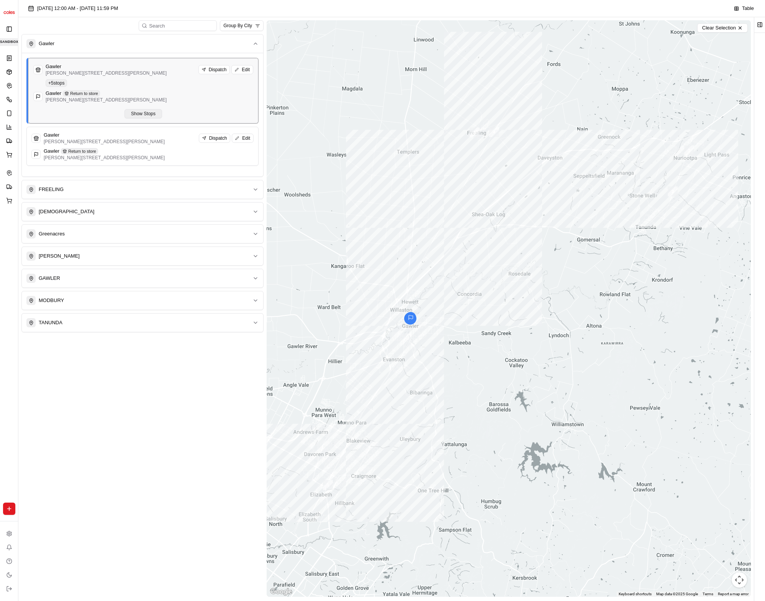
click at [154, 111] on button "Show Stops" at bounding box center [144, 113] width 38 height 9
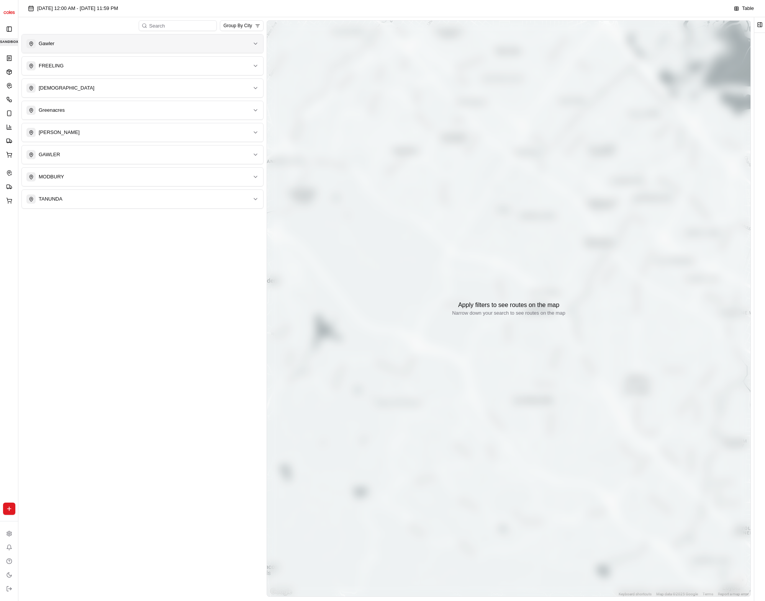
click at [112, 51] on button "Gawler" at bounding box center [142, 43] width 241 height 18
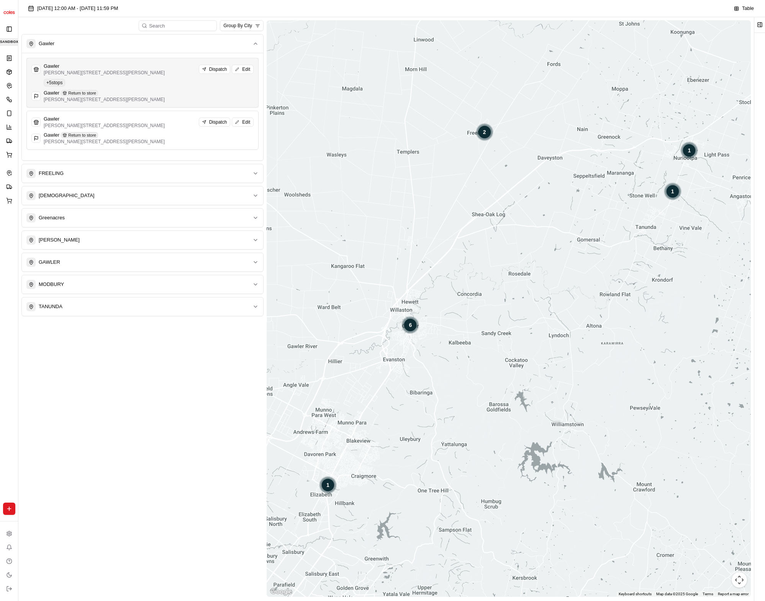
click at [135, 93] on div "Gawler Return to store" at bounding box center [104, 93] width 121 height 7
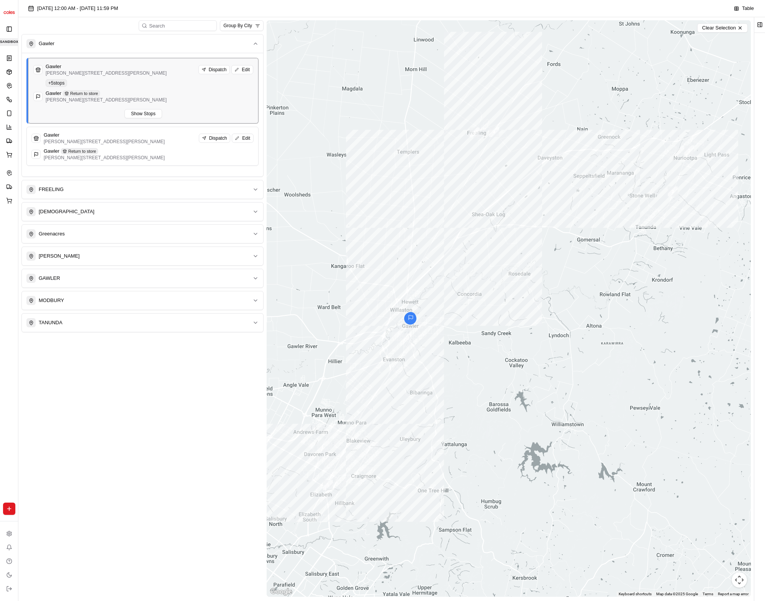
drag, startPoint x: 139, startPoint y: 117, endPoint x: 168, endPoint y: 117, distance: 28.7
click at [139, 117] on button "Show Stops" at bounding box center [144, 113] width 38 height 9
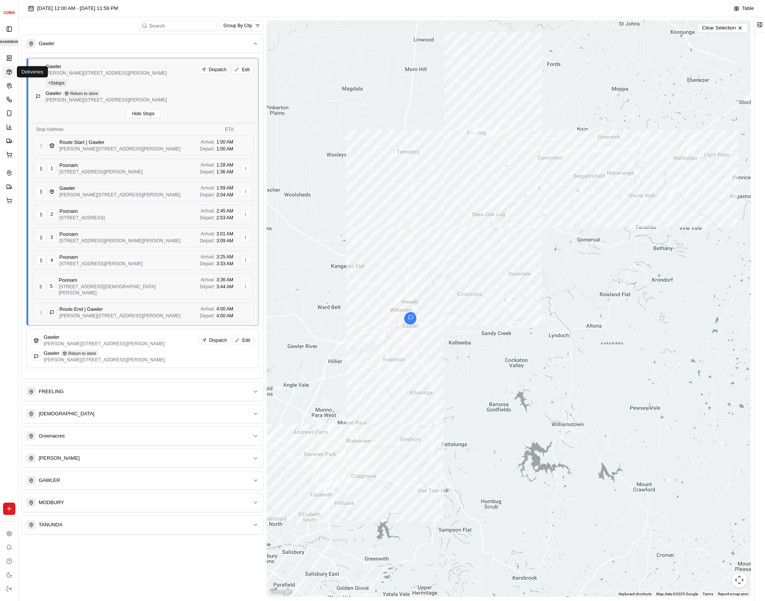
click at [8, 70] on icon at bounding box center [9, 72] width 6 height 6
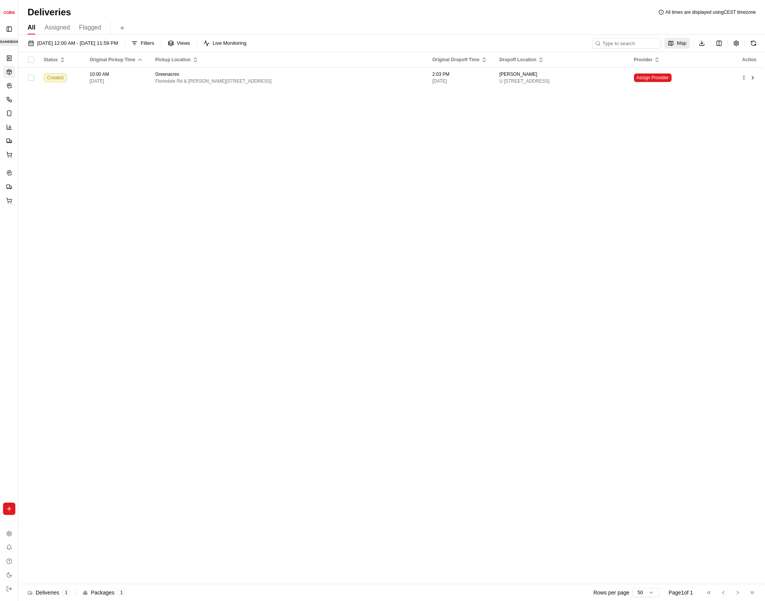
click at [687, 43] on button "Map" at bounding box center [677, 43] width 26 height 11
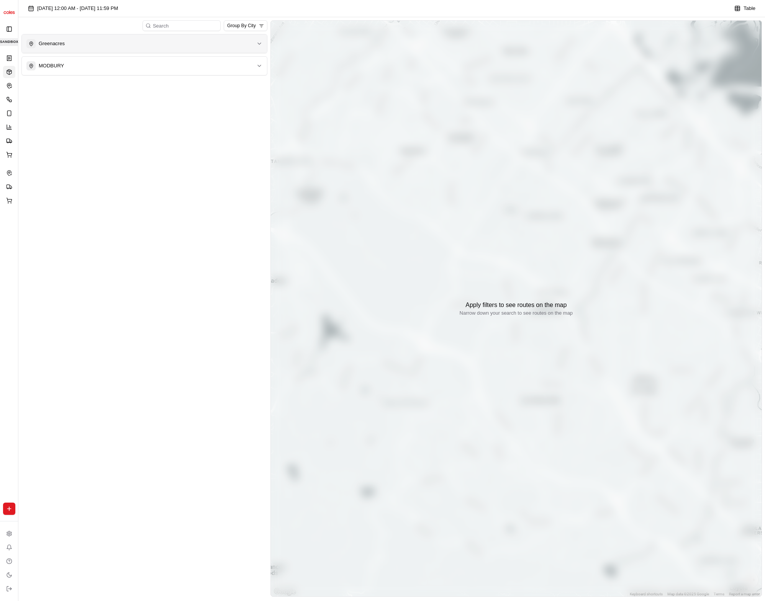
click at [103, 46] on div "Greenacres" at bounding box center [139, 43] width 227 height 9
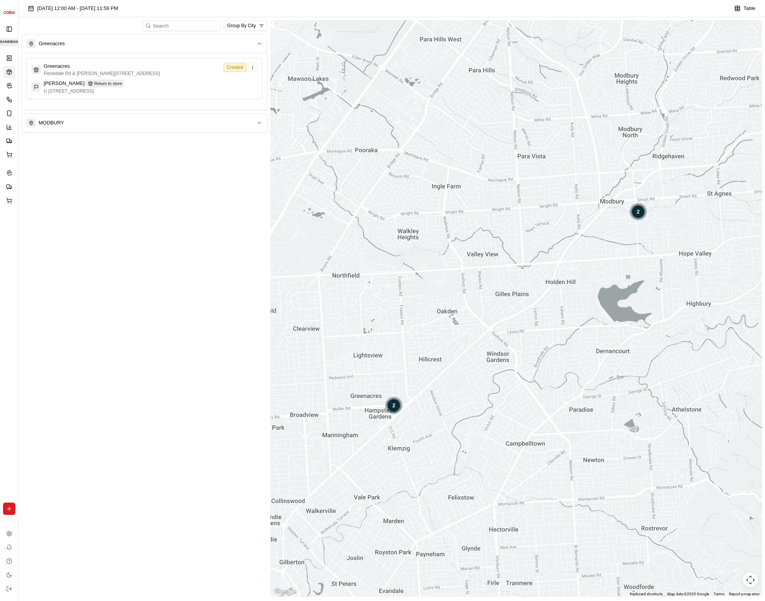
click at [122, 193] on div "Greenacres Greenacres Floriedale Rd & [PERSON_NAME][STREET_ADDRESS] Created [PE…" at bounding box center [144, 316] width 246 height 565
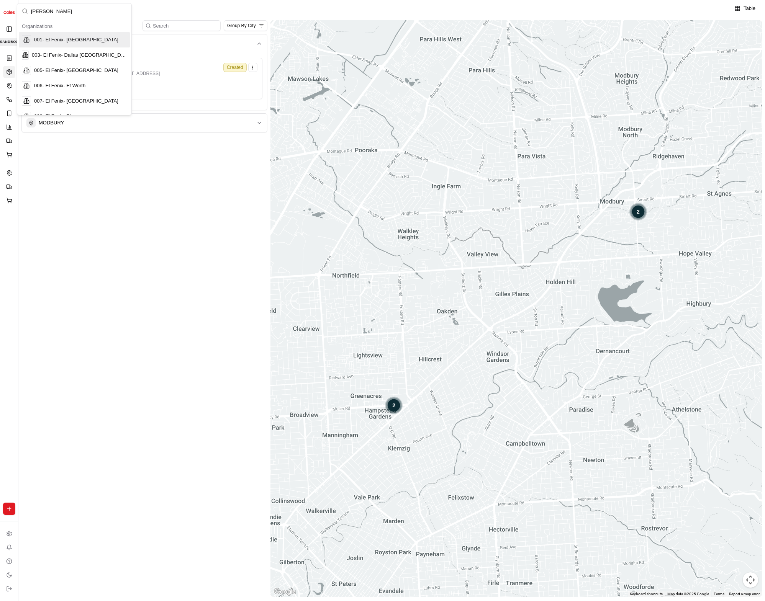
type input "coles"
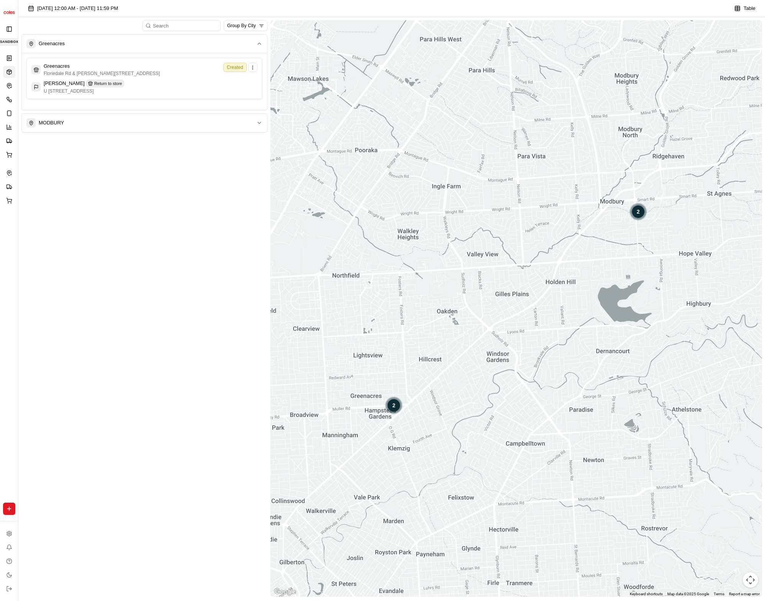
click at [95, 243] on div "Greenacres Greenacres Floriedale Rd & [PERSON_NAME][STREET_ADDRESS] Created [PE…" at bounding box center [144, 316] width 246 height 565
click at [171, 178] on div "Greenacres Greenacres Floriedale Rd & [PERSON_NAME][STREET_ADDRESS] Created [PE…" at bounding box center [144, 316] width 246 height 565
click at [192, 155] on div "Greenacres Greenacres Floriedale Rd & [PERSON_NAME][STREET_ADDRESS] Created [PE…" at bounding box center [144, 316] width 246 height 565
click at [204, 117] on div "MODBURY" at bounding box center [139, 118] width 227 height 9
click at [171, 107] on div "[PERSON_NAME] Return to store U [STREET_ADDRESS]" at bounding box center [144, 109] width 226 height 15
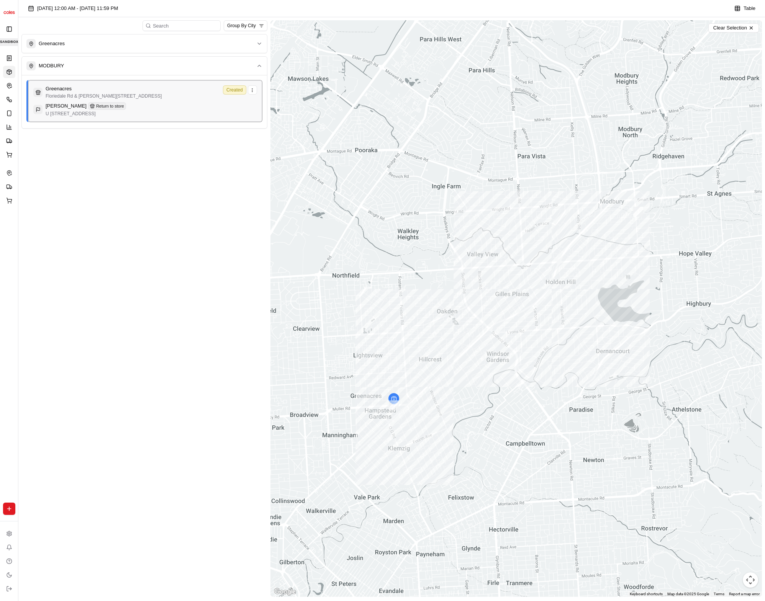
click at [172, 107] on div "[PERSON_NAME] Return to store U [STREET_ADDRESS]" at bounding box center [145, 109] width 224 height 15
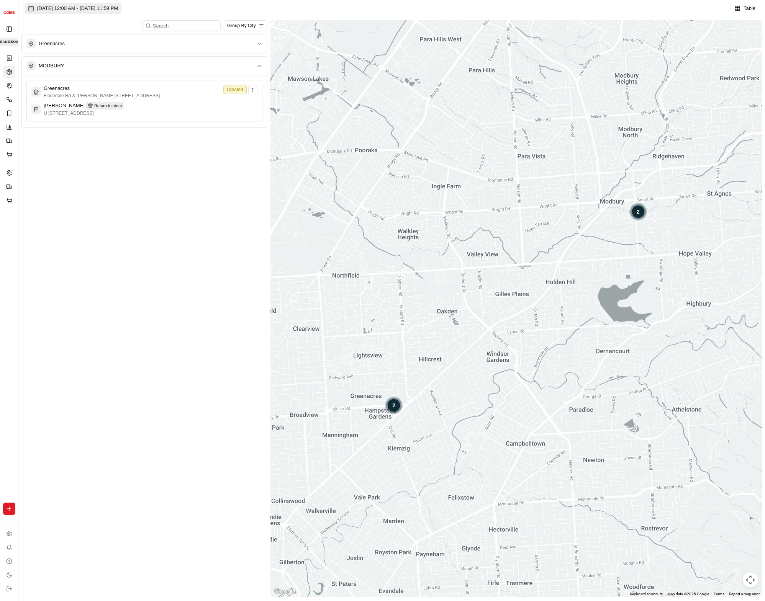
click at [115, 10] on span "[DATE] 12:00 AM - [DATE] 11:59 PM" at bounding box center [77, 8] width 81 height 7
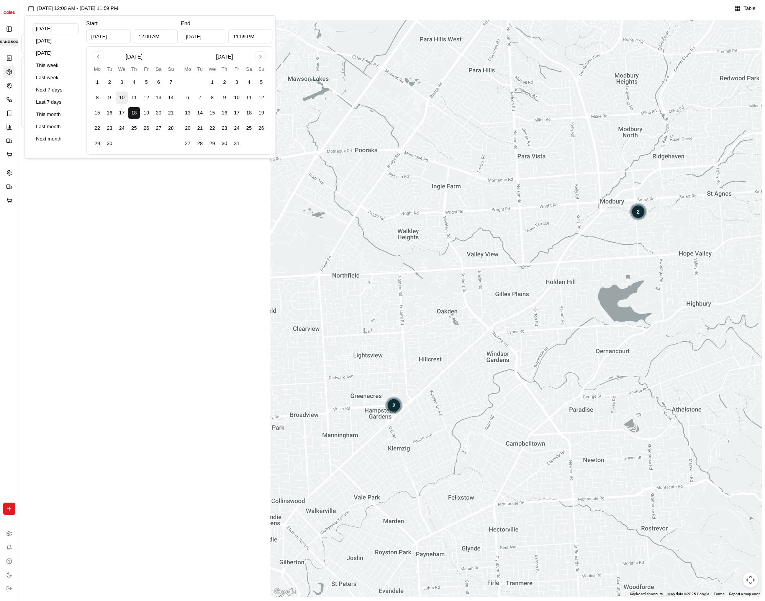
drag, startPoint x: 122, startPoint y: 98, endPoint x: 123, endPoint y: 103, distance: 4.7
click at [122, 99] on button "10" at bounding box center [122, 98] width 12 height 12
type input "Sep 10, 2025"
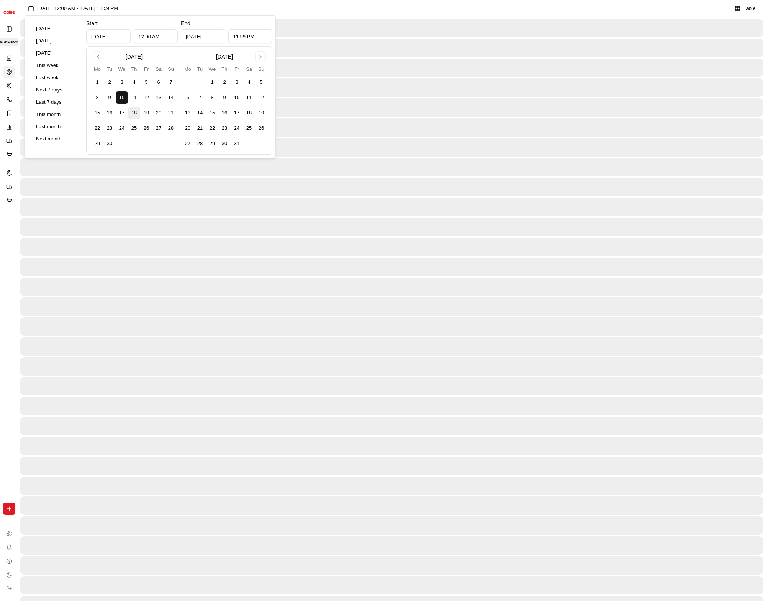
click at [123, 111] on button "17" at bounding box center [122, 113] width 12 height 12
type input "Sep 17, 2025"
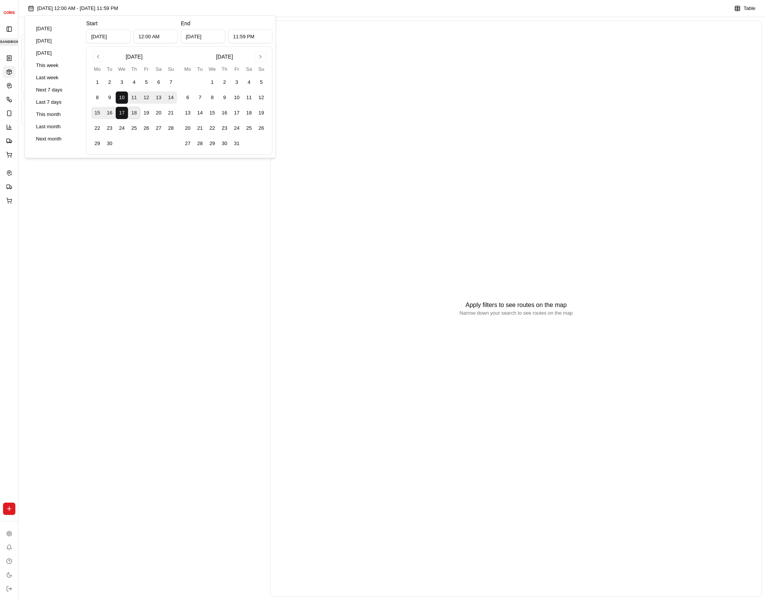
click at [244, 8] on div "[DATE] 12:00 AM - [DATE] 11:59 PM Table" at bounding box center [391, 10] width 747 height 14
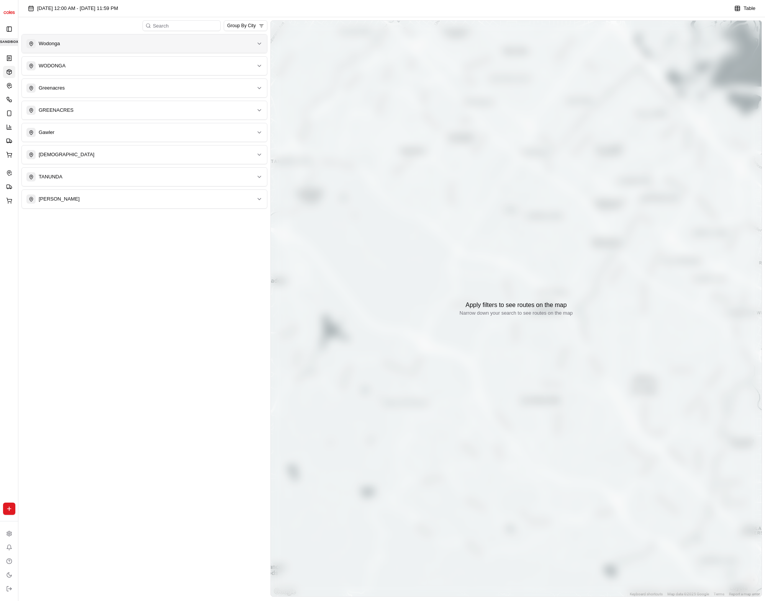
click at [156, 46] on div "Wodonga" at bounding box center [139, 43] width 227 height 9
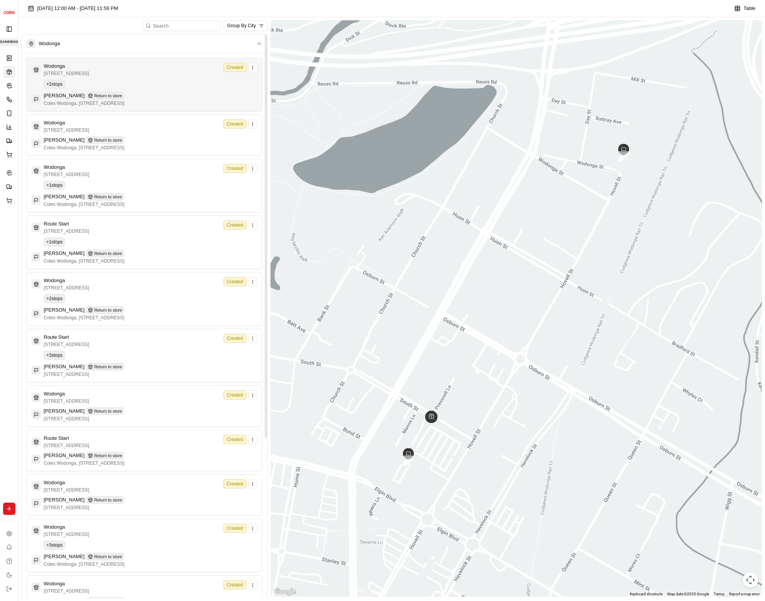
click at [173, 79] on div "Wodonga [STREET_ADDRESS] Created + 2 stops [PERSON_NAME] Return to store [GEOGR…" at bounding box center [144, 85] width 226 height 44
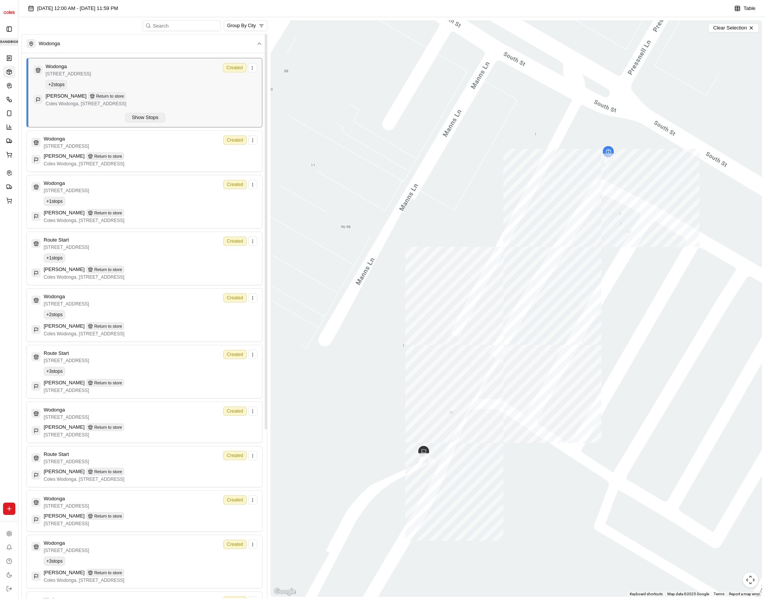
click at [156, 117] on button "Show Stops" at bounding box center [144, 117] width 39 height 9
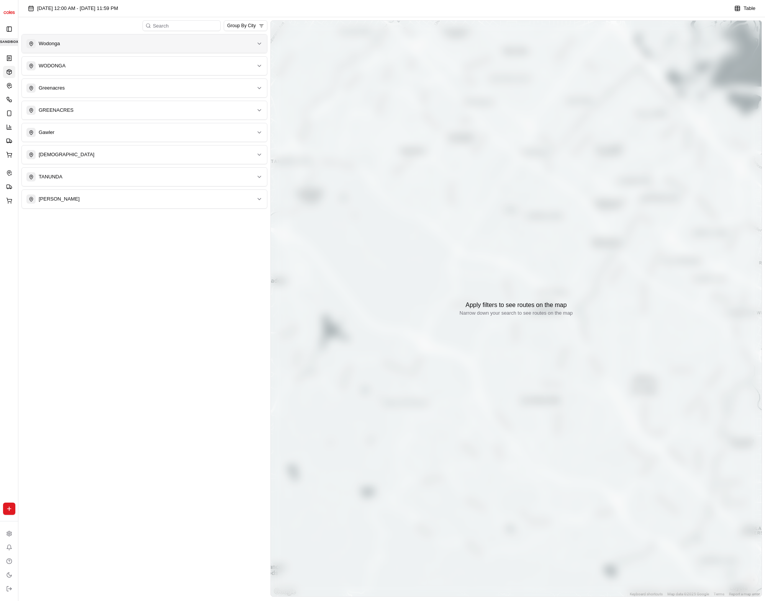
click at [149, 43] on div "Wodonga" at bounding box center [139, 43] width 227 height 9
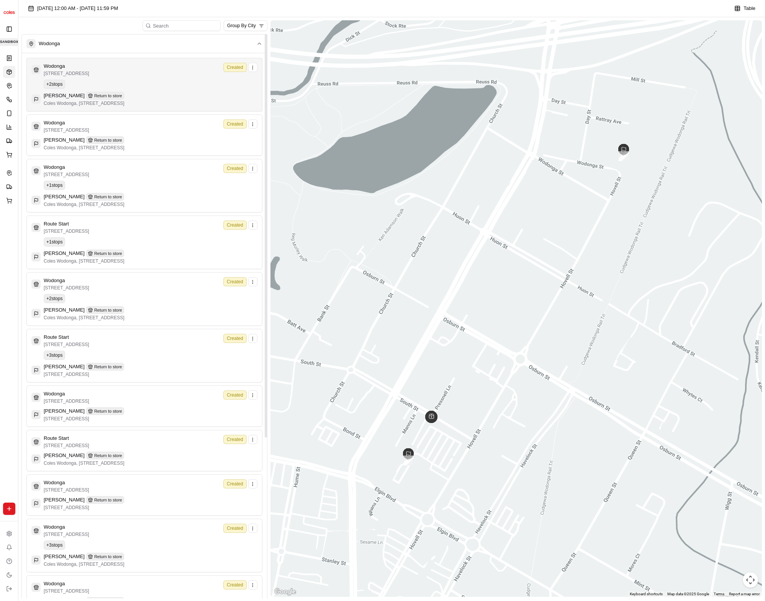
click at [125, 94] on div "[PERSON_NAME] Return to store" at bounding box center [84, 96] width 81 height 8
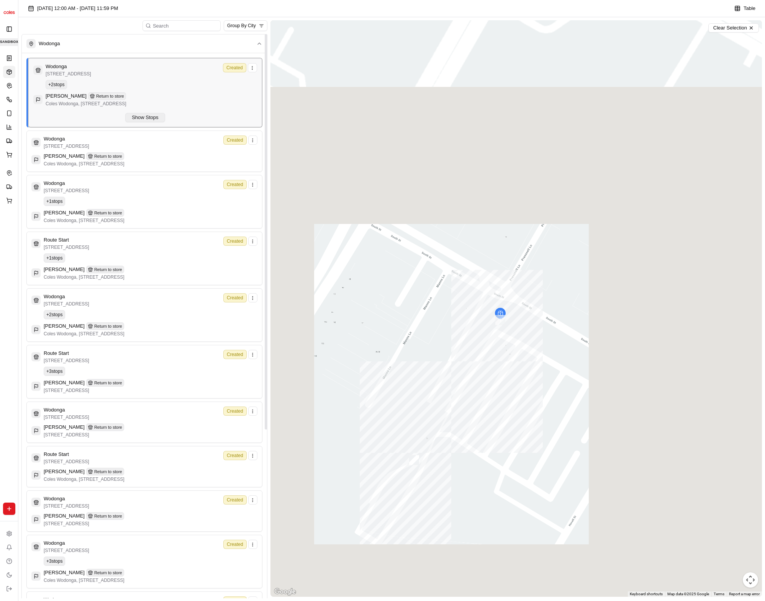
click at [151, 120] on button "Show Stops" at bounding box center [144, 117] width 39 height 9
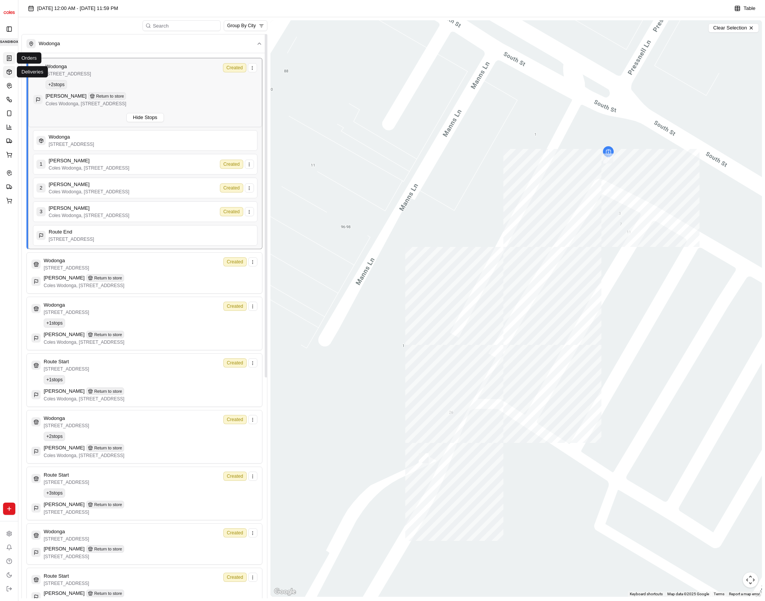
click at [14, 57] on link "Orders" at bounding box center [9, 58] width 12 height 12
click at [336, 2] on div "[DATE] 12:00 AM - [DATE] 11:59 PM Table Group By [GEOGRAPHIC_DATA] [STREET_ADDR…" at bounding box center [391, 310] width 747 height 620
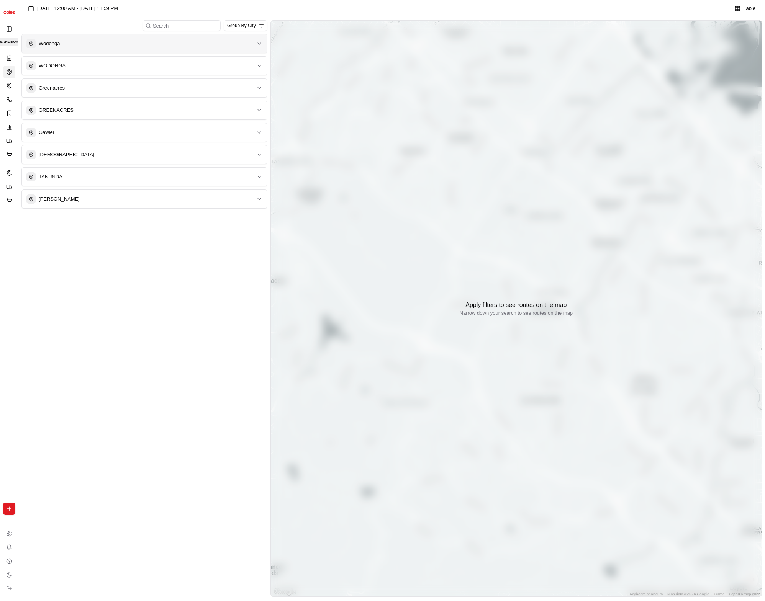
click at [123, 43] on div "Wodonga" at bounding box center [139, 43] width 227 height 9
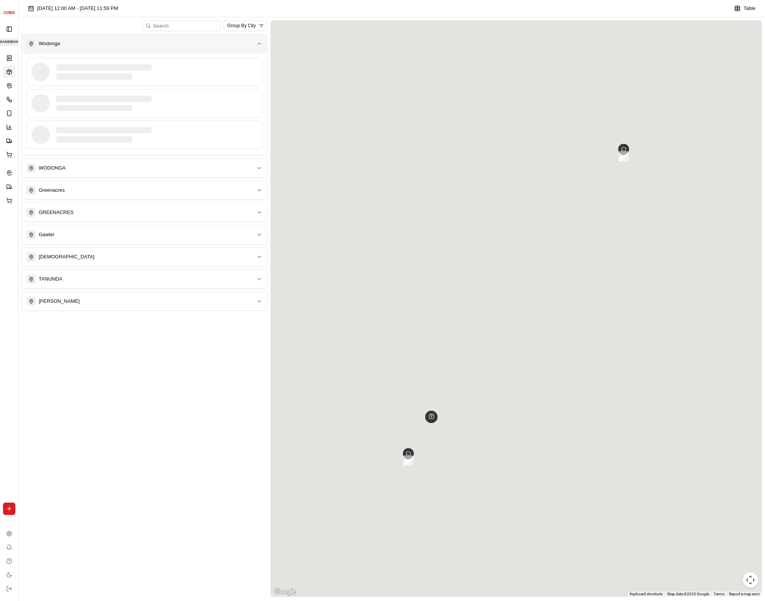
click at [105, 45] on div "Wodonga" at bounding box center [139, 43] width 227 height 9
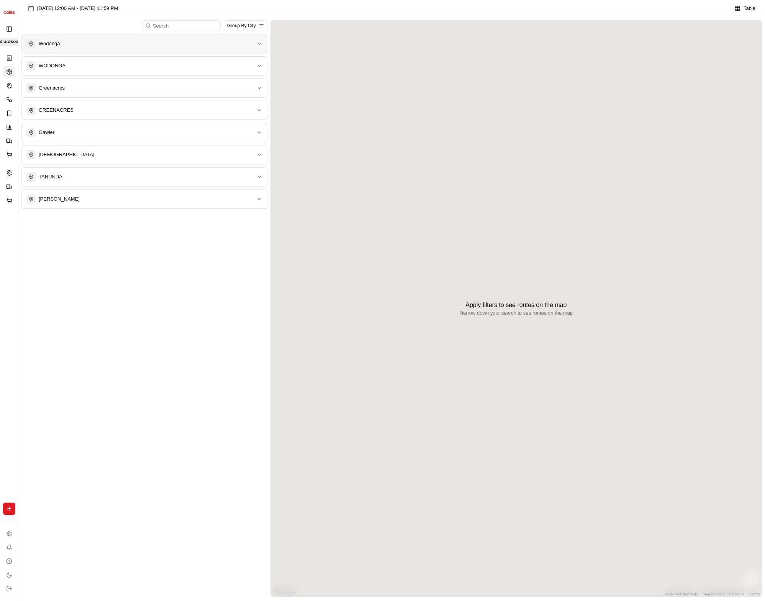
click at [105, 45] on div "Wodonga" at bounding box center [139, 43] width 227 height 9
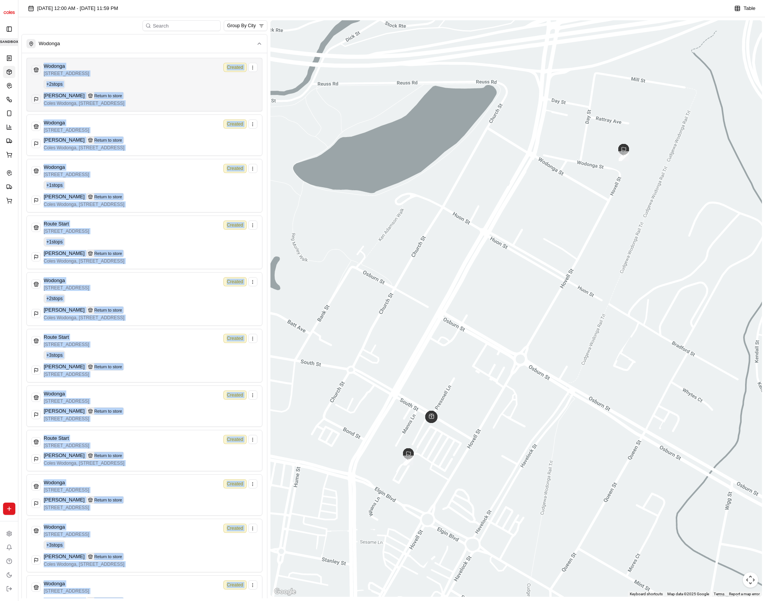
click at [141, 79] on div "Wodonga 1-13 South St, Wodonga VIC 3690, Australia Created + 2 stops Reid Kub R…" at bounding box center [144, 85] width 226 height 44
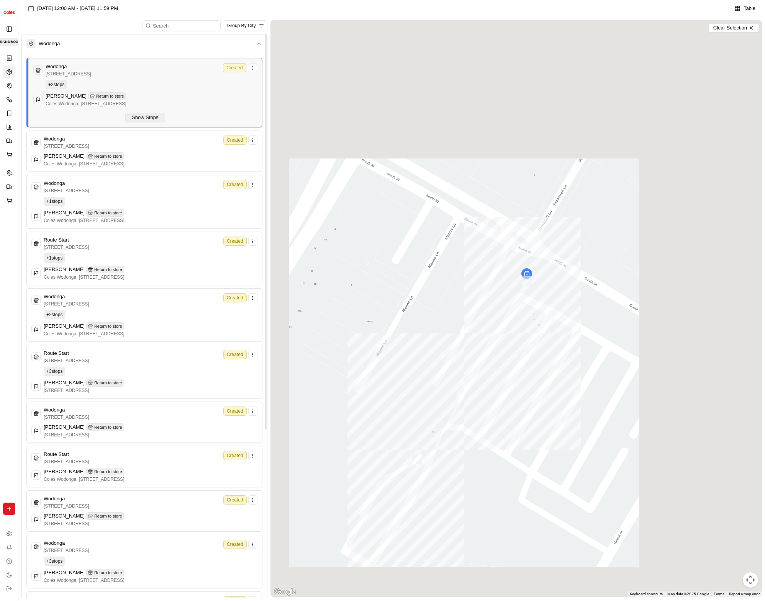
click at [144, 120] on button "Show Stops" at bounding box center [144, 117] width 39 height 9
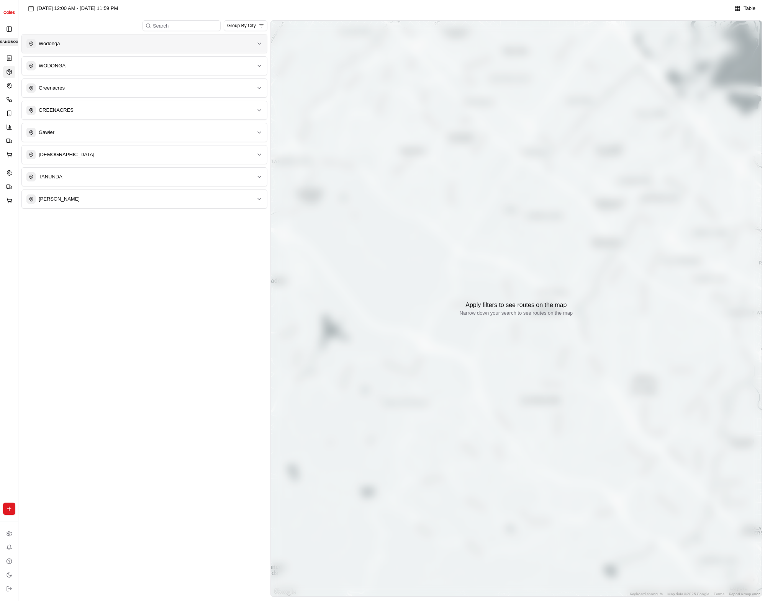
click at [130, 45] on div "Wodonga" at bounding box center [139, 43] width 227 height 9
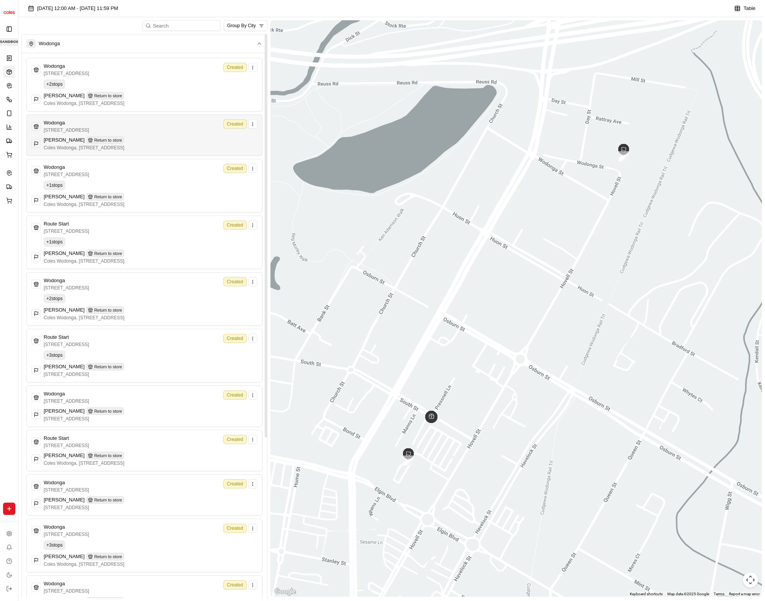
click at [125, 137] on div "Reid Kub Return to store" at bounding box center [84, 140] width 81 height 8
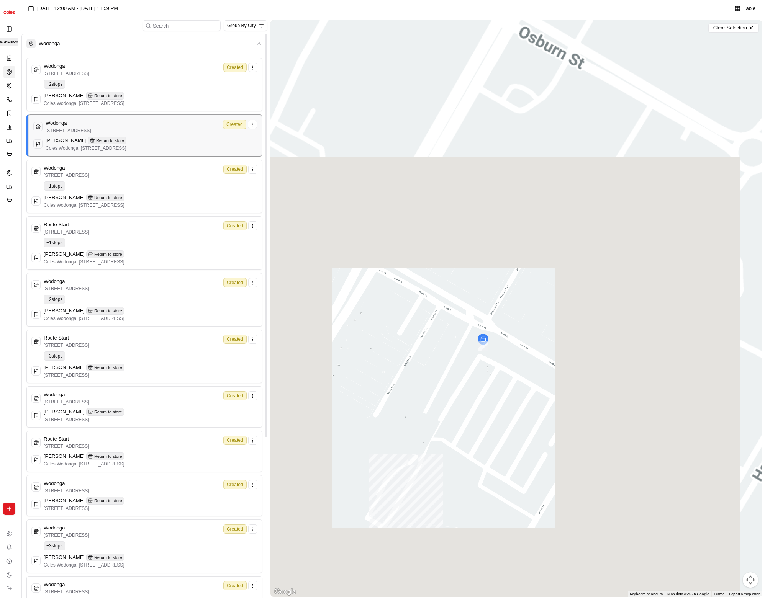
click at [133, 135] on div "Wodonga 1-13 South St, Wodonga VIC 3690, Australia Created Reid Kub Return to s…" at bounding box center [145, 135] width 224 height 31
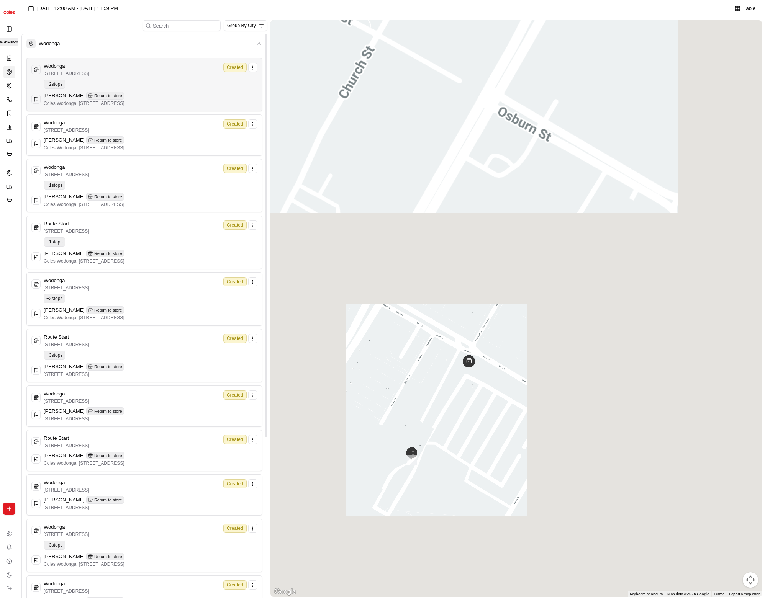
click at [139, 91] on div "Wodonga 1-13 South St, Wodonga VIC 3690, Australia Created + 2 stops Reid Kub R…" at bounding box center [144, 85] width 226 height 44
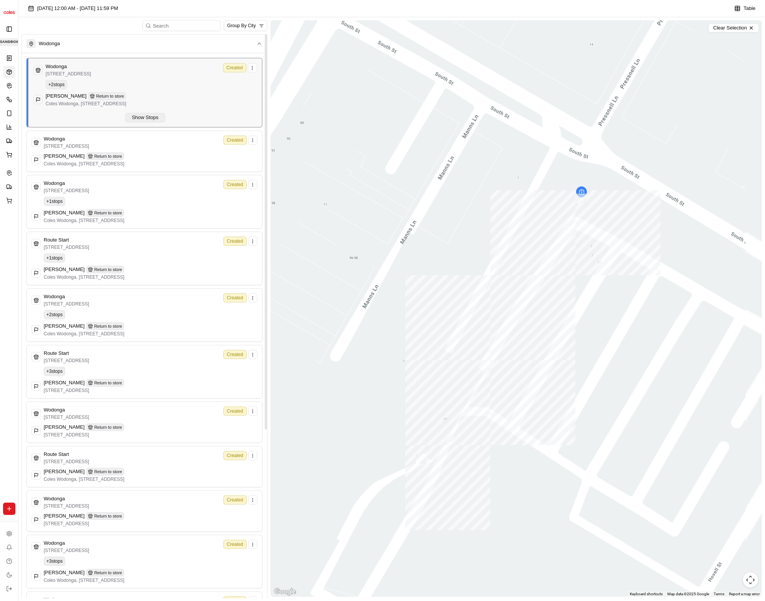
click at [150, 120] on button "Show Stops" at bounding box center [144, 117] width 39 height 9
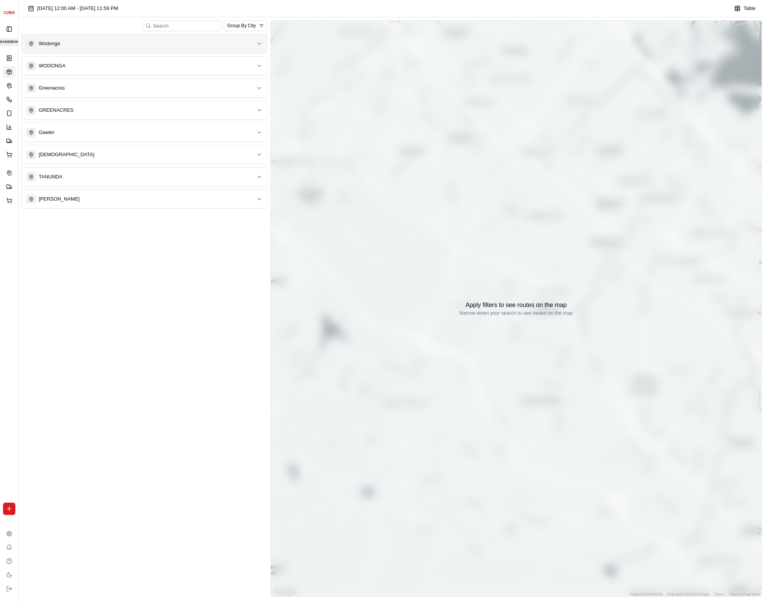
click at [183, 40] on div "Wodonga" at bounding box center [139, 43] width 227 height 9
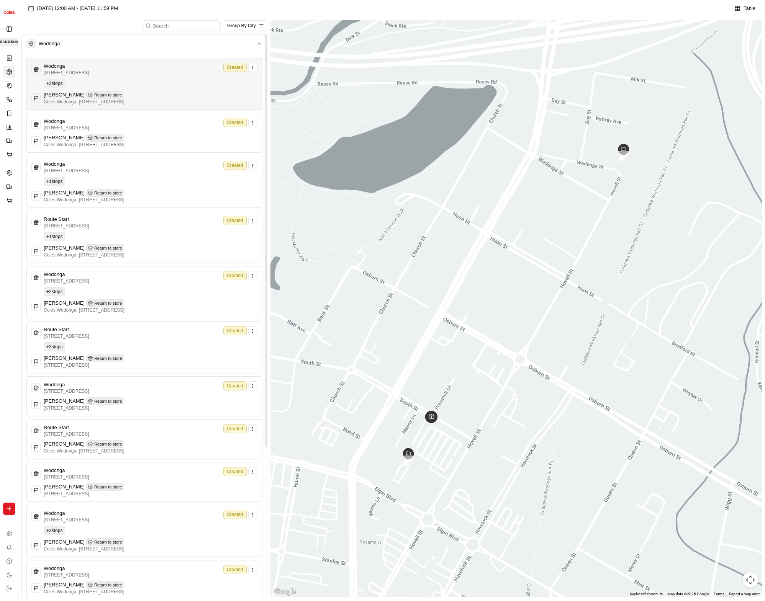
click at [151, 84] on div "Wodonga 1-13 South St, Wodonga VIC 3690, Australia Created + 2 stops Reid Kub R…" at bounding box center [144, 84] width 226 height 42
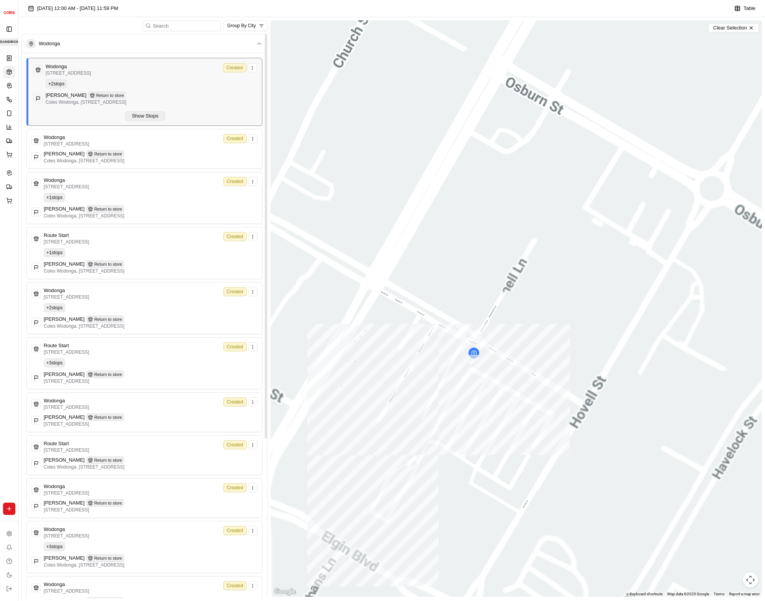
click at [154, 112] on button "Show Stops" at bounding box center [144, 115] width 39 height 9
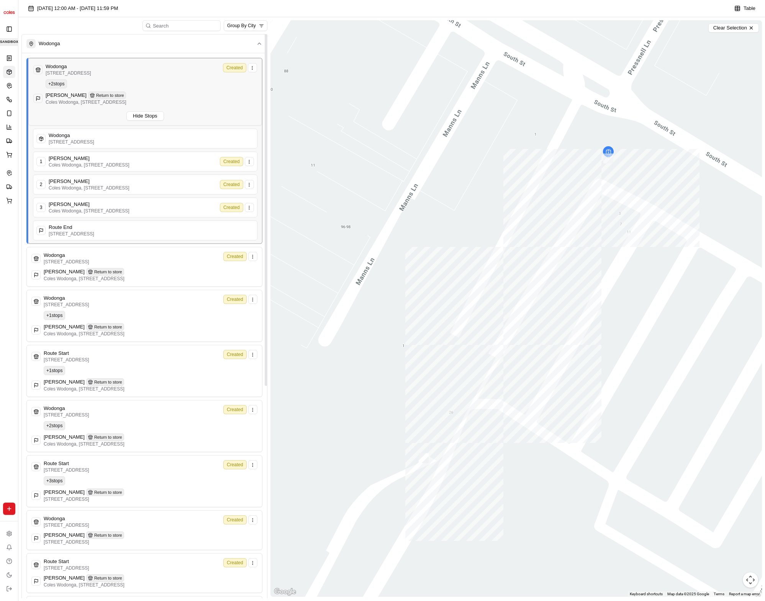
click at [285, 7] on div "10/09/2025 12:00 AM - 17/09/2025 11:59 PM Table" at bounding box center [391, 10] width 747 height 14
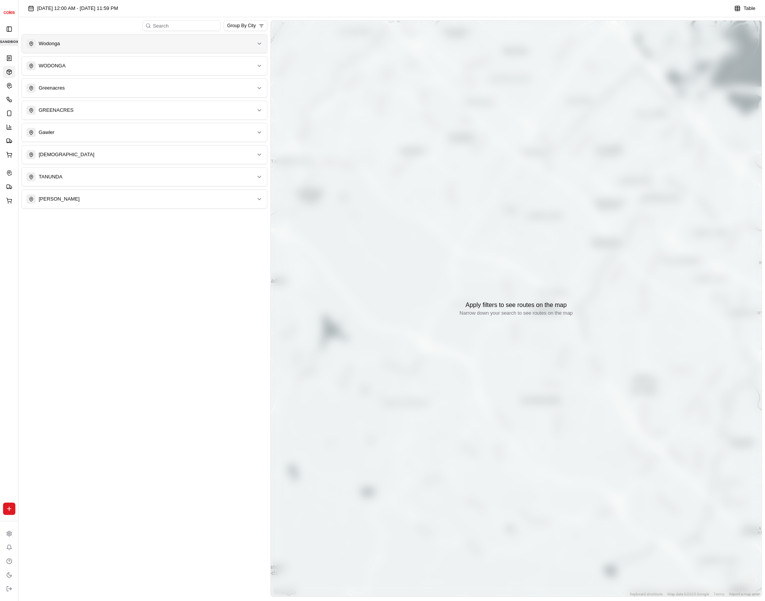
click at [155, 46] on div "Wodonga" at bounding box center [139, 43] width 227 height 9
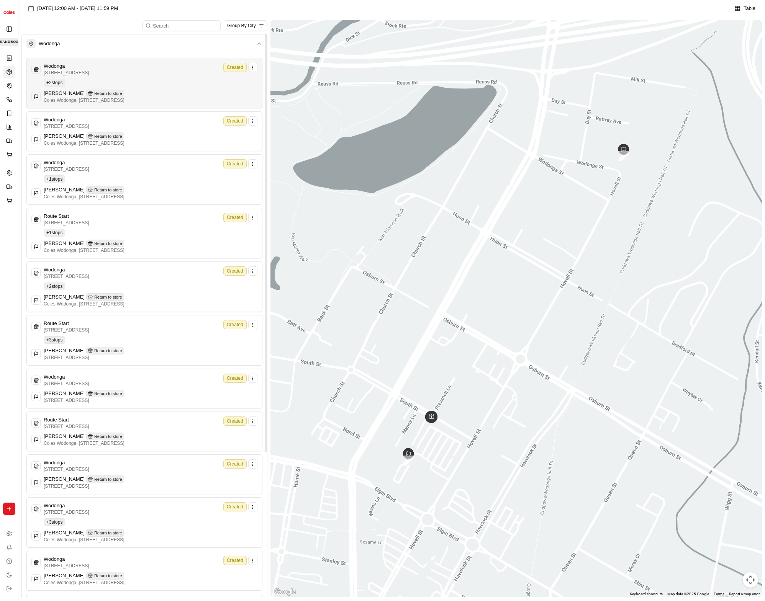
click at [138, 80] on div "Wodonga 1-13 South St, Wodonga VIC 3690, Australia Created + 2 stops Reid Kub R…" at bounding box center [144, 83] width 226 height 41
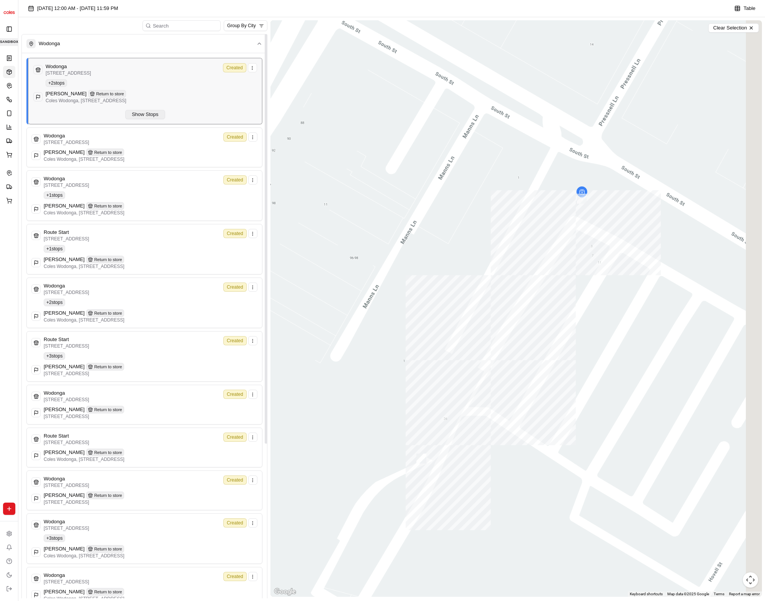
click at [146, 114] on button "Show Stops" at bounding box center [144, 114] width 39 height 9
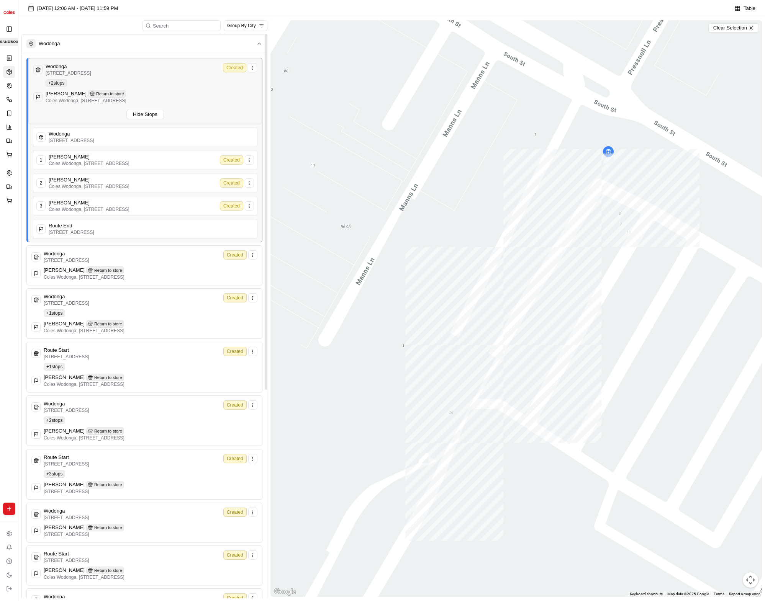
click at [273, 8] on div "[DATE] 12:00 AM - [DATE] 11:59 PM Table" at bounding box center [391, 10] width 747 height 14
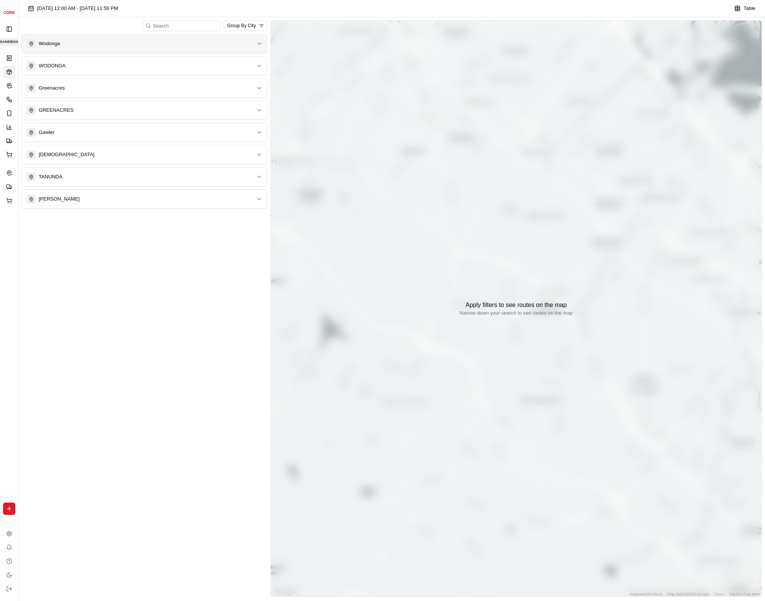
click at [146, 41] on div "Wodonga" at bounding box center [139, 43] width 227 height 9
click at [302, 5] on div "[DATE] 12:00 AM - [DATE] 11:59 PM Table" at bounding box center [391, 10] width 747 height 14
drag, startPoint x: 175, startPoint y: 48, endPoint x: 164, endPoint y: 49, distance: 11.9
click at [175, 48] on button "Wodonga" at bounding box center [144, 43] width 245 height 18
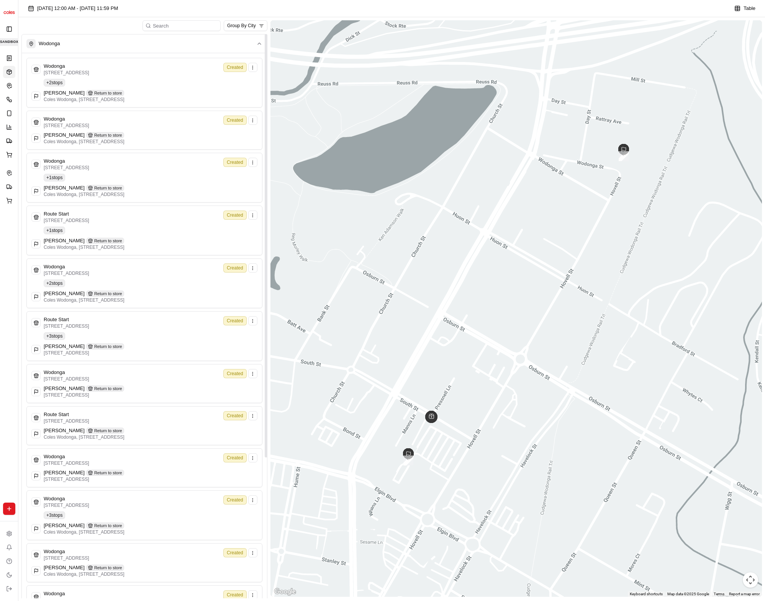
click at [345, 9] on div "[DATE] 12:00 AM - [DATE] 11:59 PM Table" at bounding box center [391, 10] width 747 height 14
click at [185, 85] on div "Wodonga [STREET_ADDRESS] Created + 2 stops [PERSON_NAME] Return to store [GEOGR…" at bounding box center [144, 83] width 226 height 40
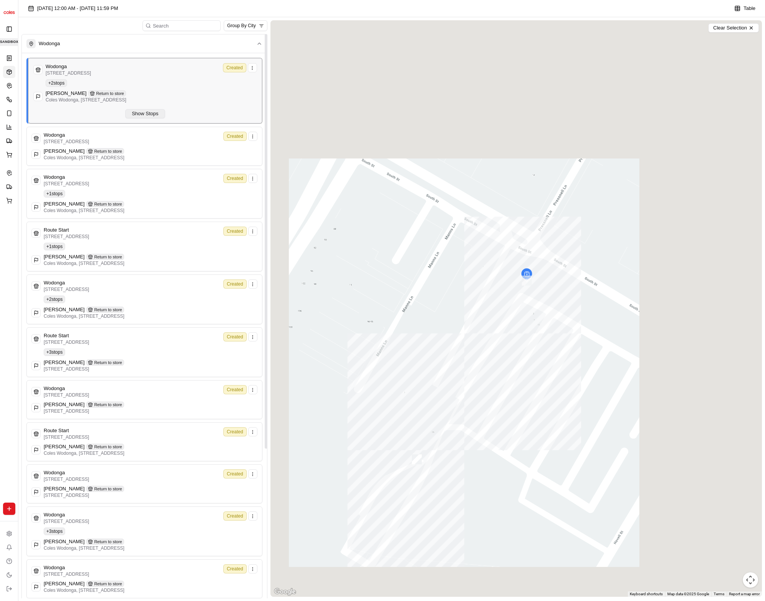
click at [146, 115] on button "Show Stops" at bounding box center [144, 113] width 39 height 9
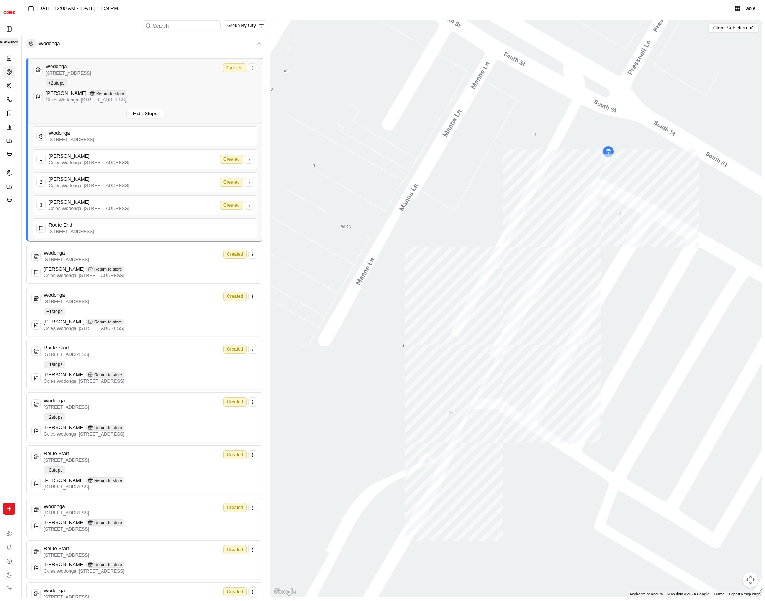
click at [298, 11] on div "[DATE] 12:00 AM - [DATE] 11:59 PM Table" at bounding box center [391, 10] width 747 height 14
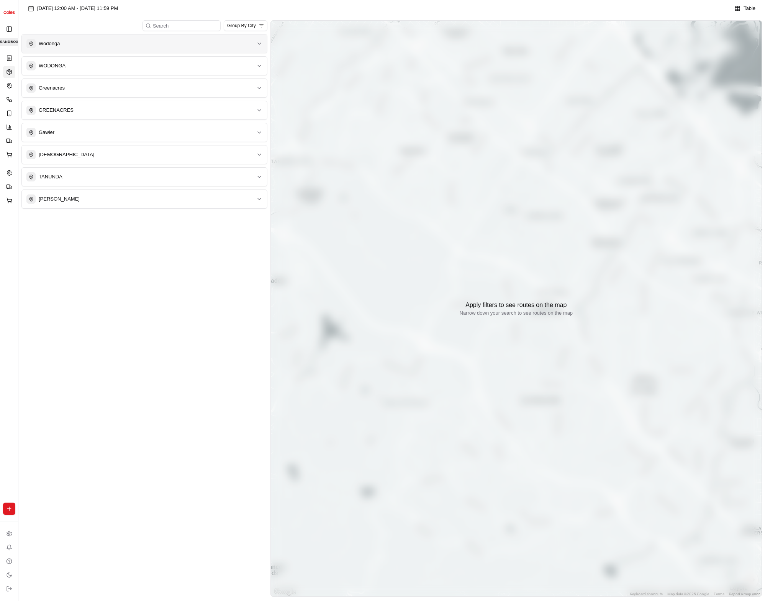
click at [178, 50] on button "Wodonga" at bounding box center [144, 43] width 245 height 18
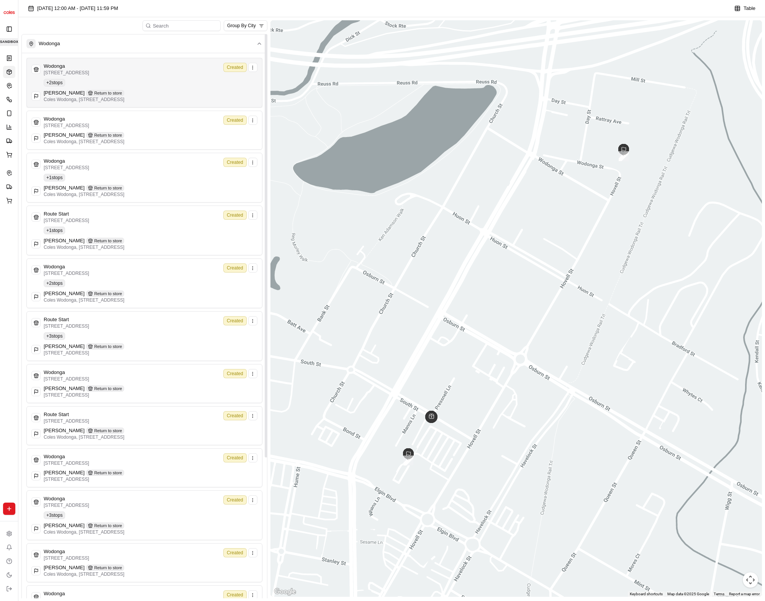
click at [164, 80] on div "Wodonga [STREET_ADDRESS] Created + 2 stops [PERSON_NAME] Return to store [GEOGR…" at bounding box center [144, 83] width 226 height 40
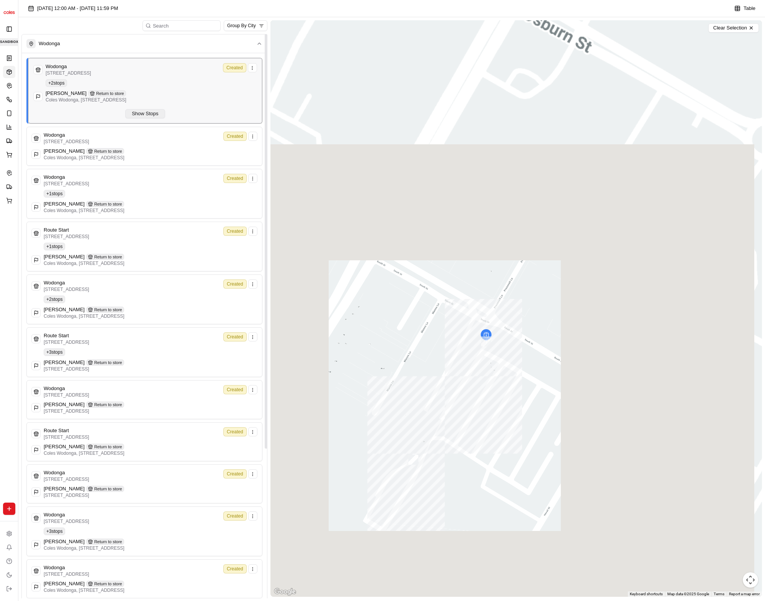
click at [153, 117] on button "Show Stops" at bounding box center [144, 113] width 39 height 9
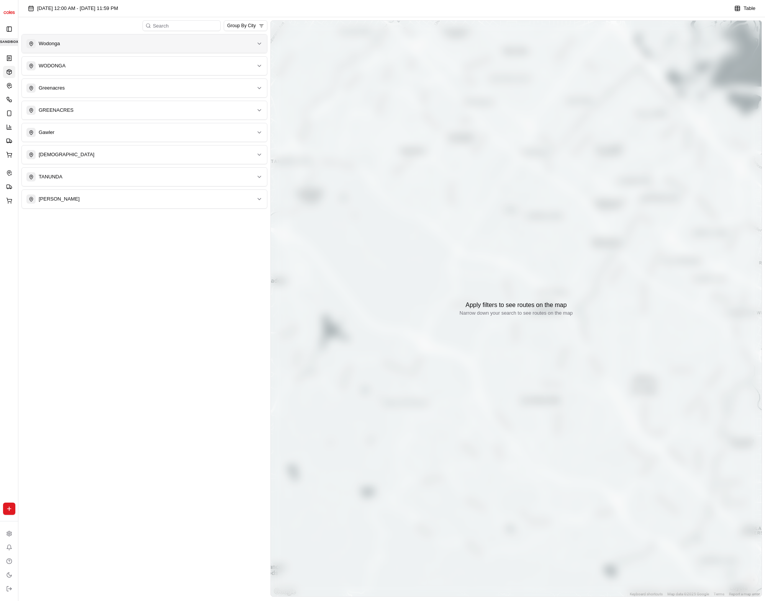
click at [158, 43] on div "Wodonga" at bounding box center [139, 43] width 227 height 9
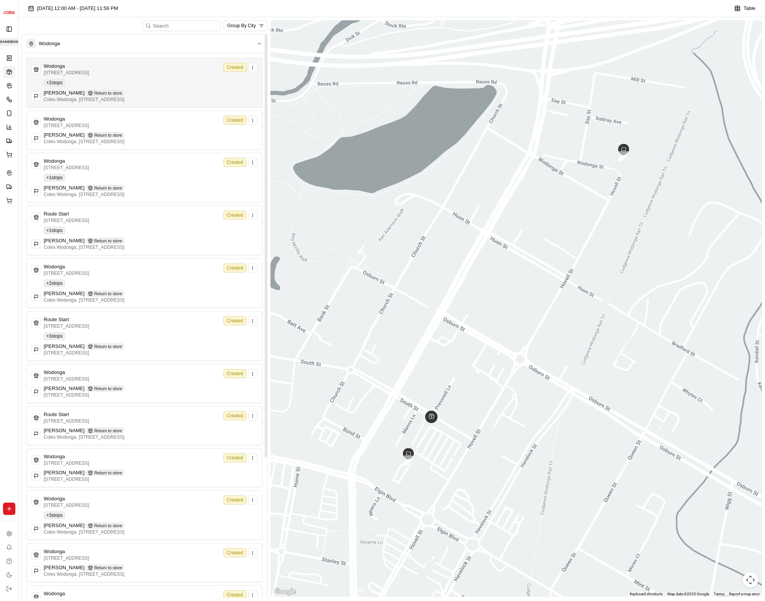
click at [153, 78] on div "Wodonga [STREET_ADDRESS] Created + 2 stops [PERSON_NAME] Return to store [GEOGR…" at bounding box center [144, 83] width 226 height 40
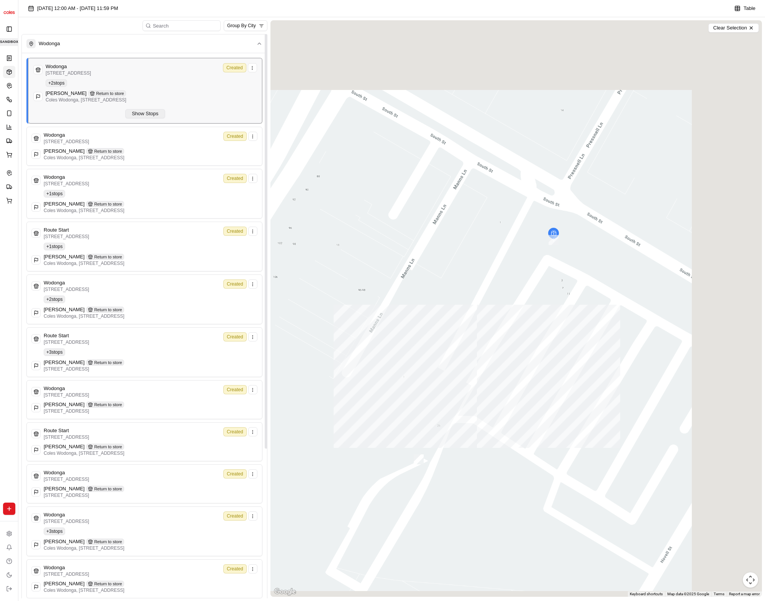
drag, startPoint x: 147, startPoint y: 114, endPoint x: 161, endPoint y: 116, distance: 14.7
click at [147, 115] on button "Show Stops" at bounding box center [144, 113] width 39 height 9
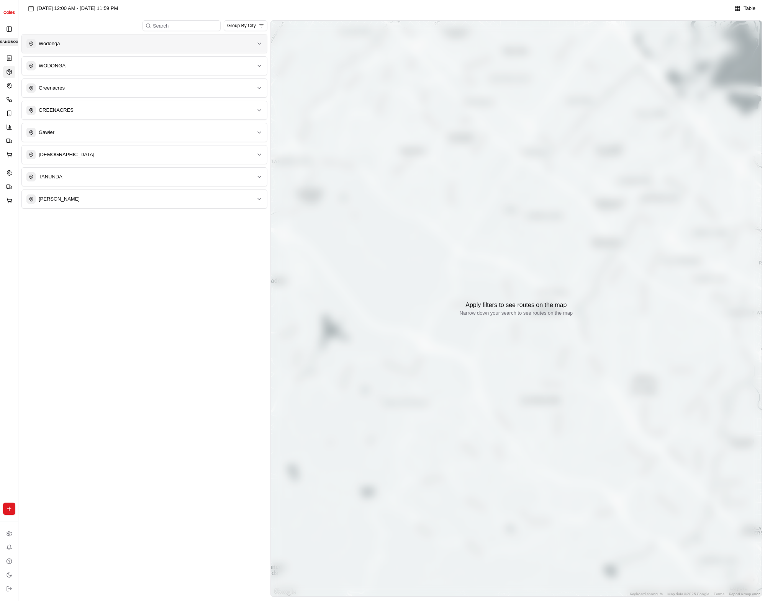
click at [132, 45] on div "Wodonga" at bounding box center [139, 43] width 227 height 9
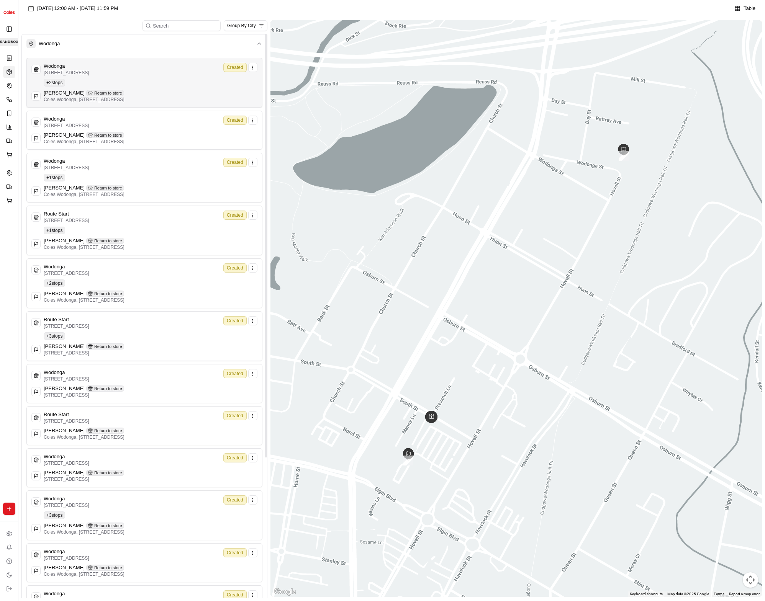
click at [125, 98] on p "Coles Wodonga, [STREET_ADDRESS]" at bounding box center [84, 100] width 81 height 6
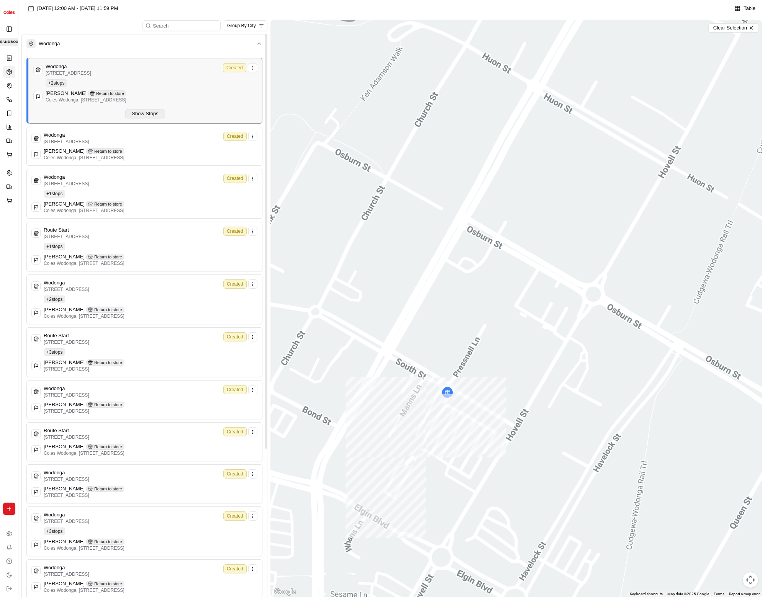
drag, startPoint x: 136, startPoint y: 113, endPoint x: 140, endPoint y: 112, distance: 3.9
click at [136, 113] on button "Show Stops" at bounding box center [144, 113] width 39 height 9
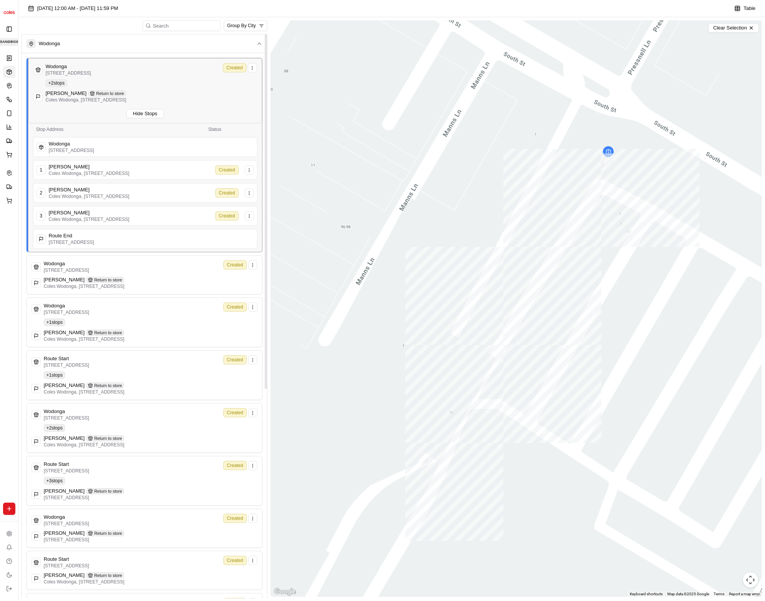
click at [114, 25] on div "Group By City" at bounding box center [144, 25] width 246 height 11
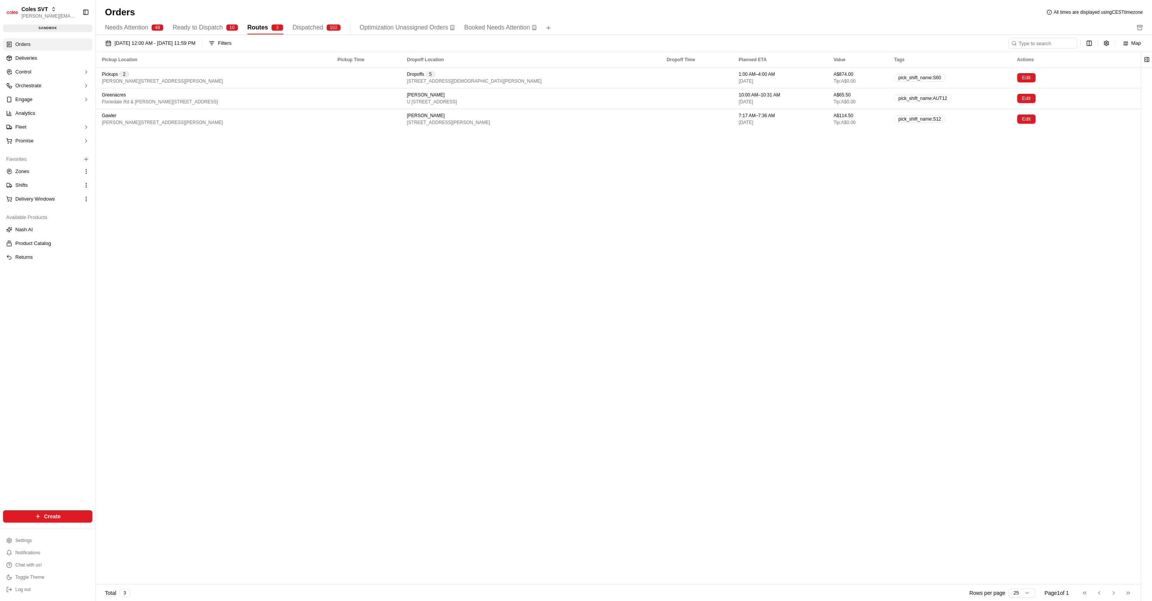
click at [275, 22] on button "Routes 3" at bounding box center [265, 27] width 36 height 13
click at [1131, 42] on button "Map" at bounding box center [1133, 43] width 28 height 9
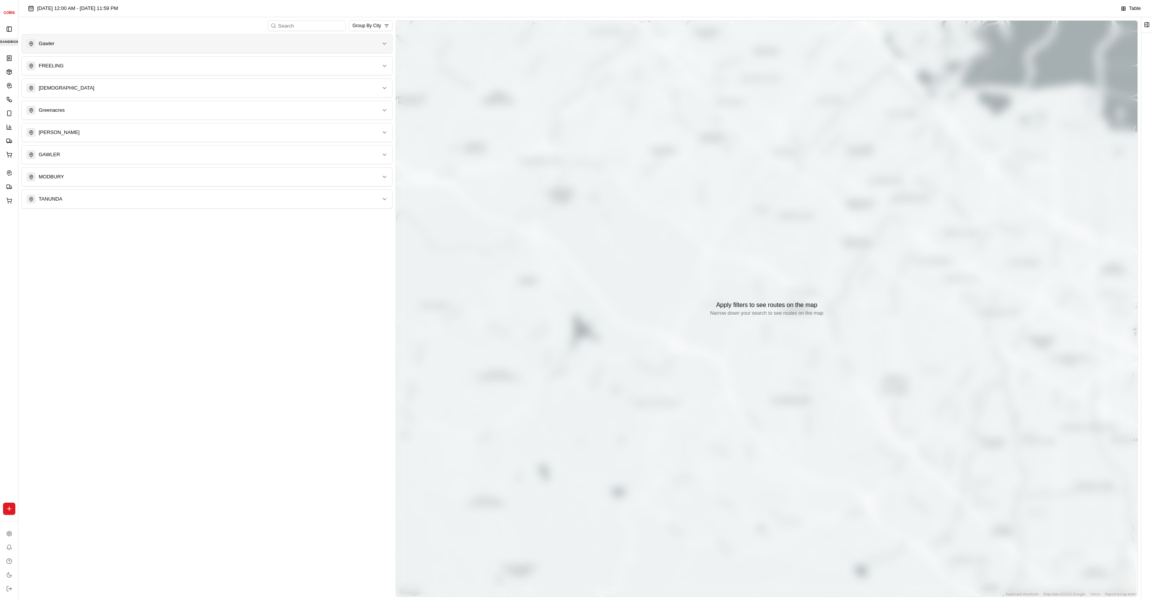
click at [120, 43] on div "Gawler" at bounding box center [202, 43] width 352 height 9
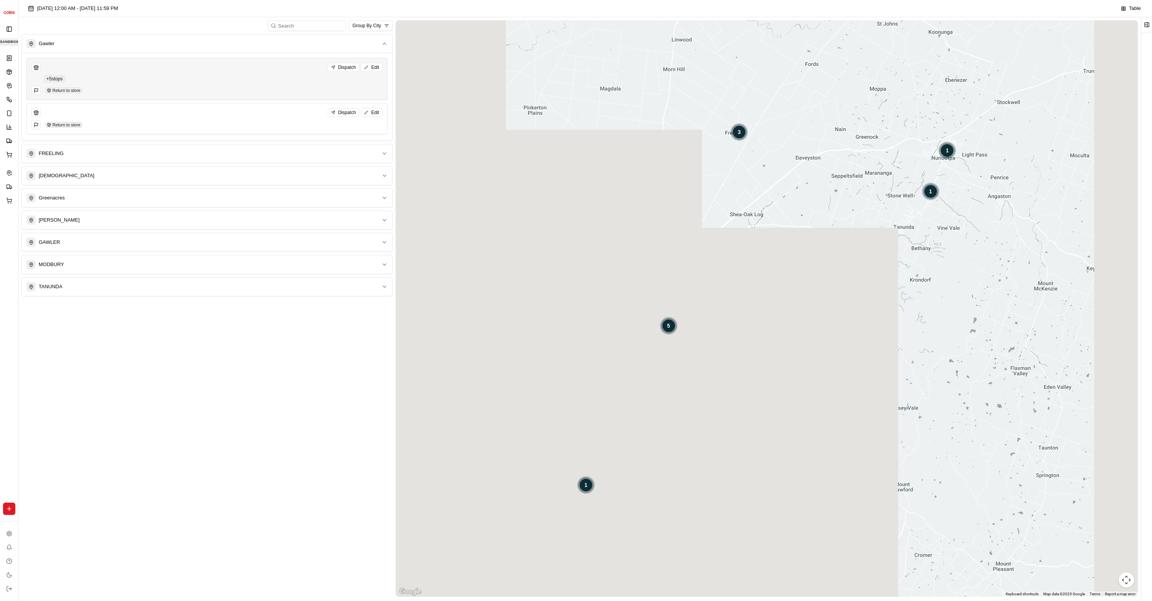
click at [131, 76] on div "Dispatch Edit + 5 stops Return to store" at bounding box center [206, 79] width 351 height 32
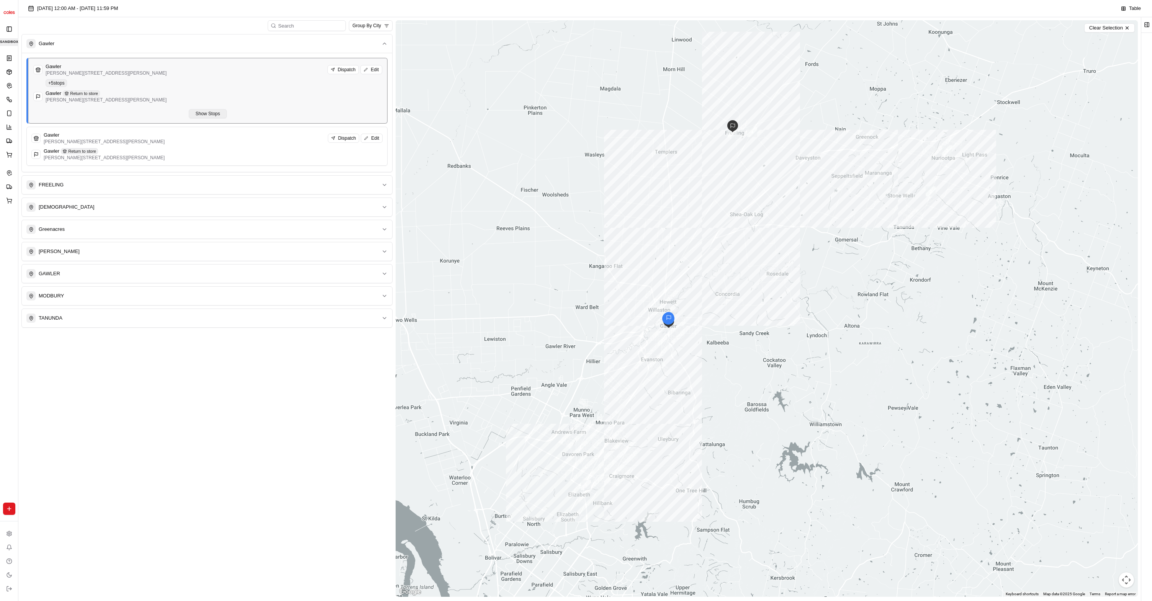
click at [216, 110] on button "Show Stops" at bounding box center [208, 113] width 38 height 9
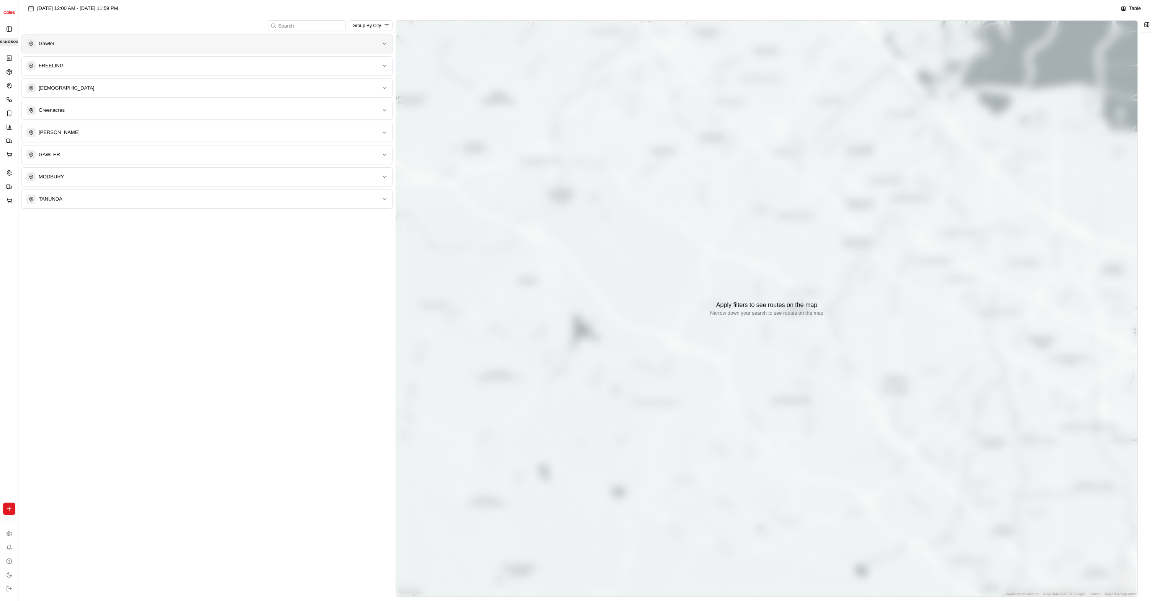
click at [129, 50] on button "Gawler" at bounding box center [207, 43] width 370 height 18
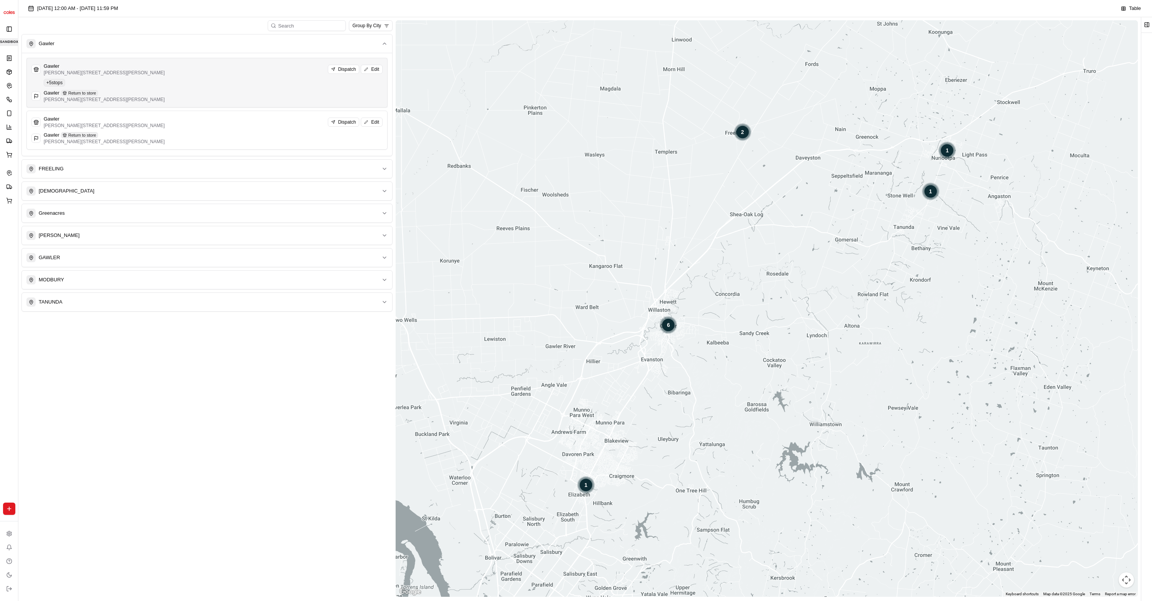
click at [159, 70] on div "Gawler [PERSON_NAME][STREET_ADDRESS][PERSON_NAME] Dispatch Edit" at bounding box center [206, 69] width 351 height 13
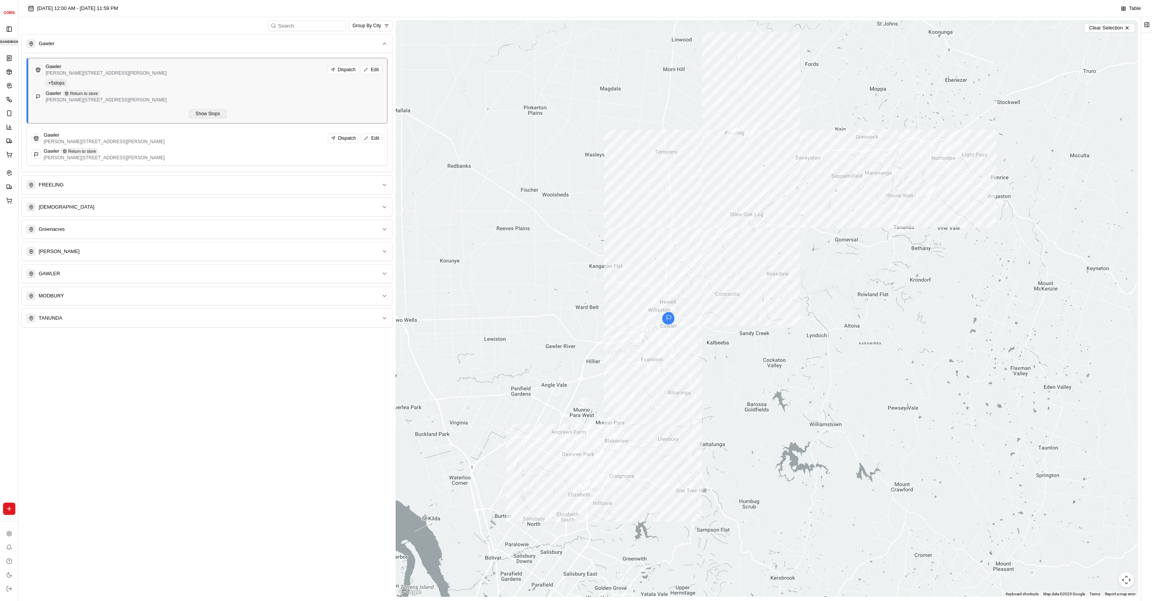
click at [197, 113] on button "Show Stops" at bounding box center [208, 113] width 38 height 9
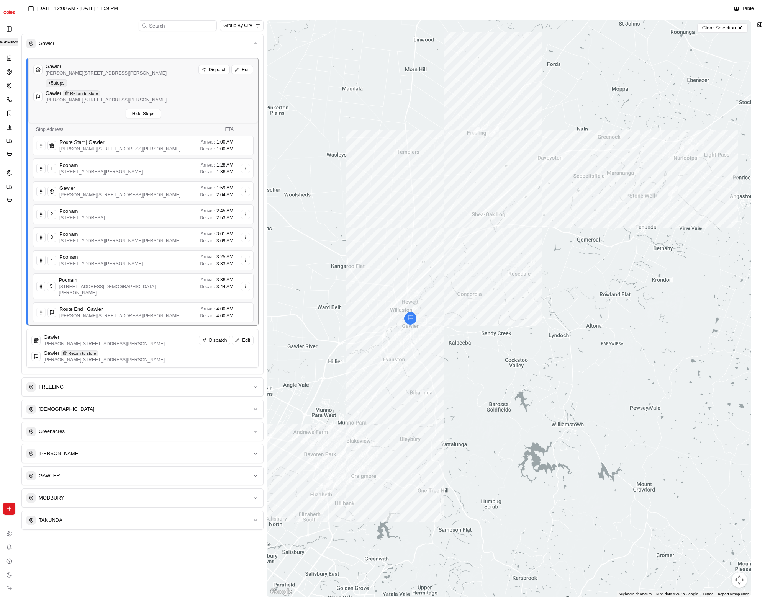
click at [297, 4] on div "01/09/2025 12:00 AM - 30/09/2025 11:59 PM" at bounding box center [377, 8] width 705 height 11
click at [232, 2] on div "01/09/2025 12:00 AM - 30/09/2025 11:59 PM Table" at bounding box center [391, 8] width 747 height 17
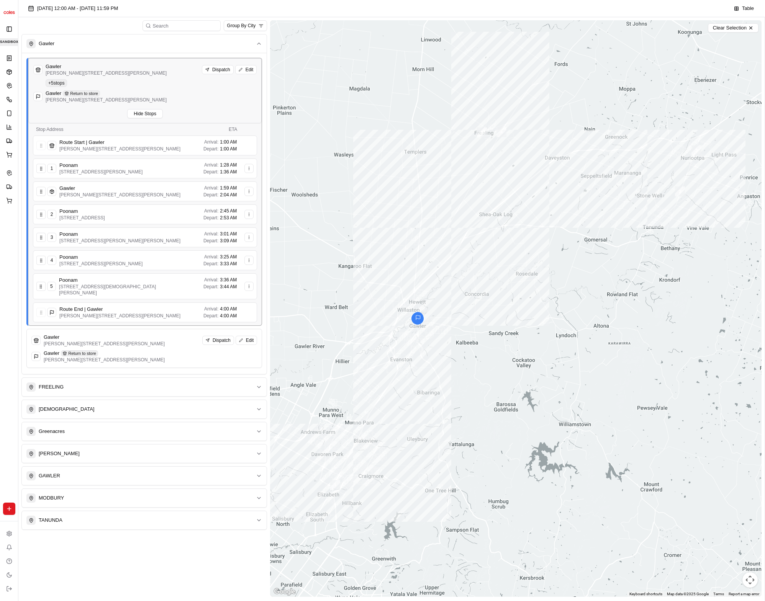
click at [259, 13] on div "01/09/2025 12:00 AM - 30/09/2025 11:59 PM" at bounding box center [377, 8] width 705 height 11
click at [132, 66] on div "Gawler" at bounding box center [106, 66] width 121 height 7
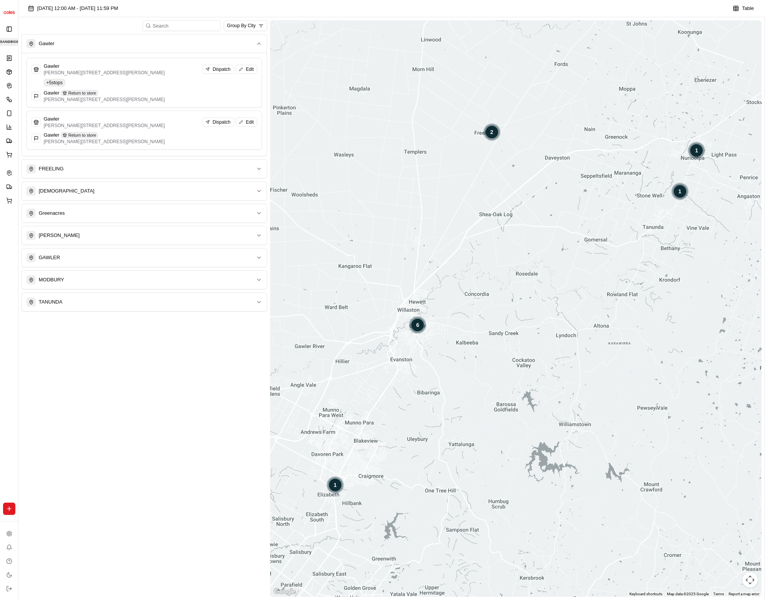
click at [323, 11] on div "01/09/2025 12:00 AM - 30/09/2025 11:59 PM" at bounding box center [376, 8] width 703 height 11
click at [168, 94] on div "Gawler Return to store Cowan St & Murray St, Gawler SA 5118, Australia" at bounding box center [144, 96] width 226 height 13
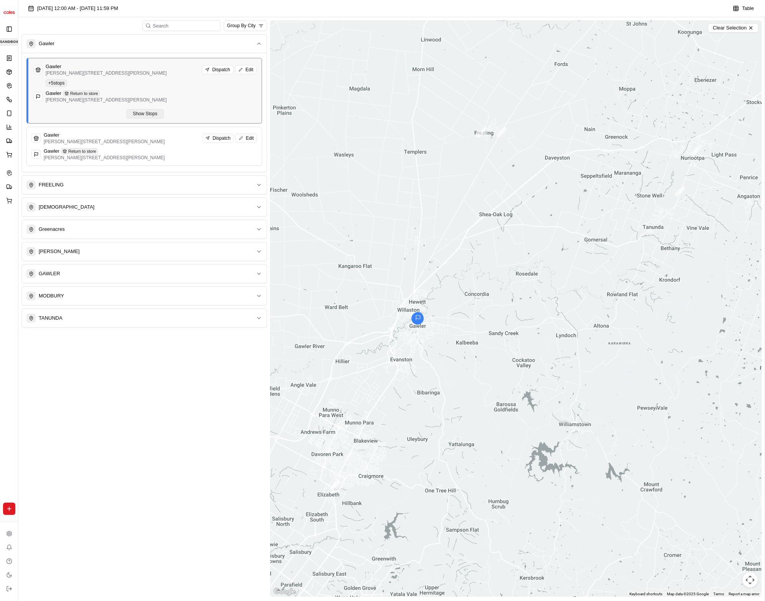
click at [142, 115] on button "Show Stops" at bounding box center [145, 113] width 38 height 9
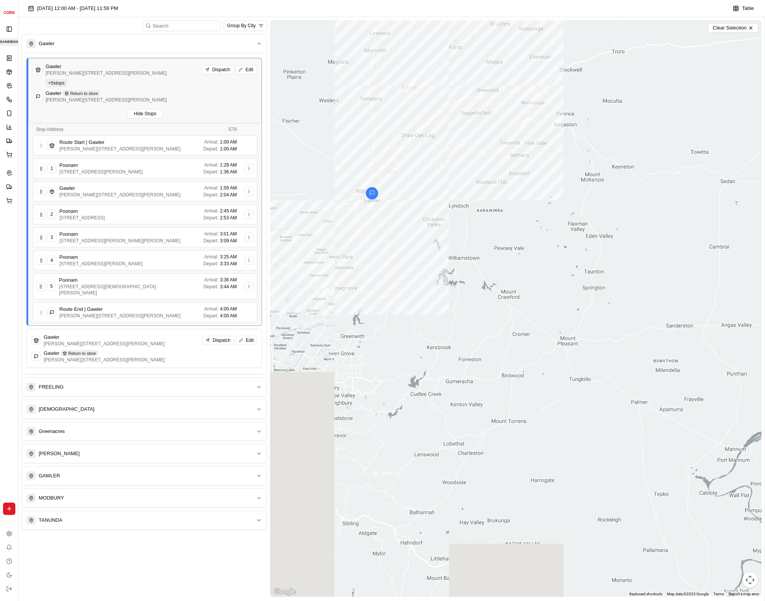
click at [301, 2] on div "01/09/2025 12:00 AM - 30/09/2025 11:59 PM Table" at bounding box center [391, 8] width 747 height 17
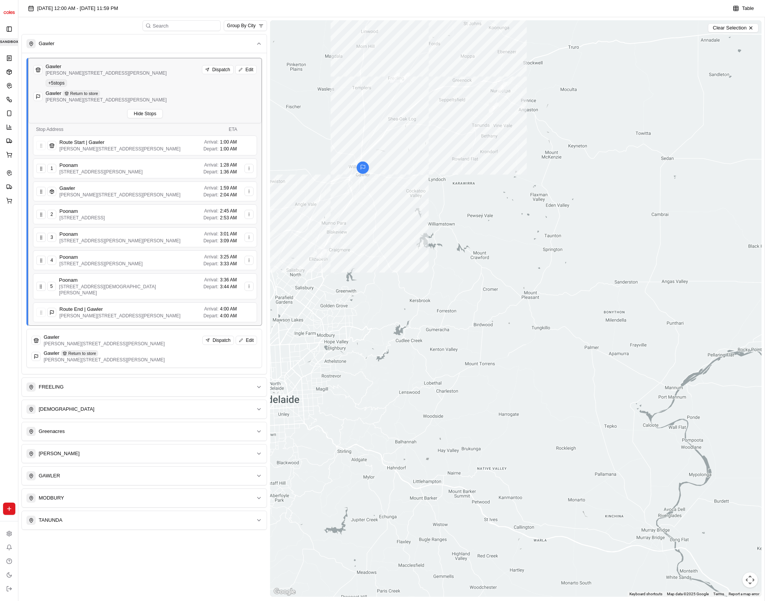
click at [312, 7] on div "01/09/2025 12:00 AM - 30/09/2025 11:59 PM" at bounding box center [376, 8] width 703 height 11
click at [5, 572] on button "Toggle Theme" at bounding box center [9, 575] width 12 height 12
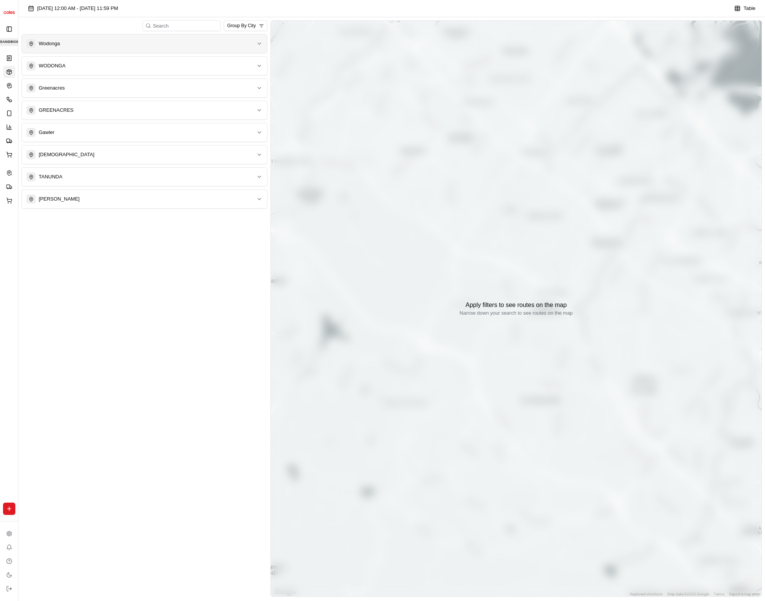
click at [162, 50] on button "Wodonga" at bounding box center [144, 43] width 245 height 18
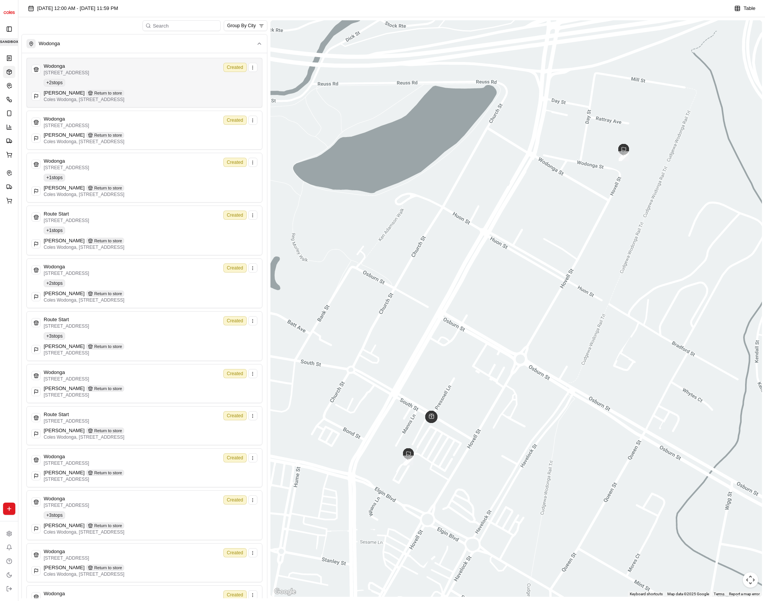
click at [125, 98] on p "Coles Wodonga, [STREET_ADDRESS]" at bounding box center [84, 100] width 81 height 6
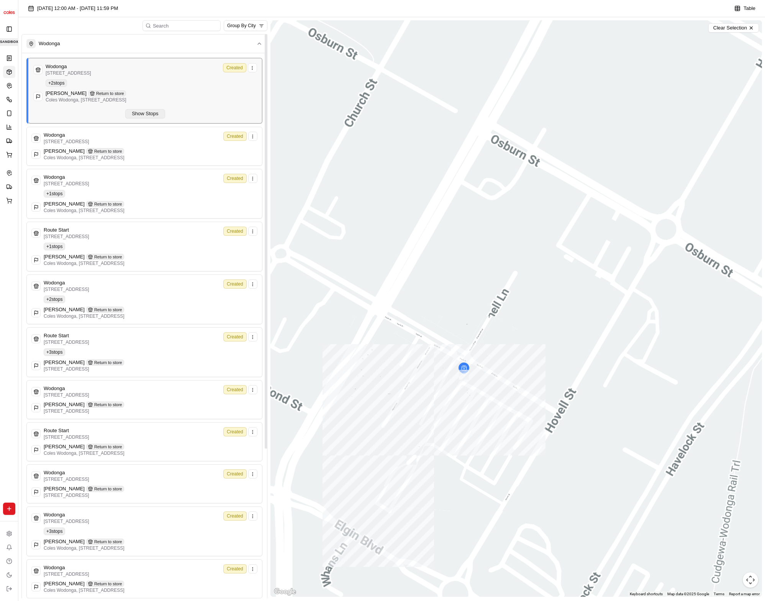
click at [153, 112] on button "Show Stops" at bounding box center [144, 113] width 39 height 9
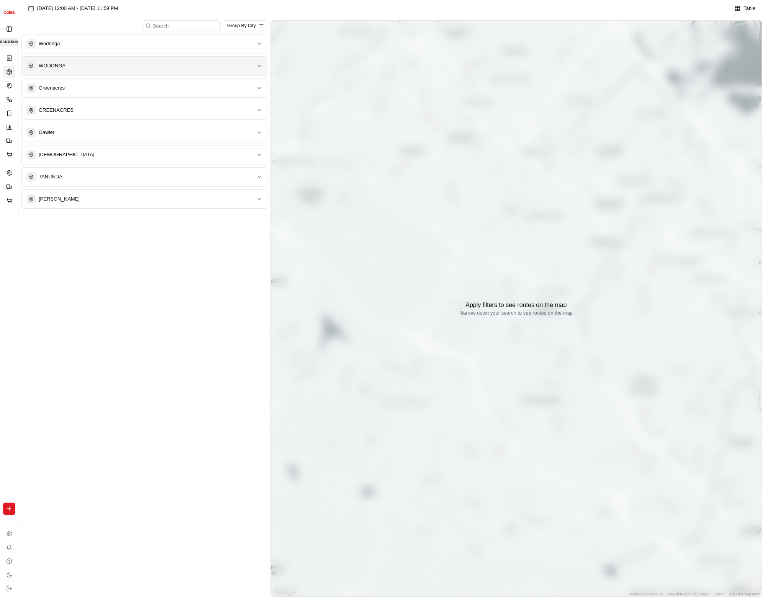
drag, startPoint x: 156, startPoint y: 42, endPoint x: 152, endPoint y: 74, distance: 32.0
click at [156, 42] on div "Wodonga" at bounding box center [139, 43] width 227 height 9
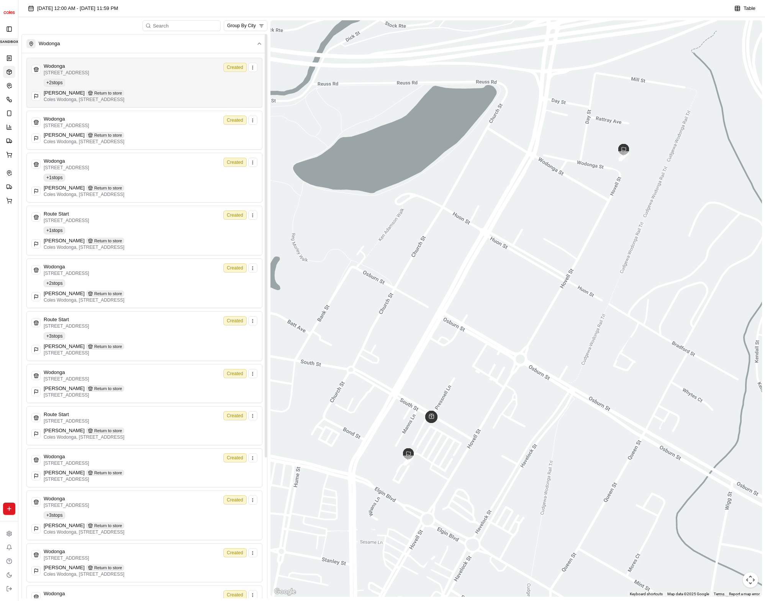
click at [149, 87] on div "Wodonga [STREET_ADDRESS] Created + 2 stops [PERSON_NAME] Return to store [GEOGR…" at bounding box center [144, 83] width 226 height 40
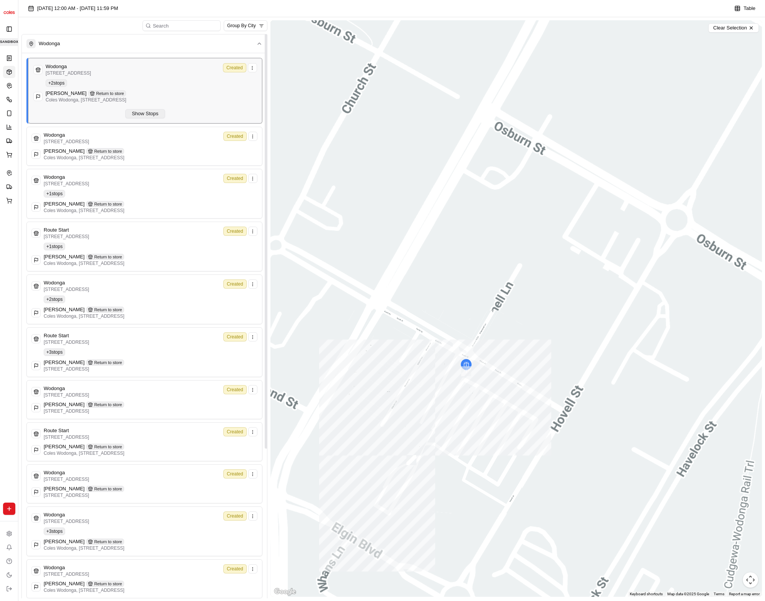
click at [154, 118] on button "Show Stops" at bounding box center [144, 113] width 39 height 9
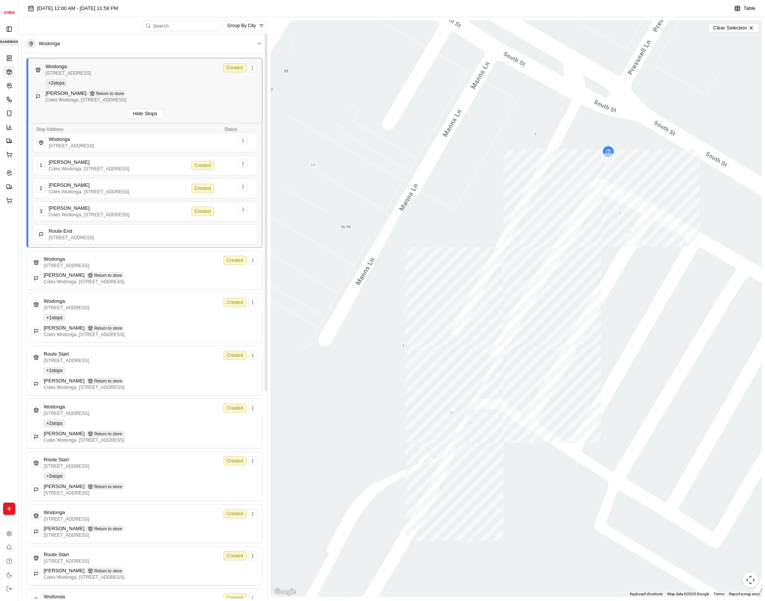
click at [105, 26] on div "Group By City" at bounding box center [144, 25] width 246 height 11
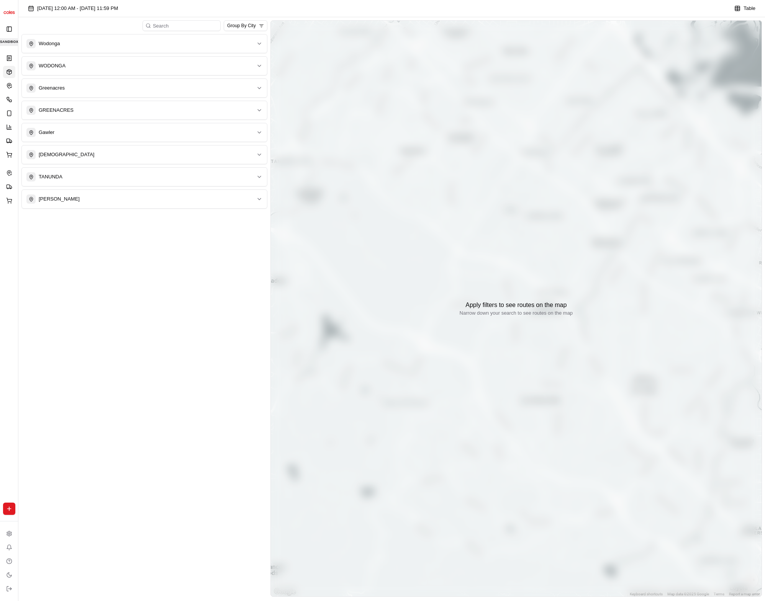
click at [162, 53] on div "Wodonga WODONGA Greenacres GREENACRES Gawler NURIOOTPA TANUNDA [PERSON_NAME]" at bounding box center [144, 121] width 246 height 175
click at [163, 51] on button "Wodonga" at bounding box center [144, 43] width 245 height 18
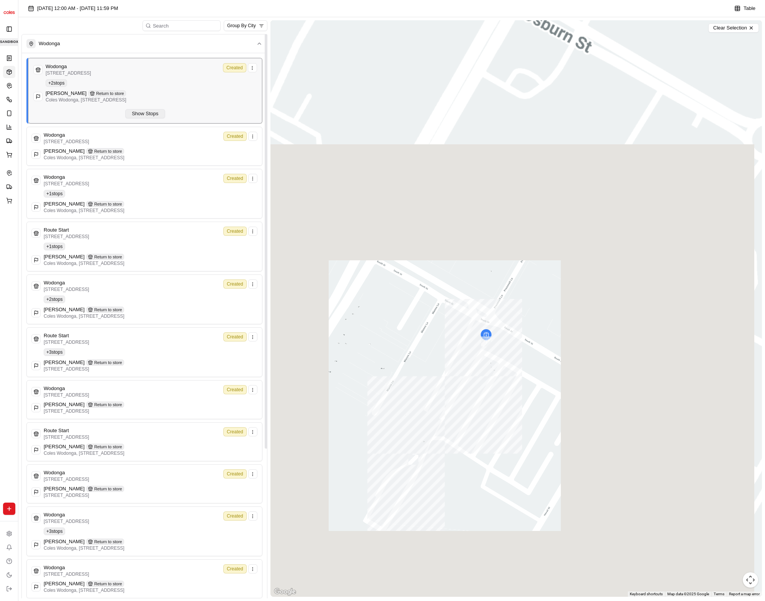
click at [155, 117] on button "Show Stops" at bounding box center [144, 113] width 39 height 9
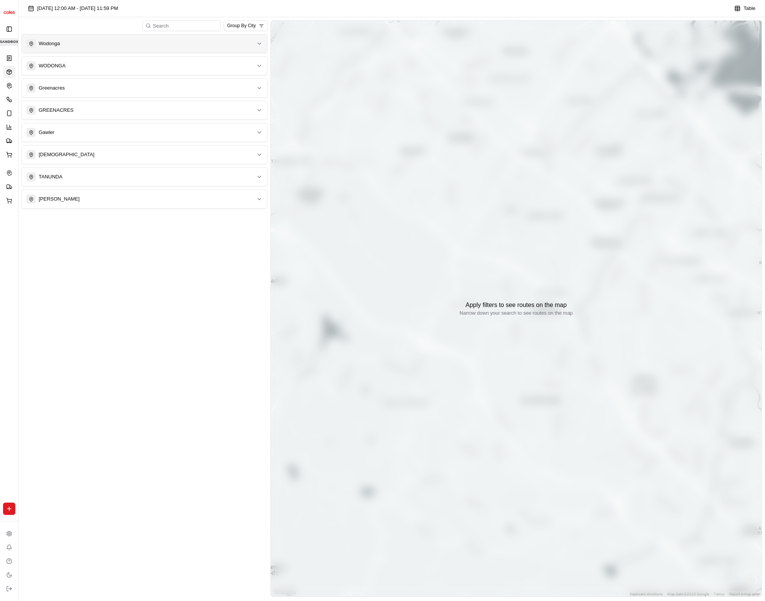
click at [157, 45] on div "Wodonga" at bounding box center [139, 43] width 227 height 9
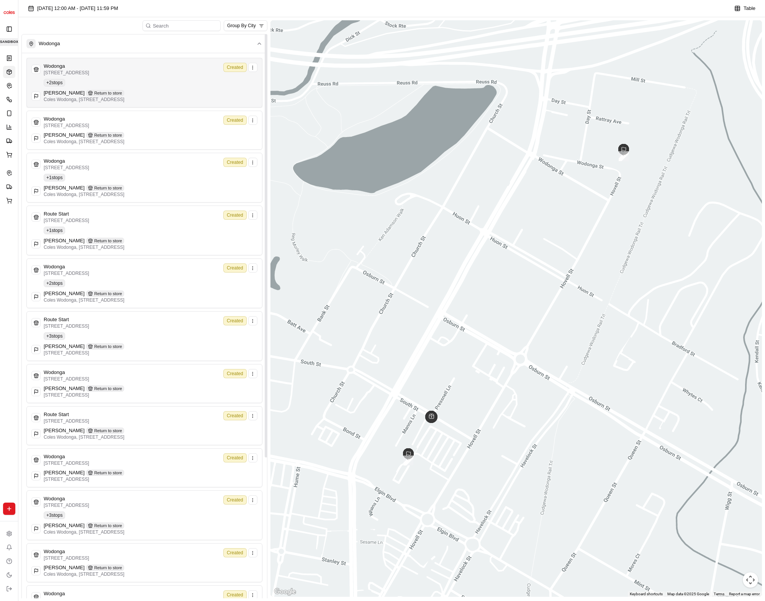
click at [153, 79] on div "Wodonga [STREET_ADDRESS] Created + 2 stops [PERSON_NAME] Return to store [GEOGR…" at bounding box center [144, 83] width 226 height 40
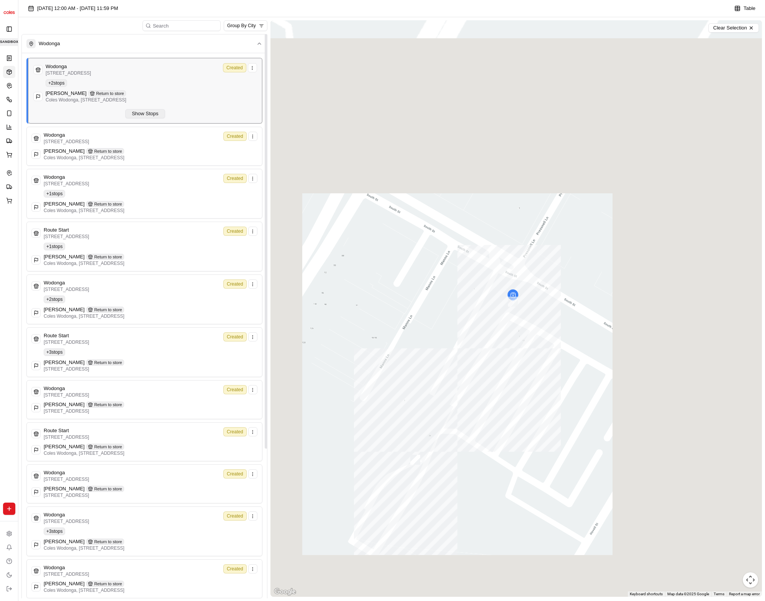
click at [156, 111] on button "Show Stops" at bounding box center [144, 113] width 39 height 9
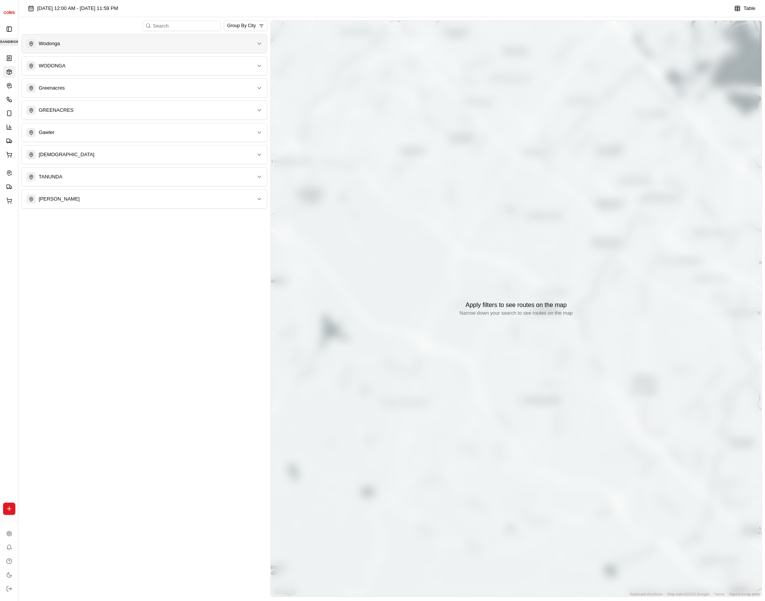
click at [194, 41] on div "Wodonga" at bounding box center [139, 43] width 227 height 9
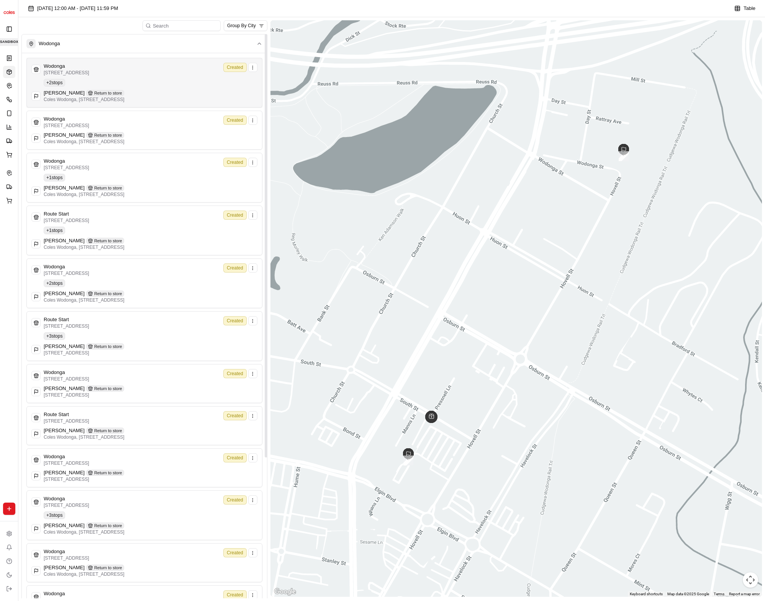
click at [191, 82] on div "Wodonga [STREET_ADDRESS] Created + 2 stops [PERSON_NAME] Return to store [GEOGR…" at bounding box center [144, 83] width 226 height 40
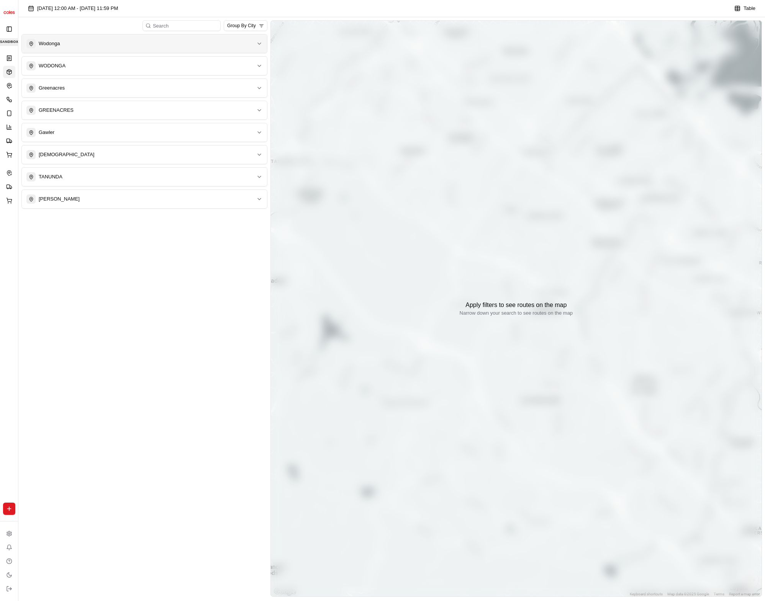
click at [158, 45] on div "Wodonga" at bounding box center [139, 43] width 227 height 9
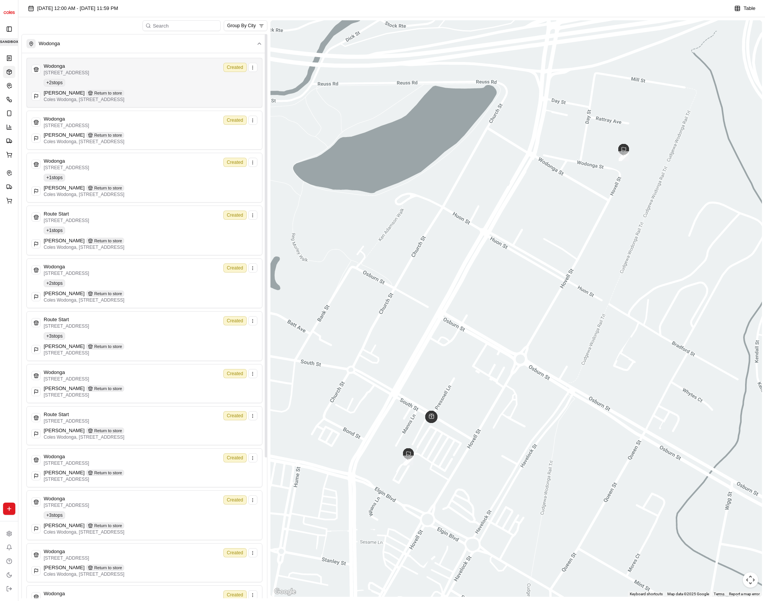
click at [154, 80] on div "Wodonga [STREET_ADDRESS] Created + 2 stops [PERSON_NAME] Return to store [GEOGR…" at bounding box center [144, 83] width 226 height 40
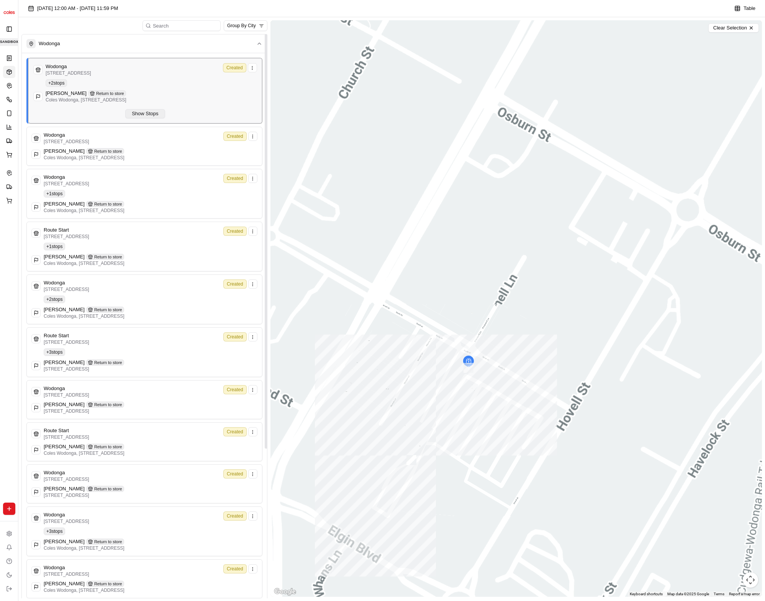
click at [156, 113] on button "Show Stops" at bounding box center [144, 113] width 39 height 9
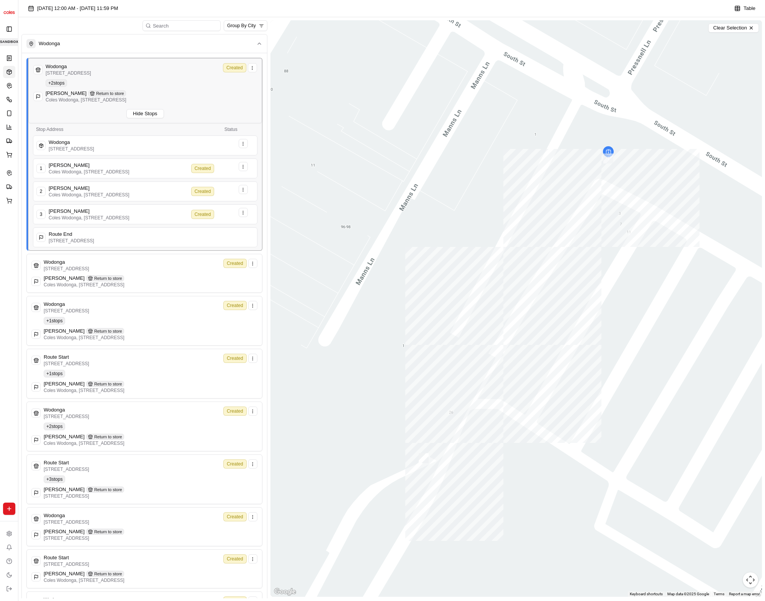
click at [109, 25] on div "Group By City" at bounding box center [144, 25] width 246 height 11
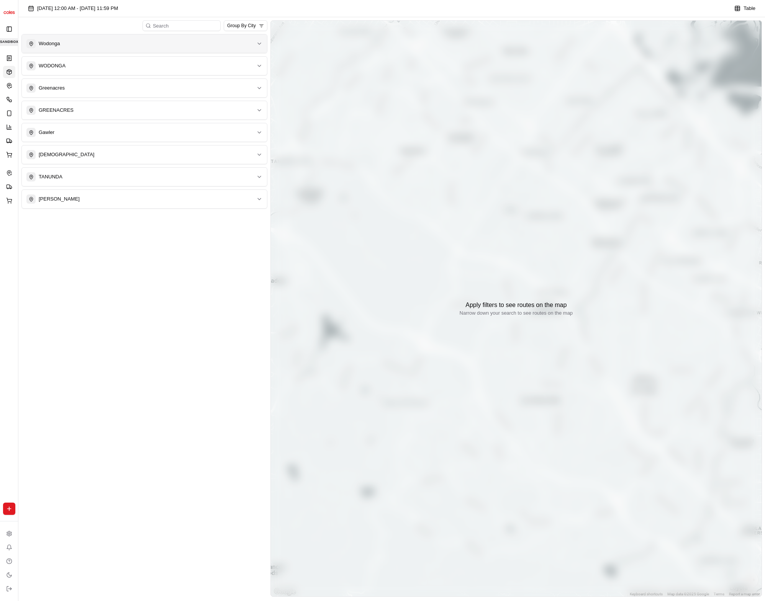
click at [170, 49] on button "Wodonga" at bounding box center [144, 43] width 245 height 18
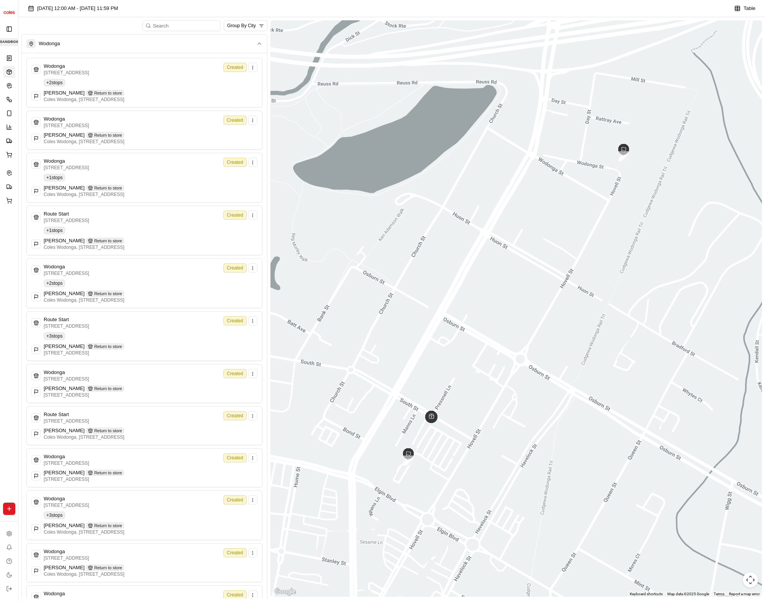
click at [163, 70] on div "Wodonga [STREET_ADDRESS] Created" at bounding box center [144, 69] width 226 height 13
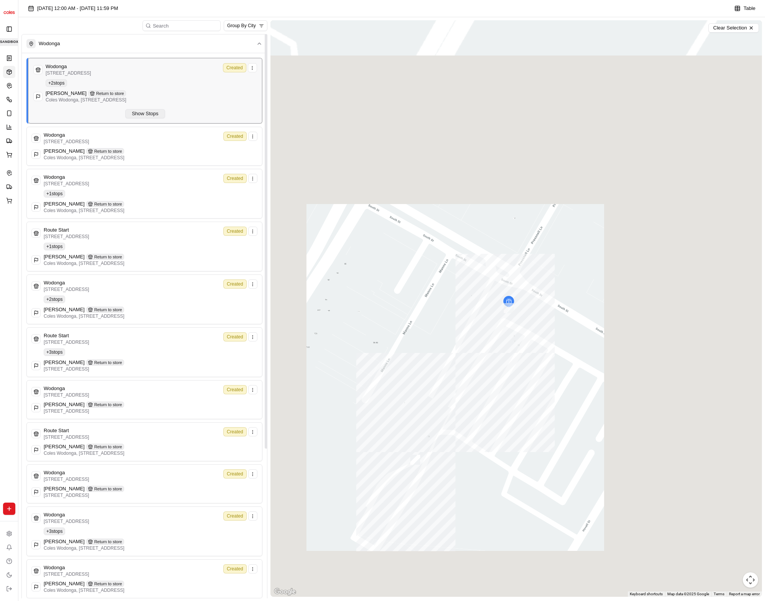
click at [161, 110] on button "Show Stops" at bounding box center [144, 113] width 39 height 9
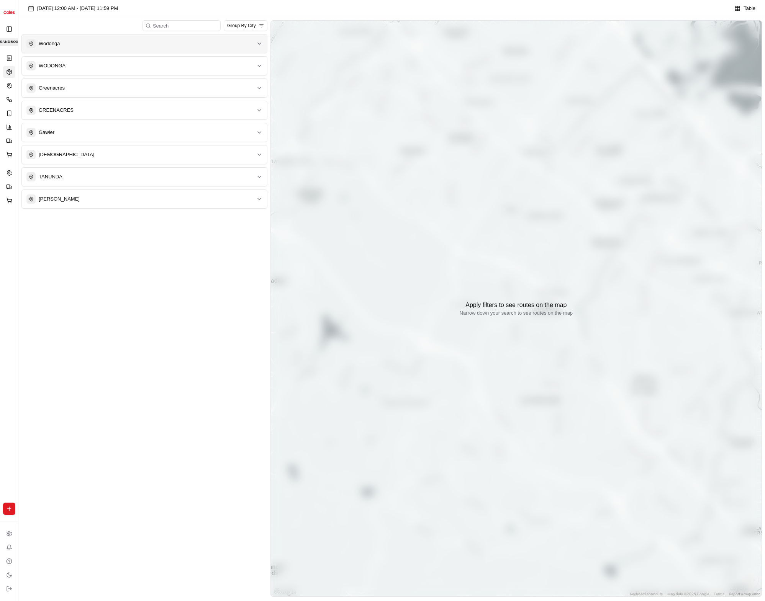
click at [172, 52] on button "Wodonga" at bounding box center [144, 43] width 245 height 18
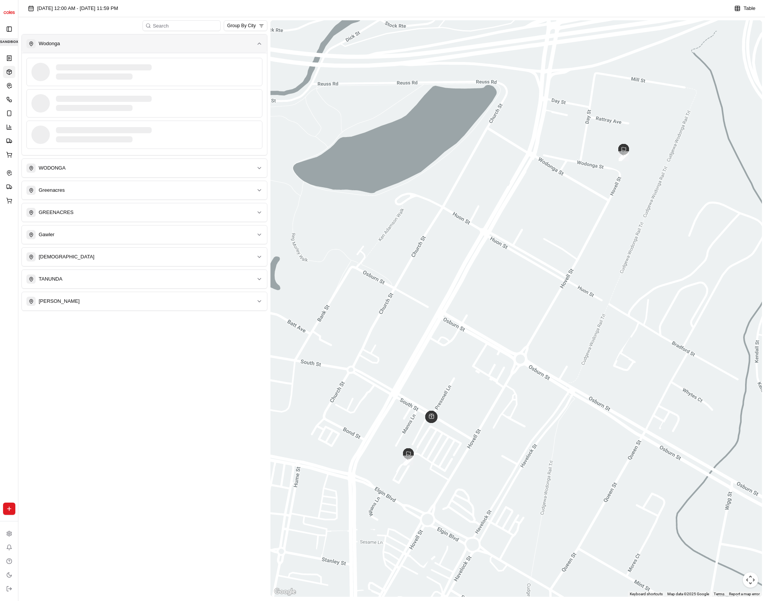
click at [151, 48] on div "Wodonga" at bounding box center [139, 43] width 227 height 9
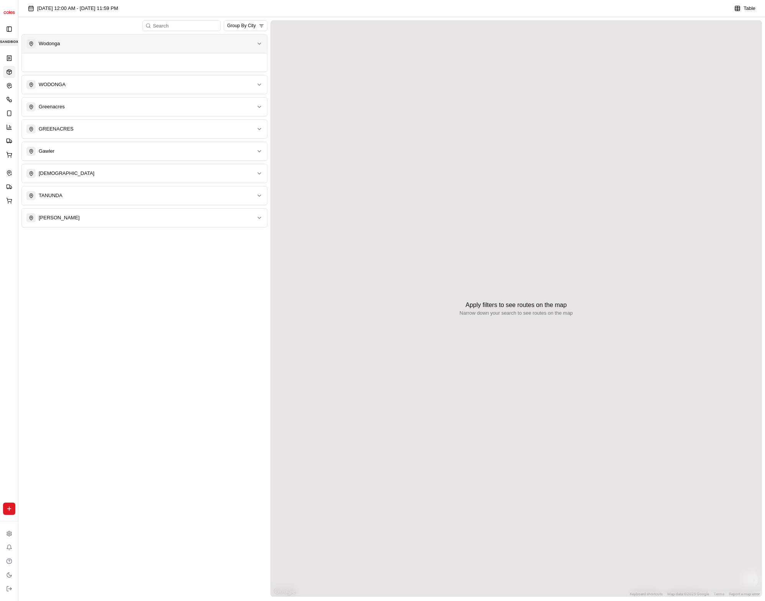
click at [151, 48] on div "Wodonga" at bounding box center [139, 43] width 227 height 9
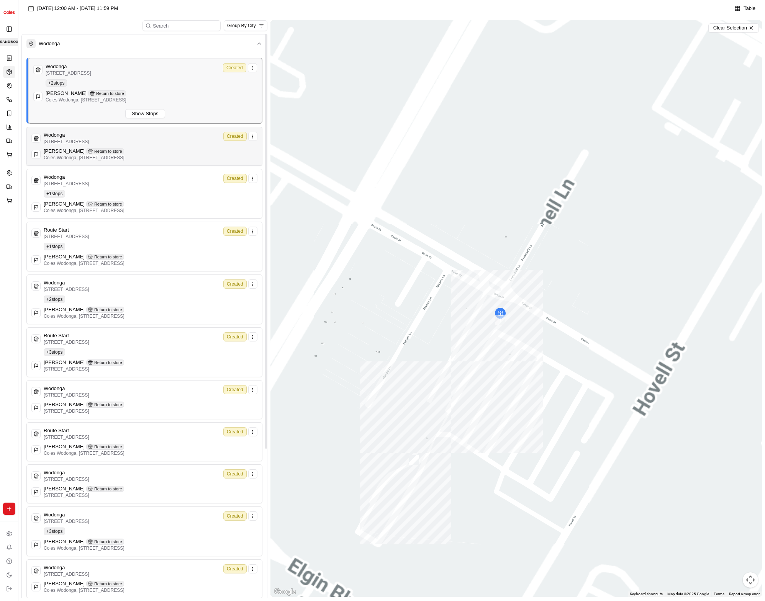
click at [167, 115] on div "Wodonga 1-13 South St, Wodonga VIC 3690, Australia Created + 2 stops Reid Kub R…" at bounding box center [145, 90] width 224 height 55
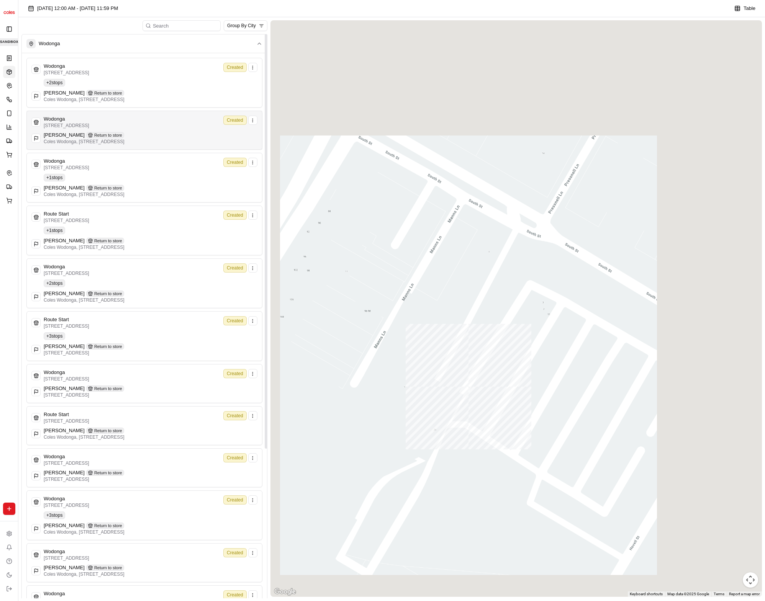
click at [161, 114] on div "Wodonga 1-13 South St, Wodonga VIC 3690, Australia Created Reid Kub Return to s…" at bounding box center [144, 130] width 236 height 39
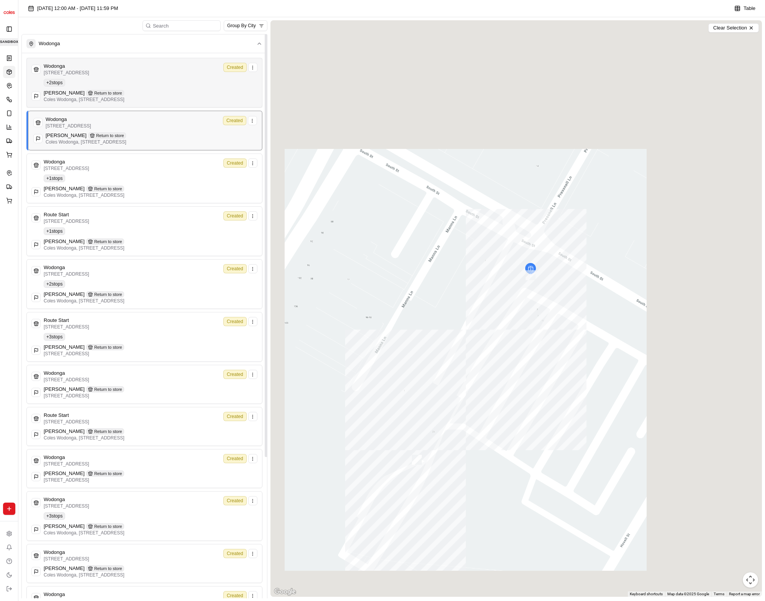
click at [125, 102] on p "Coles Wodonga, 1-13 South St, WODONGA, VIC 3690, AU" at bounding box center [84, 100] width 81 height 6
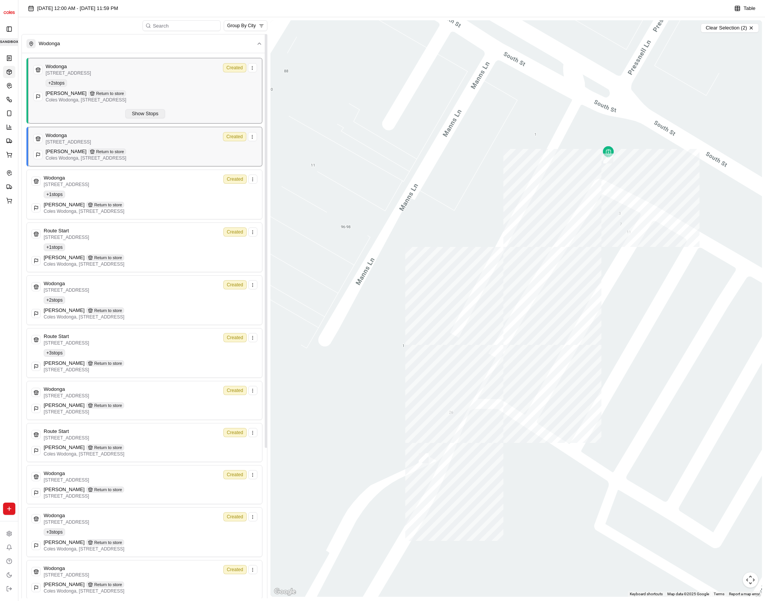
click at [157, 111] on button "Show Stops" at bounding box center [144, 113] width 39 height 9
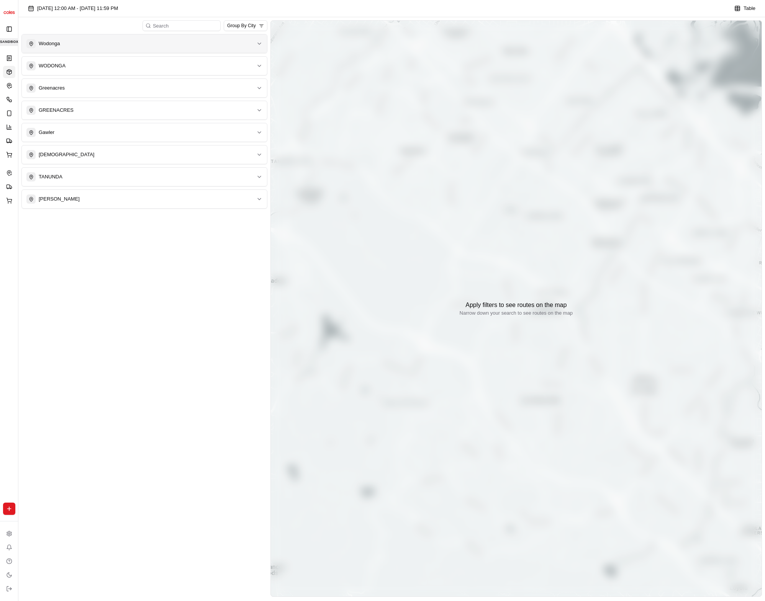
click at [226, 50] on button "Wodonga" at bounding box center [144, 43] width 245 height 18
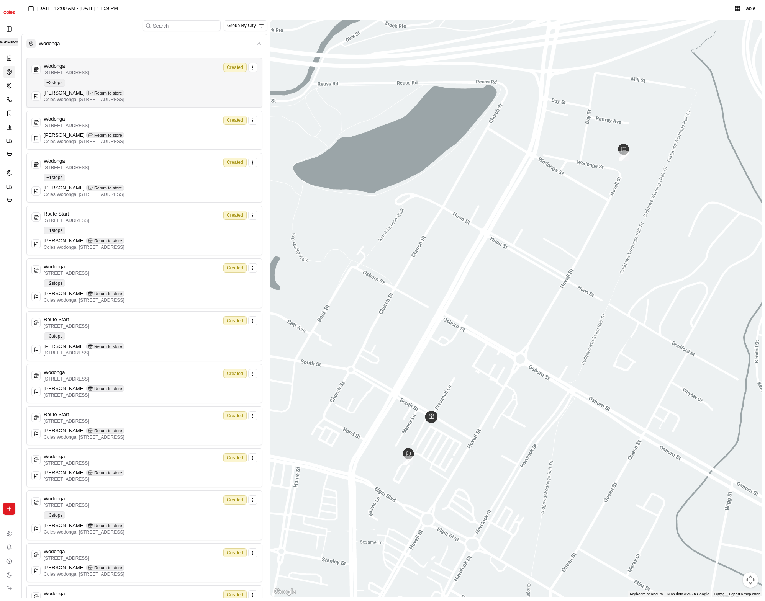
click at [176, 84] on div "Wodonga 1-13 South St, Wodonga VIC 3690, Australia Created + 2 stops Reid Kub R…" at bounding box center [144, 83] width 226 height 40
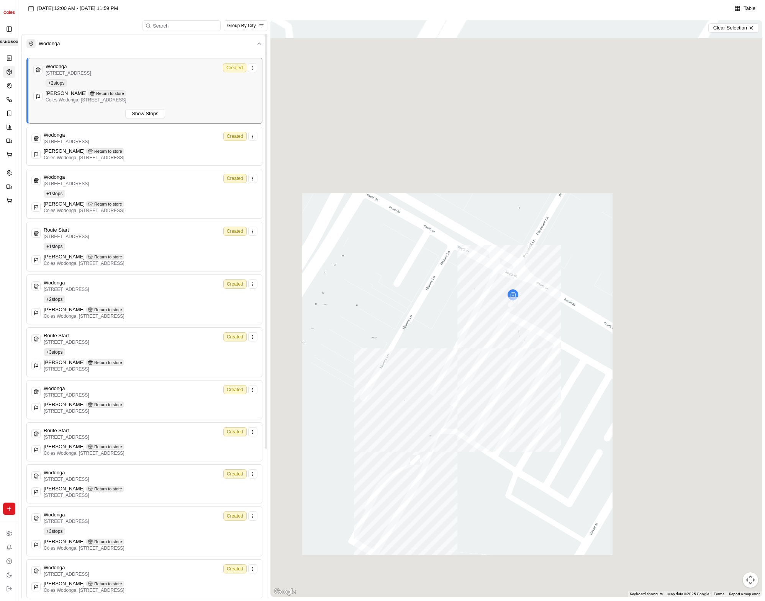
click at [159, 109] on div "Wodonga 1-13 South St, Wodonga VIC 3690, Australia Created + 2 stops Reid Kub R…" at bounding box center [145, 90] width 224 height 55
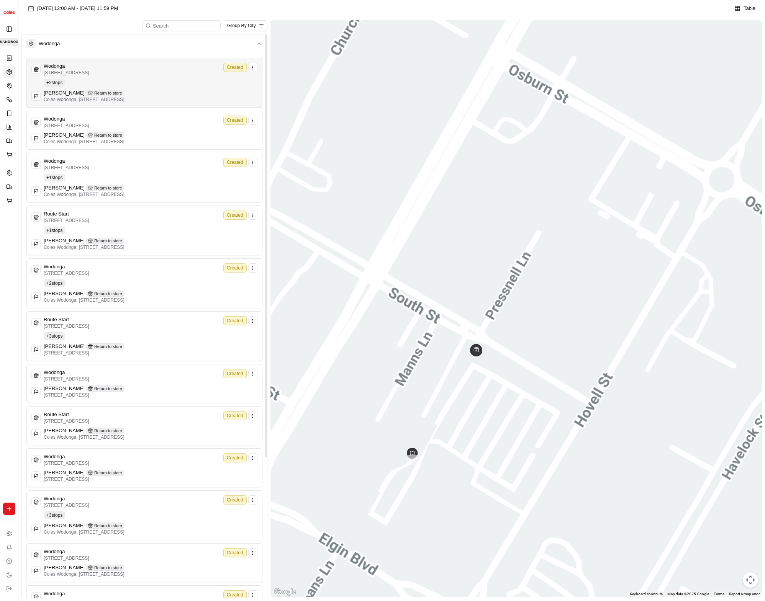
click at [125, 90] on div "Reid Kub Return to store" at bounding box center [84, 93] width 81 height 7
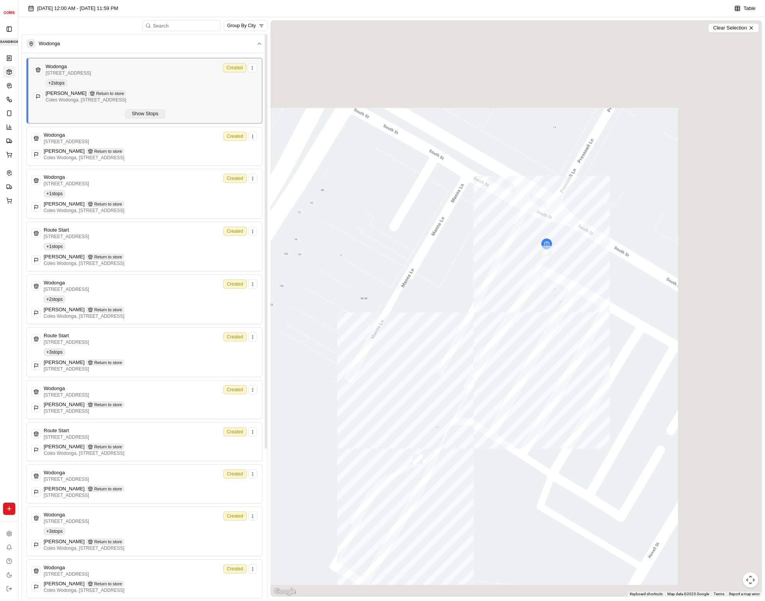
drag, startPoint x: 153, startPoint y: 109, endPoint x: 154, endPoint y: 113, distance: 3.9
click at [153, 110] on button "Show Stops" at bounding box center [144, 113] width 39 height 9
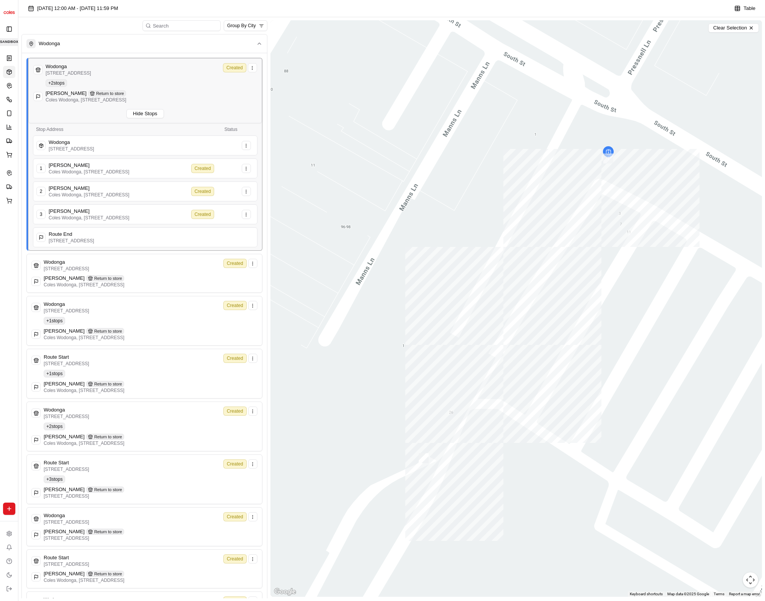
click at [321, 7] on div "10/09/2025 12:00 AM - 17/09/2025 11:59 PM Table" at bounding box center [391, 10] width 747 height 14
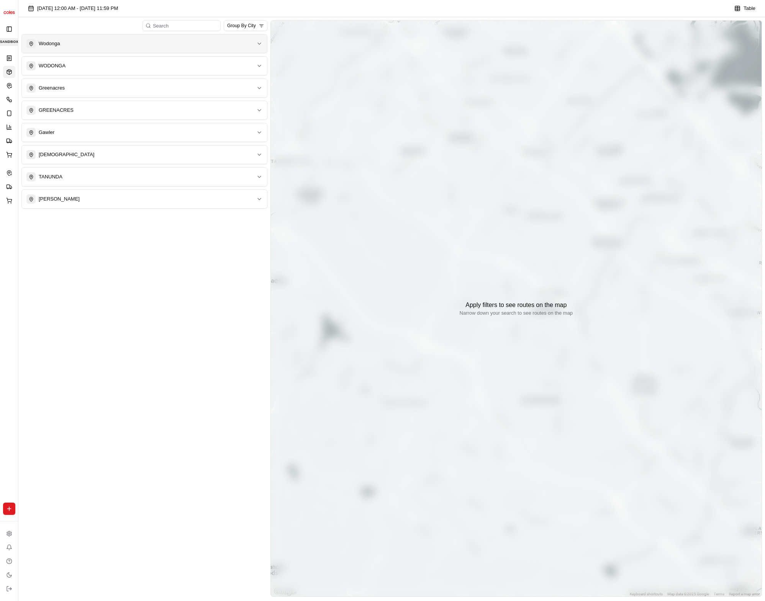
click at [162, 49] on button "Wodonga" at bounding box center [144, 43] width 245 height 18
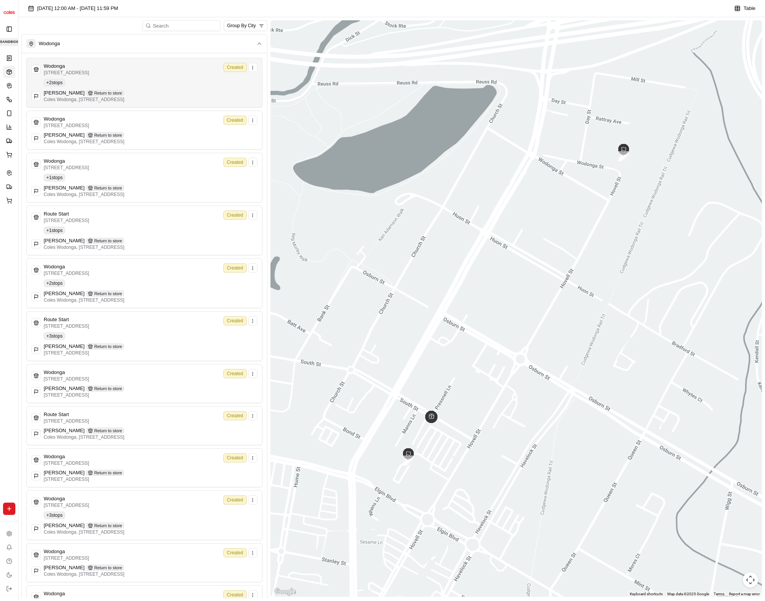
click at [152, 74] on div "Wodonga 1-13 South St, Wodonga VIC 3690, Australia Created" at bounding box center [144, 69] width 226 height 13
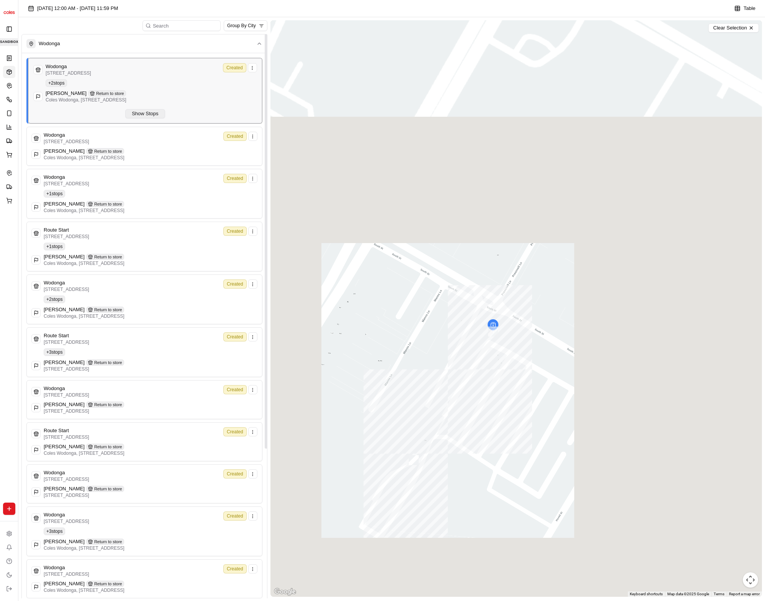
click at [153, 109] on button "Show Stops" at bounding box center [144, 113] width 39 height 9
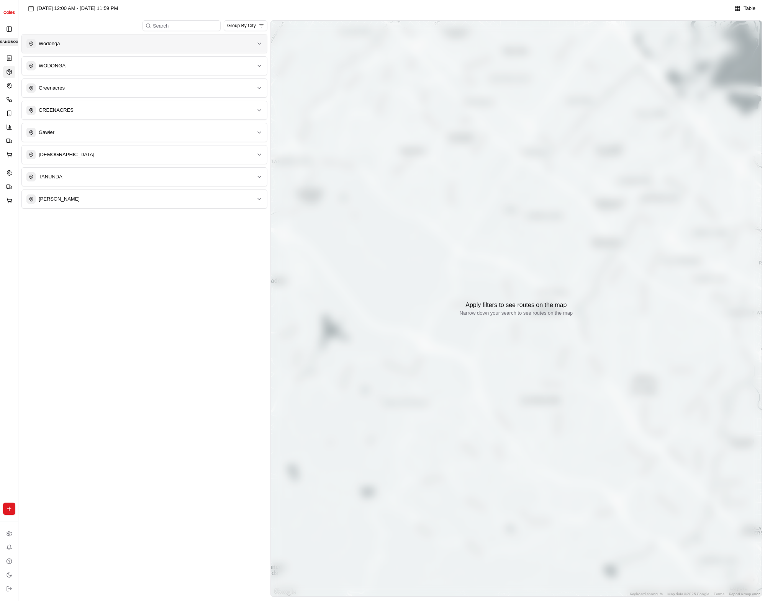
click at [136, 43] on div "Wodonga" at bounding box center [139, 43] width 227 height 9
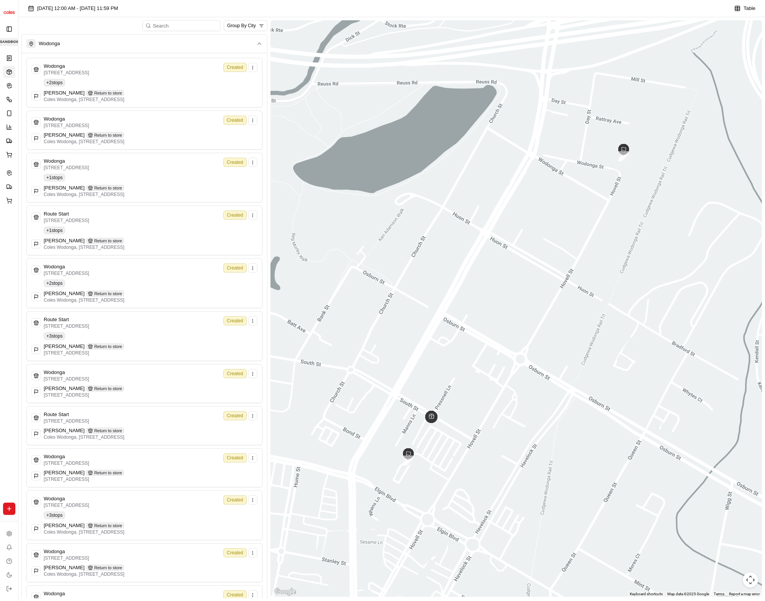
click at [133, 83] on div "Wodonga 1-13 South St, Wodonga VIC 3690, Australia Created + 2 stops Reid Kub R…" at bounding box center [144, 83] width 226 height 40
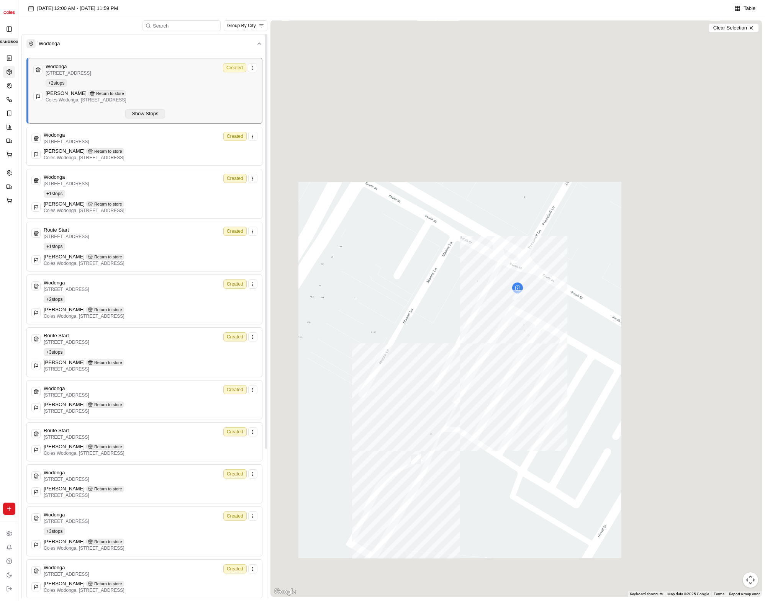
click at [135, 114] on button "Show Stops" at bounding box center [144, 113] width 39 height 9
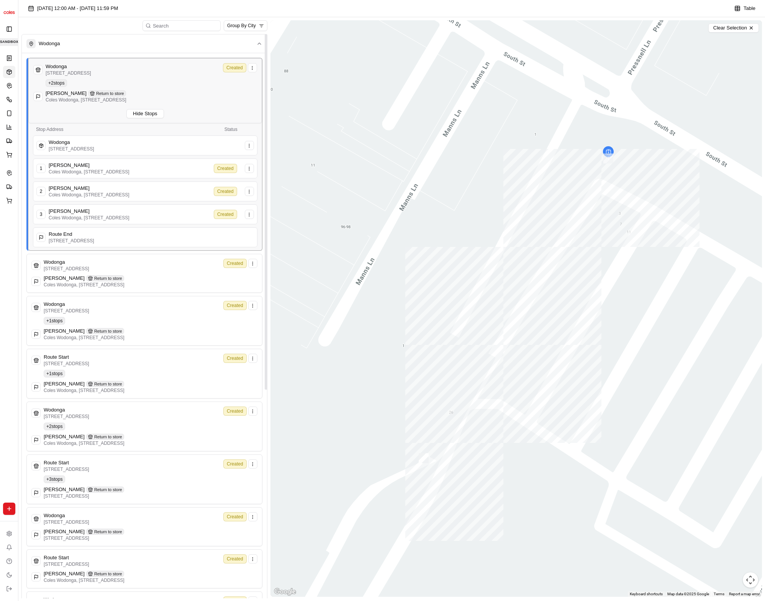
click at [349, 10] on div "10/09/2025 12:00 AM - 17/09/2025 11:59 PM Table" at bounding box center [391, 10] width 747 height 14
click at [235, 8] on div "10/09/2025 12:00 AM - 17/09/2025 11:59 PM Table" at bounding box center [391, 10] width 747 height 14
click at [11, 578] on icon at bounding box center [9, 575] width 6 height 6
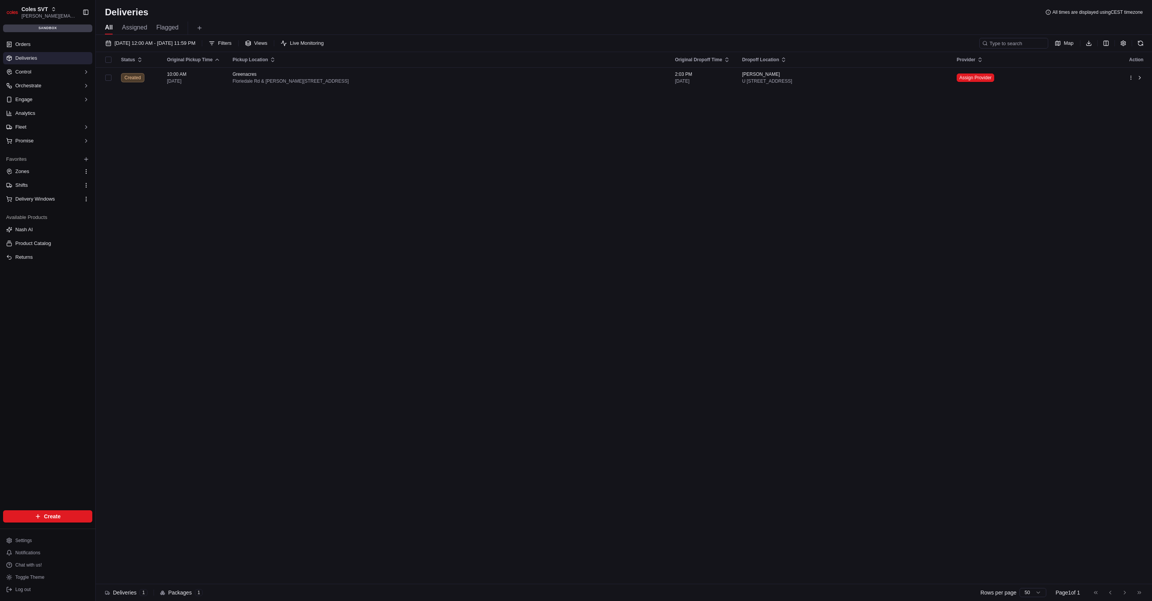
drag, startPoint x: 357, startPoint y: 242, endPoint x: 125, endPoint y: 130, distance: 257.9
click at [356, 240] on div "Status Original Pickup Time Pickup Location Original Dropoff Time Dropoff Locat…" at bounding box center [623, 318] width 1055 height 533
click at [40, 40] on link "Orders" at bounding box center [47, 44] width 89 height 12
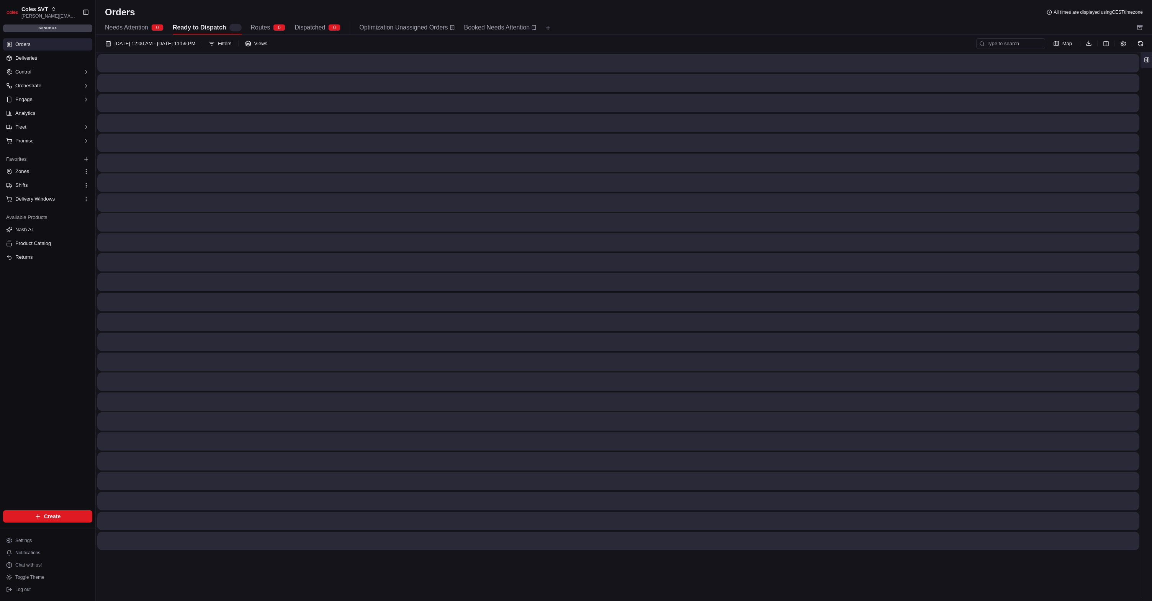
click at [1146, 66] on button at bounding box center [1147, 59] width 13 height 15
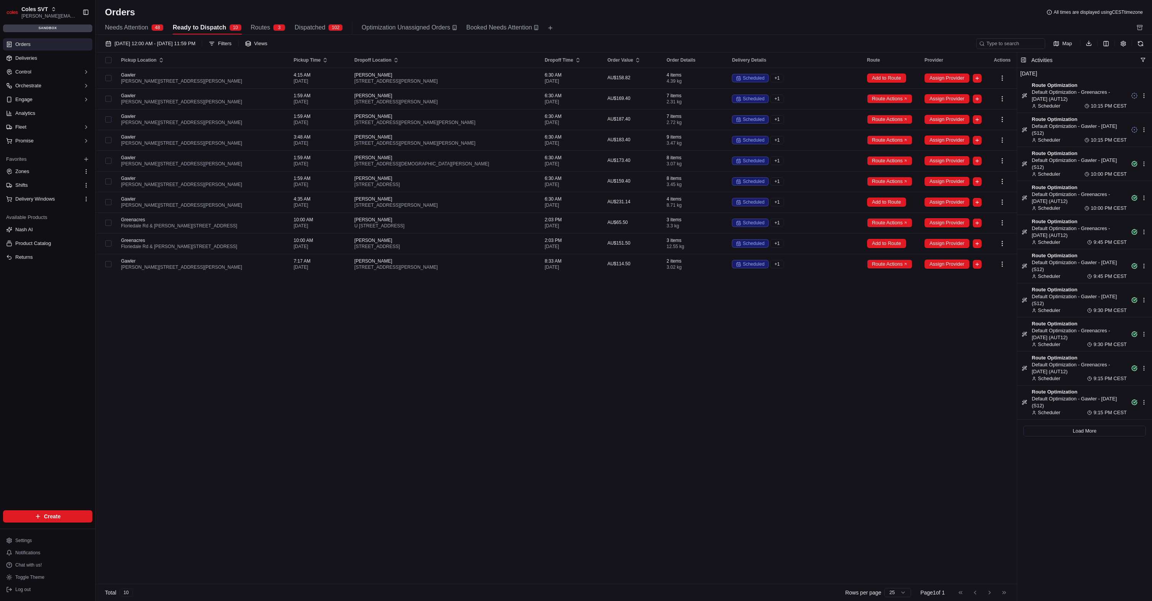
click at [1140, 56] on div "Activities" at bounding box center [1092, 60] width 121 height 8
click at [1145, 60] on button "button" at bounding box center [1143, 60] width 6 height 6
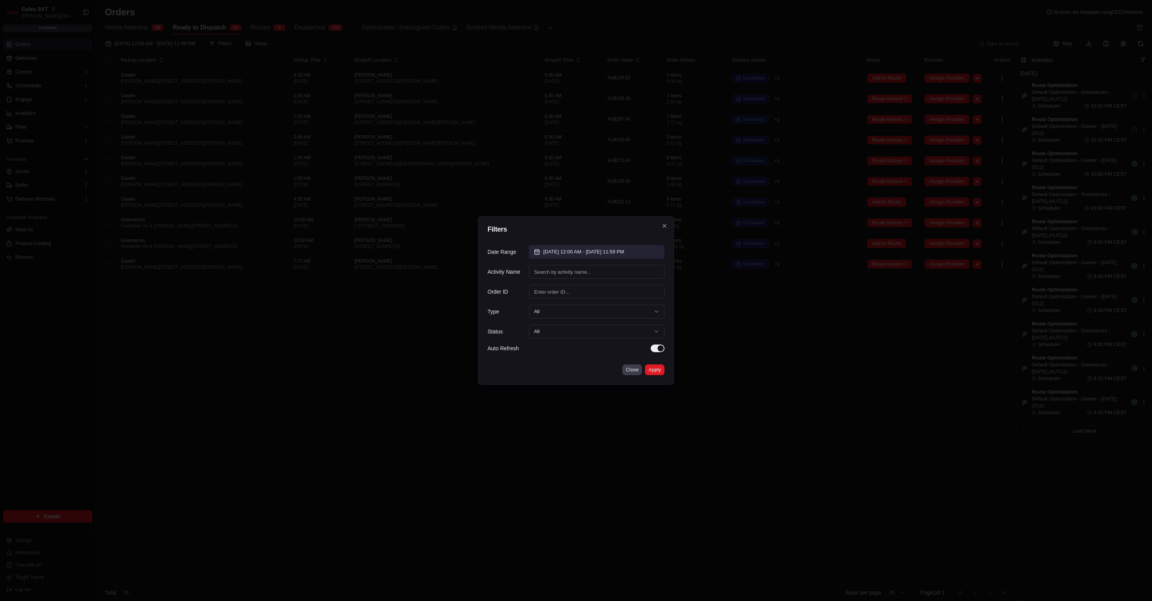
click at [577, 259] on div "Date Range 01/09/2025 12:00 AM - 30/09/2025 11:59 PM Activity Name Order ID Typ…" at bounding box center [576, 299] width 177 height 120
click at [584, 254] on span "[DATE] 12:00 AM - [DATE] 11:59 PM" at bounding box center [583, 252] width 81 height 7
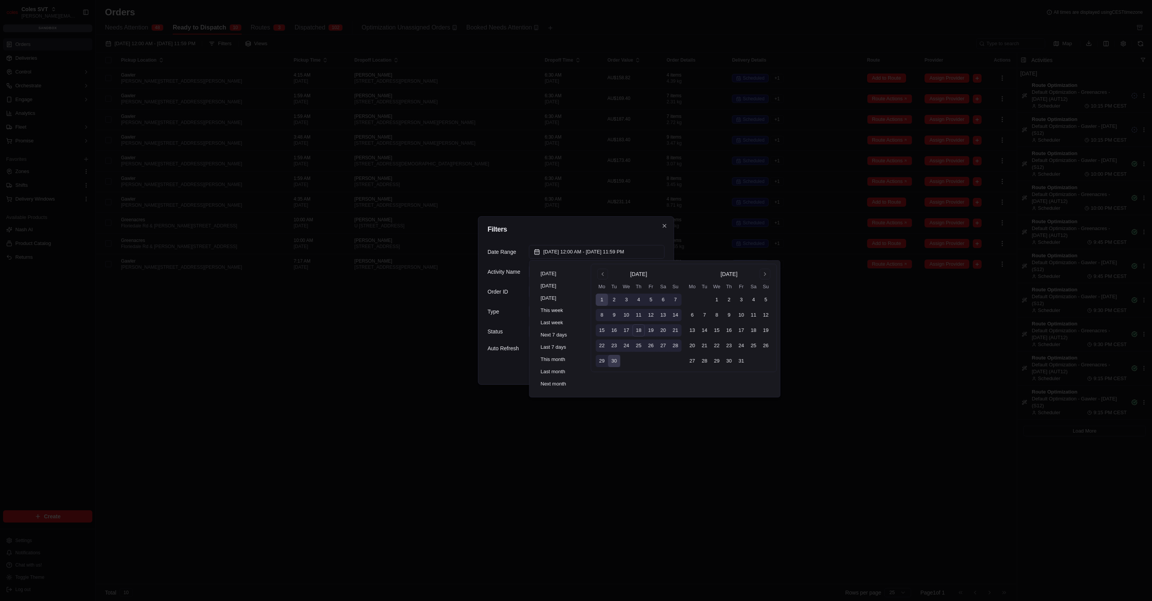
click at [530, 234] on div "Filters Date Range [DATE] 12:00 AM - [DATE] 11:59 PM Activity Name Order ID Typ…" at bounding box center [576, 300] width 196 height 169
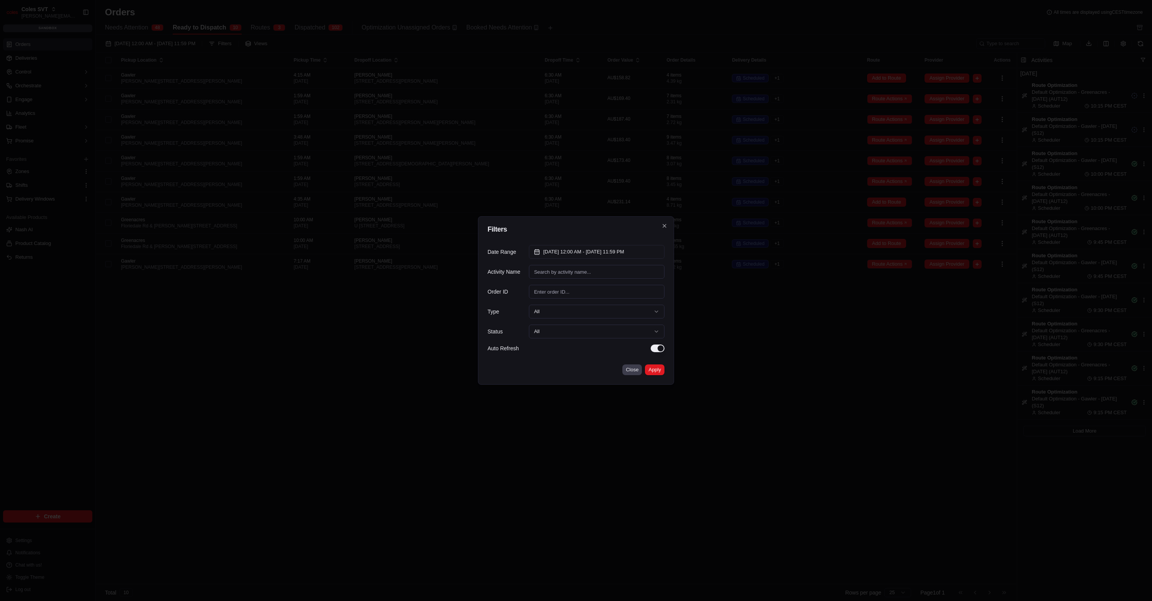
drag, startPoint x: 524, startPoint y: 233, endPoint x: 491, endPoint y: 228, distance: 33.4
click at [524, 233] on div "Filters Date Range [DATE] 12:00 AM - [DATE] 11:59 PM Activity Name Order ID Typ…" at bounding box center [576, 300] width 196 height 169
click at [67, 74] on div at bounding box center [576, 300] width 1152 height 601
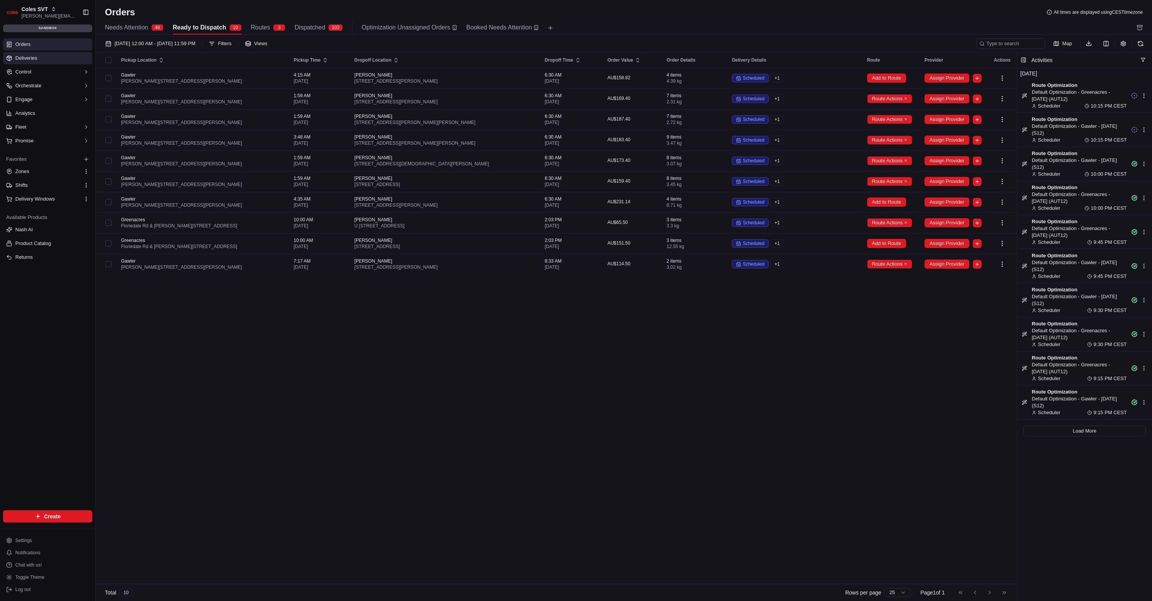
click at [46, 60] on link "Deliveries" at bounding box center [47, 58] width 89 height 12
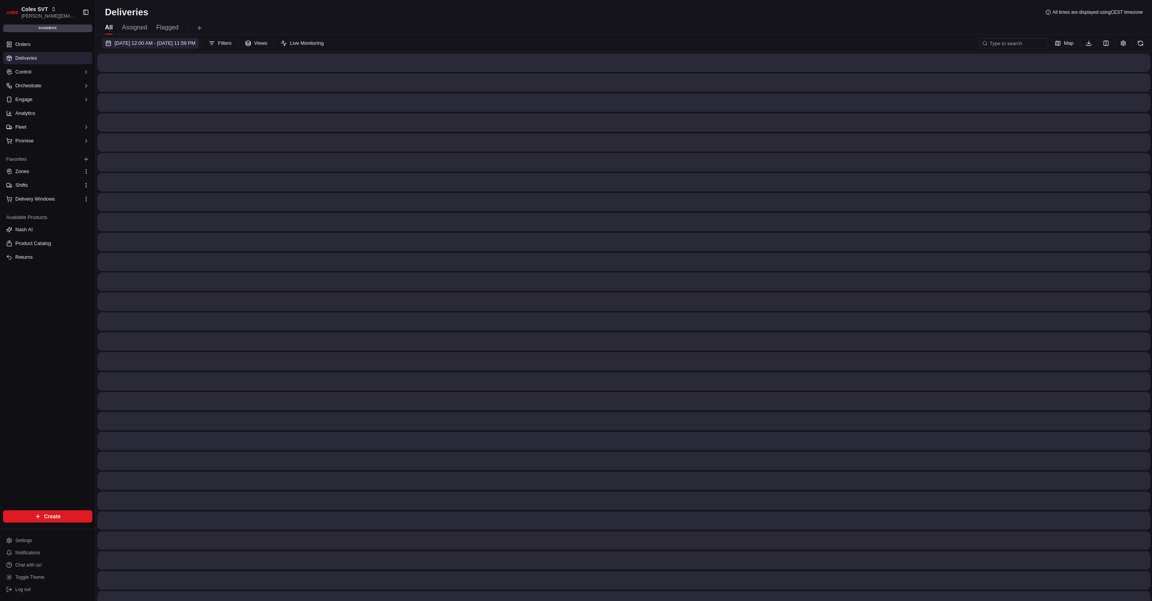
click at [181, 43] on span "[DATE] 12:00 AM - [DATE] 11:59 PM" at bounding box center [155, 43] width 81 height 7
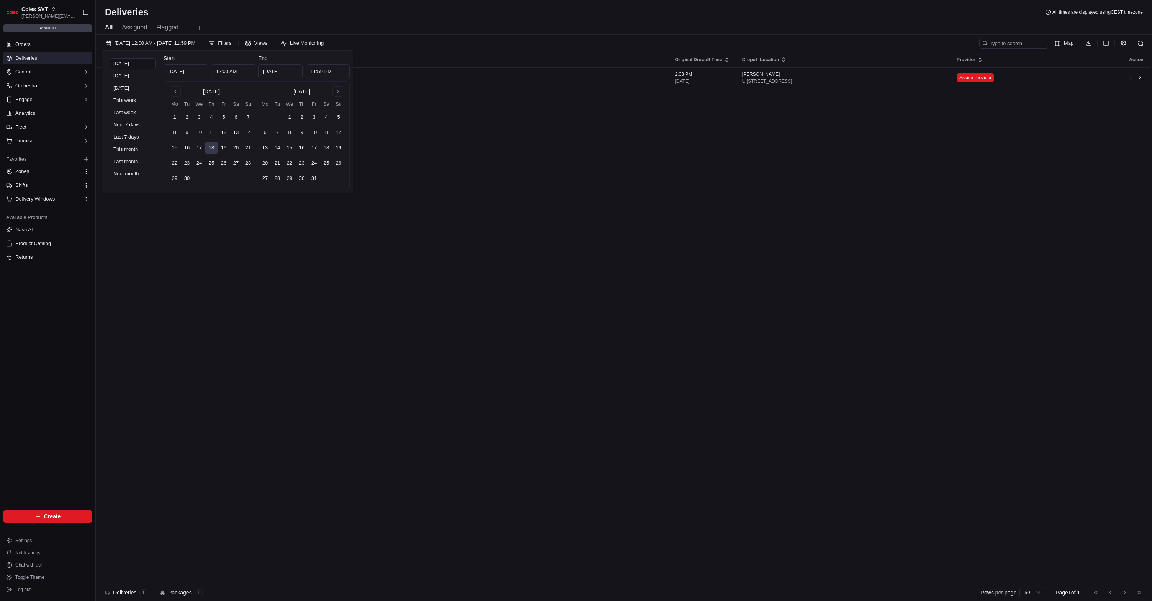
click at [279, 19] on div "All Assigned Flagged" at bounding box center [624, 26] width 1057 height 16
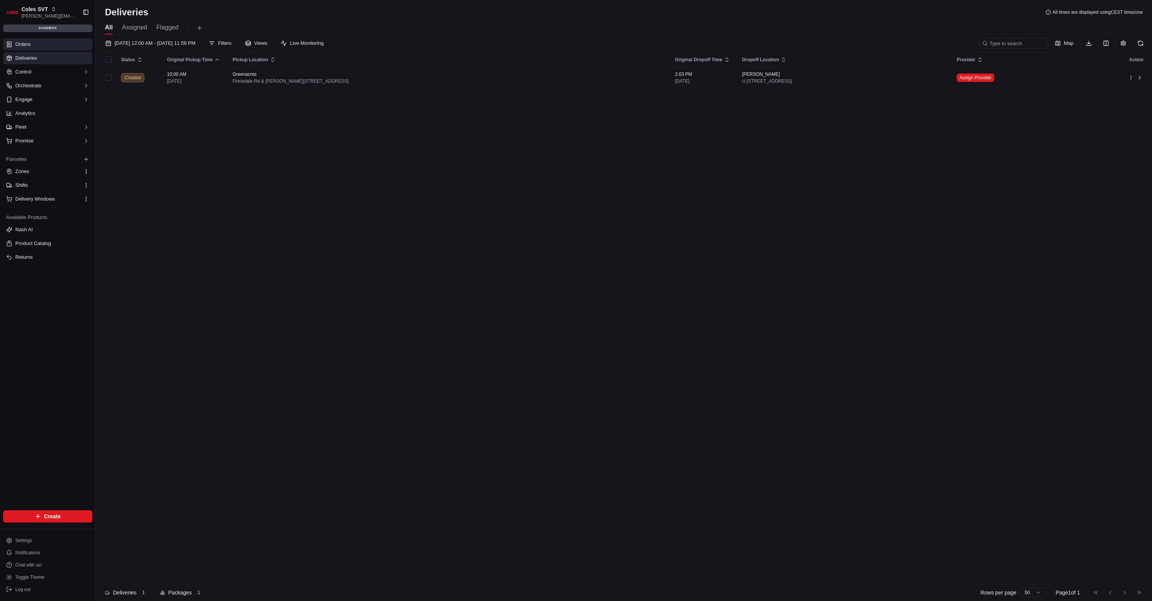
click at [64, 42] on link "Orders" at bounding box center [47, 44] width 89 height 12
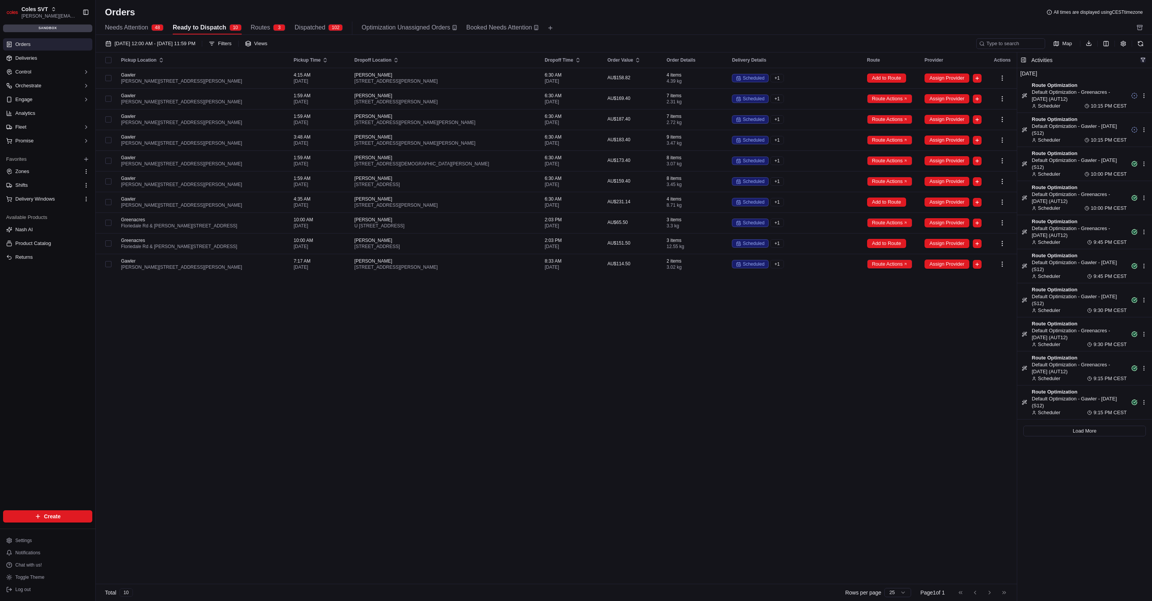
click at [1143, 59] on button "button" at bounding box center [1143, 60] width 6 height 6
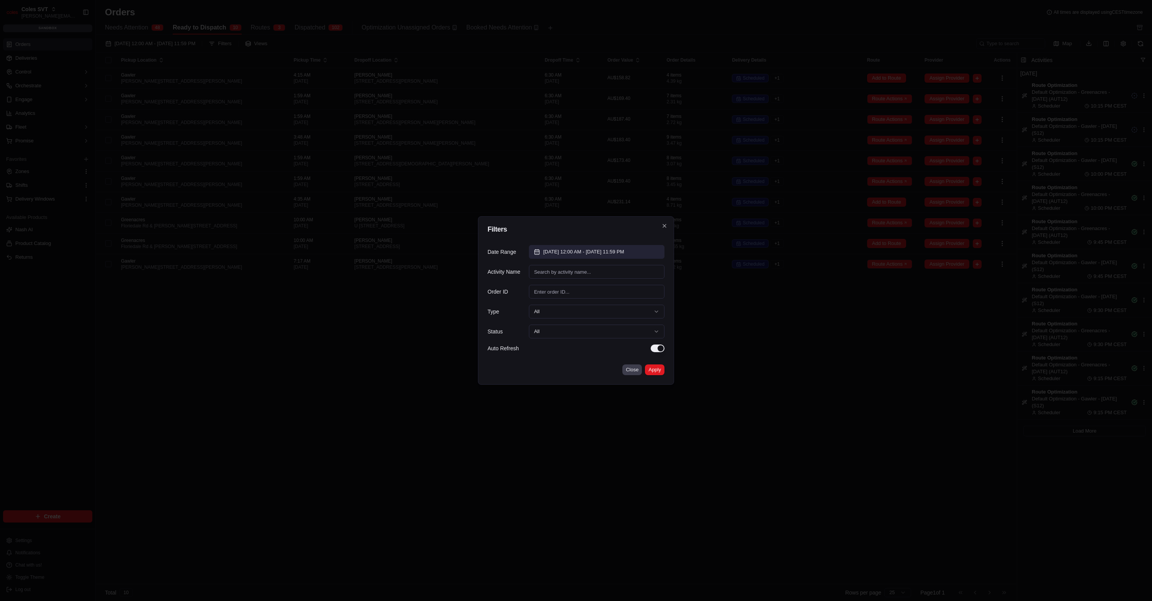
click at [616, 250] on span "[DATE] 12:00 AM - [DATE] 11:59 PM" at bounding box center [583, 252] width 81 height 7
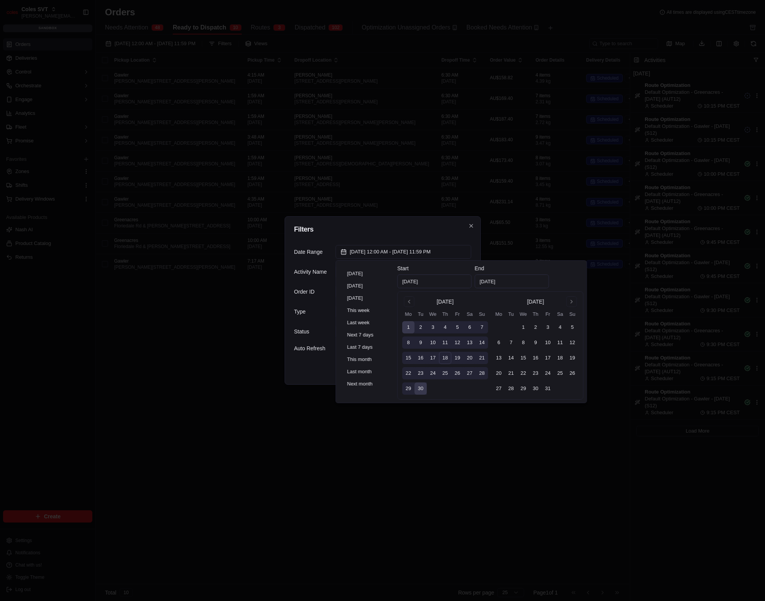
click at [422, 278] on input "[DATE]" at bounding box center [434, 282] width 74 height 14
click at [420, 236] on div "Filters Date Range [DATE] 12:00 AM - [DATE] 11:59 PM Activity Name Order ID Typ…" at bounding box center [383, 300] width 196 height 169
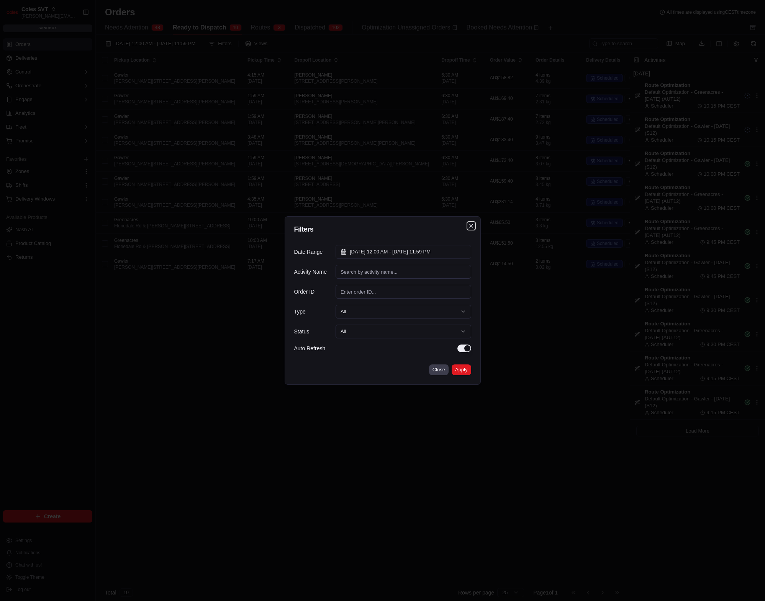
click at [470, 224] on icon "button" at bounding box center [471, 226] width 6 height 6
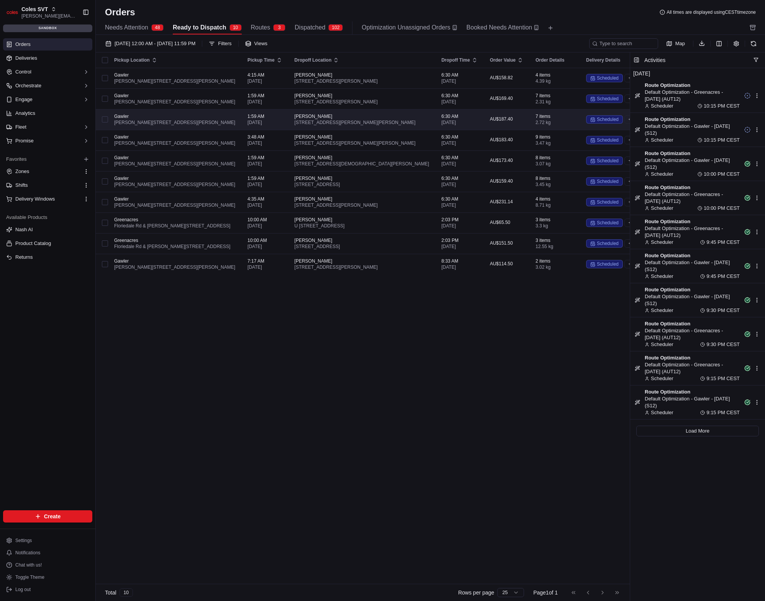
click at [223, 128] on td "Gawler Cowan St & Murray St, Gawler SA 5118, Australia" at bounding box center [174, 119] width 133 height 21
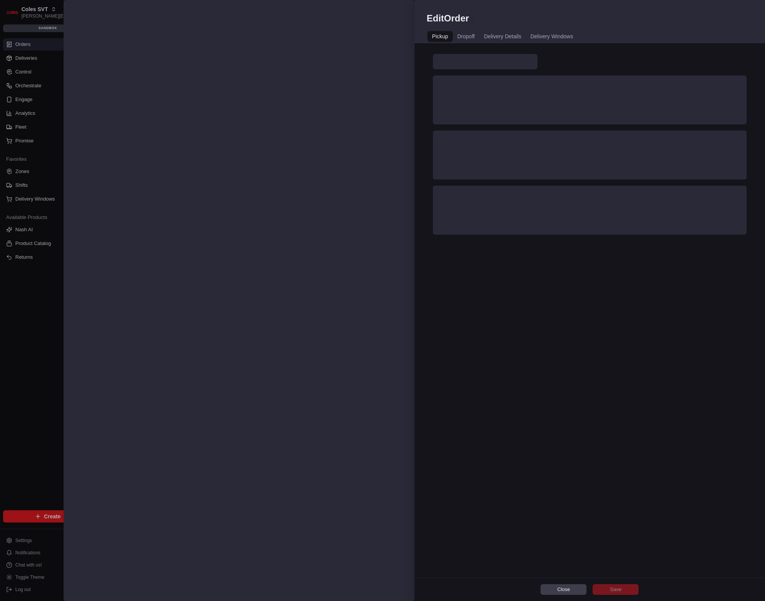
click at [33, 55] on div at bounding box center [382, 300] width 765 height 601
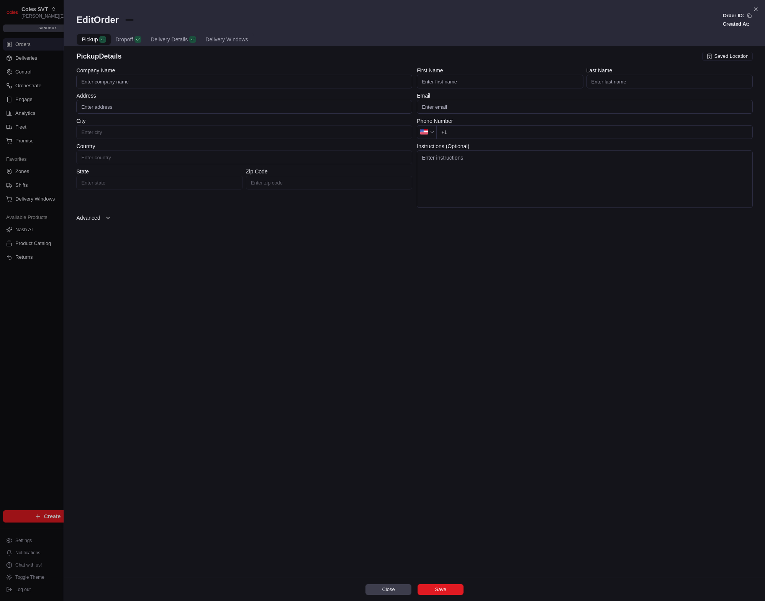
click at [36, 59] on html "Coles SVT karol@usenash.com Toggle Sidebar sandbox Orders Deliveries Control Or…" at bounding box center [382, 300] width 765 height 601
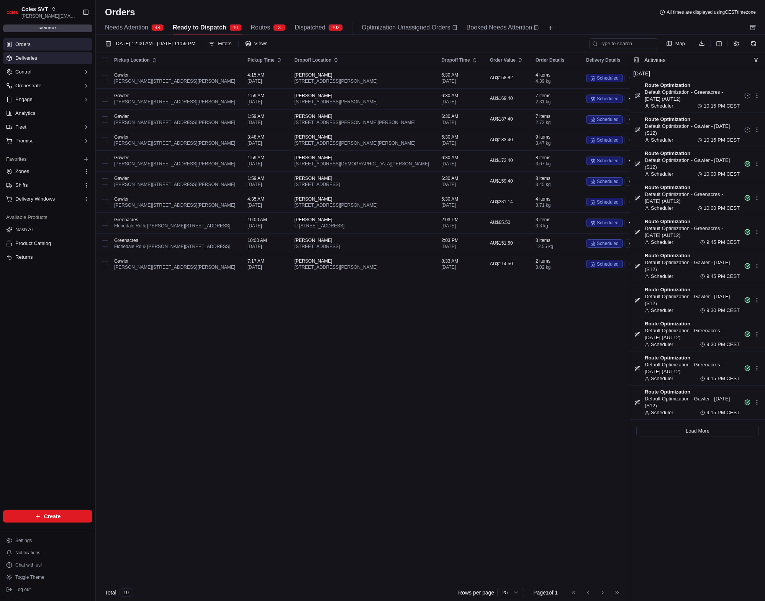
click at [42, 59] on link "Deliveries" at bounding box center [47, 58] width 89 height 12
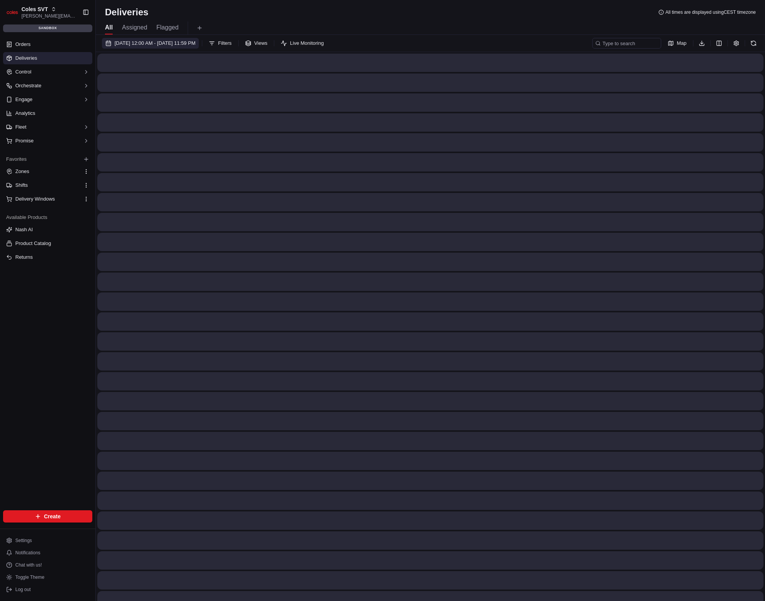
click at [143, 47] on button "[DATE] 12:00 AM - [DATE] 11:59 PM" at bounding box center [150, 43] width 97 height 11
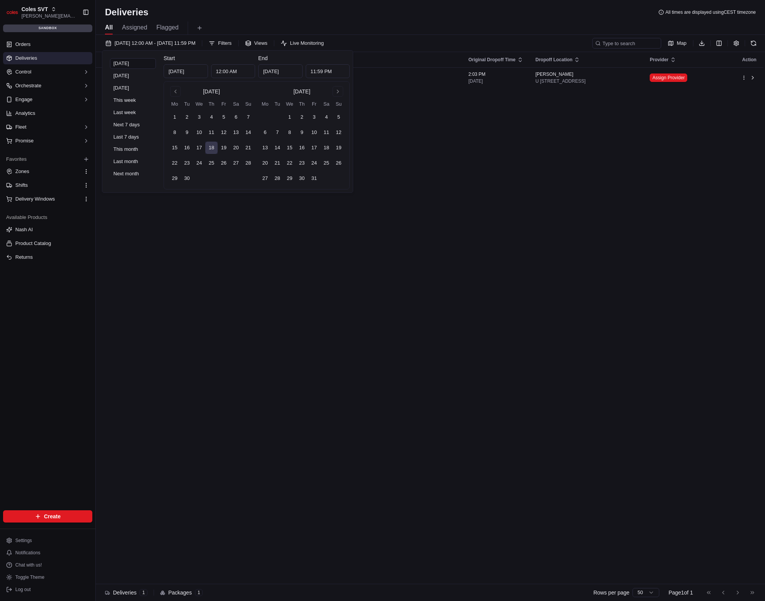
click at [333, 24] on div "All Assigned Flagged" at bounding box center [430, 27] width 669 height 13
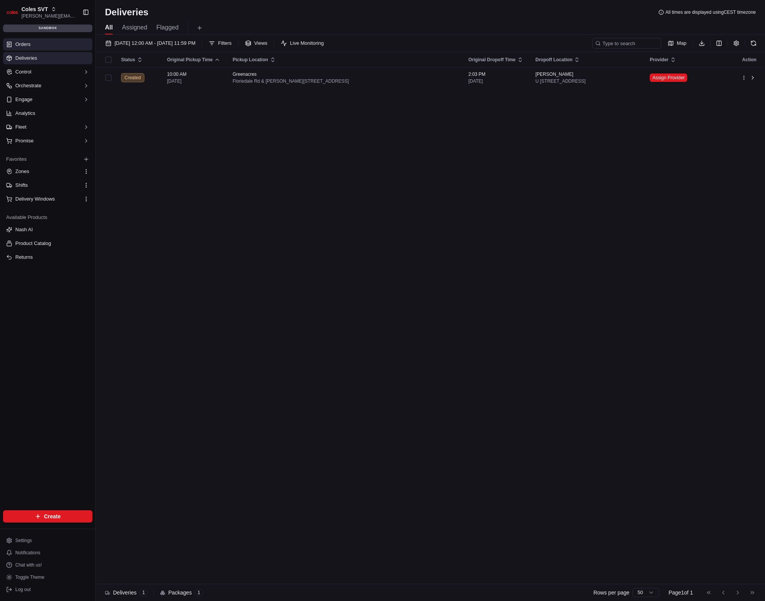
click at [56, 46] on link "Orders" at bounding box center [47, 44] width 89 height 12
click at [183, 46] on span "[DATE] 12:00 AM - [DATE] 11:59 PM" at bounding box center [155, 43] width 81 height 7
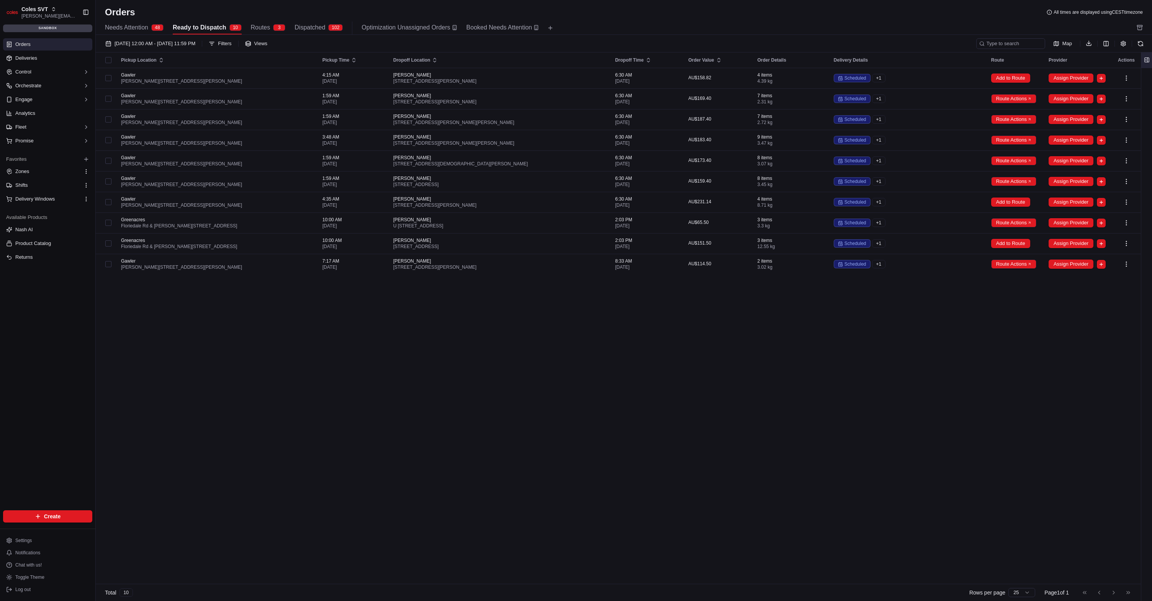
click at [1145, 62] on button at bounding box center [1147, 59] width 13 height 15
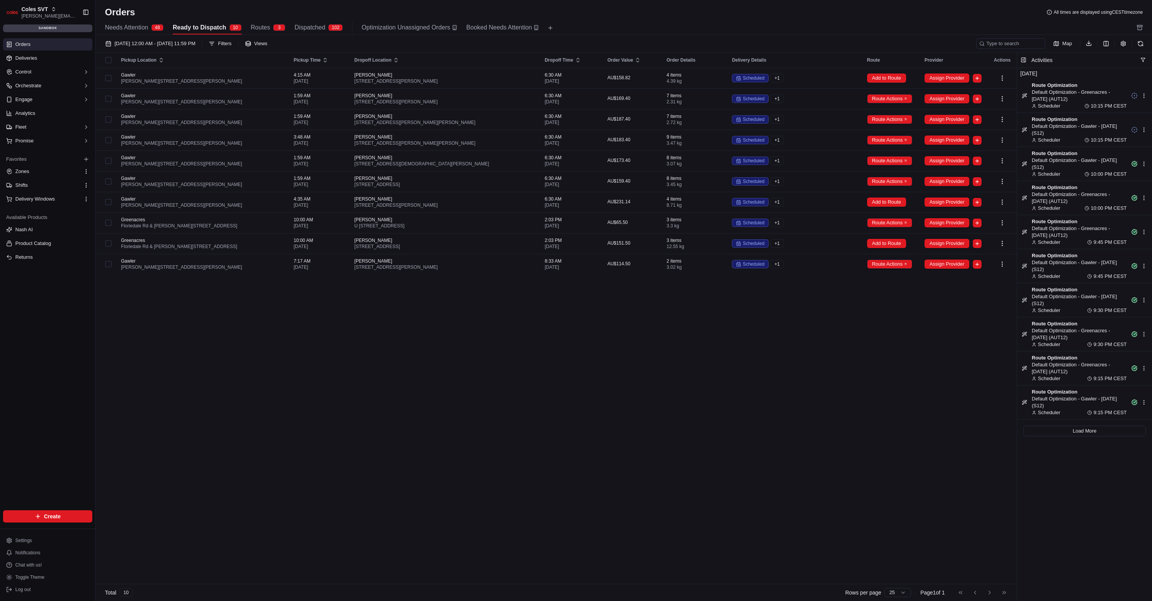
click at [1145, 56] on div "Activities" at bounding box center [1092, 60] width 121 height 8
click at [1144, 58] on button "button" at bounding box center [1143, 60] width 6 height 6
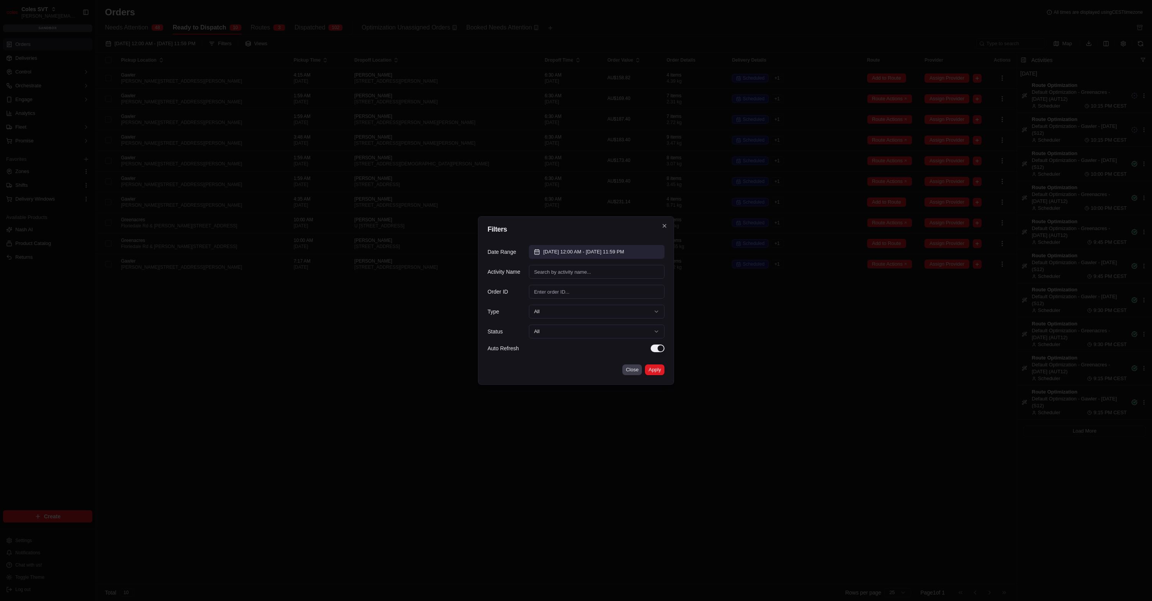
click at [559, 255] on span "[DATE] 12:00 AM - [DATE] 11:59 PM" at bounding box center [583, 252] width 81 height 7
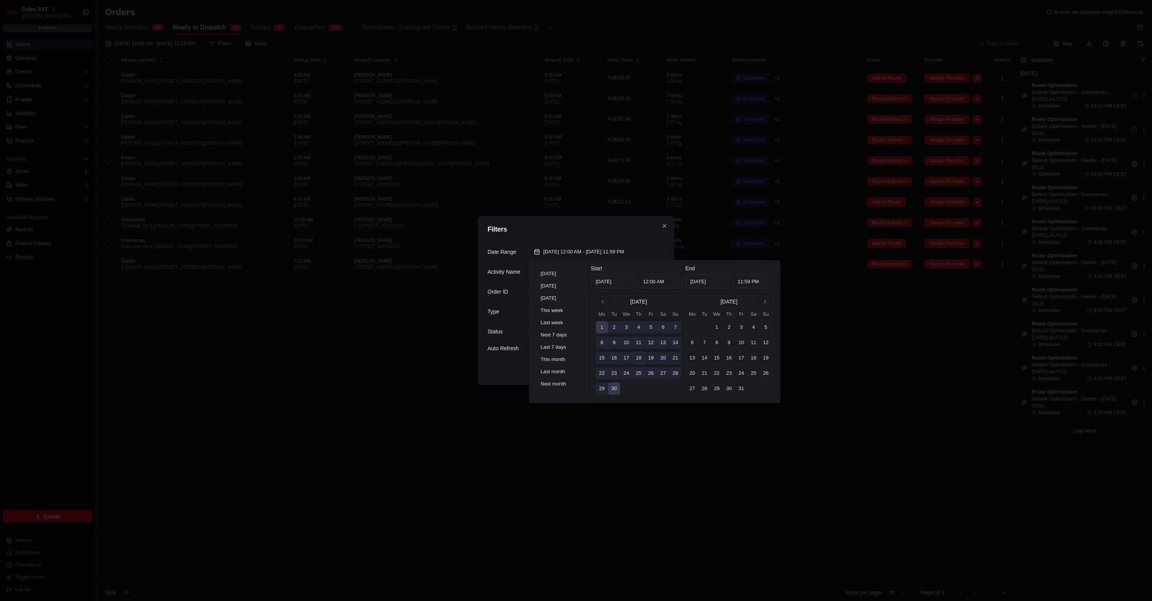
click at [585, 224] on div "Filters Date Range [DATE] 12:00 AM - [DATE] 11:59 PM Activity Name Order ID Typ…" at bounding box center [576, 300] width 196 height 169
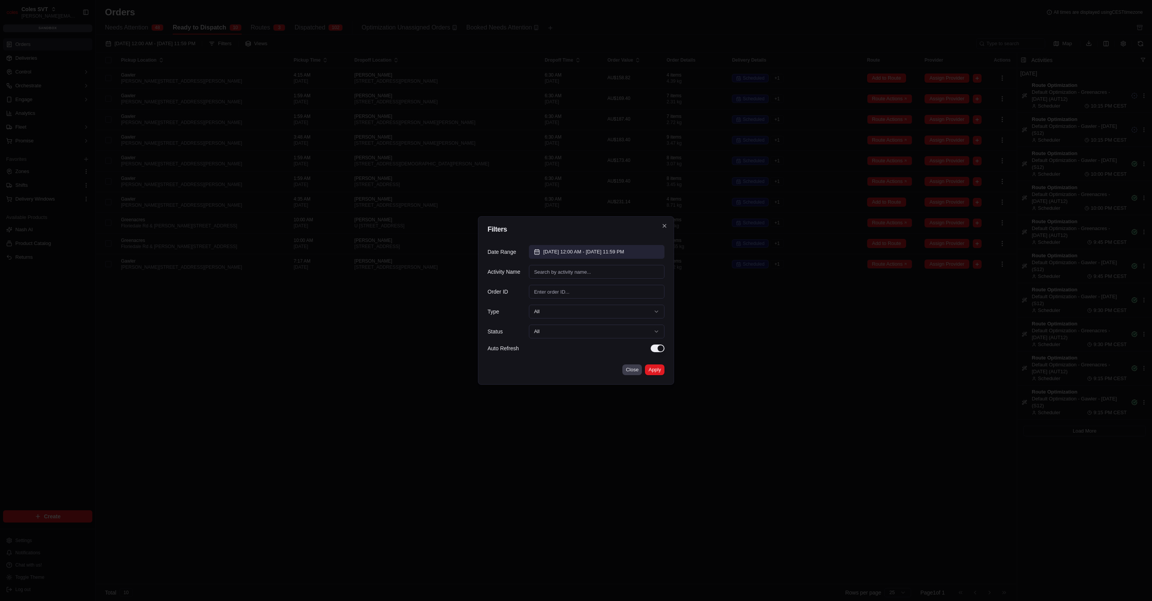
click at [589, 252] on span "[DATE] 12:00 AM - [DATE] 11:59 PM" at bounding box center [583, 252] width 81 height 7
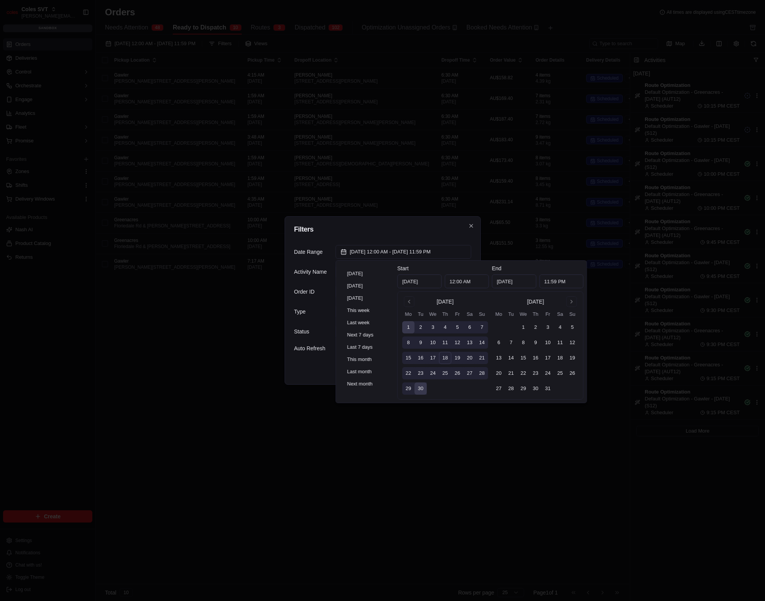
drag, startPoint x: 451, startPoint y: 283, endPoint x: 468, endPoint y: 288, distance: 17.5
click at [451, 283] on input "12:00 AM" at bounding box center [467, 282] width 44 height 14
type input "5:00 AM"
click at [549, 282] on input "11:59 PM" at bounding box center [561, 282] width 44 height 14
type input "2:00 PM"
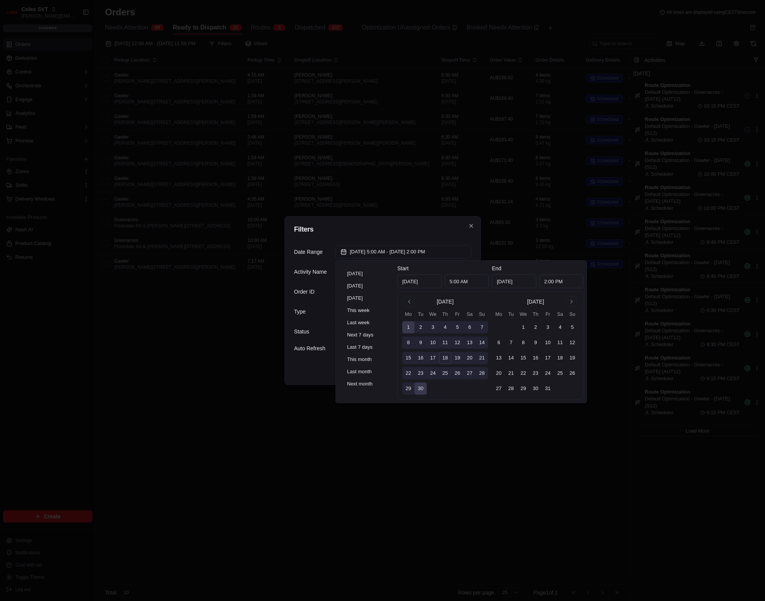
click at [426, 241] on div "Date Range [DATE] 5:00 AM - [DATE] 2:00 PM Activity Name Order ID Type All Stat…" at bounding box center [382, 299] width 177 height 120
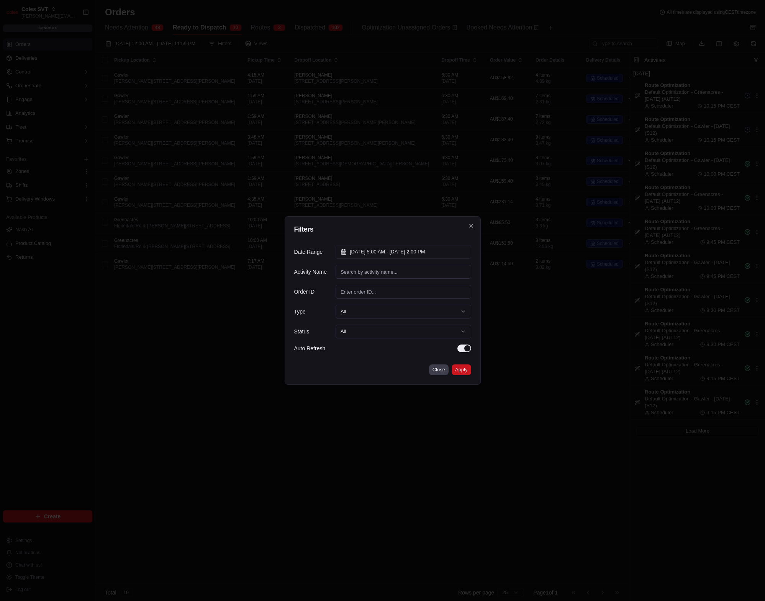
click at [465, 369] on button "Apply" at bounding box center [462, 370] width 20 height 11
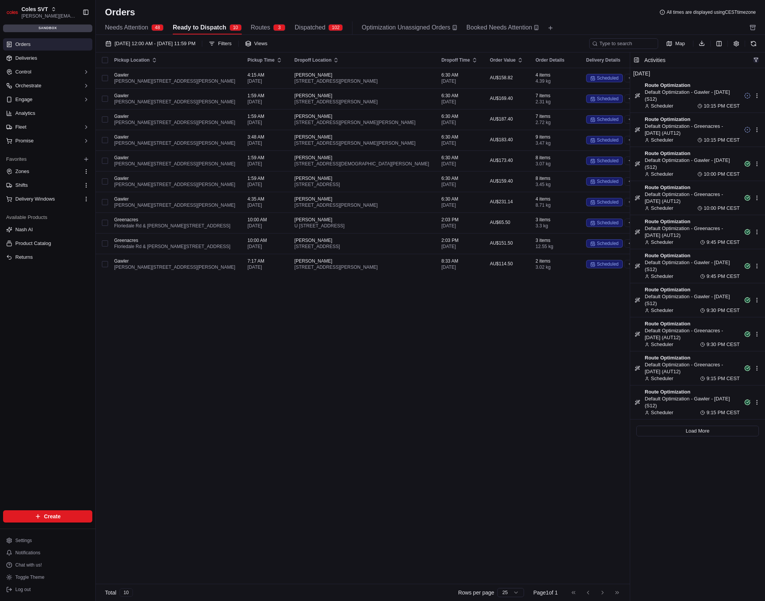
click at [755, 60] on button "button" at bounding box center [756, 60] width 6 height 6
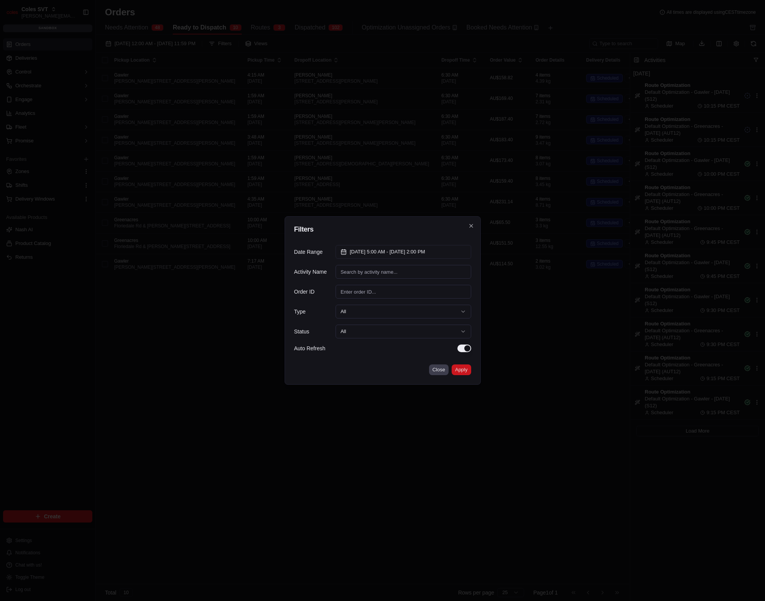
click at [461, 372] on button "Apply" at bounding box center [462, 370] width 20 height 11
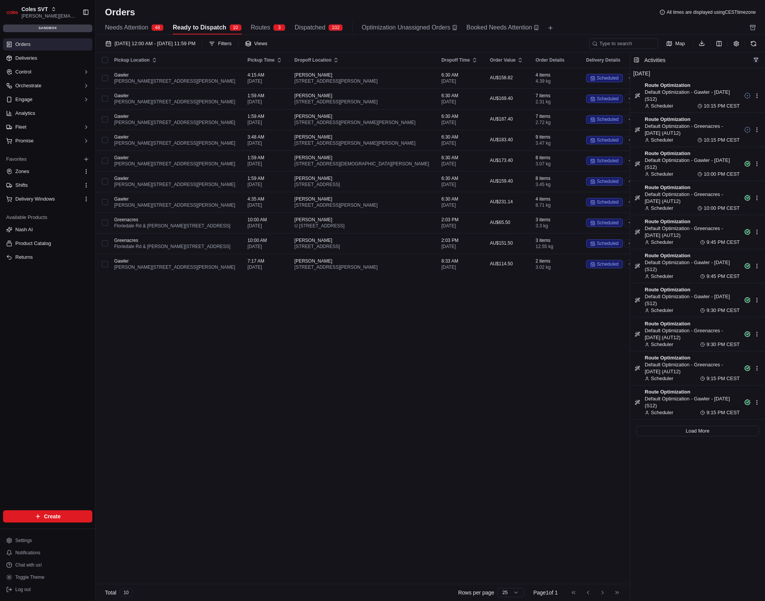
click at [758, 60] on button "button" at bounding box center [756, 60] width 6 height 6
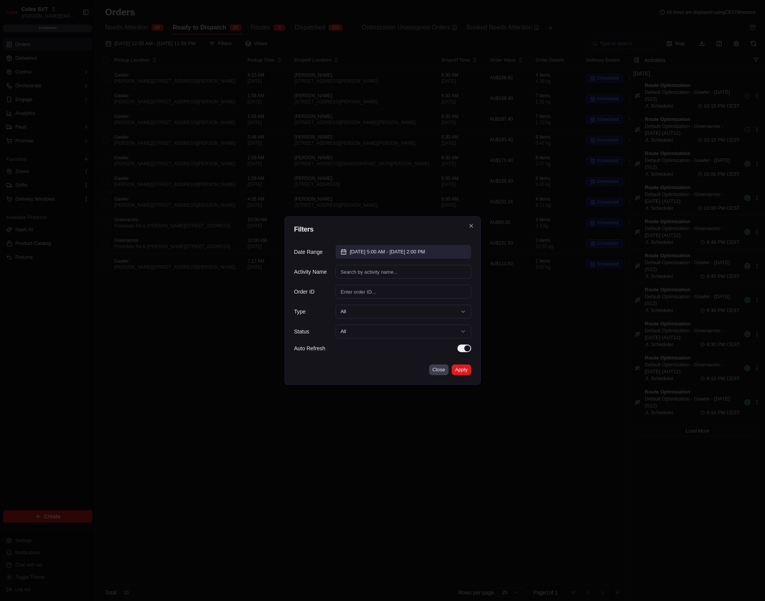
click at [383, 251] on span "[DATE] 5:00 AM - [DATE] 2:00 PM" at bounding box center [387, 252] width 75 height 7
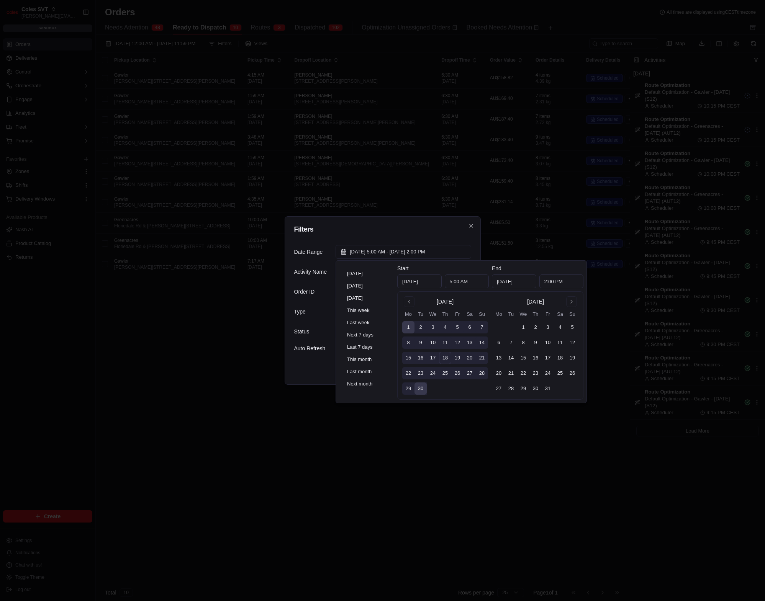
click at [454, 283] on input "5:00 AM" at bounding box center [467, 282] width 44 height 14
type input "3:00 AM"
type input "3:00 PM"
click at [434, 231] on h2 "Filters" at bounding box center [382, 229] width 177 height 7
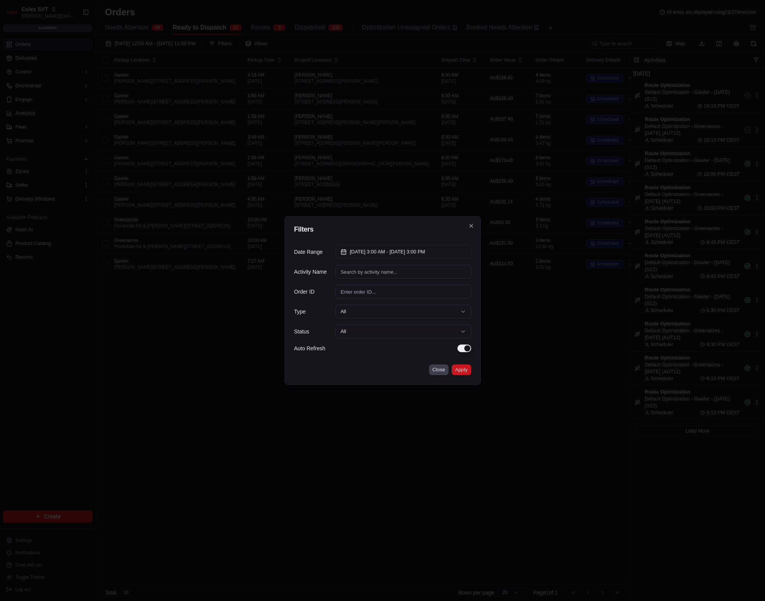
drag, startPoint x: 466, startPoint y: 371, endPoint x: 467, endPoint y: 366, distance: 4.8
click at [465, 370] on button "Apply" at bounding box center [462, 370] width 20 height 11
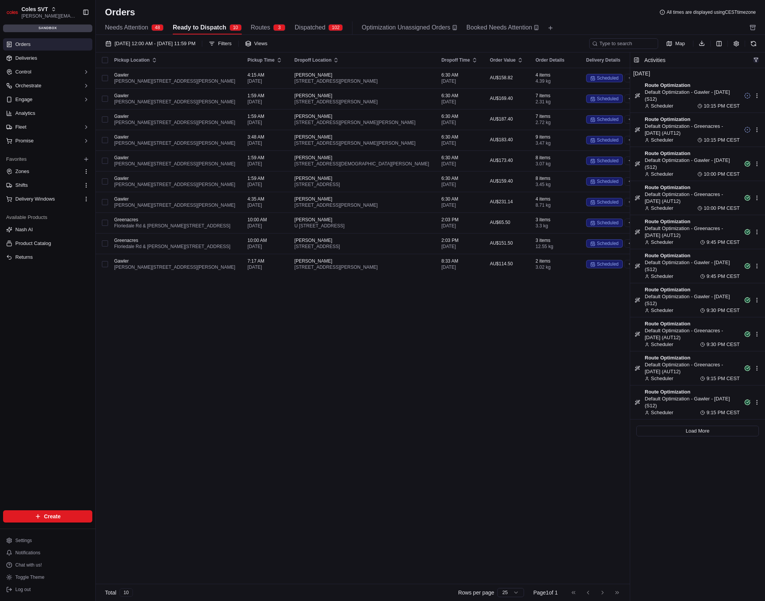
click at [757, 59] on button "button" at bounding box center [756, 60] width 6 height 6
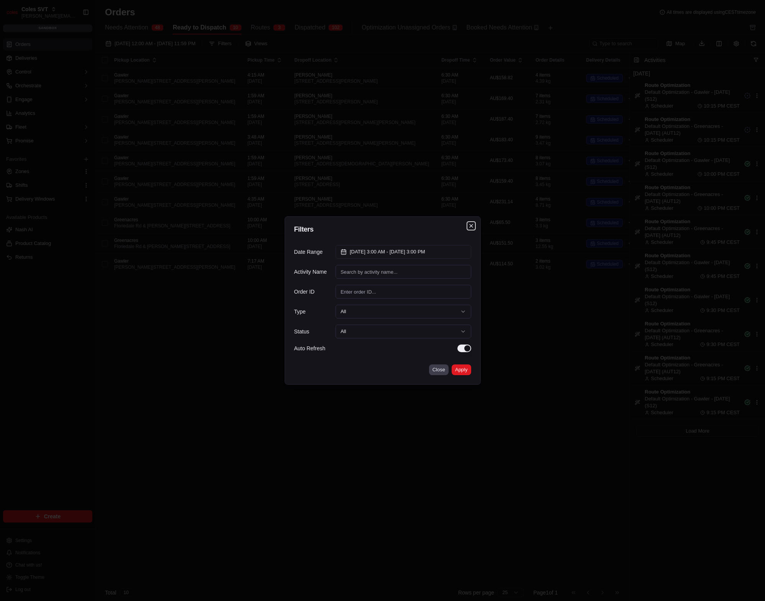
click at [471, 226] on icon "button" at bounding box center [471, 225] width 3 height 3
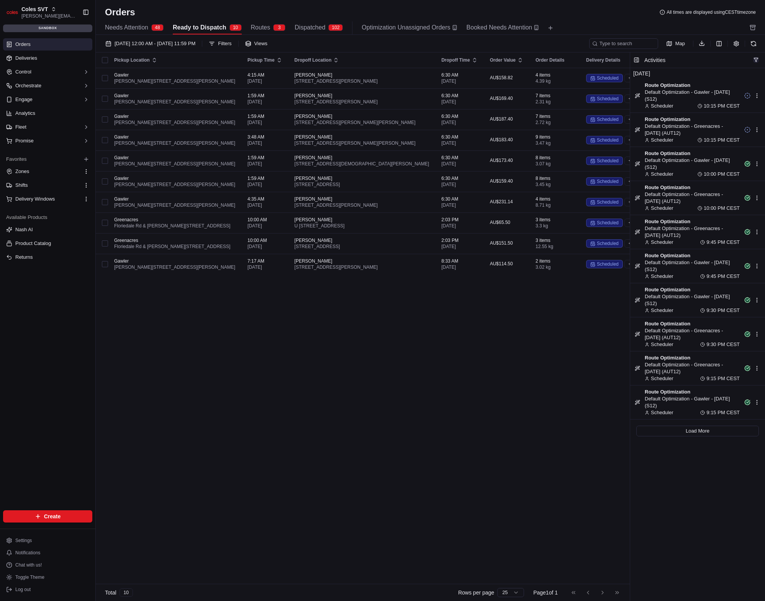
click at [755, 59] on button "button" at bounding box center [756, 60] width 6 height 6
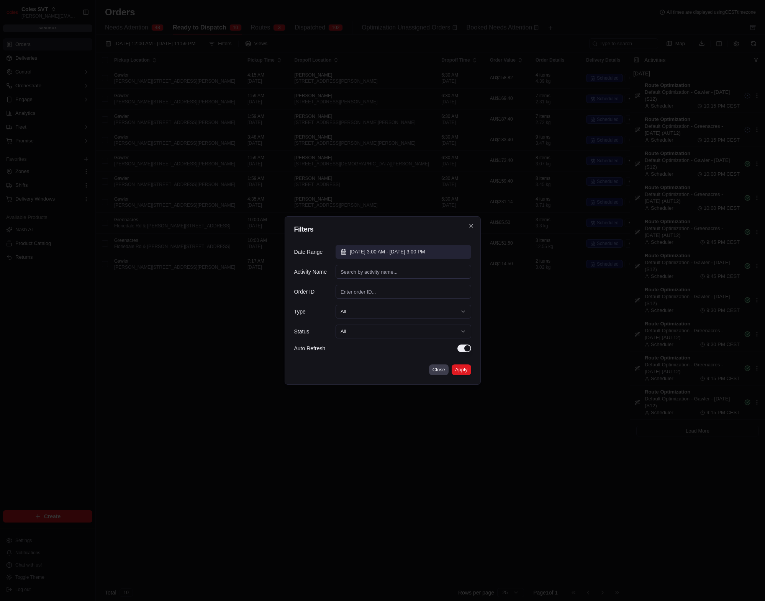
click at [385, 251] on span "[DATE] 3:00 AM - [DATE] 3:00 PM" at bounding box center [387, 252] width 75 height 7
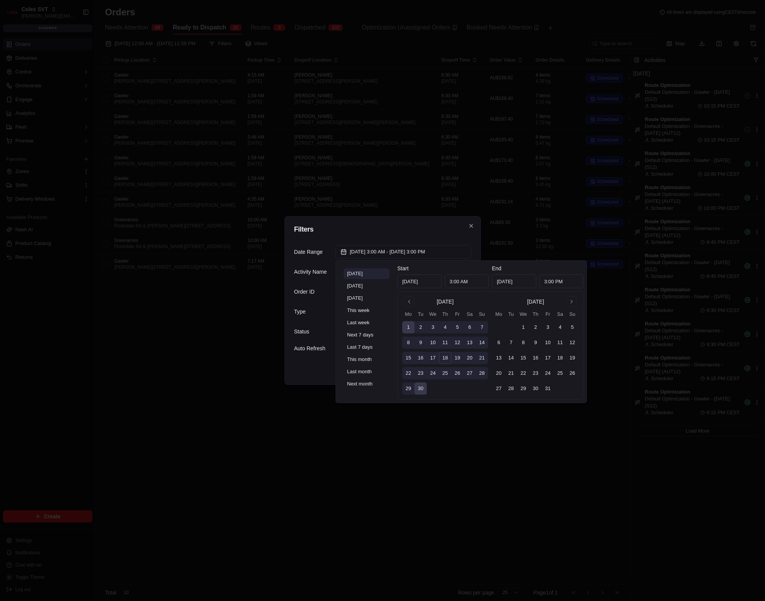
click at [365, 274] on button "[DATE]" at bounding box center [367, 274] width 46 height 11
type input "[DATE]"
type input "12:00 AM"
type input "[DATE]"
type input "11:59 PM"
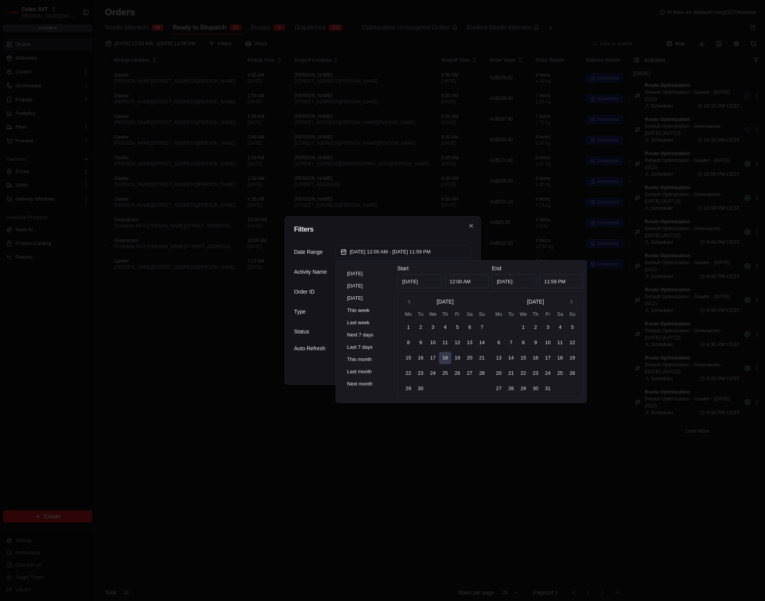
click at [454, 283] on input "12:00 AM" at bounding box center [467, 282] width 44 height 14
type input "10:10 PM"
type input "10:16 PM"
click at [423, 235] on div "Filters Date Range [DATE] 10:10 PM - [DATE] 10:16 PM Activity Name Order ID Typ…" at bounding box center [383, 300] width 196 height 169
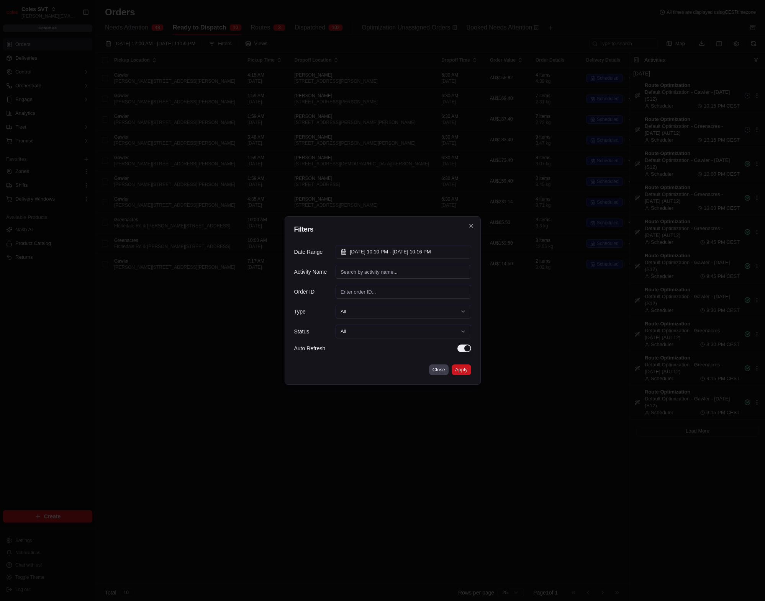
click at [456, 368] on button "Apply" at bounding box center [462, 370] width 20 height 11
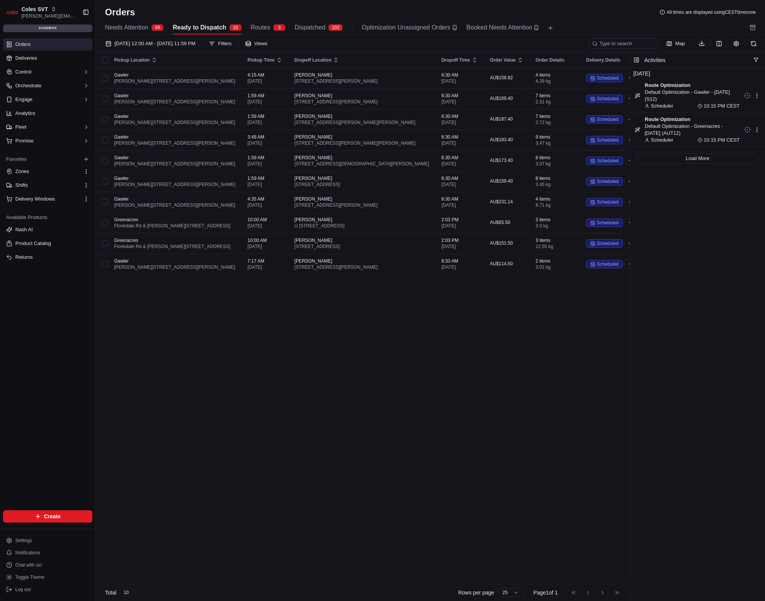
click at [618, 19] on div "Orders All times are displayed using CEST timezone Needs Attention 48 Ready to …" at bounding box center [430, 20] width 669 height 29
